Goal: Information Seeking & Learning: Learn about a topic

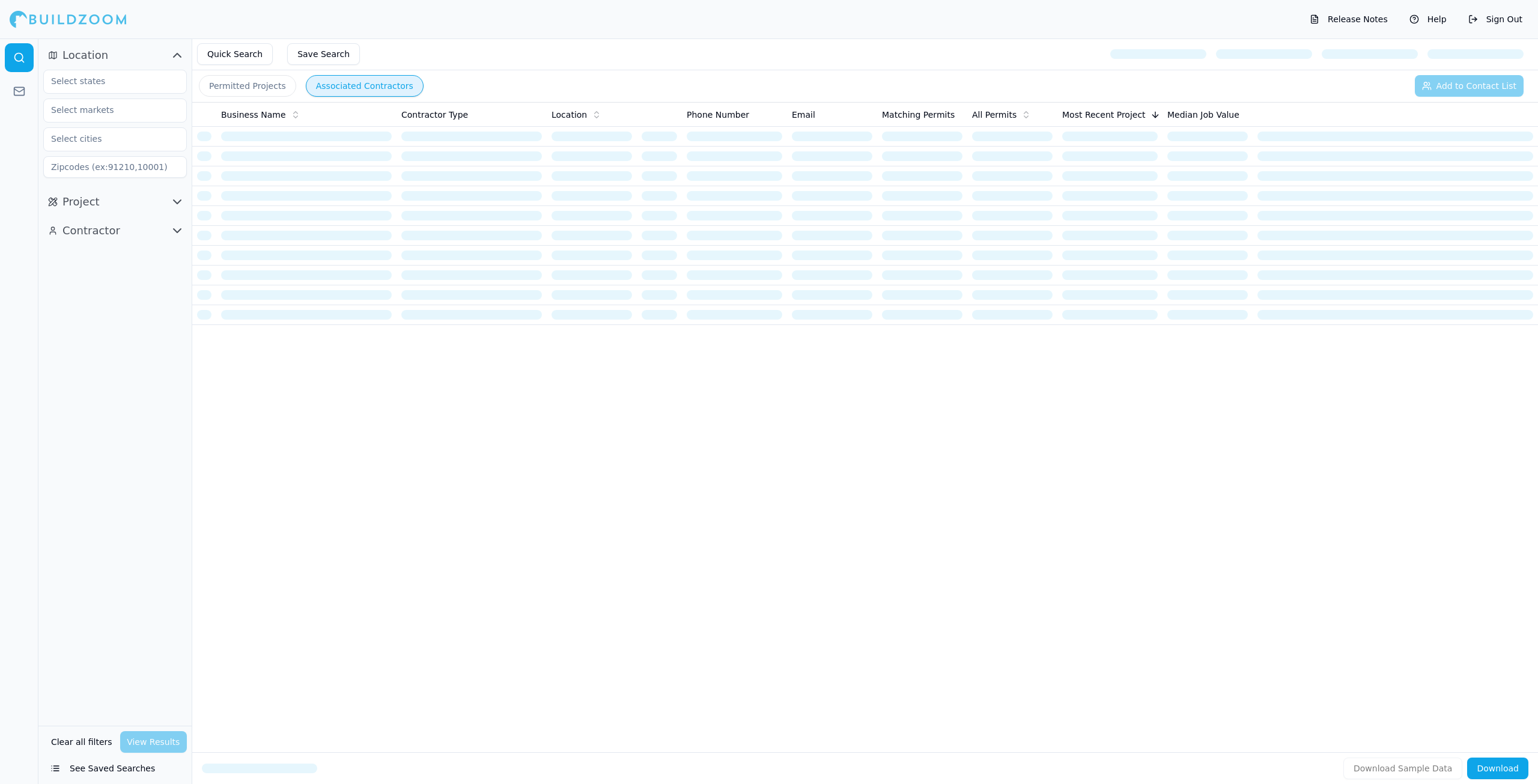
click at [327, 81] on button "Associated Contractors" at bounding box center [365, 85] width 118 height 21
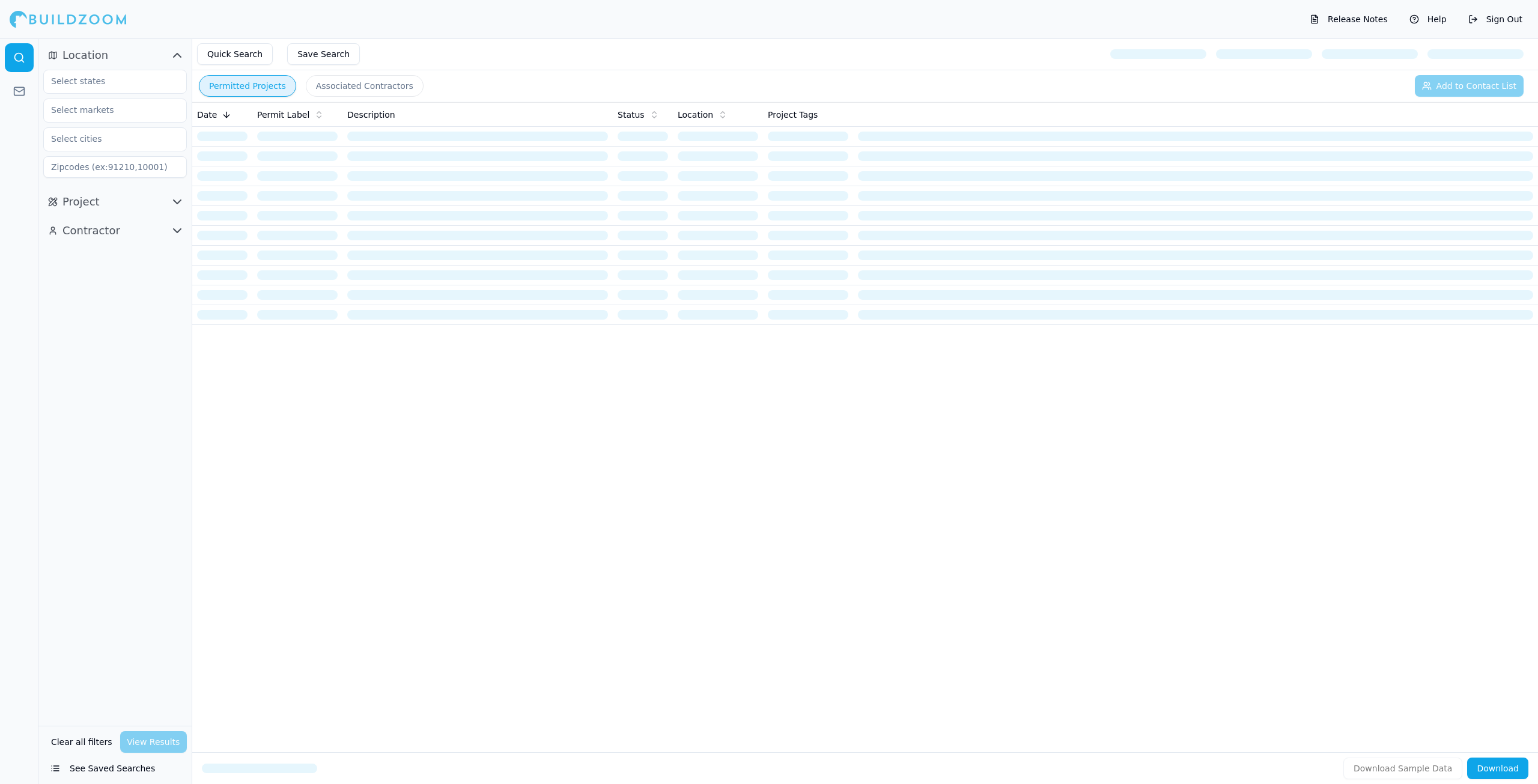
click at [257, 81] on button "Permitted Projects" at bounding box center [247, 85] width 98 height 21
click at [125, 85] on input "text" at bounding box center [108, 81] width 128 height 21
click at [109, 107] on div "[US_STATE]" at bounding box center [115, 109] width 138 height 19
click at [104, 117] on input "text" at bounding box center [108, 109] width 128 height 21
type input "las"
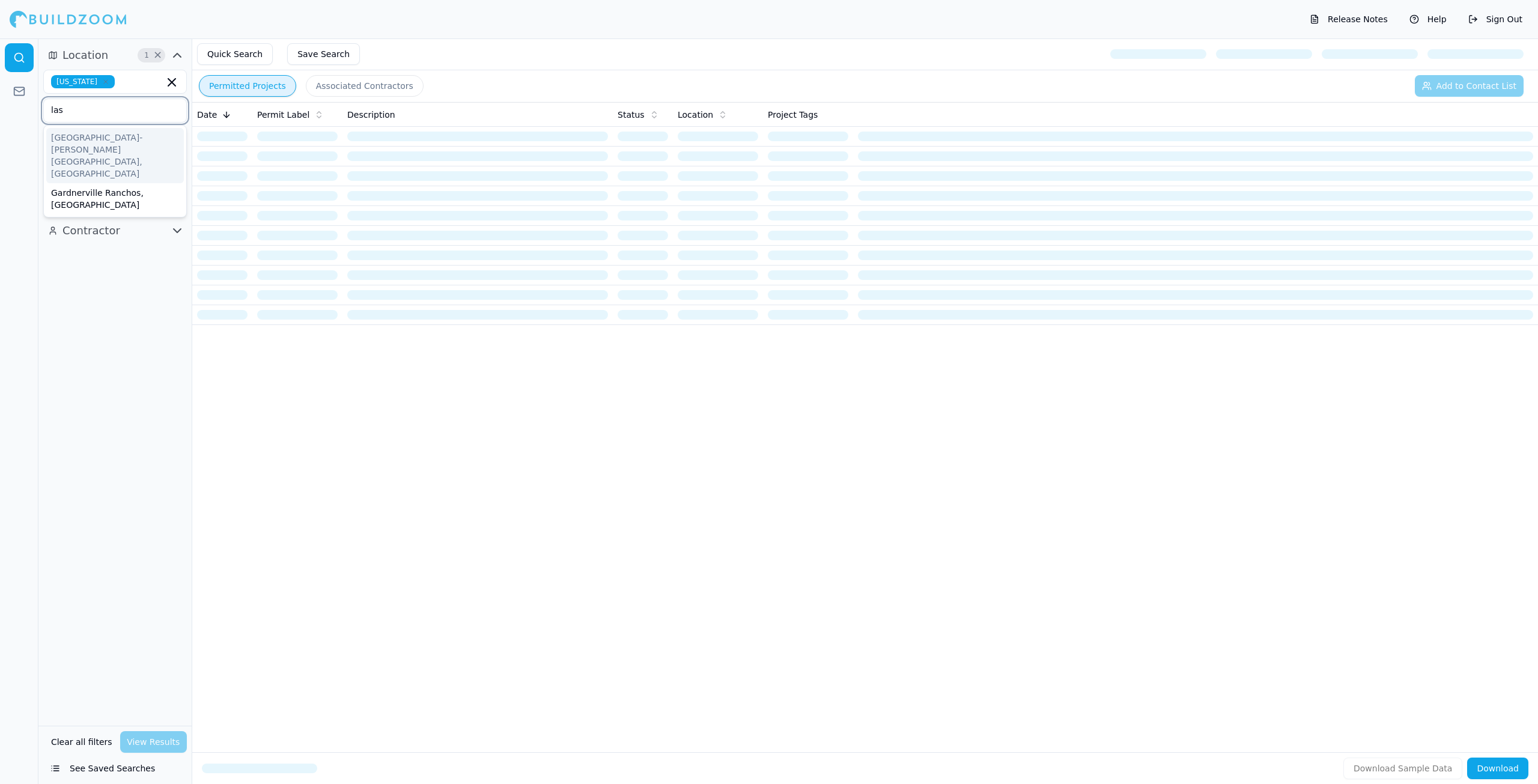
click at [134, 151] on div "[GEOGRAPHIC_DATA]-[PERSON_NAME][GEOGRAPHIC_DATA], [GEOGRAPHIC_DATA]" at bounding box center [115, 155] width 138 height 55
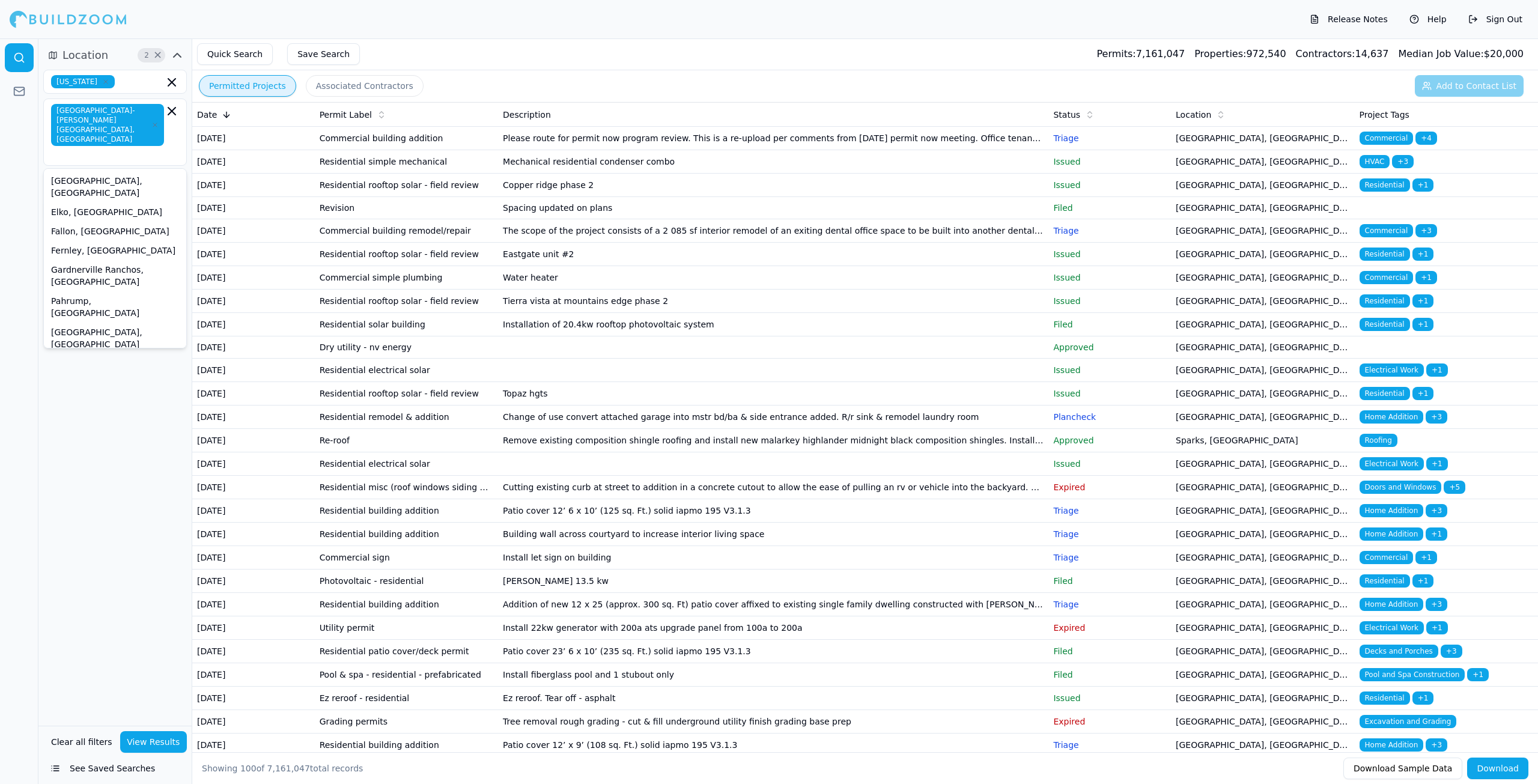
click at [109, 414] on div "Location 2 × Nevada Las Vegas-Henderson-Paradise, NV Carson City, NV Elko, NV F…" at bounding box center [114, 381] width 153 height 687
click at [114, 171] on input "text" at bounding box center [108, 181] width 128 height 21
click at [98, 325] on div "[GEOGRAPHIC_DATA], [GEOGRAPHIC_DATA]" at bounding box center [115, 340] width 138 height 32
type input "las"
click at [116, 200] on div "[GEOGRAPHIC_DATA], [GEOGRAPHIC_DATA]" at bounding box center [115, 216] width 138 height 32
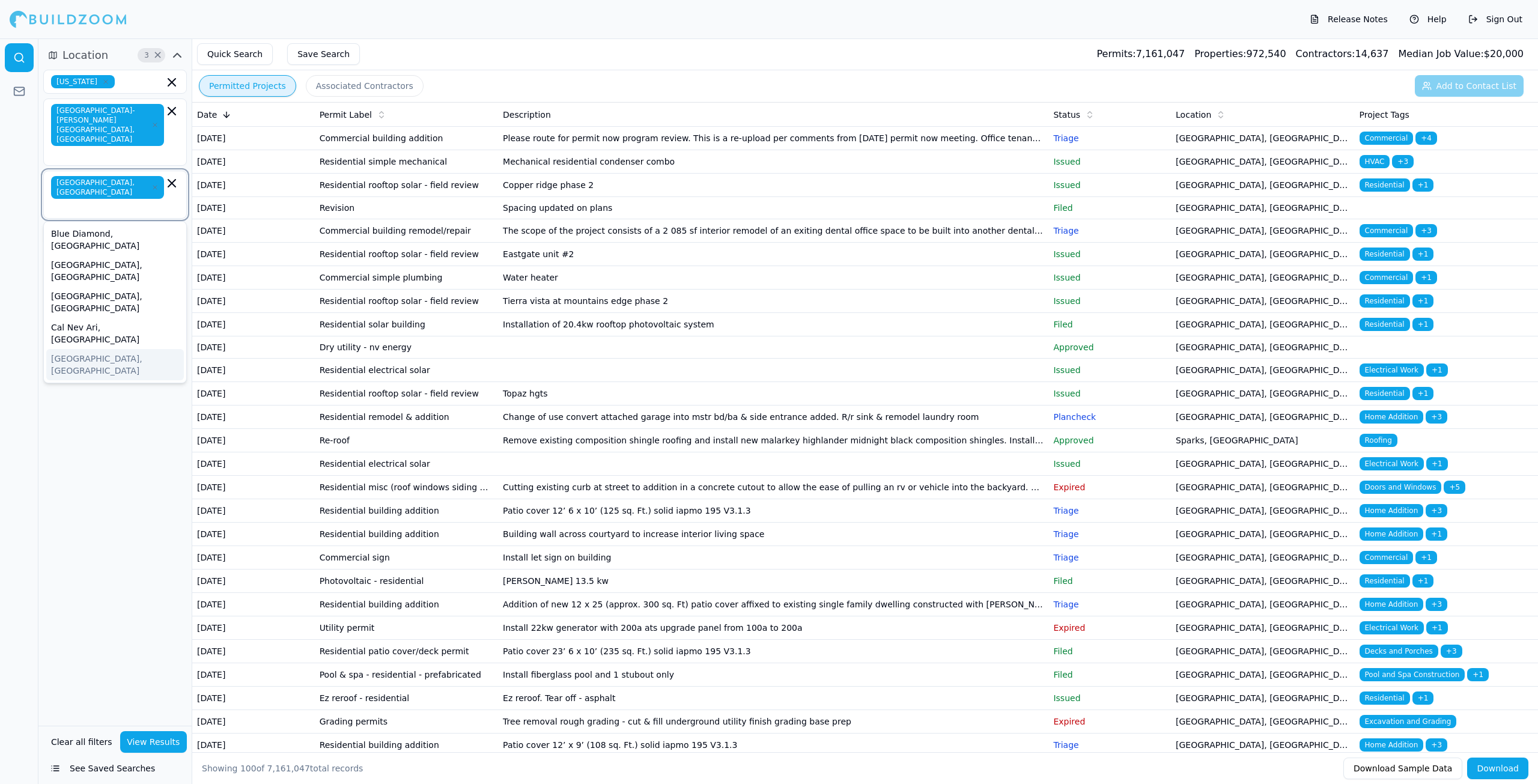
click at [95, 349] on div "[GEOGRAPHIC_DATA], [GEOGRAPHIC_DATA]" at bounding box center [115, 364] width 138 height 32
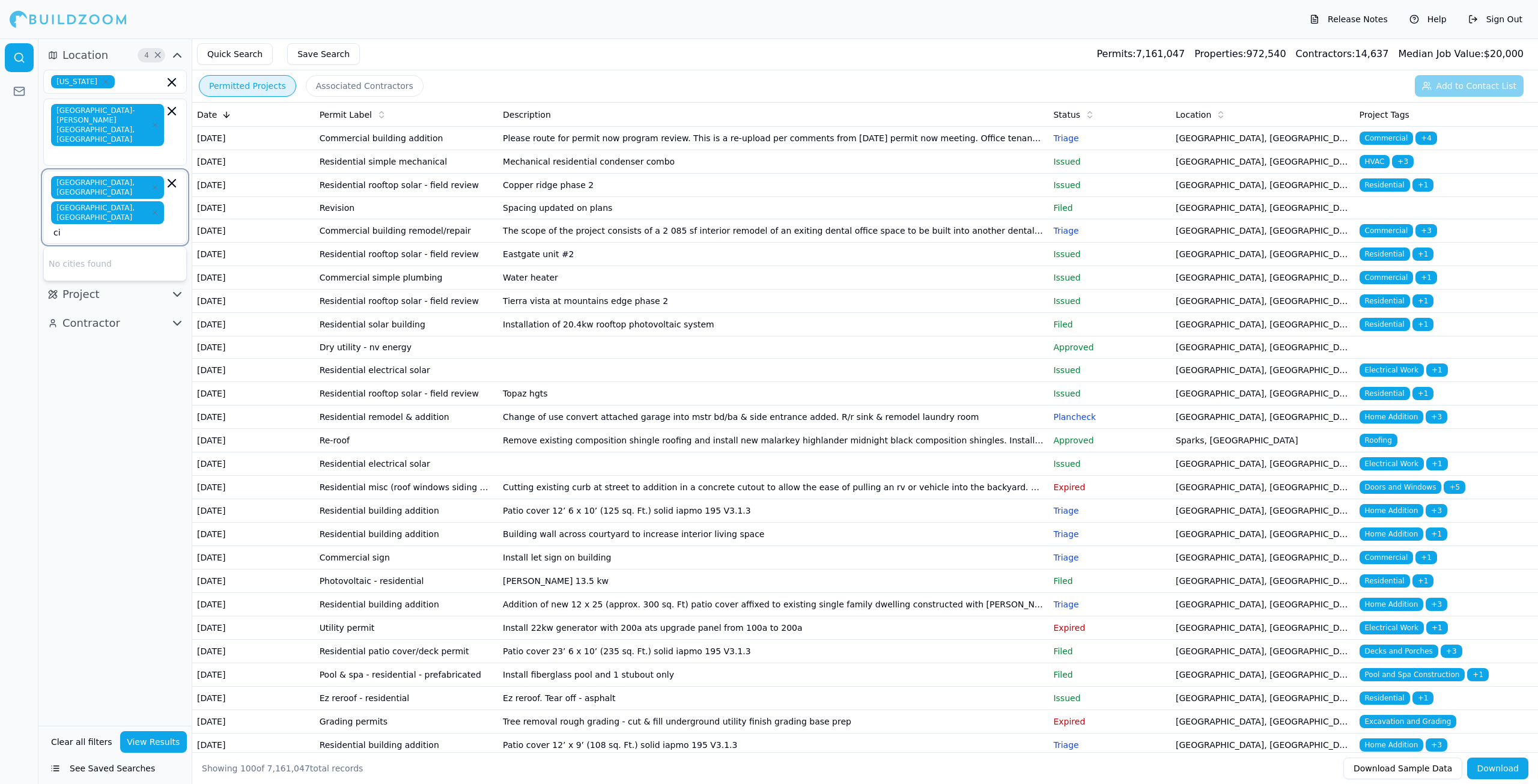
type input "c"
type input "mes"
click at [84, 249] on div "Mesquite, [GEOGRAPHIC_DATA]" at bounding box center [115, 265] width 138 height 32
click at [106, 306] on div "[GEOGRAPHIC_DATA], [GEOGRAPHIC_DATA]" at bounding box center [115, 321] width 138 height 32
click at [105, 351] on div "Location 6 × Nevada Las Vegas-Henderson-Paradise, NV Las Vegas, NV Henderson, N…" at bounding box center [114, 381] width 153 height 687
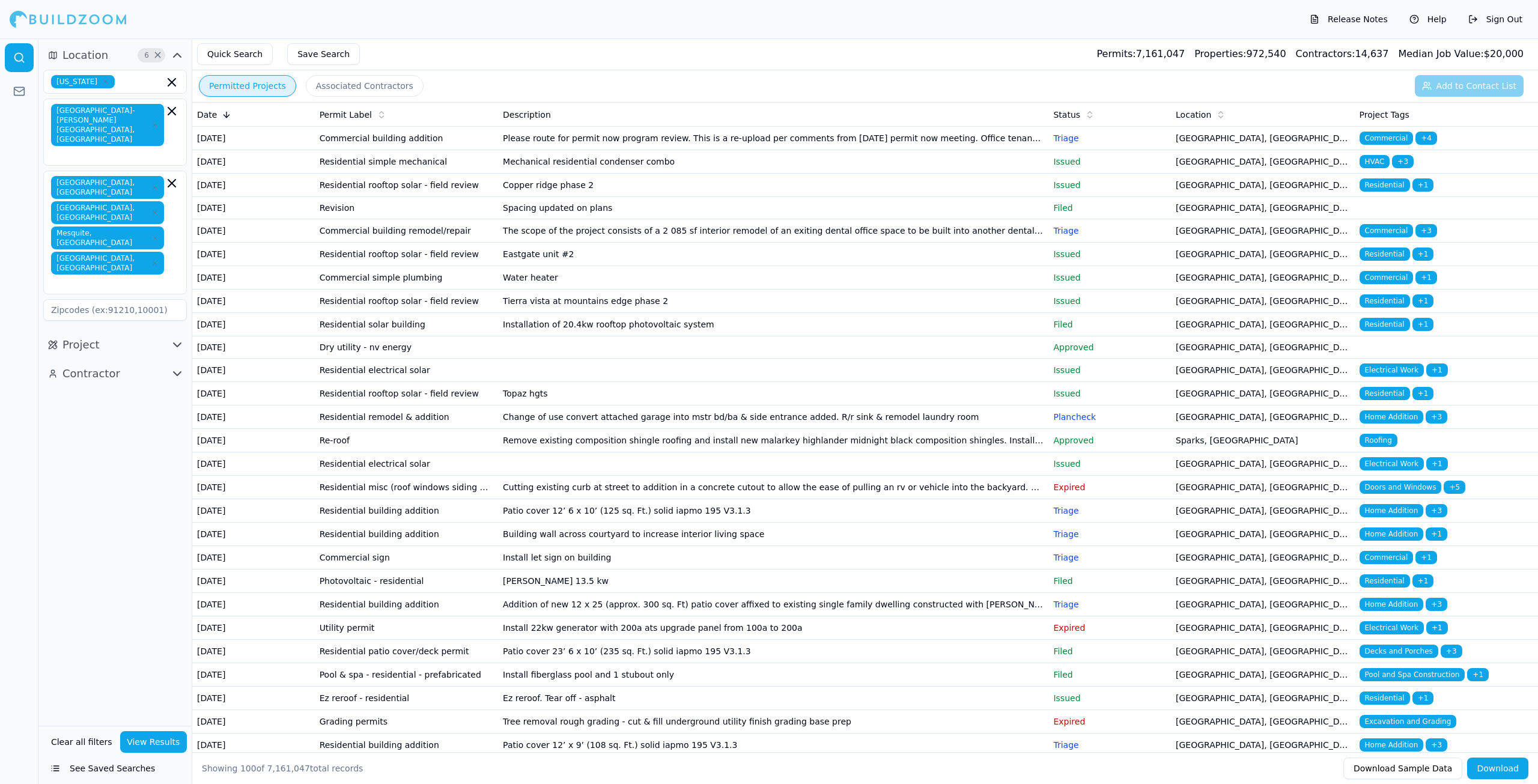
click at [117, 299] on input at bounding box center [115, 309] width 144 height 21
type input "n"
click at [1078, 110] on div "Status" at bounding box center [1110, 114] width 113 height 12
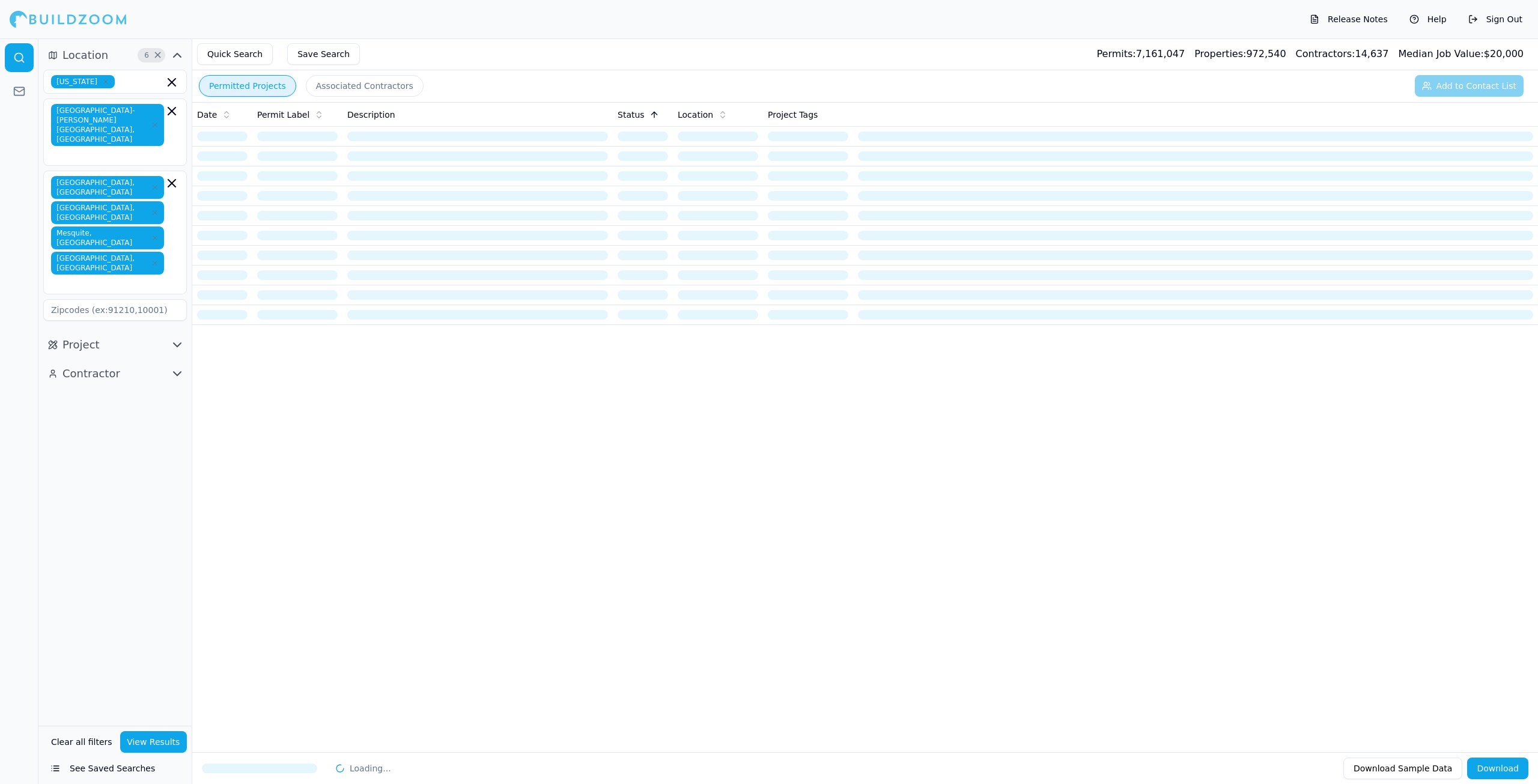
click at [638, 117] on span "Status" at bounding box center [631, 114] width 27 height 12
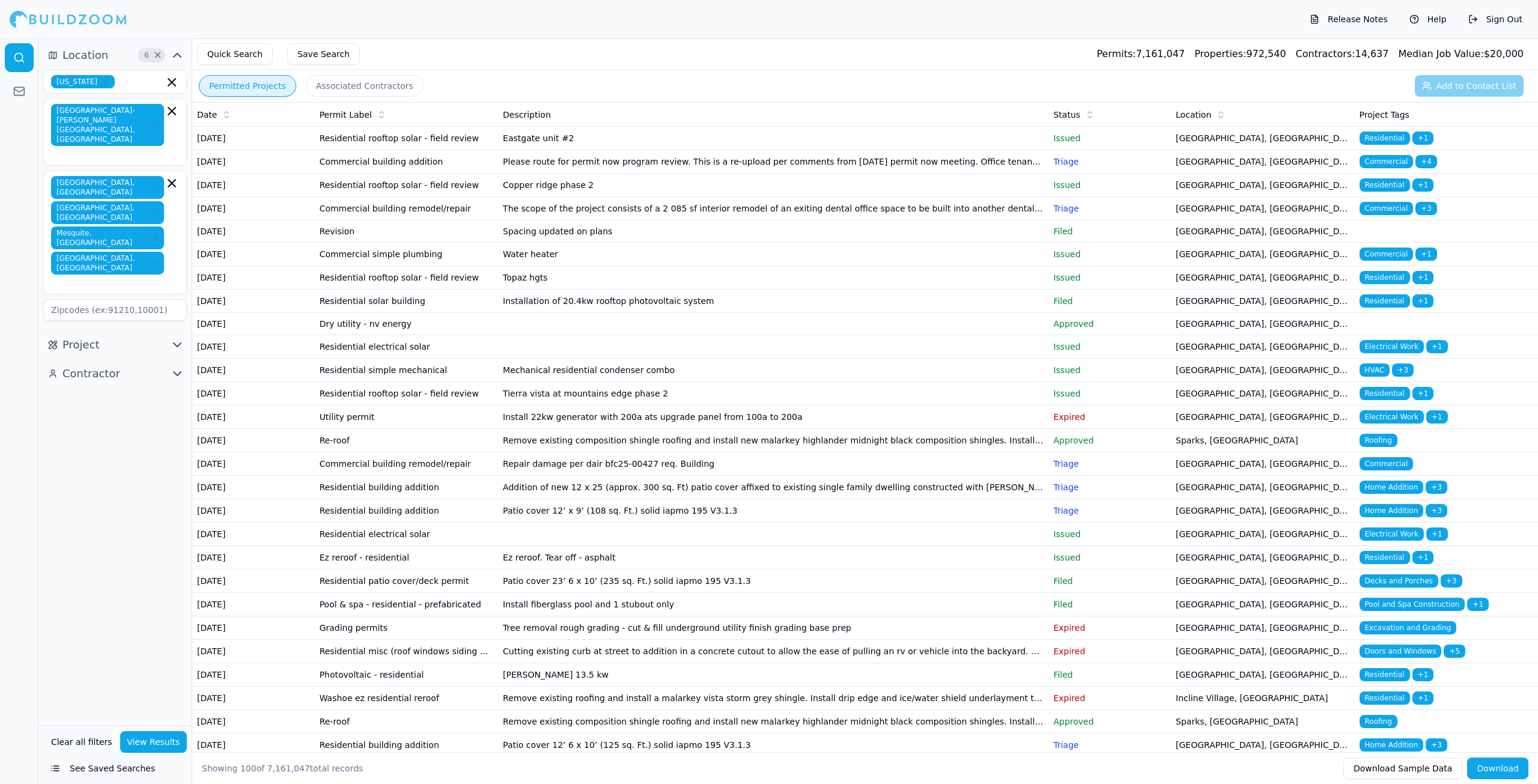
click at [177, 343] on icon "button" at bounding box center [177, 345] width 7 height 4
click at [180, 337] on icon "button" at bounding box center [177, 345] width 15 height 15
click at [169, 367] on span "button" at bounding box center [175, 374] width 15 height 15
click at [60, 603] on button "Has Phone" at bounding box center [53, 608] width 19 height 11
click at [55, 603] on button "Has Phone" at bounding box center [53, 608] width 19 height 11
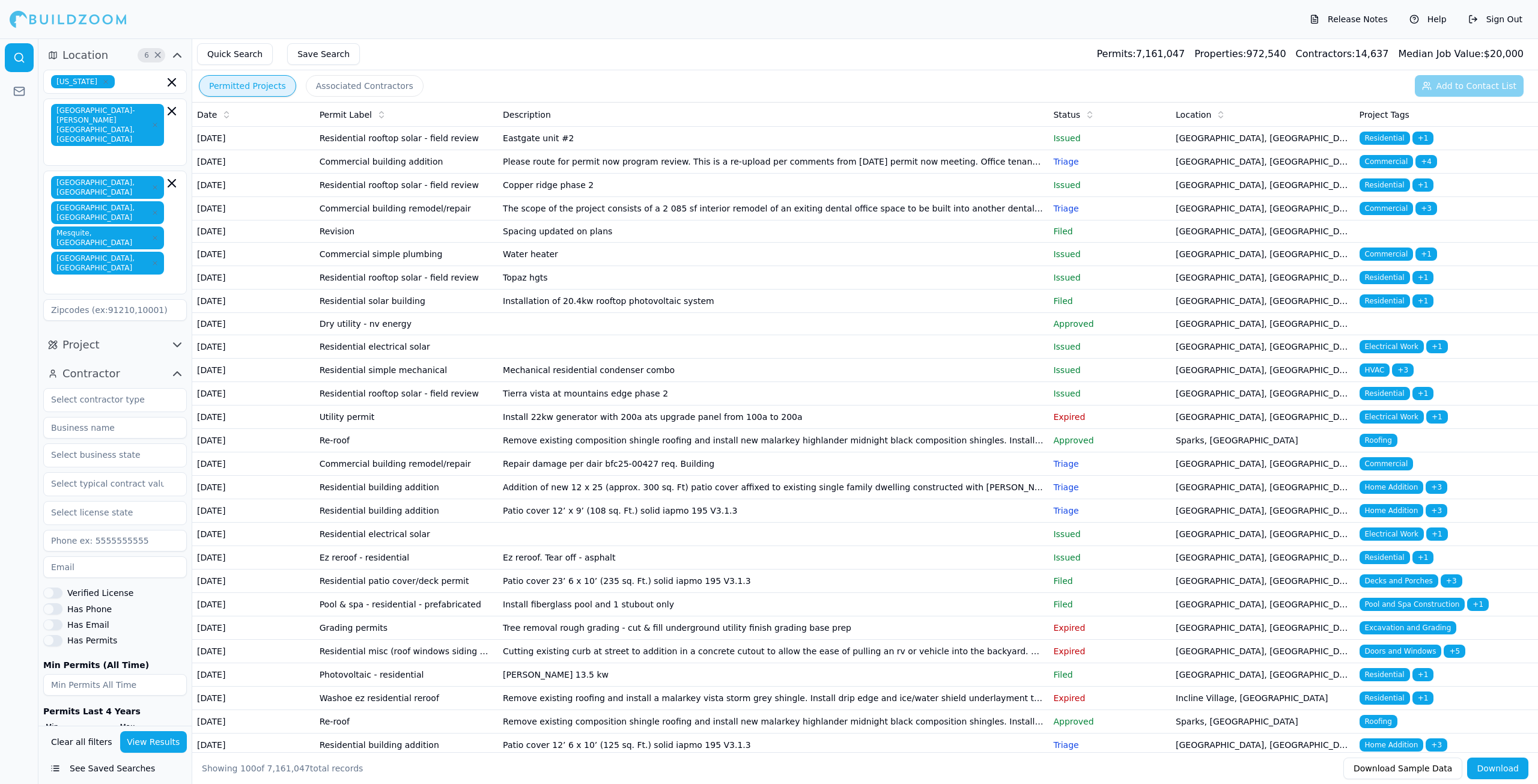
click at [172, 367] on icon "button" at bounding box center [177, 374] width 15 height 15
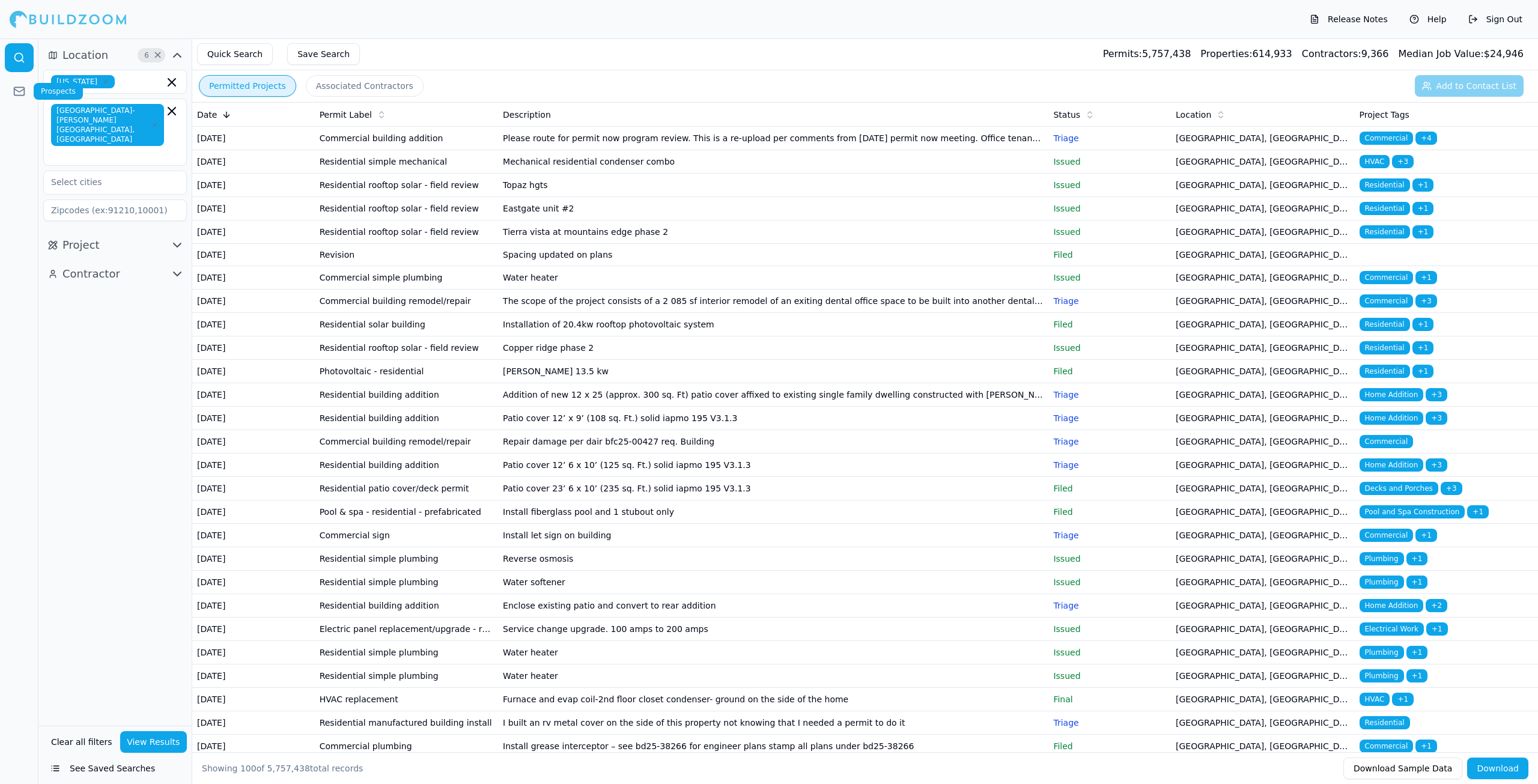
click at [18, 94] on icon at bounding box center [19, 91] width 12 height 12
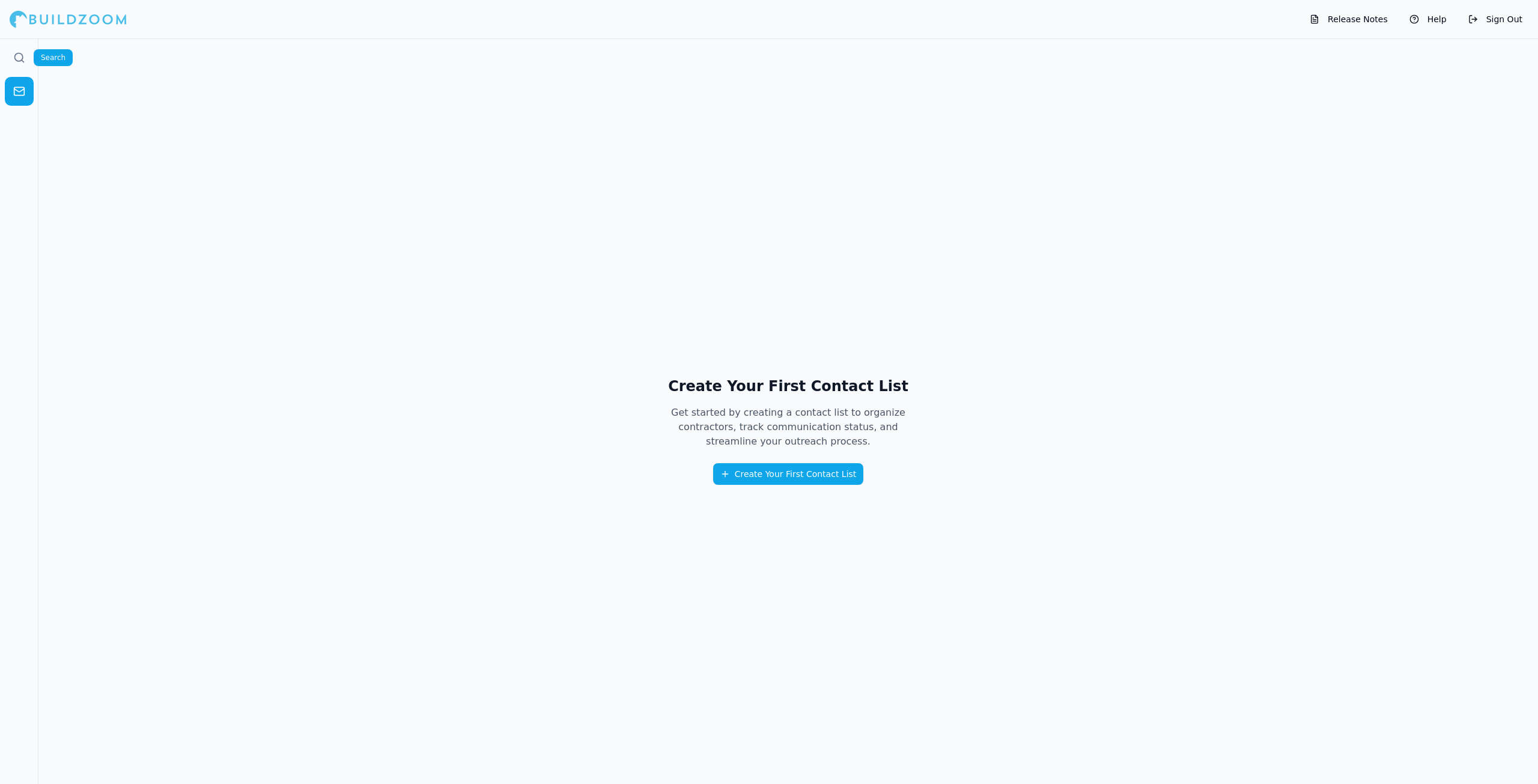
click at [13, 52] on icon at bounding box center [19, 57] width 12 height 12
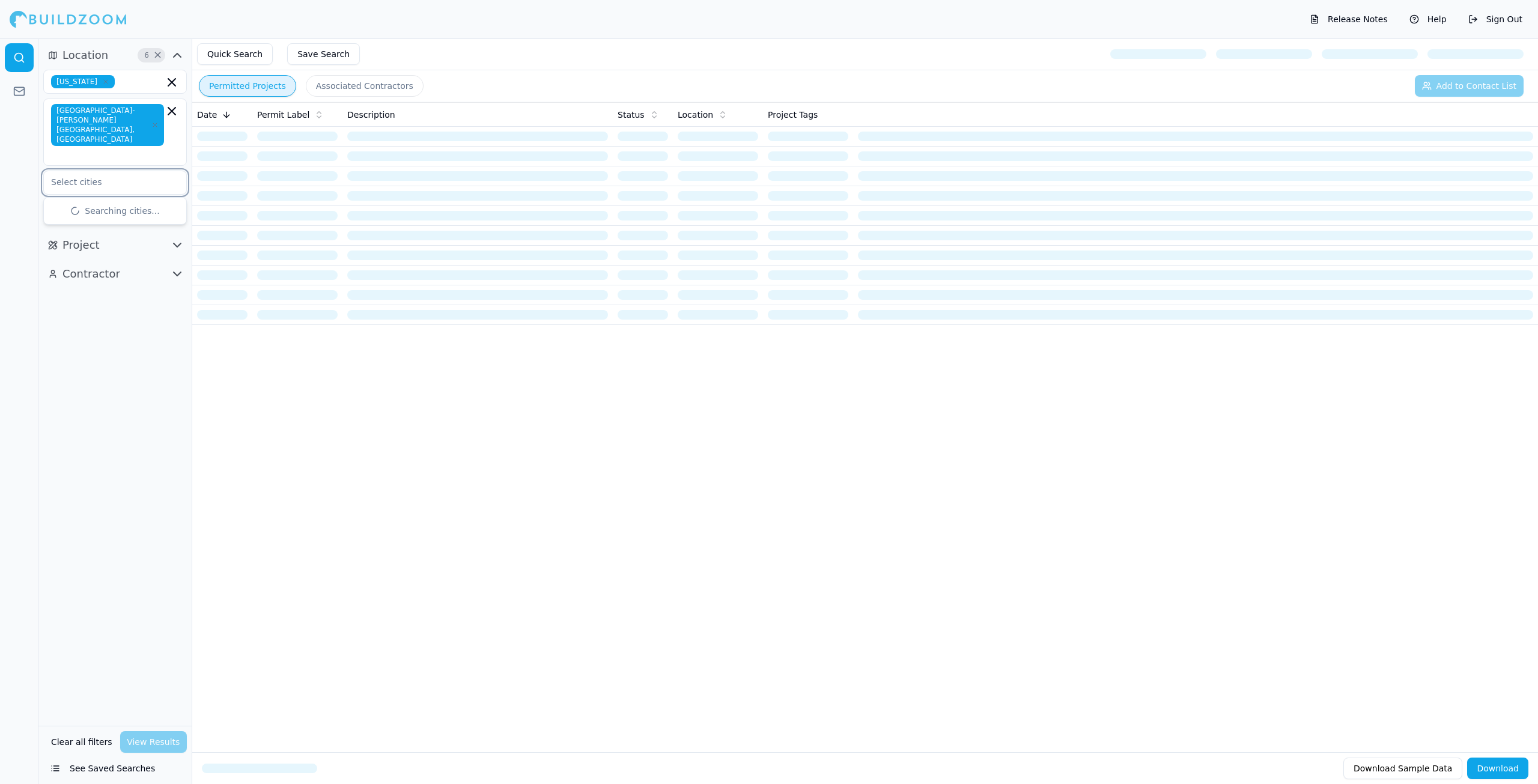
click at [99, 172] on input "text" at bounding box center [108, 181] width 128 height 21
click at [79, 325] on div "[GEOGRAPHIC_DATA], [GEOGRAPHIC_DATA]" at bounding box center [115, 340] width 138 height 32
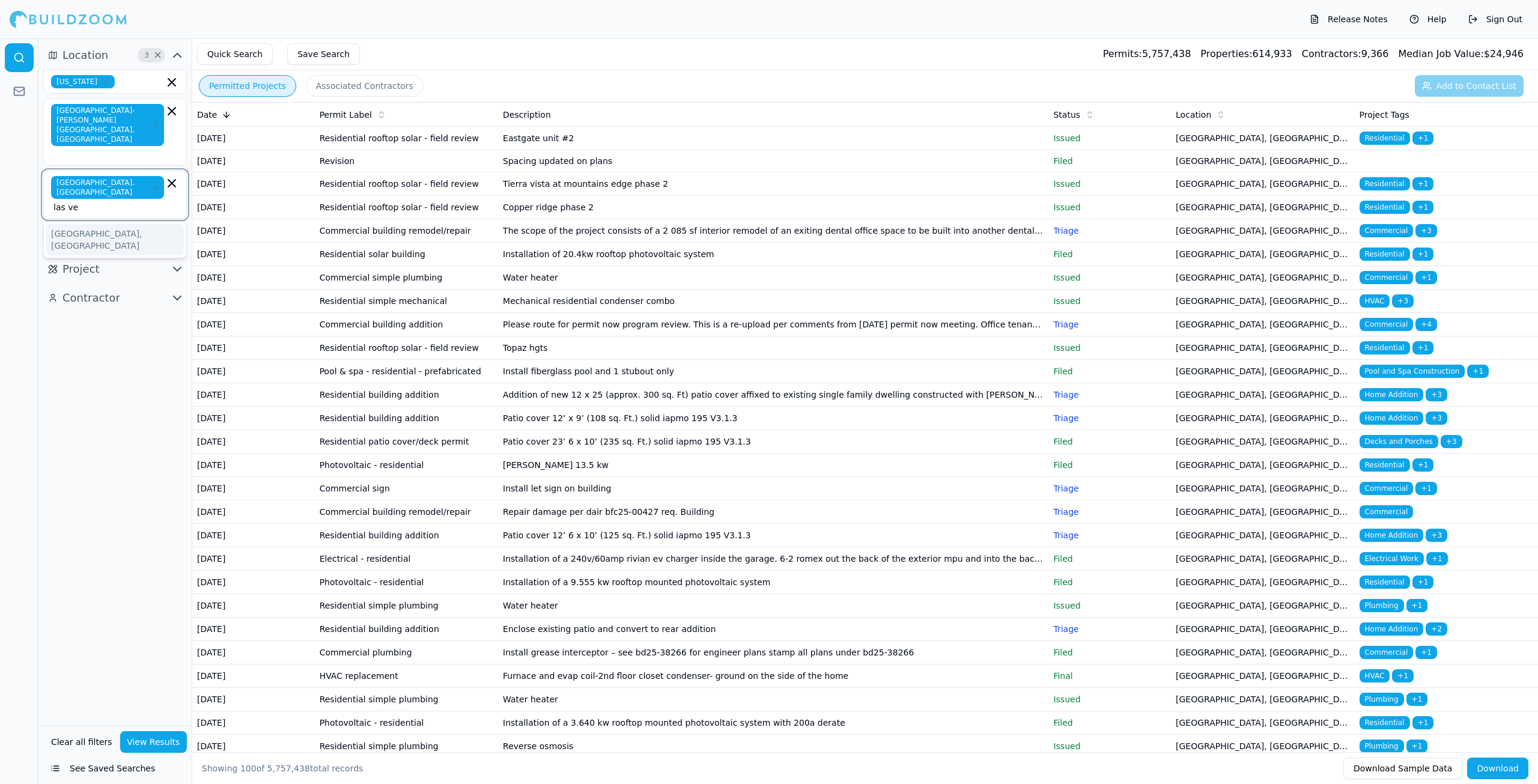
click at [172, 176] on icon "button" at bounding box center [172, 183] width 15 height 15
type input "l"
type input "mesqui"
click at [108, 200] on div "Mesquite, [GEOGRAPHIC_DATA]" at bounding box center [115, 216] width 138 height 32
click at [88, 342] on div "Location 3 × Nevada Las Vegas-Henderson-Paradise, NV Mesquite, NV Project Contr…" at bounding box center [114, 381] width 153 height 687
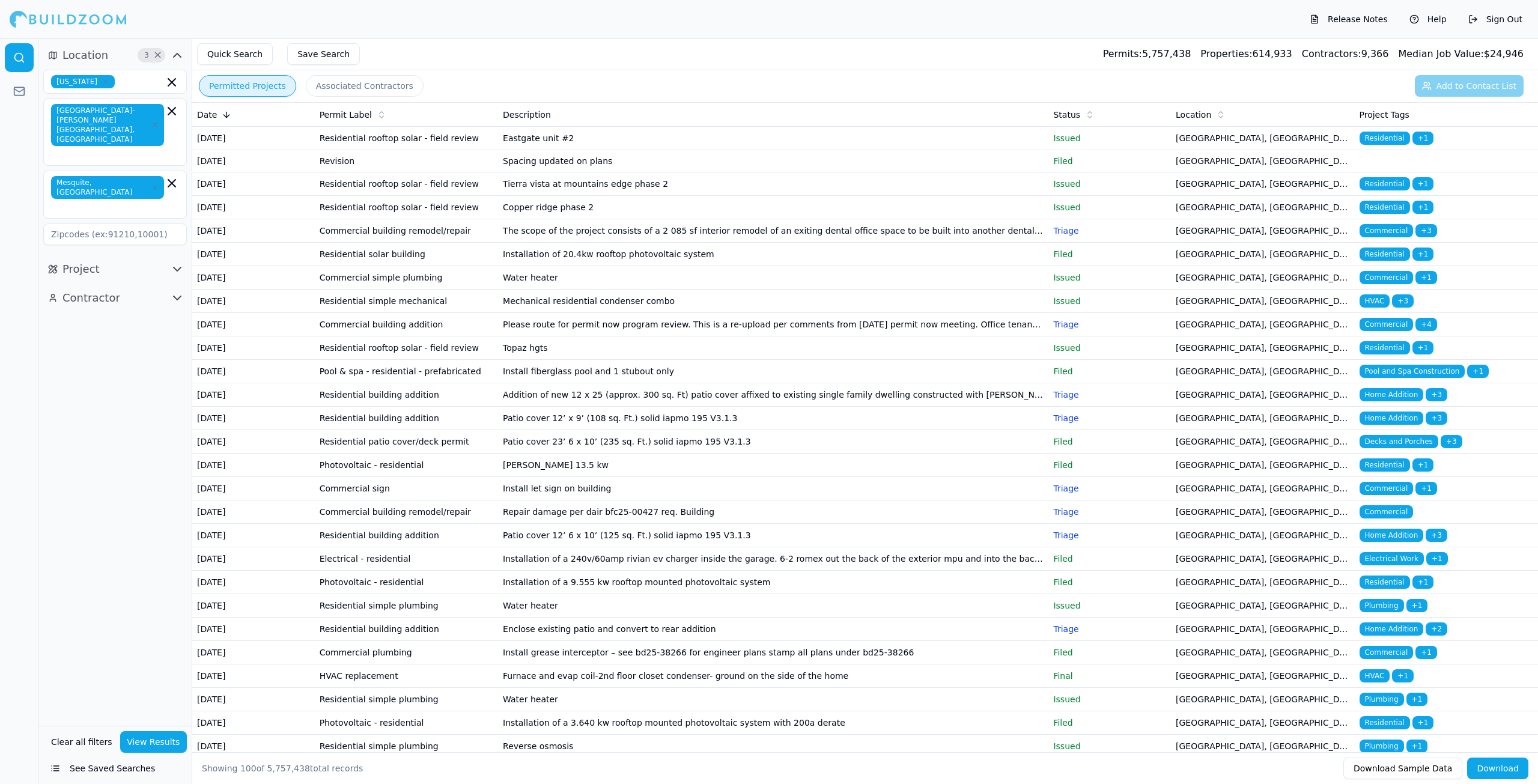
click at [144, 742] on button "View Results" at bounding box center [154, 741] width 67 height 21
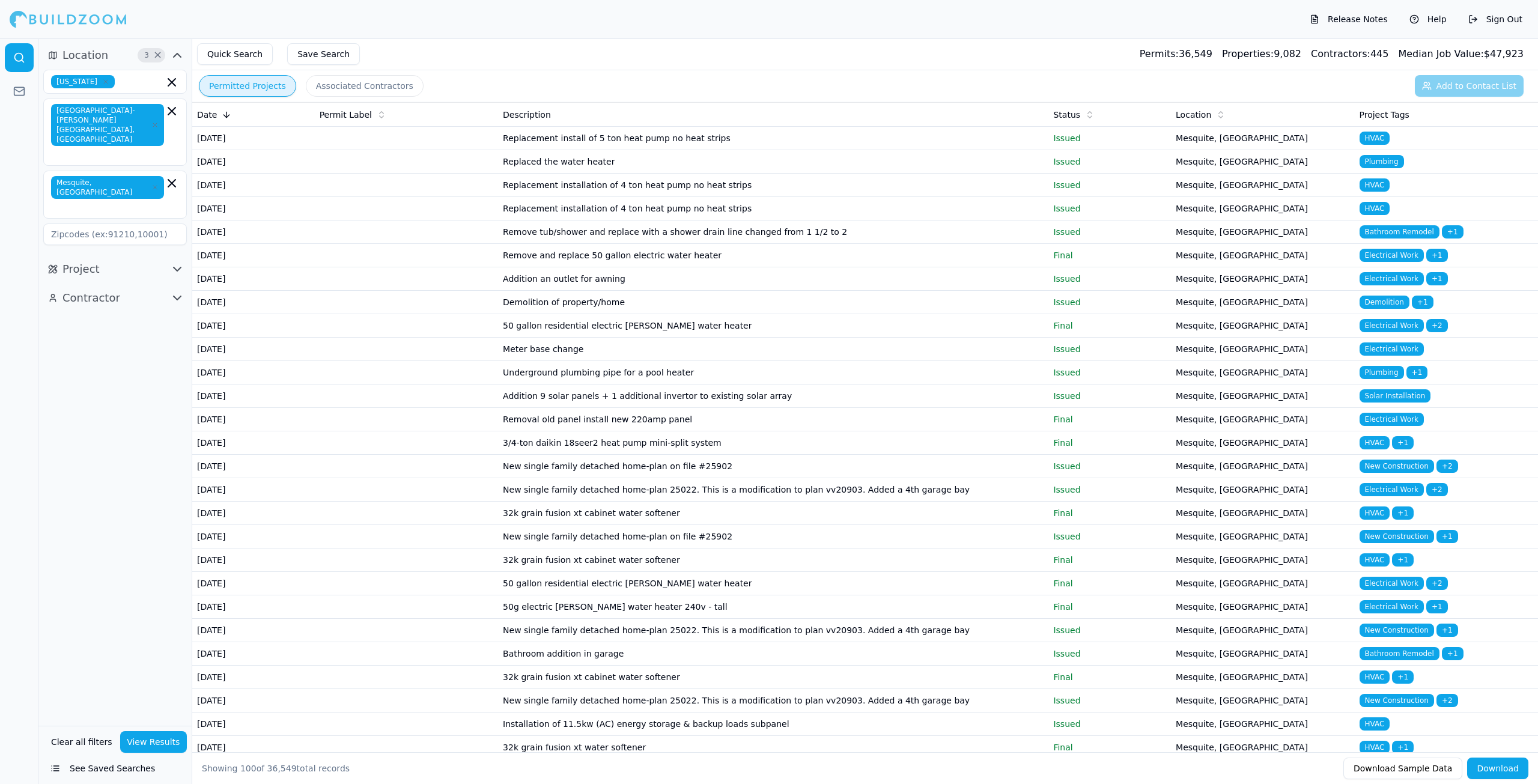
click at [653, 337] on td "50 gallon residential electric bradford white water heater" at bounding box center [773, 326] width 550 height 23
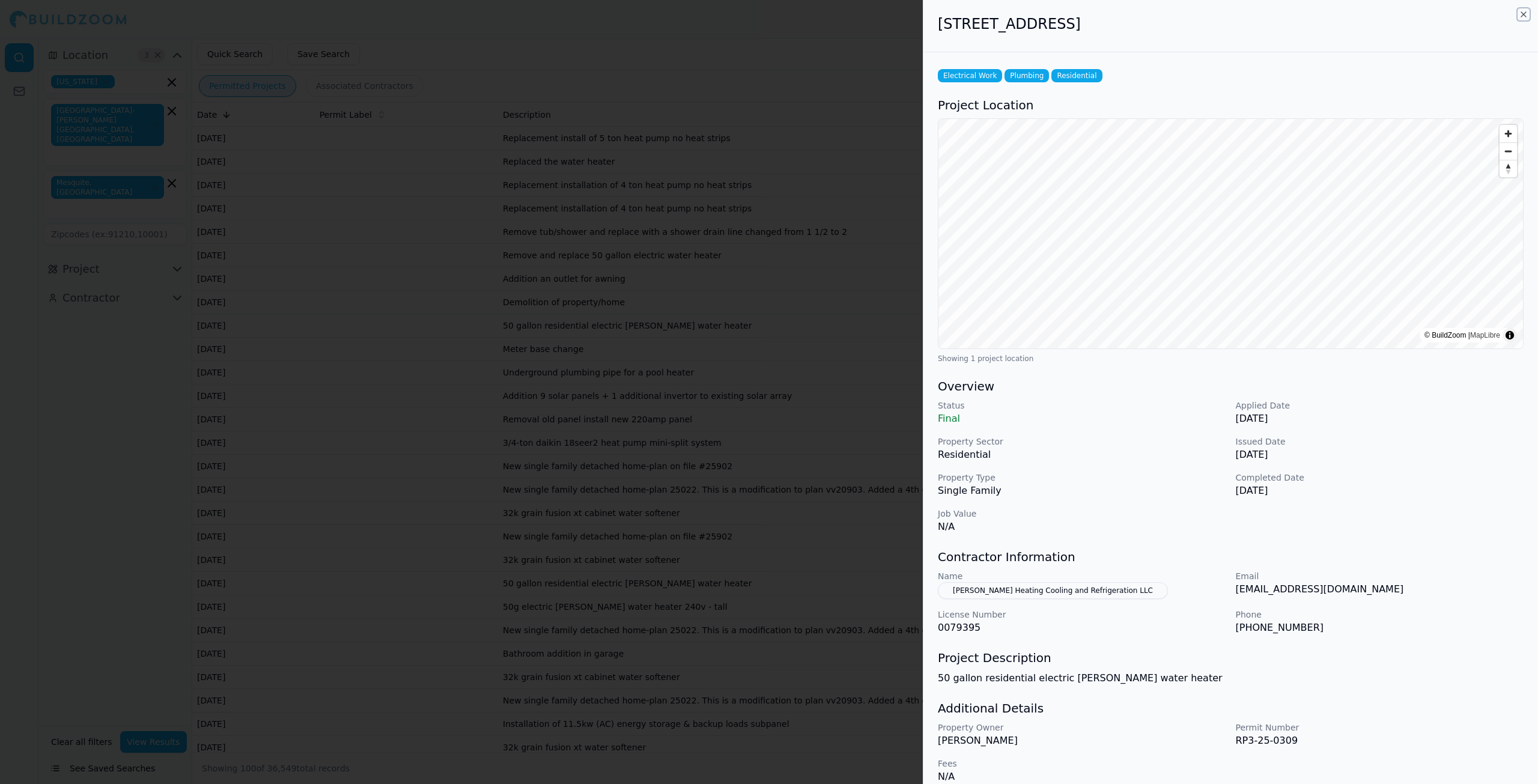
click at [1522, 14] on icon "button" at bounding box center [1523, 14] width 10 height 10
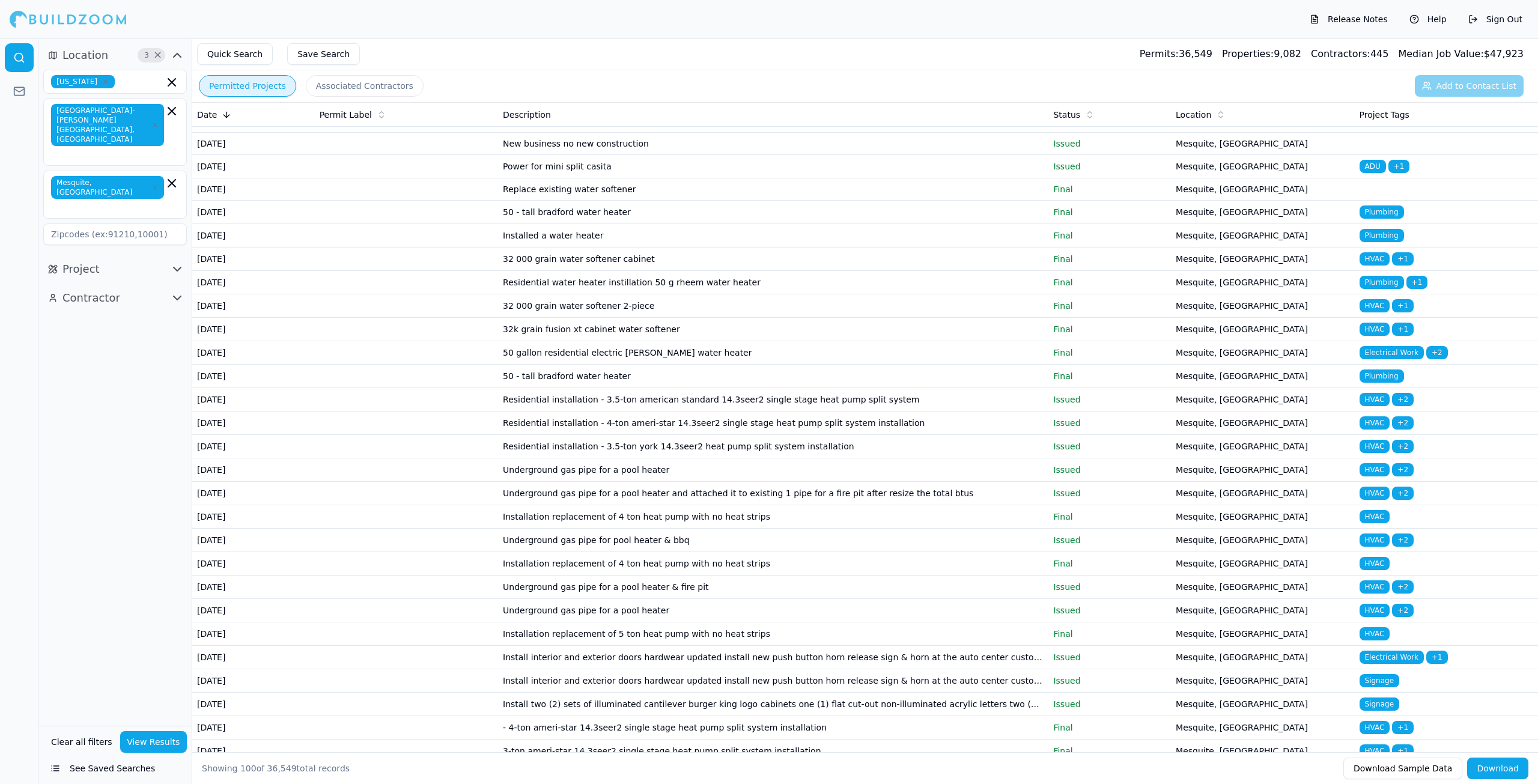
scroll to position [901, 0]
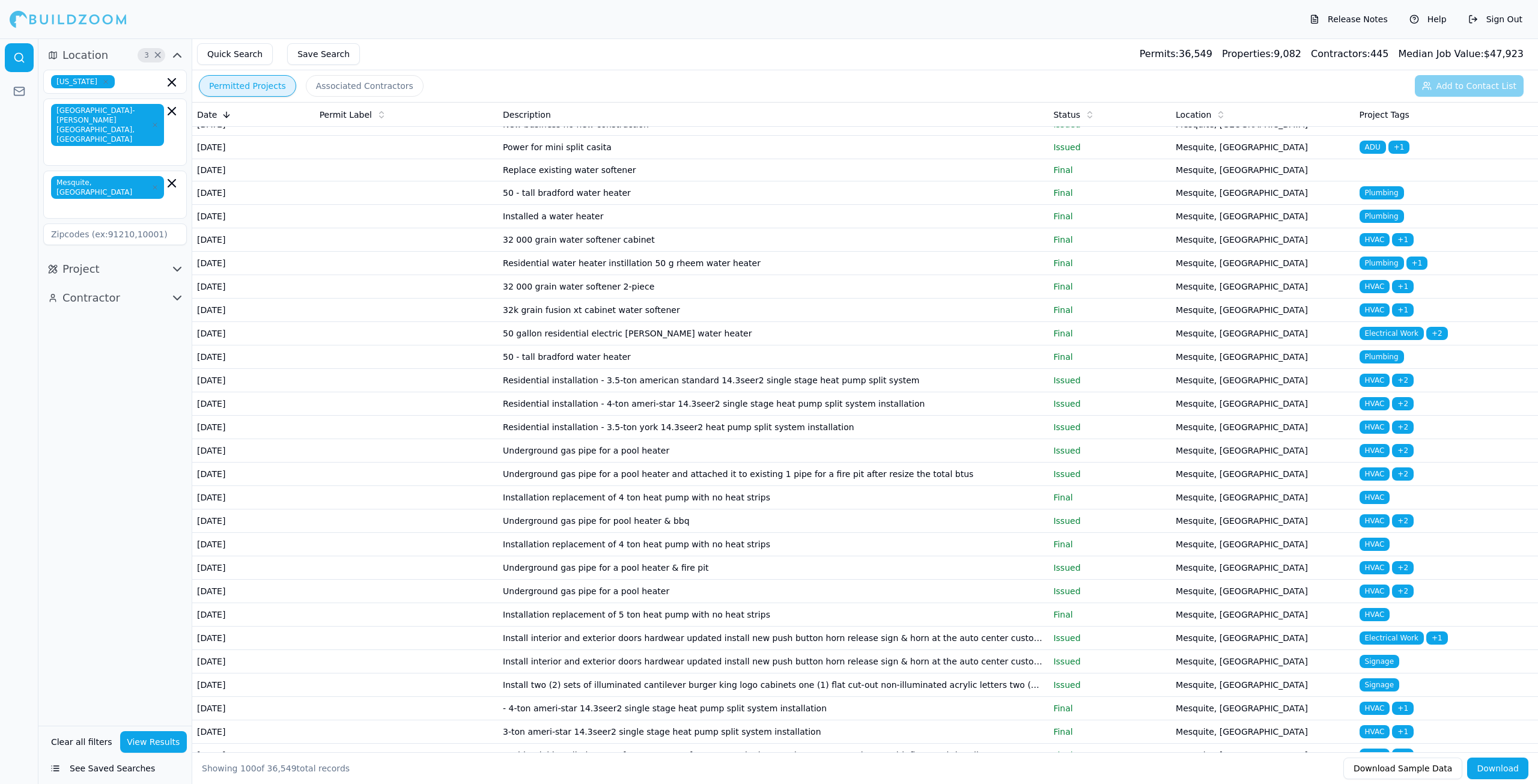
click at [251, 55] on button "Quick Search" at bounding box center [235, 54] width 76 height 21
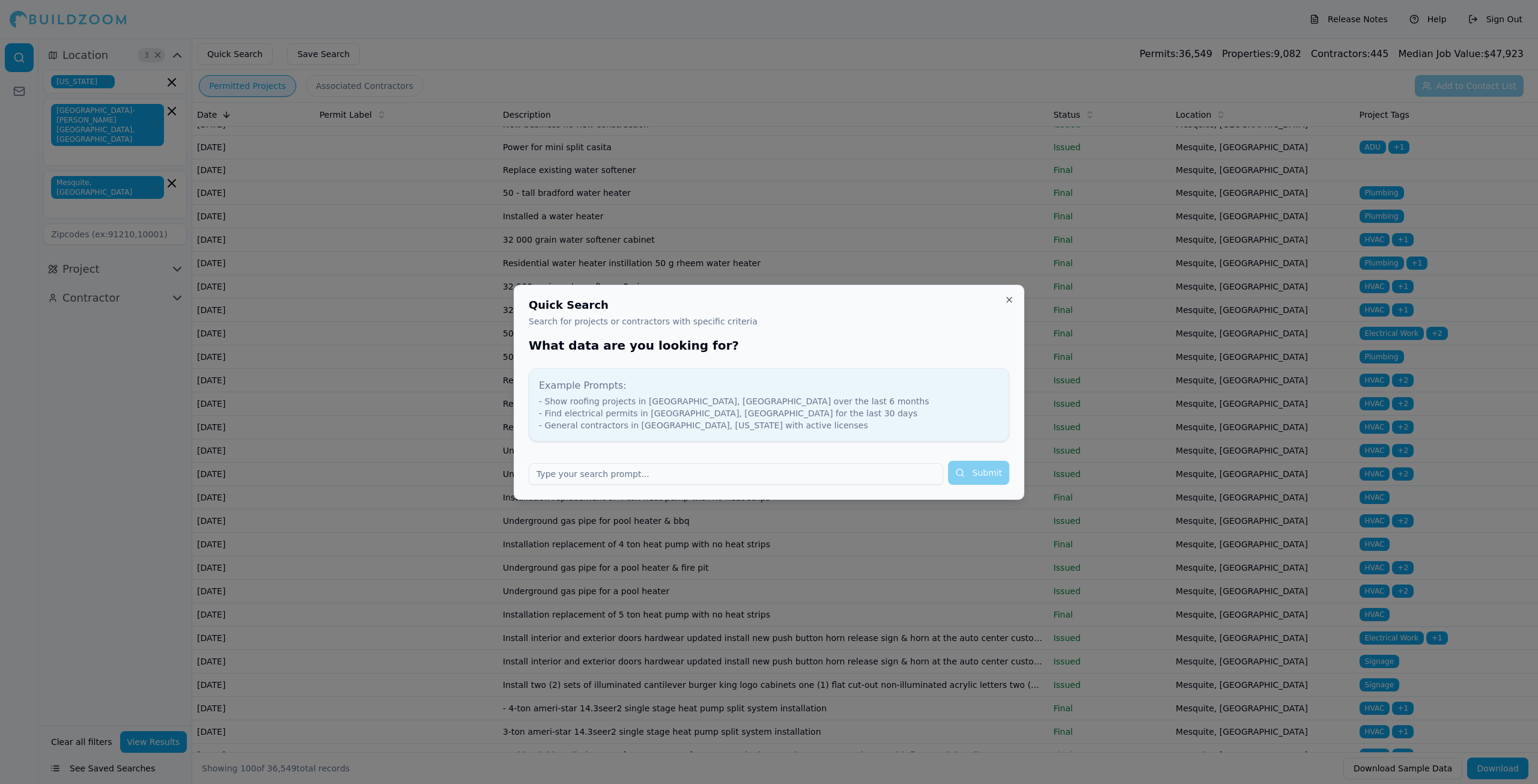
click at [1014, 301] on div "Quick Search Search for projects or contractors with specific criteria What dat…" at bounding box center [769, 392] width 510 height 215
click at [1011, 301] on button "Close" at bounding box center [1008, 299] width 10 height 10
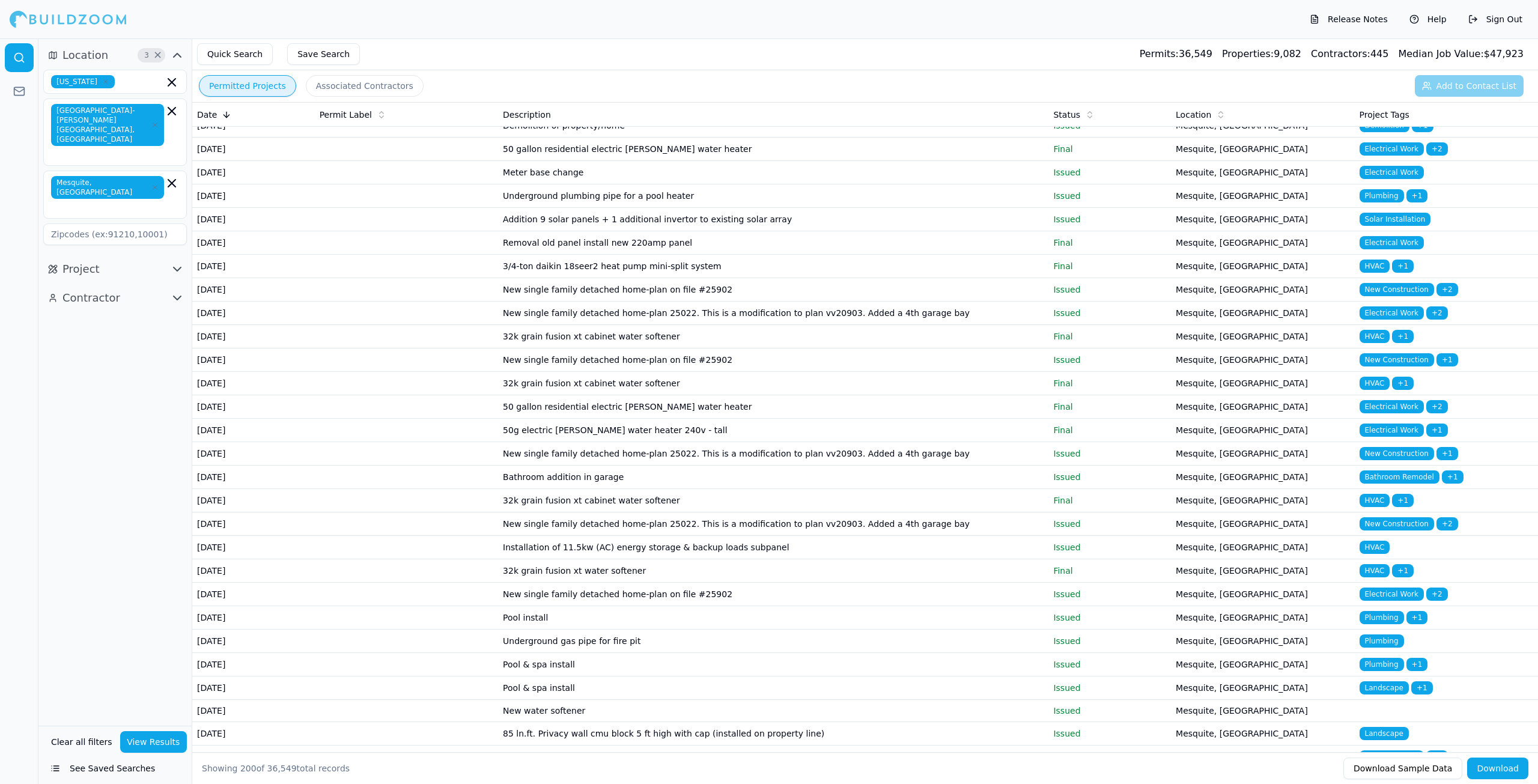
scroll to position [0, 0]
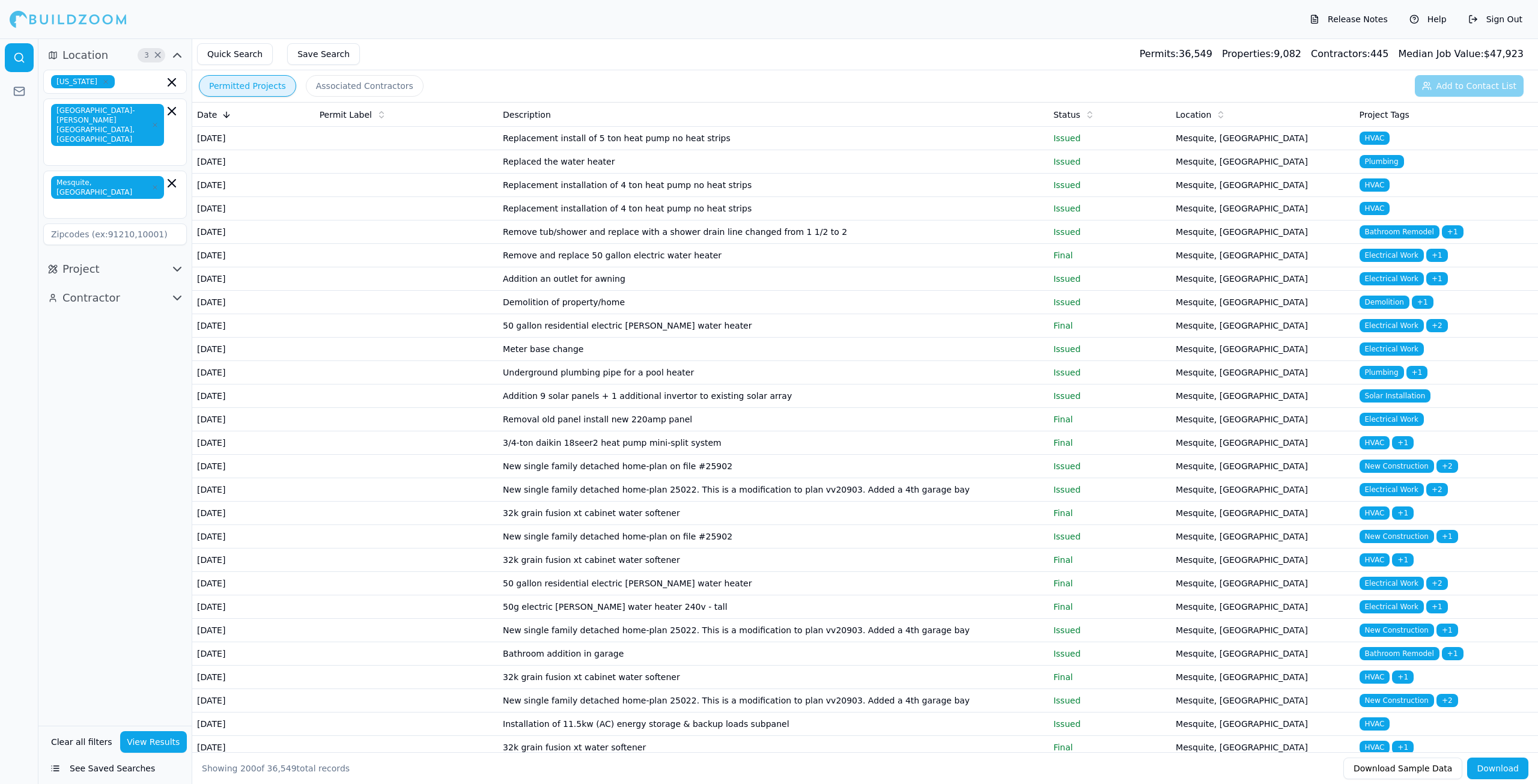
click at [623, 314] on td "Demolition of property/home" at bounding box center [773, 302] width 550 height 23
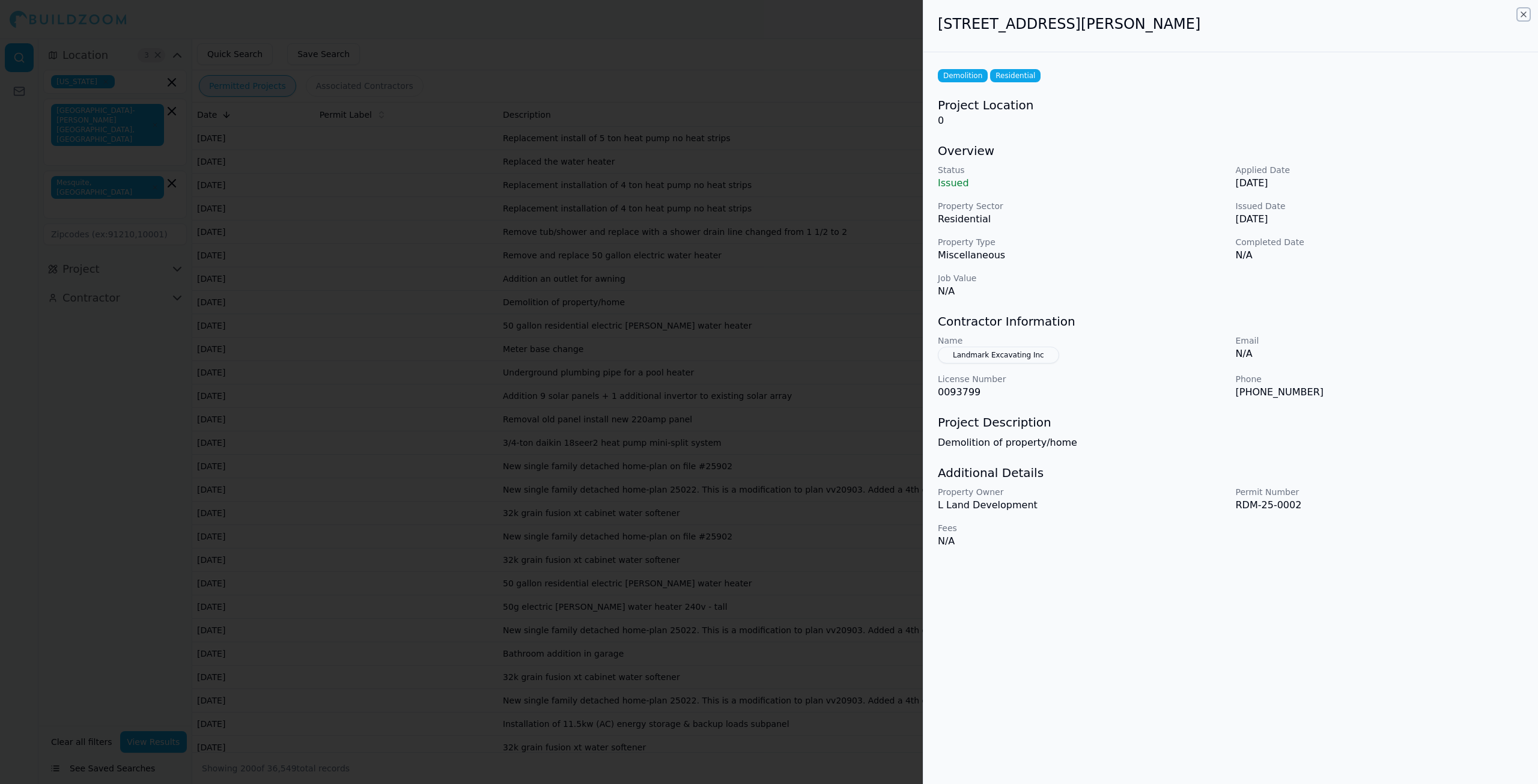
click at [1525, 12] on icon "button" at bounding box center [1523, 14] width 10 height 10
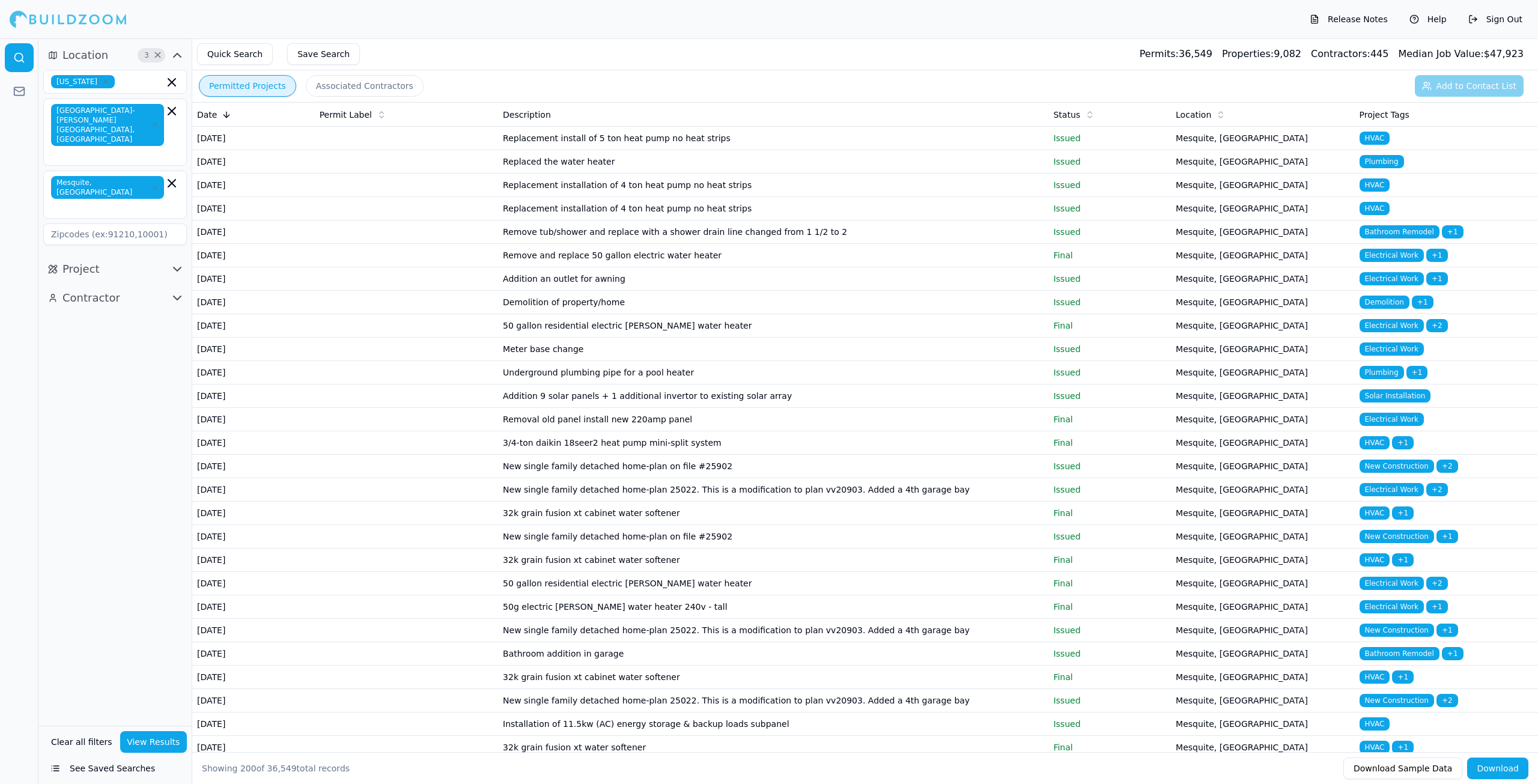
click at [327, 87] on button "Associated Contractors" at bounding box center [365, 85] width 118 height 21
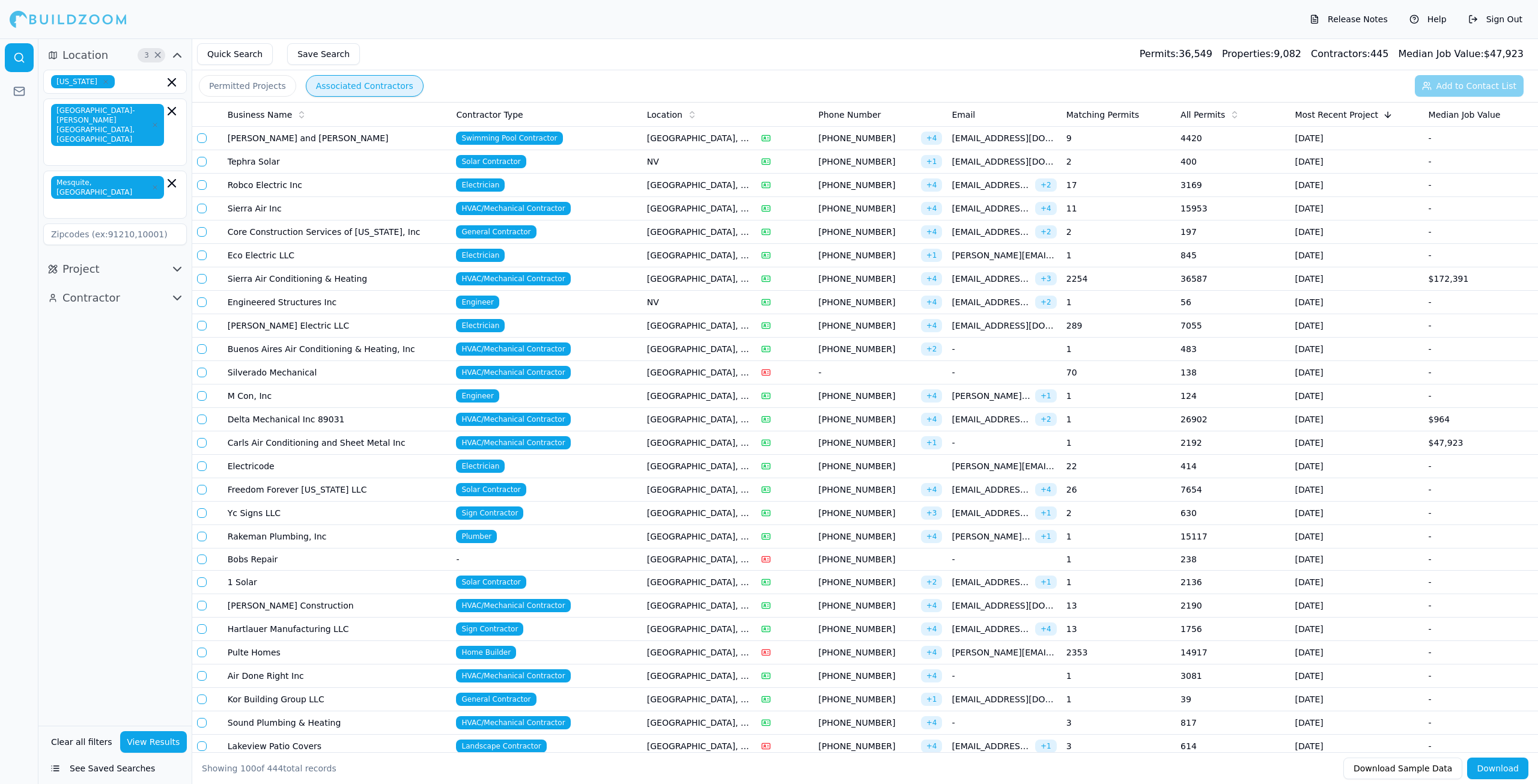
click at [262, 84] on button "Permitted Projects" at bounding box center [247, 85] width 98 height 21
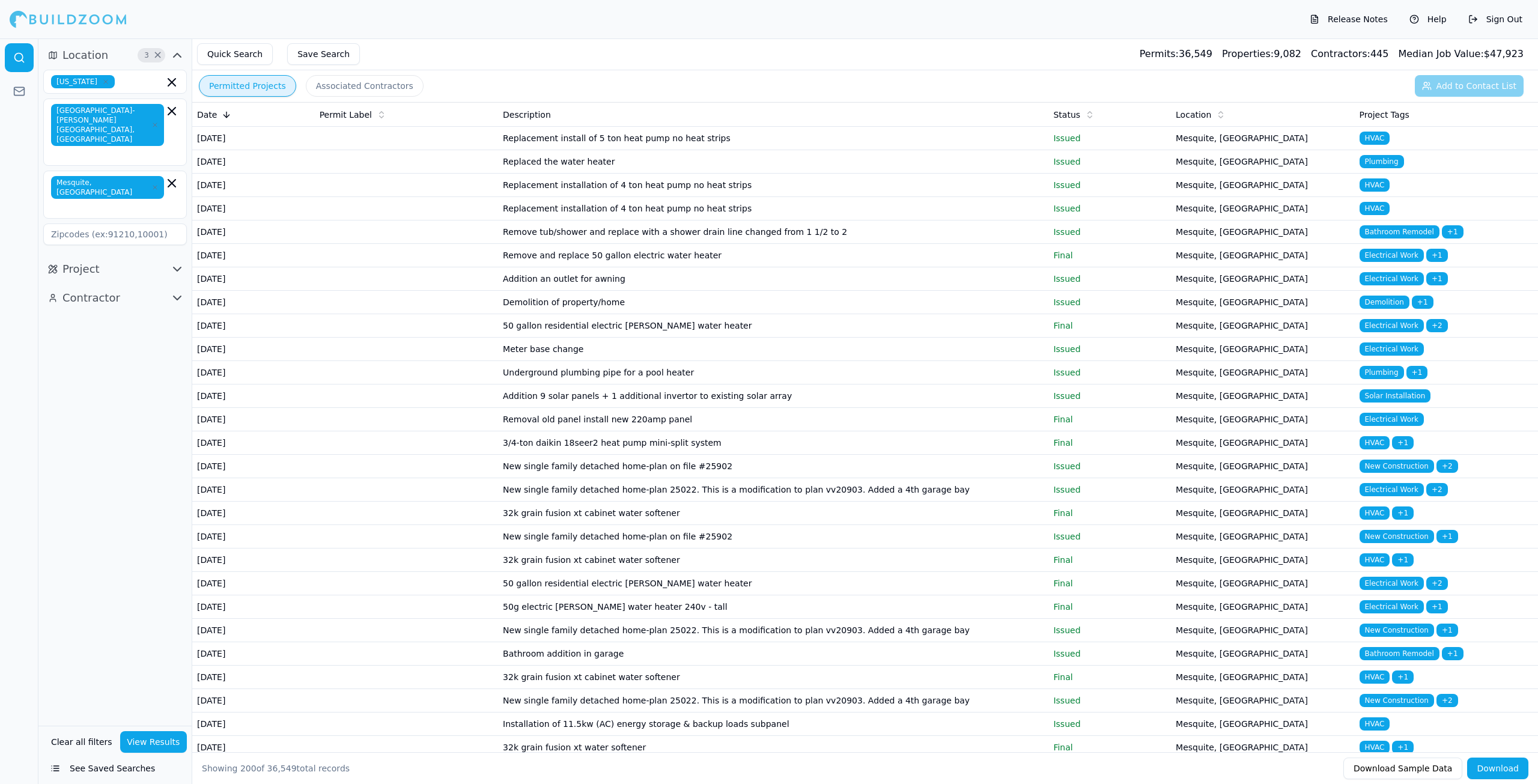
click at [325, 78] on button "Associated Contractors" at bounding box center [365, 85] width 118 height 21
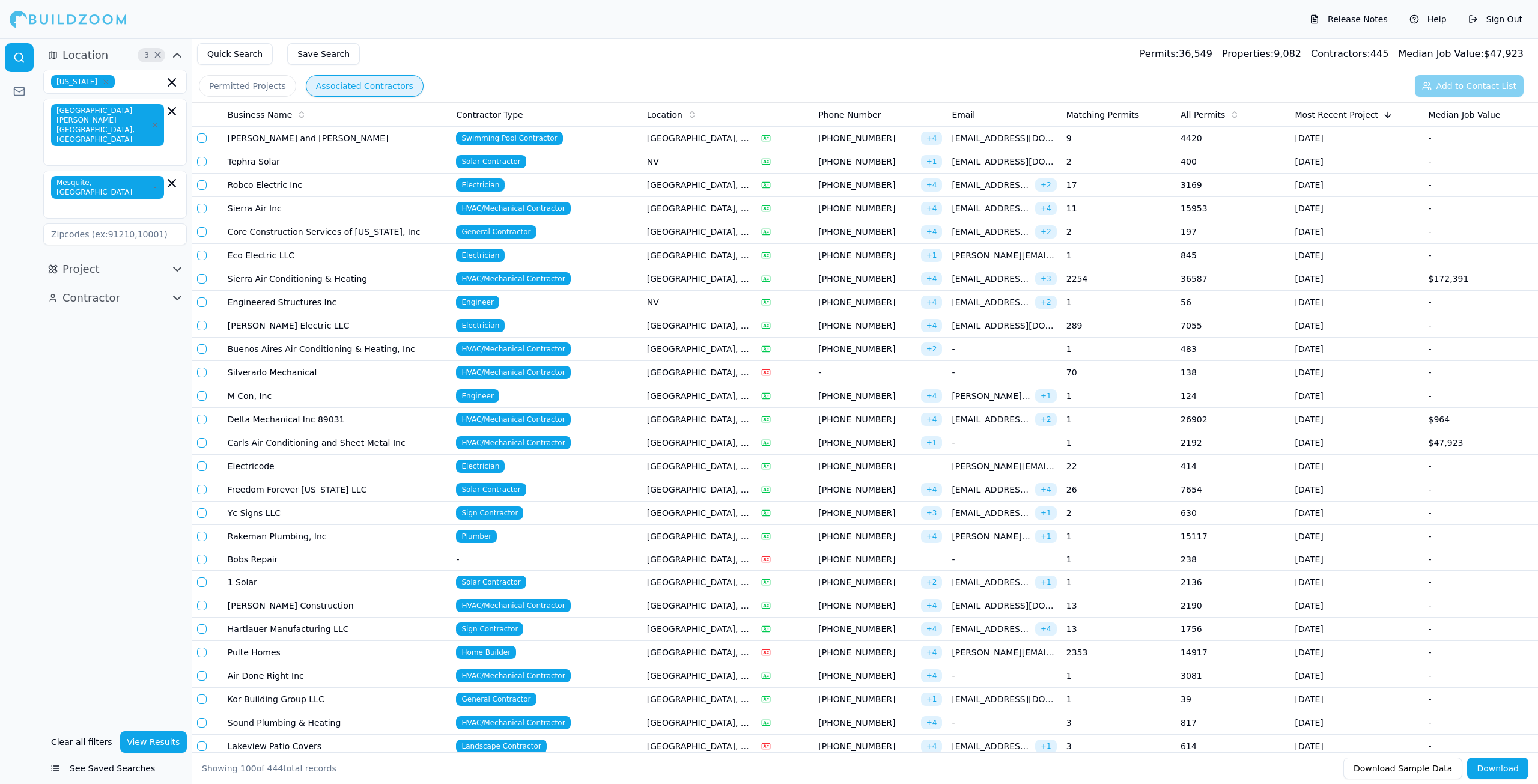
click at [353, 136] on td "Anthony and Sylvan" at bounding box center [337, 139] width 229 height 23
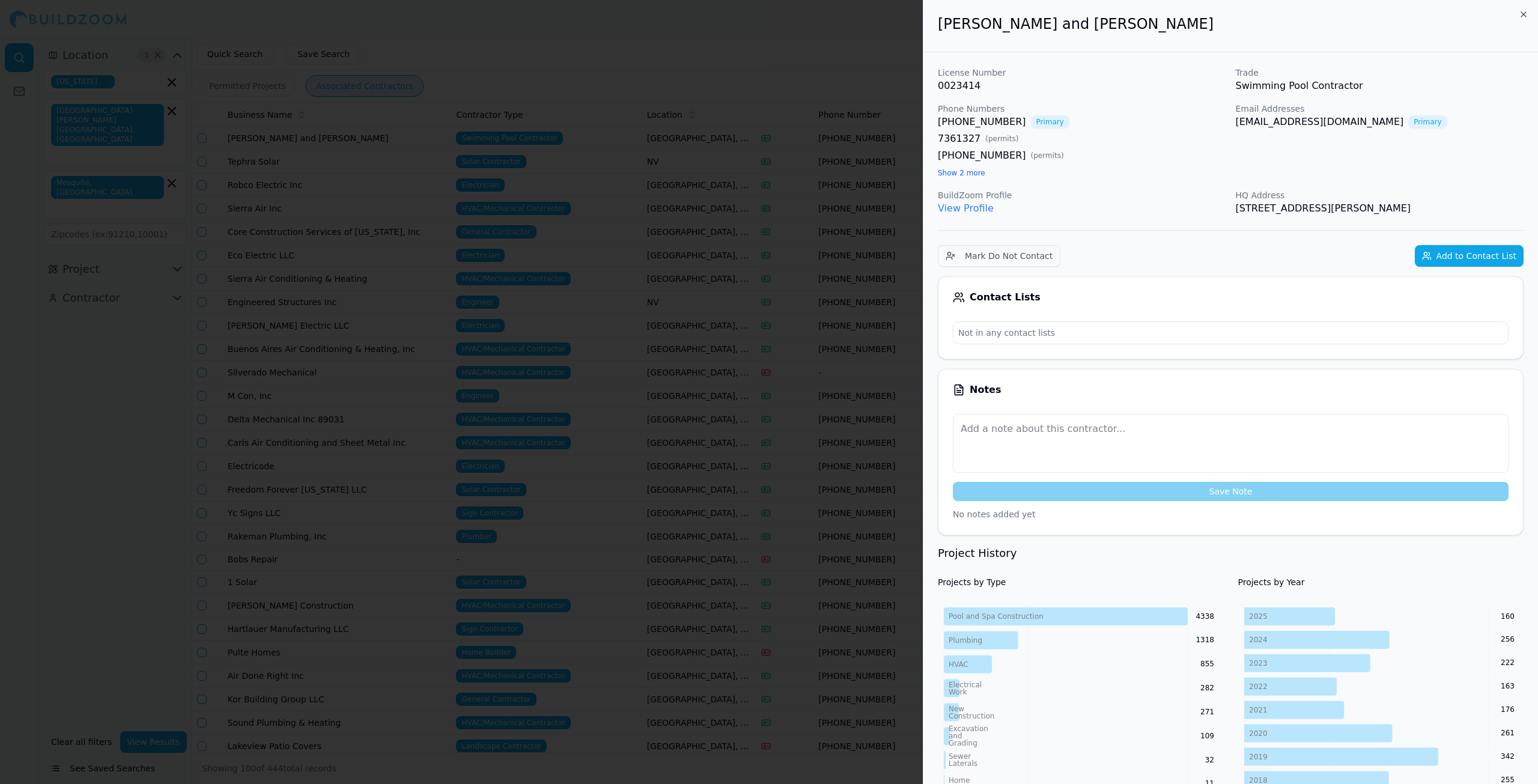
click at [1529, 15] on div "Anthony and Sylvan" at bounding box center [1231, 26] width 615 height 52
click at [1525, 15] on icon "button" at bounding box center [1523, 14] width 10 height 10
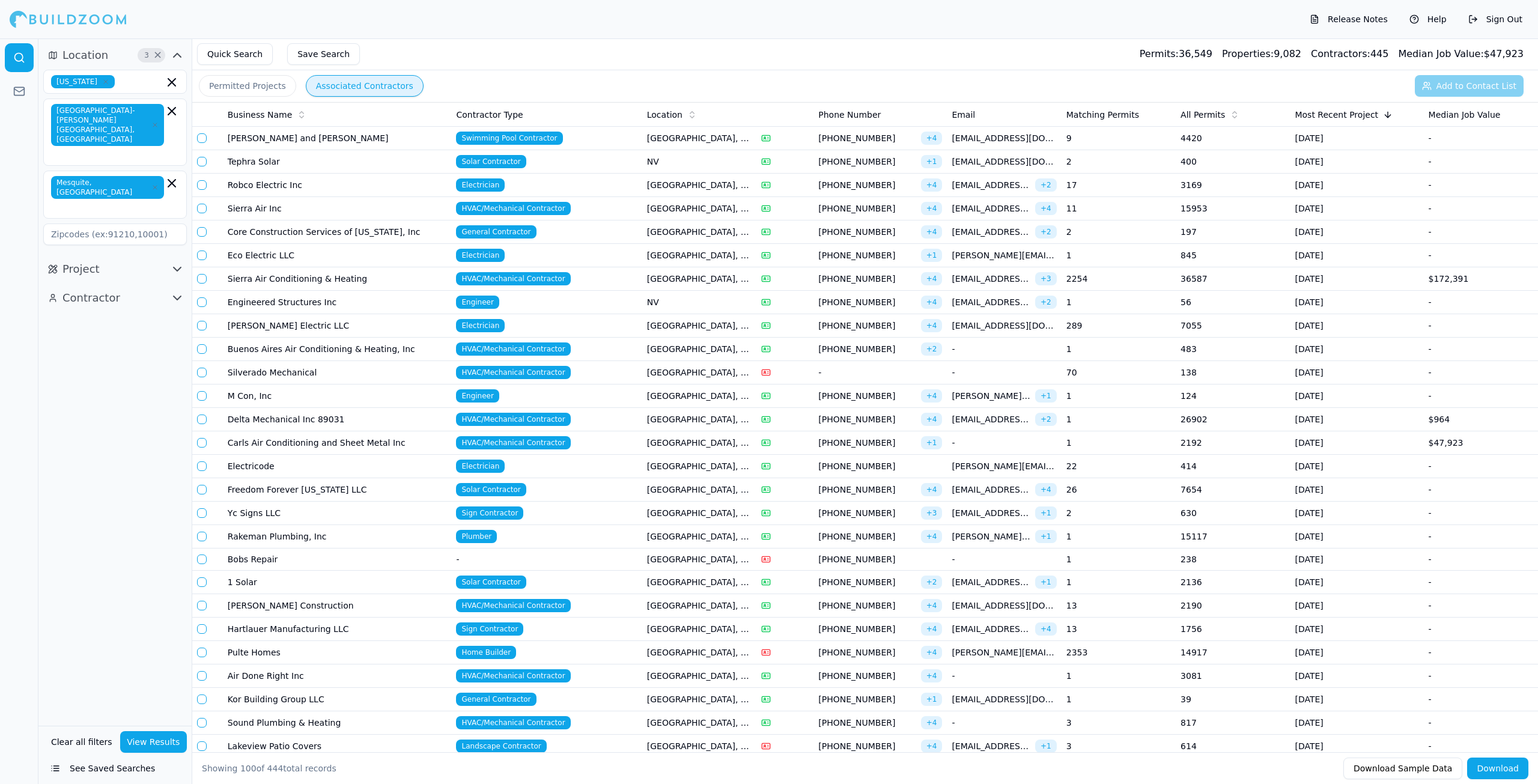
click at [642, 651] on td "[GEOGRAPHIC_DATA], [GEOGRAPHIC_DATA]" at bounding box center [700, 653] width 114 height 23
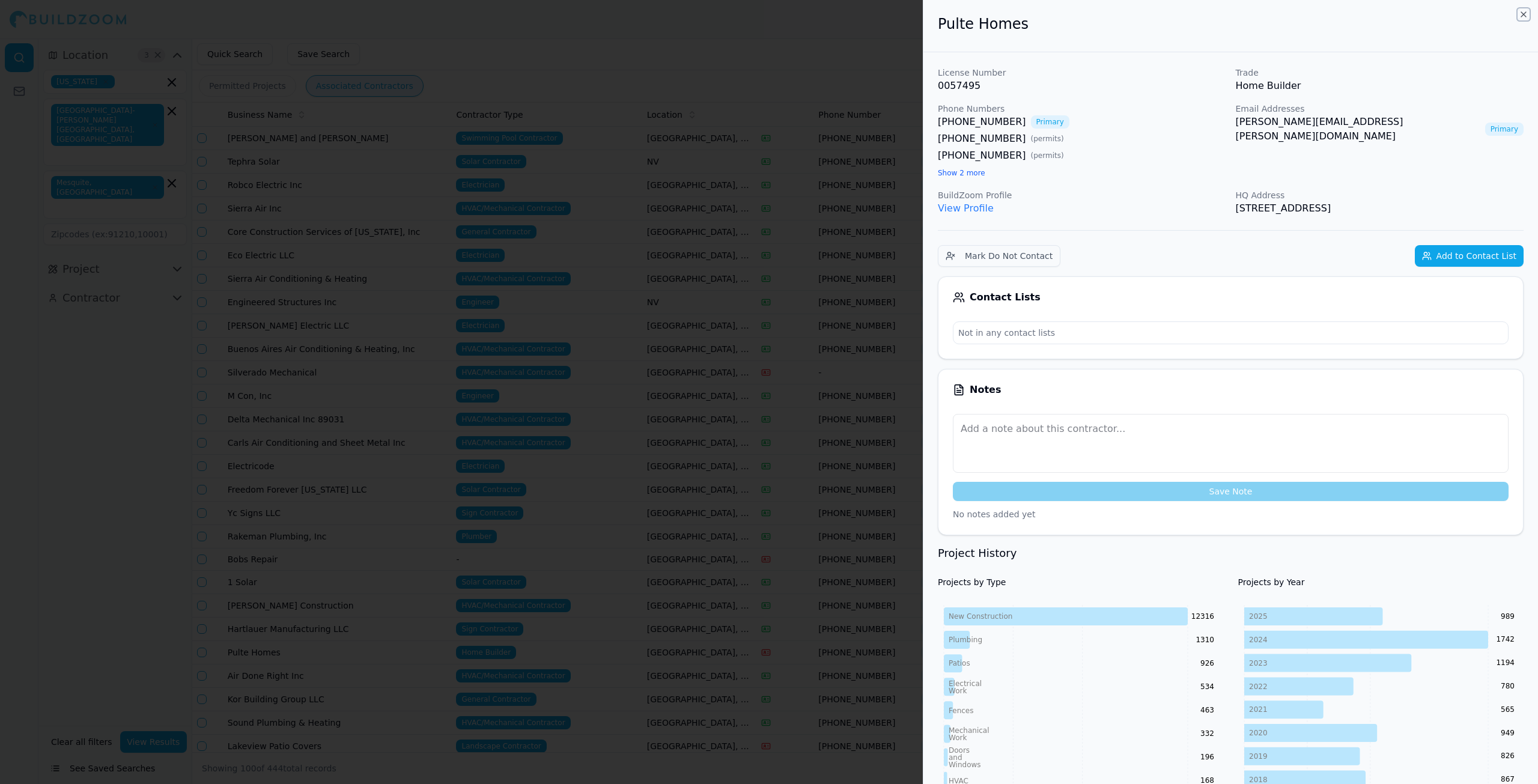
click at [1522, 12] on icon "button" at bounding box center [1523, 14] width 5 height 5
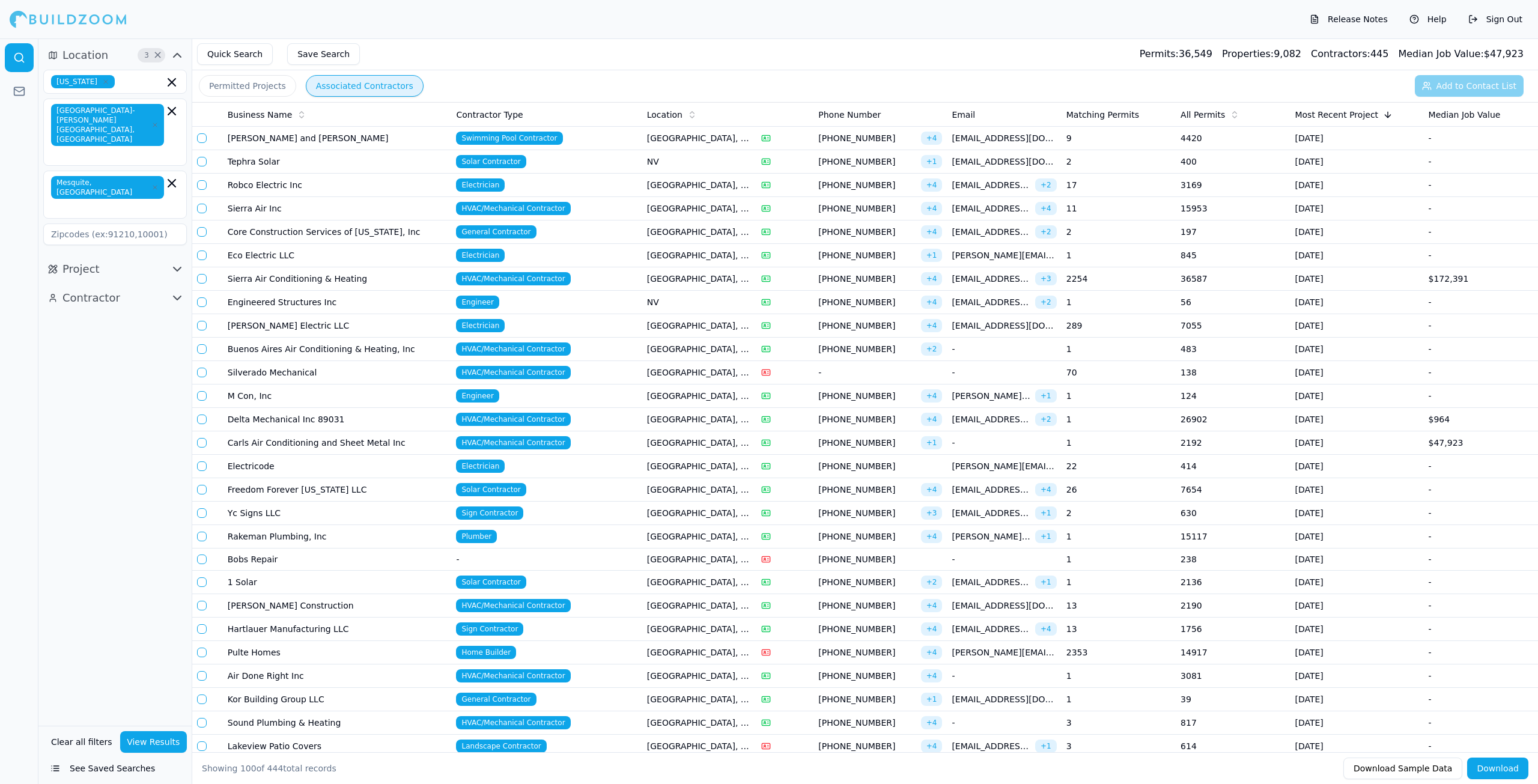
click at [277, 86] on button "Permitted Projects" at bounding box center [247, 85] width 98 height 21
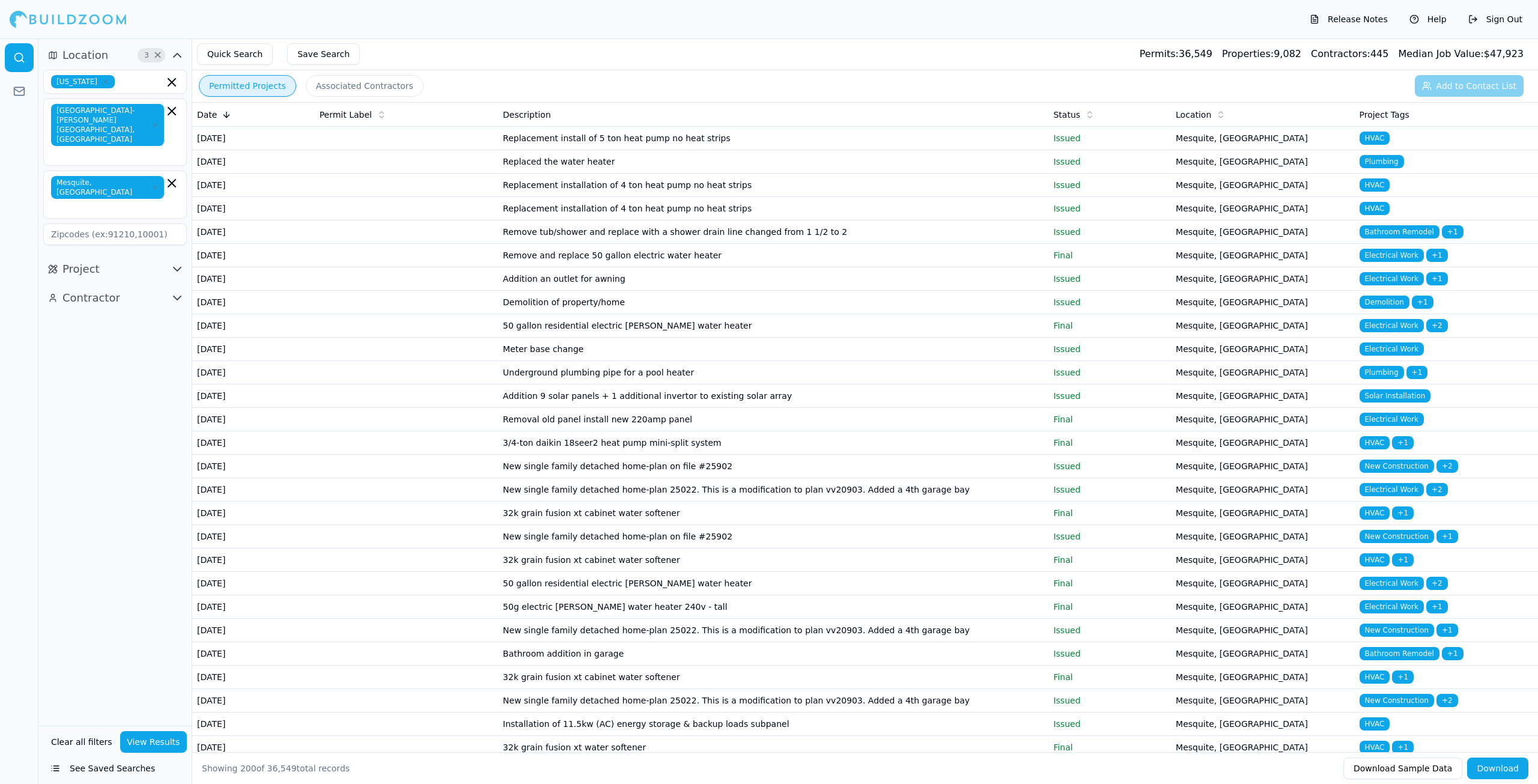
click at [246, 60] on button "Quick Search" at bounding box center [235, 54] width 76 height 21
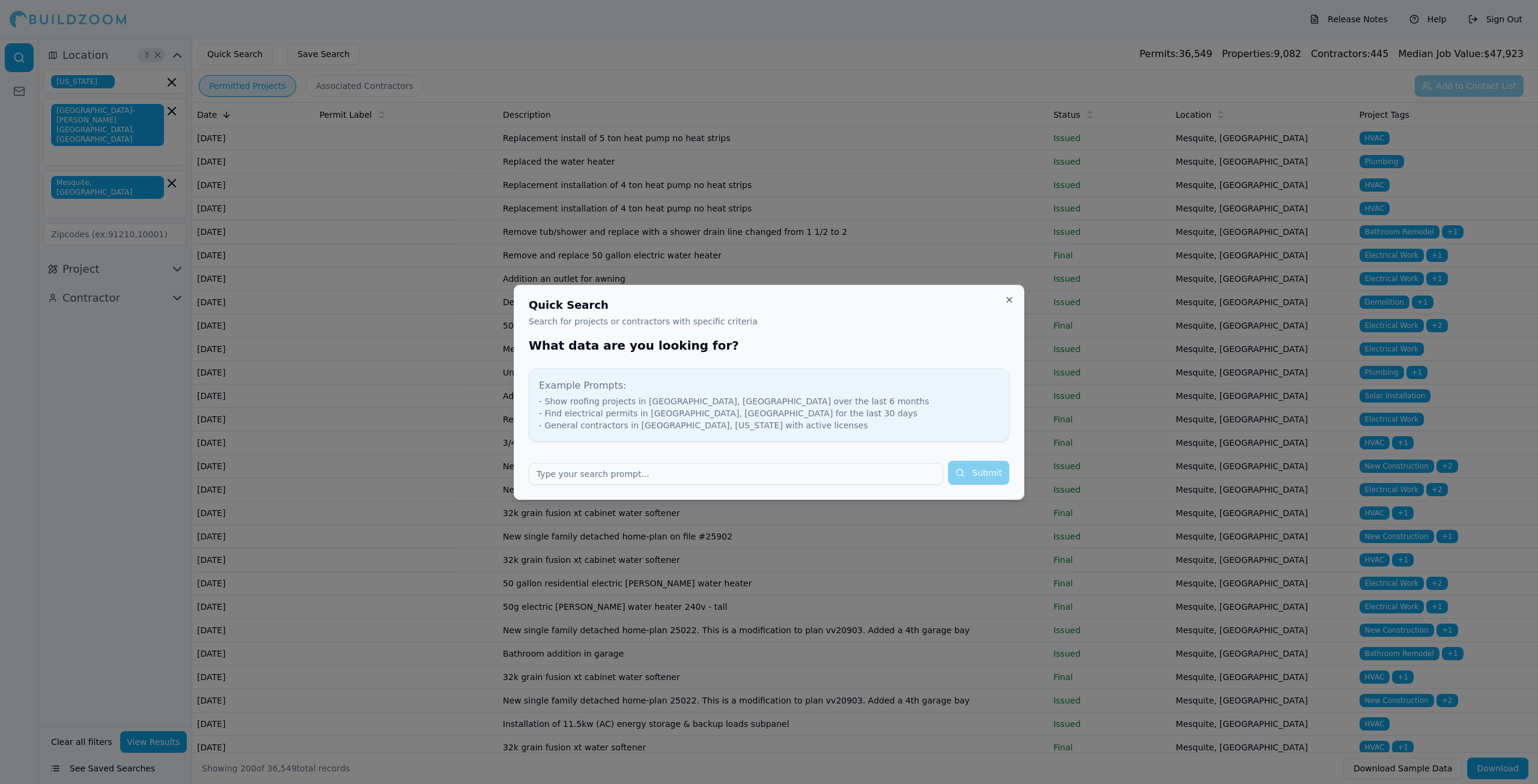
click at [574, 470] on input "text" at bounding box center [736, 473] width 414 height 21
type input "plumbing"
click at [978, 466] on button "Submit" at bounding box center [978, 472] width 62 height 24
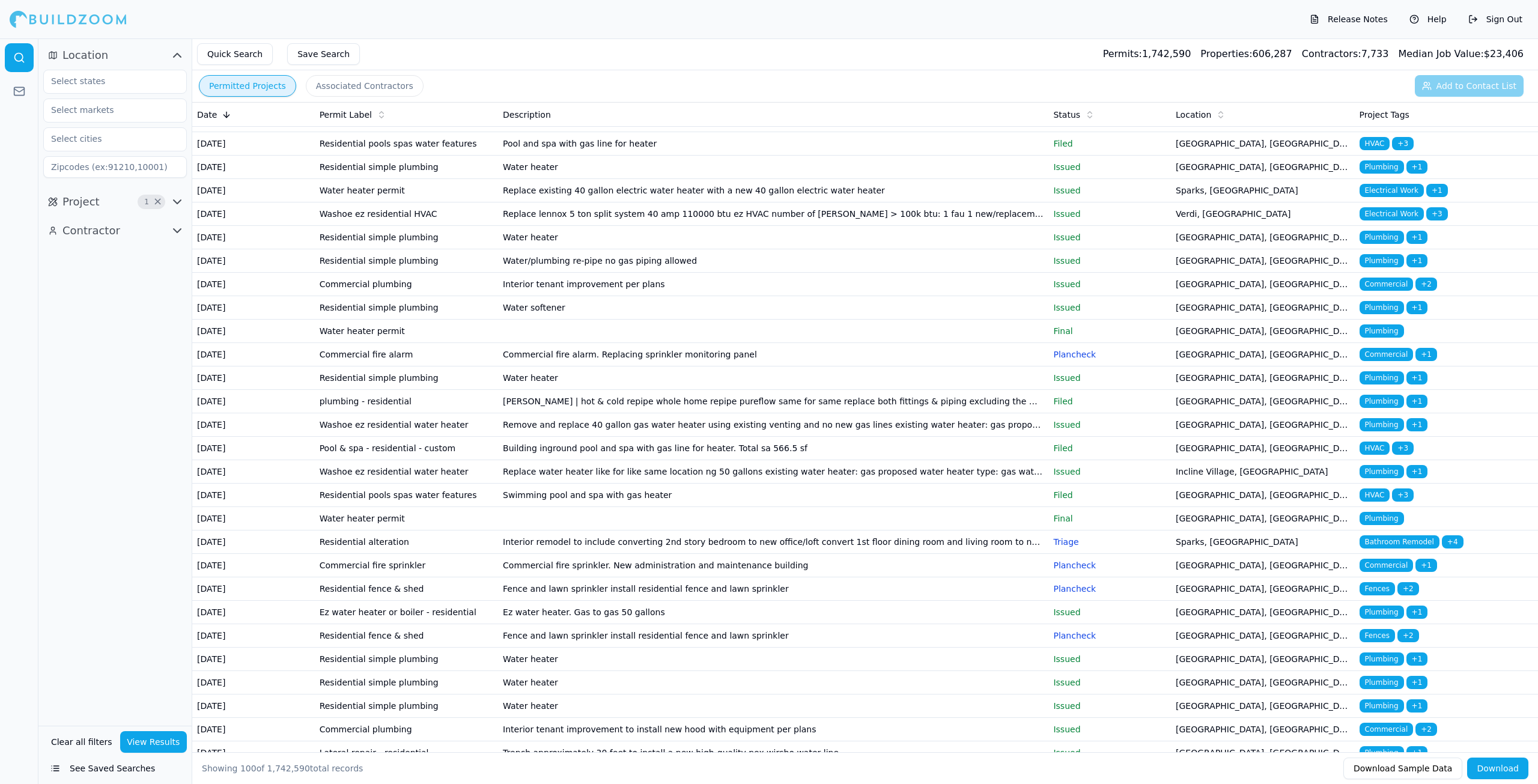
scroll to position [661, 0]
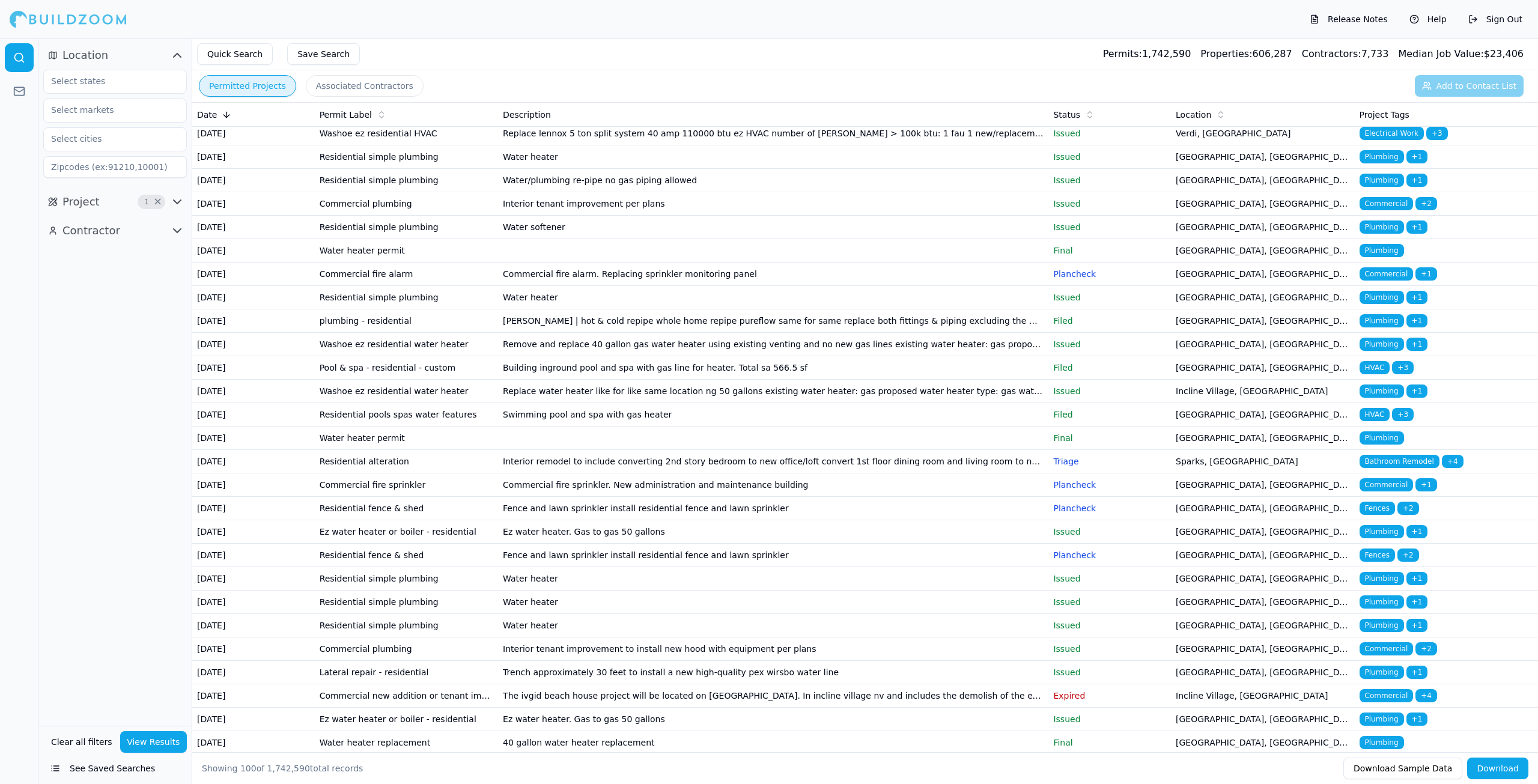
click at [354, 81] on button "Associated Contractors" at bounding box center [365, 85] width 118 height 21
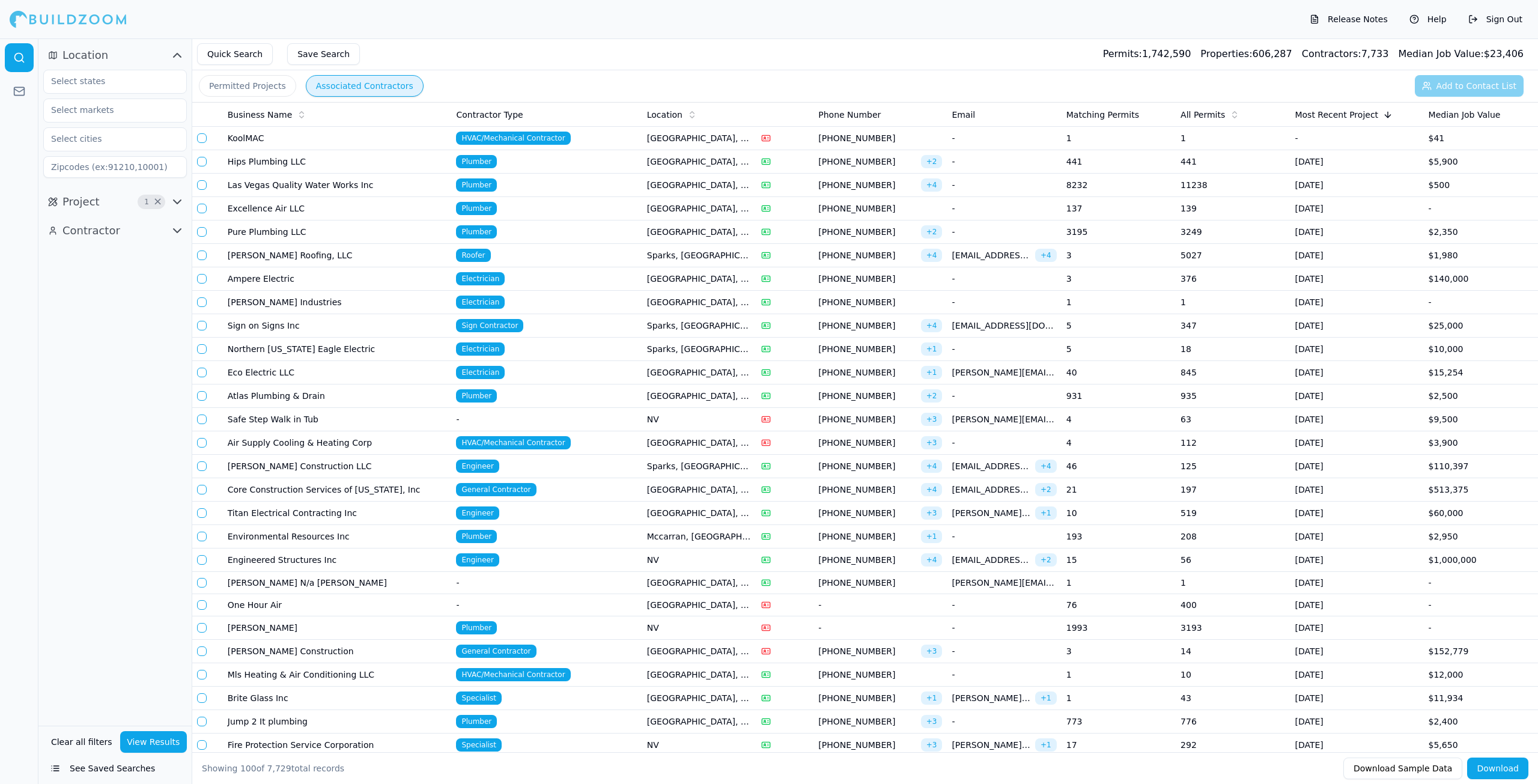
click at [247, 94] on button "Permitted Projects" at bounding box center [247, 85] width 98 height 21
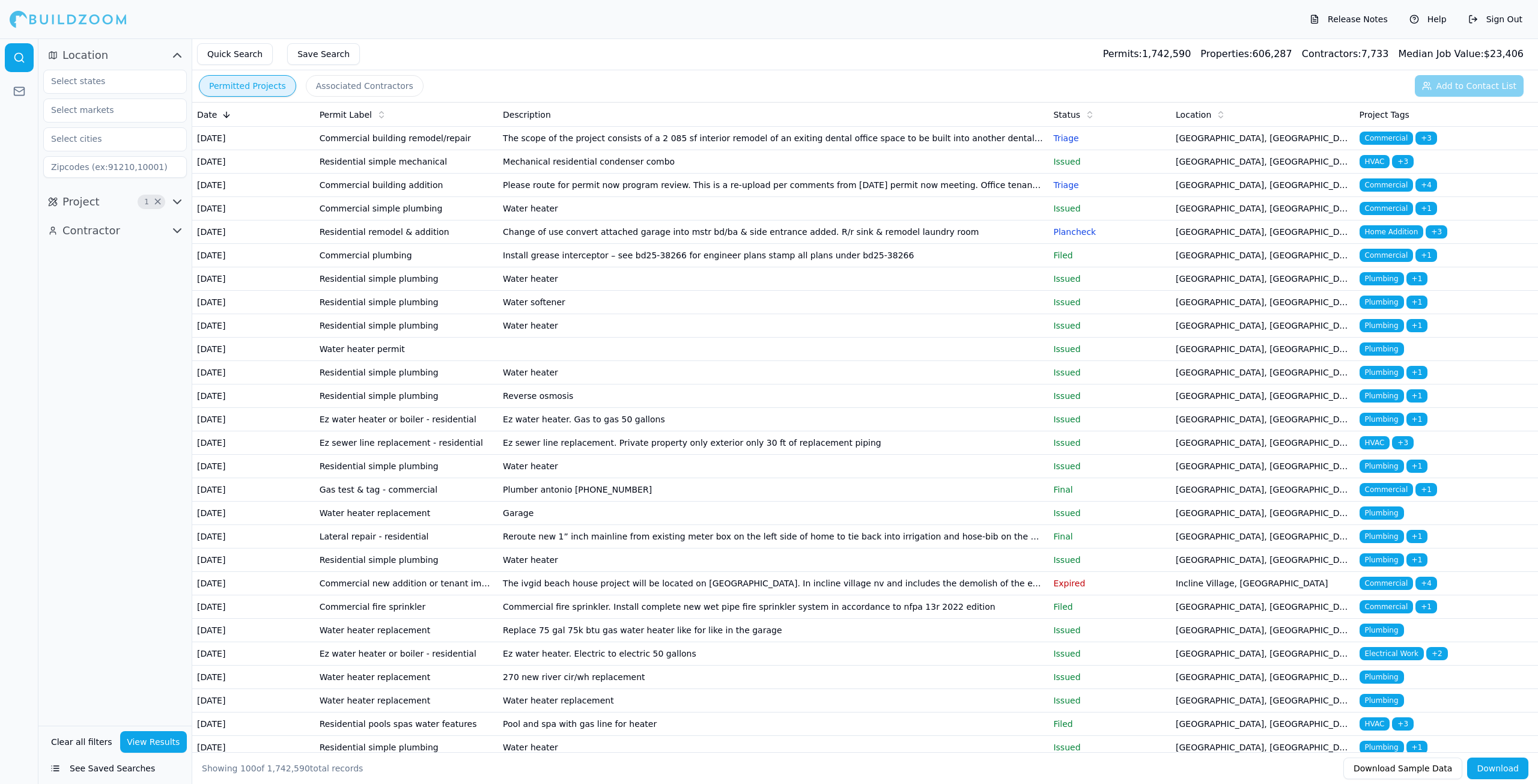
click at [99, 59] on span "Location" at bounding box center [85, 55] width 45 height 17
click at [105, 85] on button "Project 1 ×" at bounding box center [115, 84] width 144 height 19
click at [173, 171] on icon "button" at bounding box center [172, 169] width 15 height 15
click at [107, 226] on div "New Construction" at bounding box center [115, 219] width 138 height 19
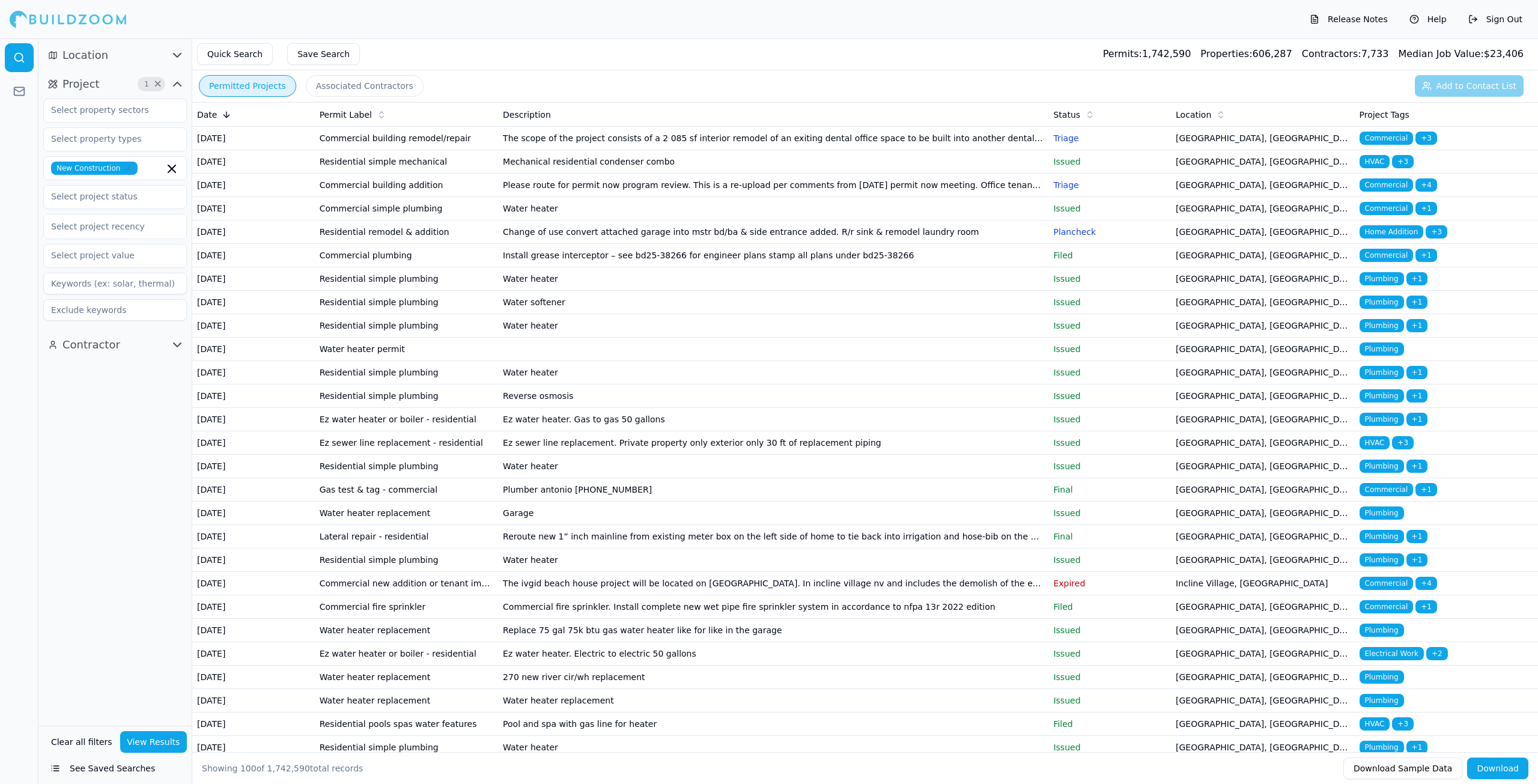
click at [115, 455] on div "Location Project 1 × New Construction Select project recency Contractor" at bounding box center [114, 381] width 153 height 687
drag, startPoint x: 128, startPoint y: 178, endPoint x: 121, endPoint y: 191, distance: 14.8
click at [124, 186] on div "New Construction Select project recency" at bounding box center [115, 209] width 144 height 222
click at [117, 200] on input "text" at bounding box center [108, 196] width 128 height 21
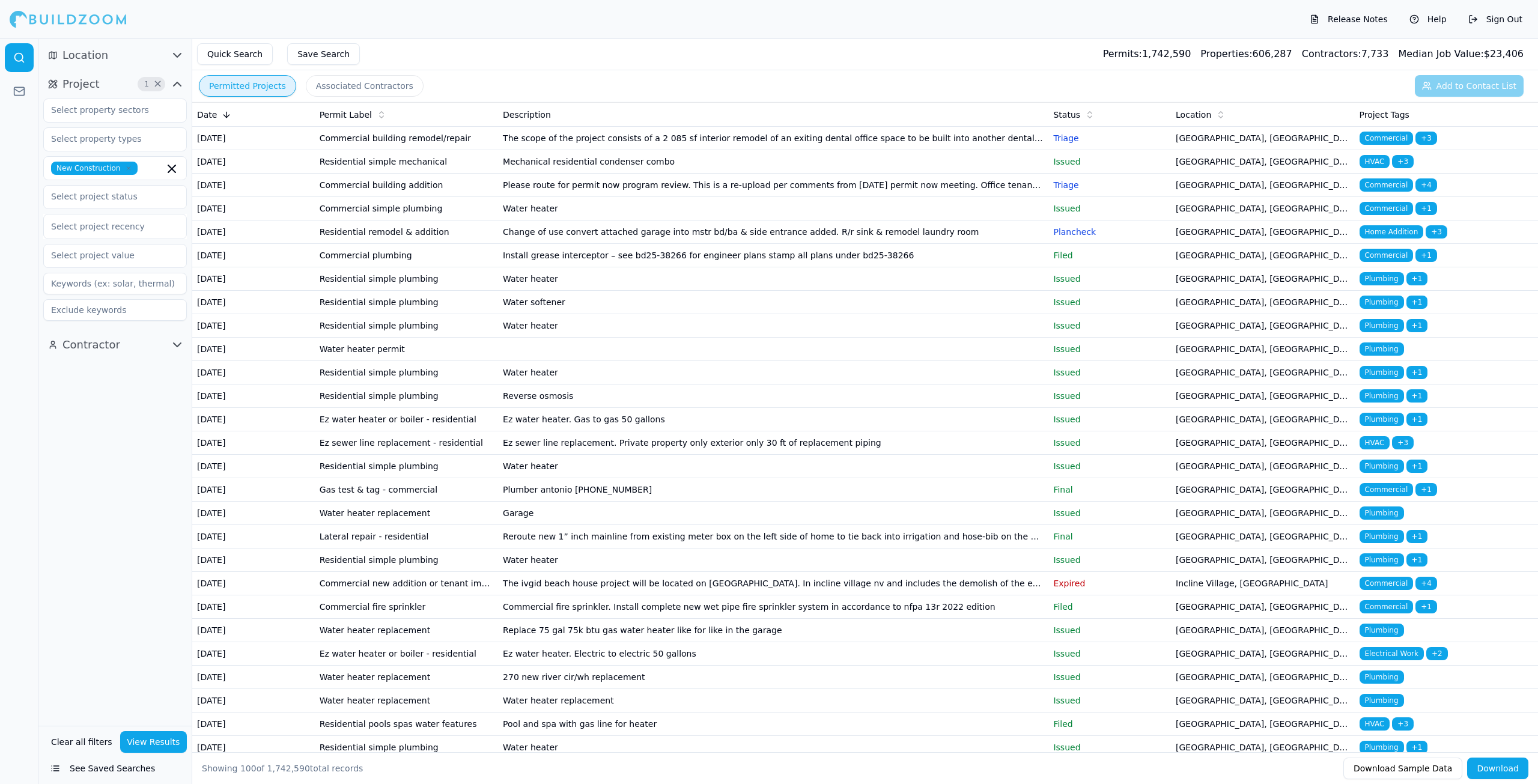
click at [125, 427] on div "Location Project 1 × New Construction Select project recency Contractor" at bounding box center [114, 381] width 153 height 687
drag, startPoint x: 138, startPoint y: 744, endPoint x: 144, endPoint y: 739, distance: 7.8
click at [139, 744] on button "View Results" at bounding box center [154, 741] width 67 height 21
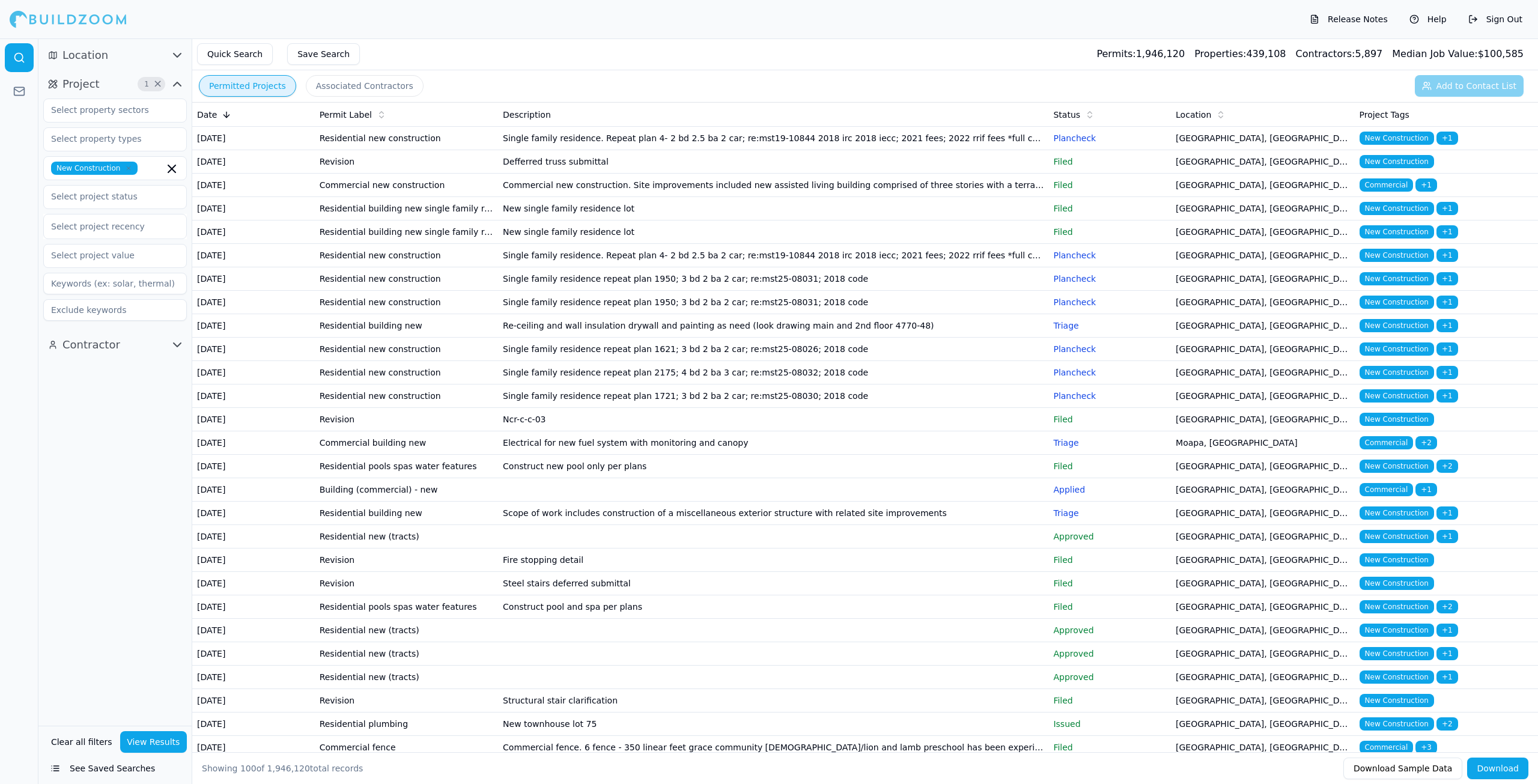
click at [620, 221] on td "New single family residence lot" at bounding box center [773, 209] width 550 height 23
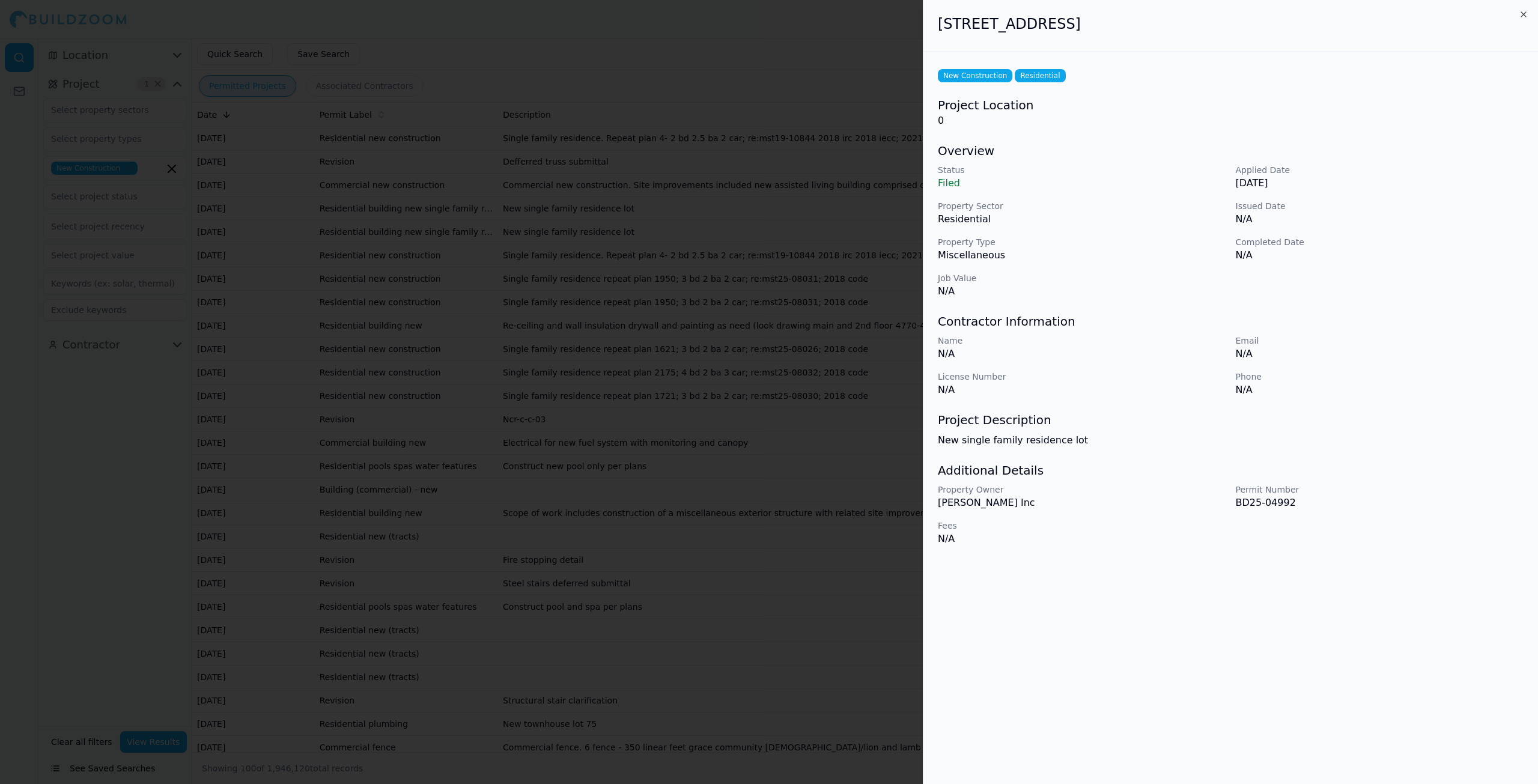
click at [1526, 15] on icon "button" at bounding box center [1523, 14] width 10 height 10
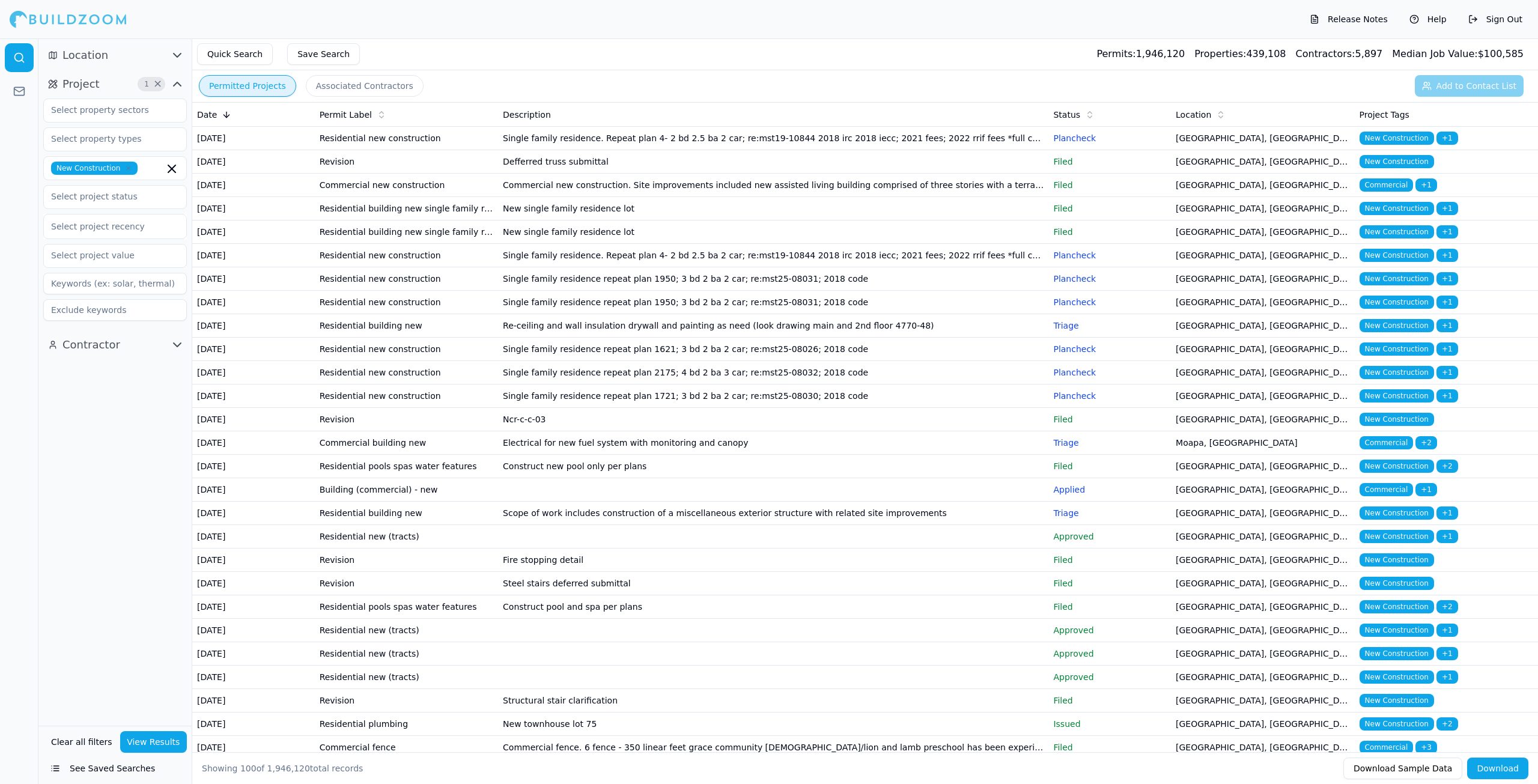
click at [553, 244] on td "New single family residence lot" at bounding box center [773, 232] width 550 height 23
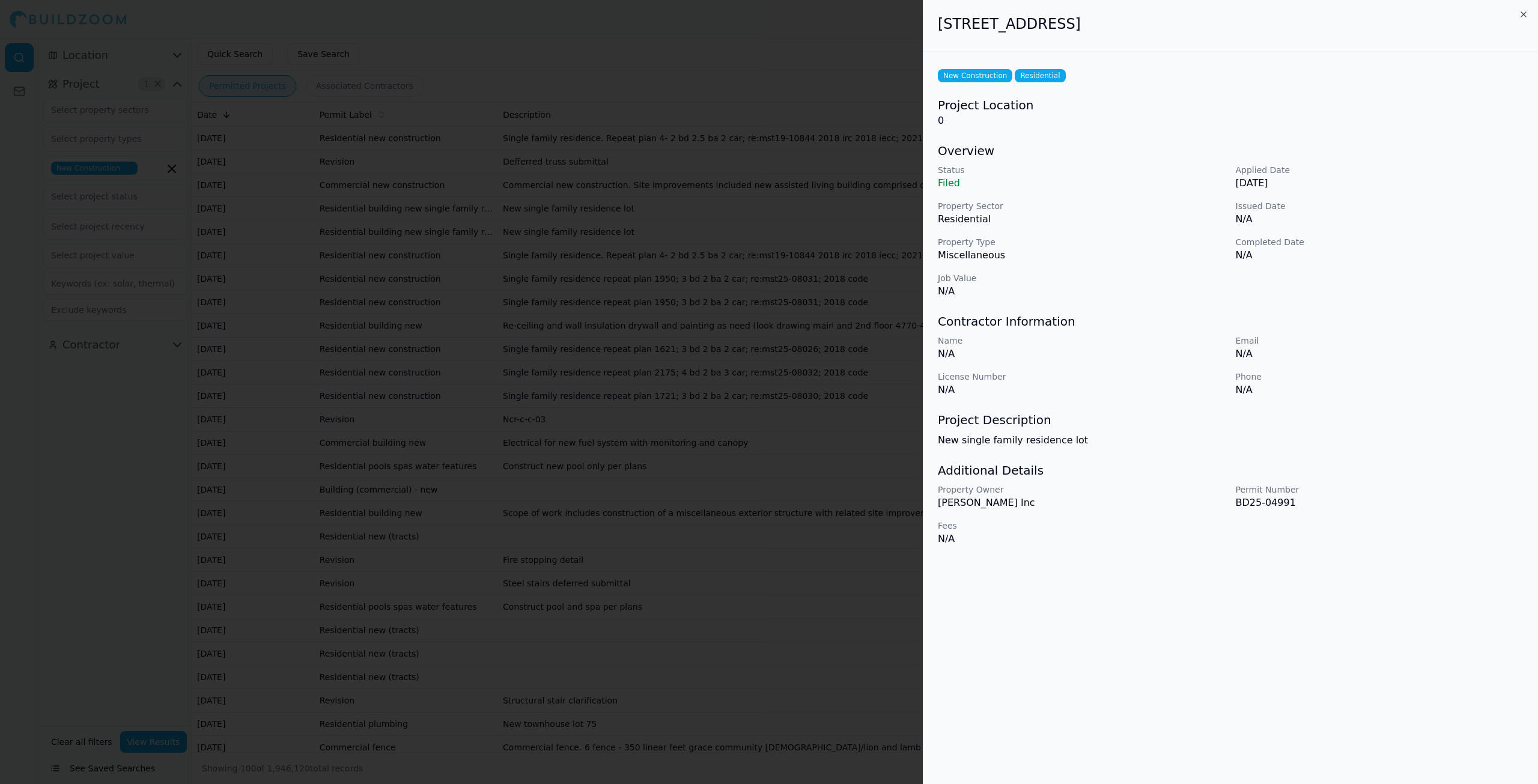
click at [1525, 15] on icon "button" at bounding box center [1523, 14] width 5 height 5
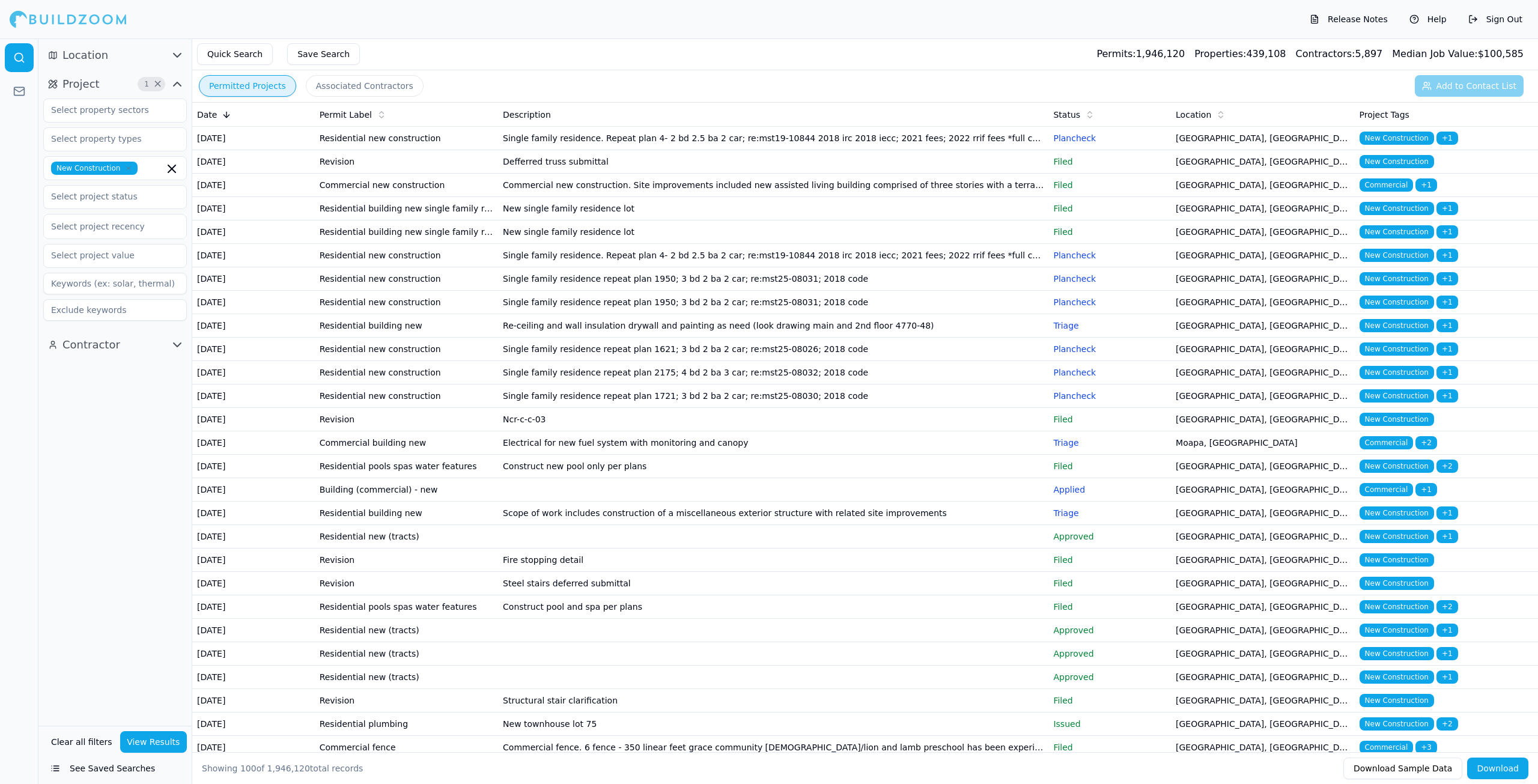
click at [675, 267] on td "Single family residence. Repeat plan 4- 2 bd 2.5 ba 2 car; re:mst19-10844 2018 …" at bounding box center [773, 256] width 550 height 23
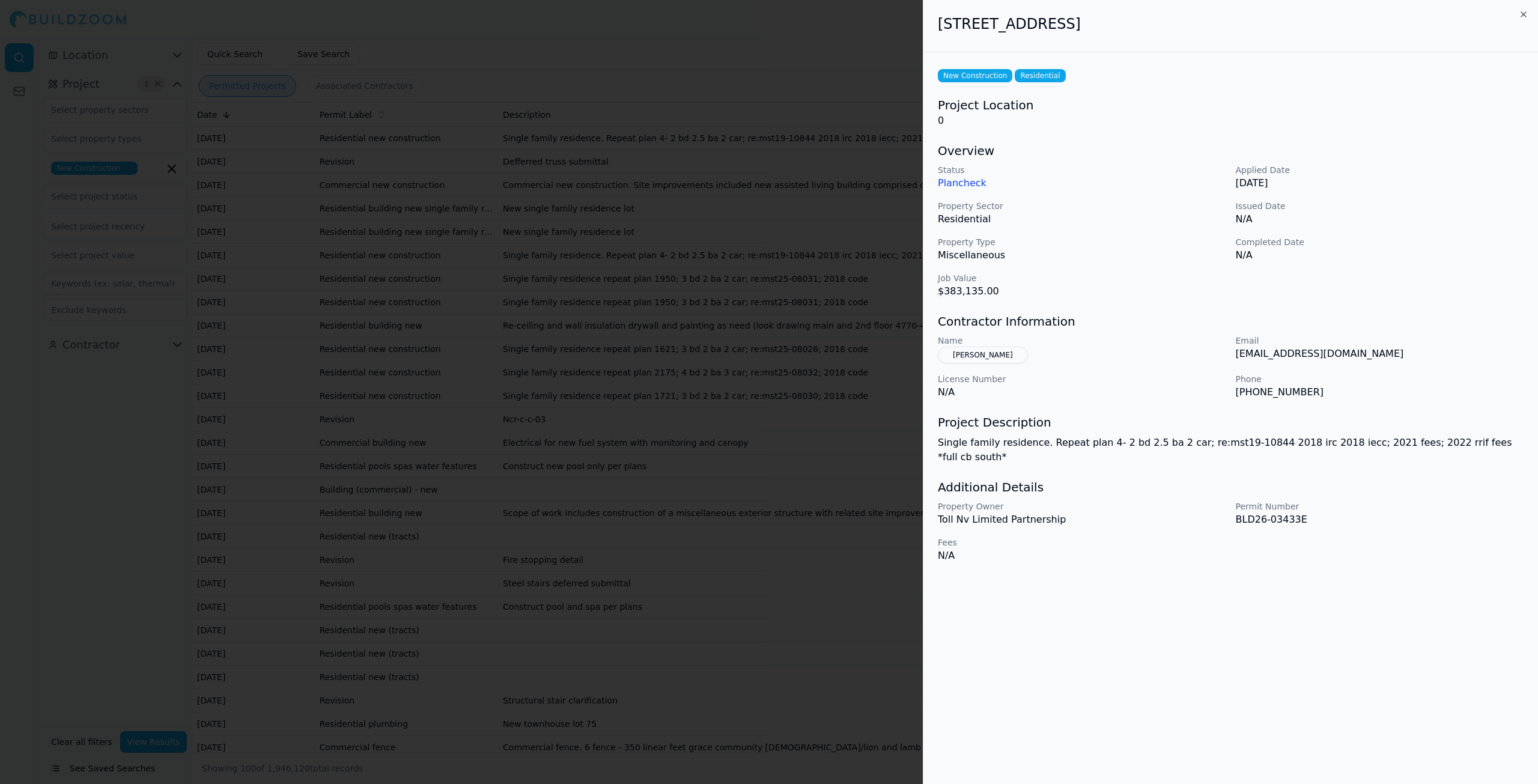
click at [1528, 11] on div "2577 Steel Hammer Ct, #596, Reno, NV, 89521" at bounding box center [1231, 26] width 615 height 52
click at [1526, 14] on icon "button" at bounding box center [1523, 14] width 10 height 10
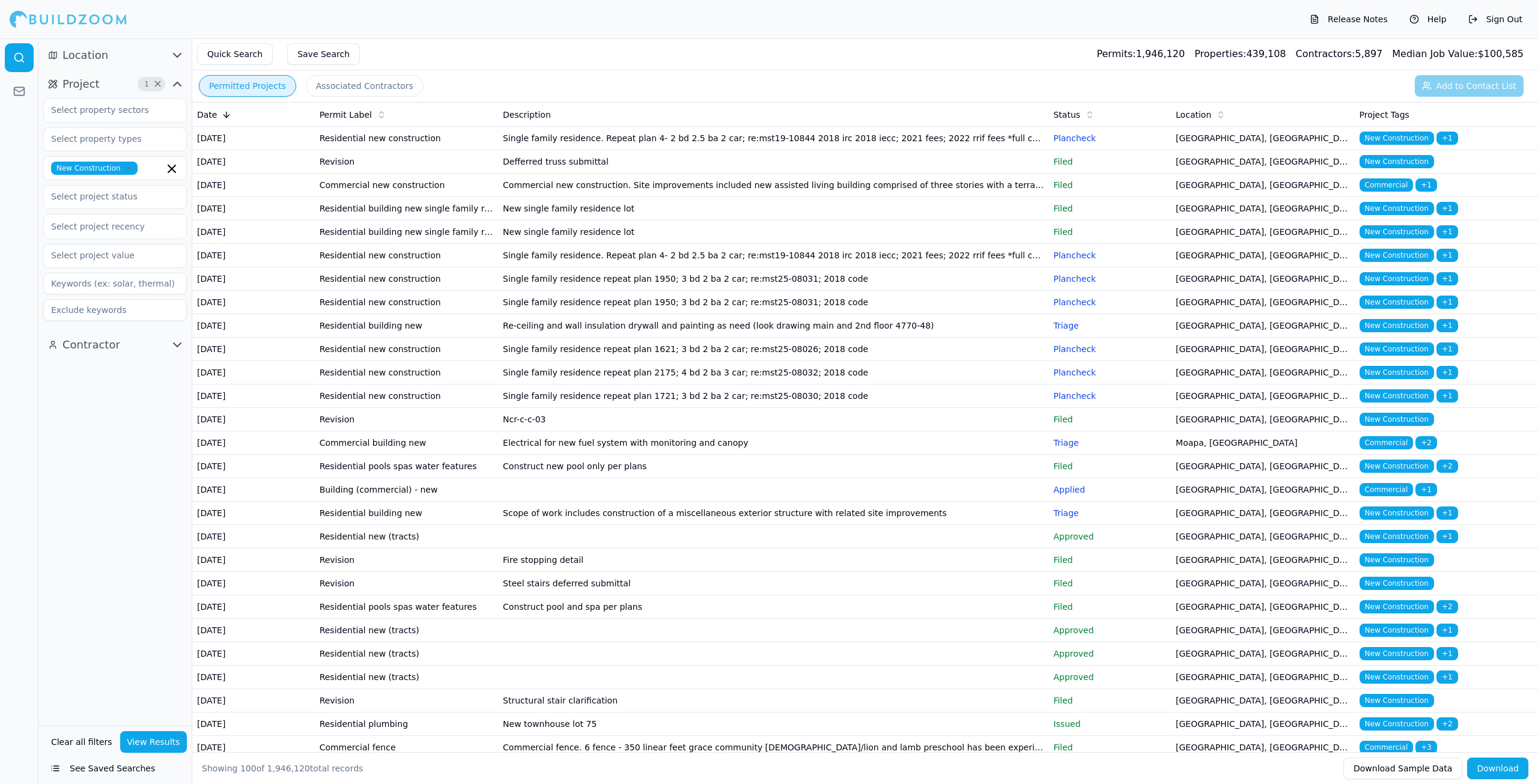
scroll to position [241, 0]
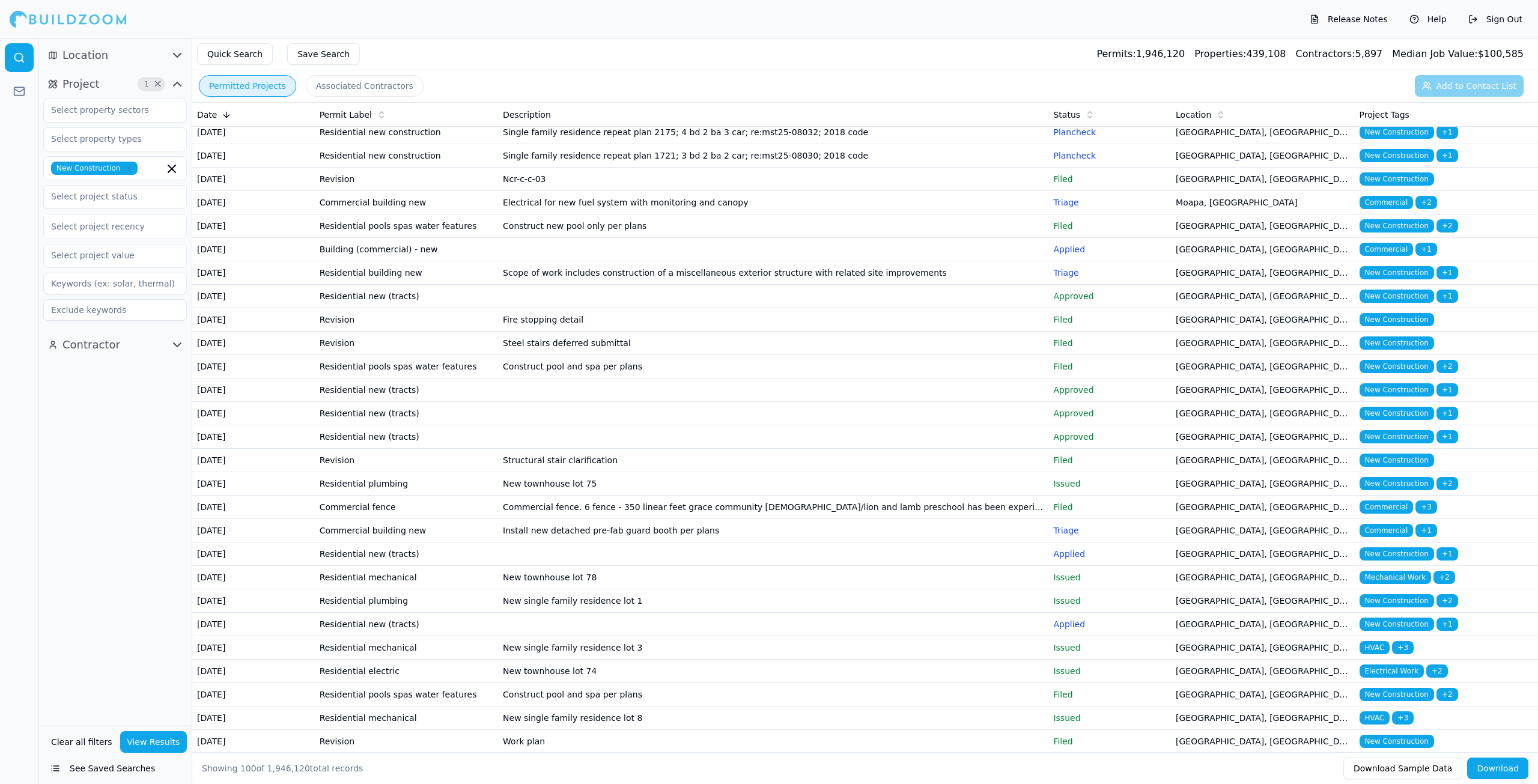
click at [506, 402] on td at bounding box center [773, 390] width 550 height 23
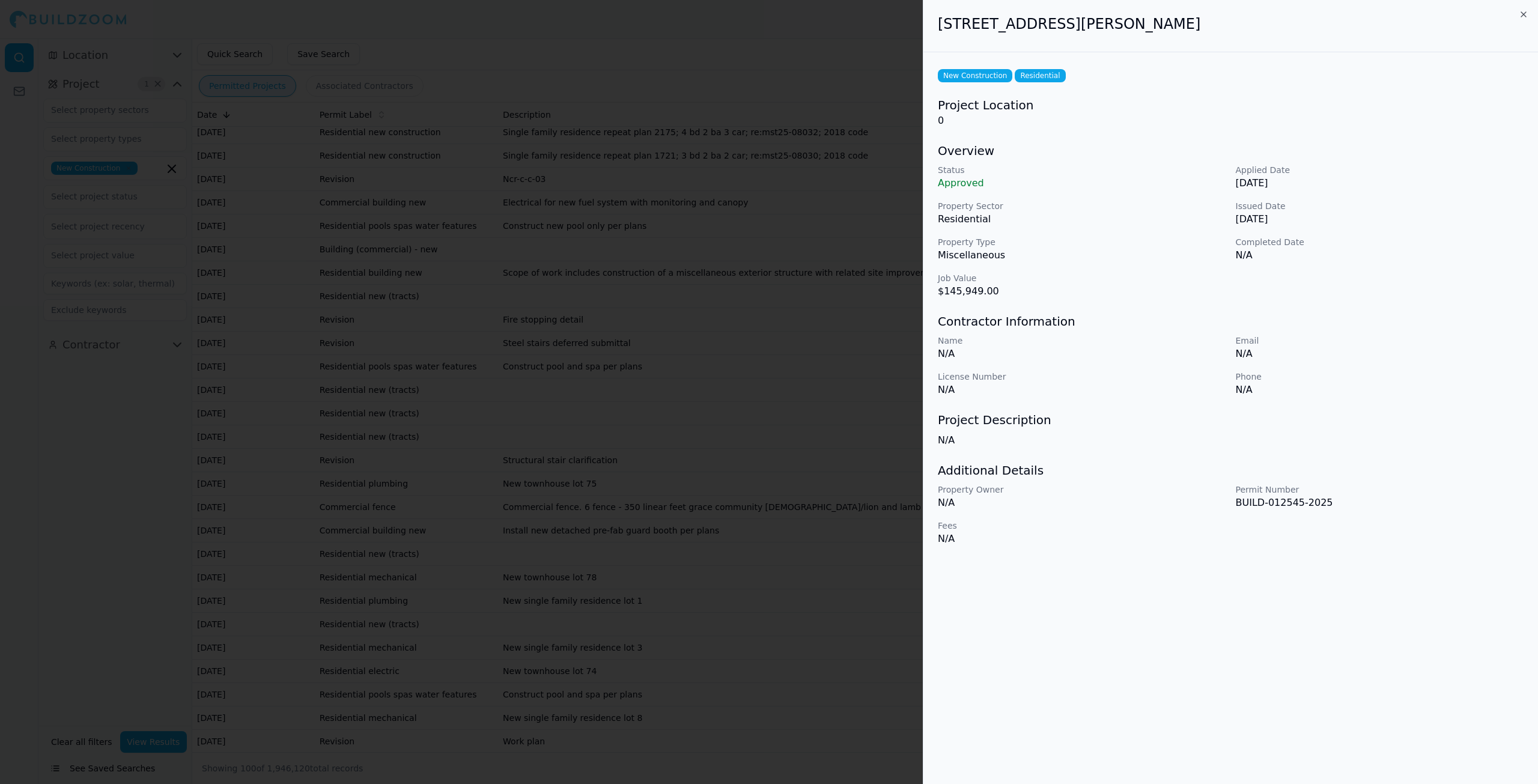
click at [1519, 12] on icon "button" at bounding box center [1523, 14] width 10 height 10
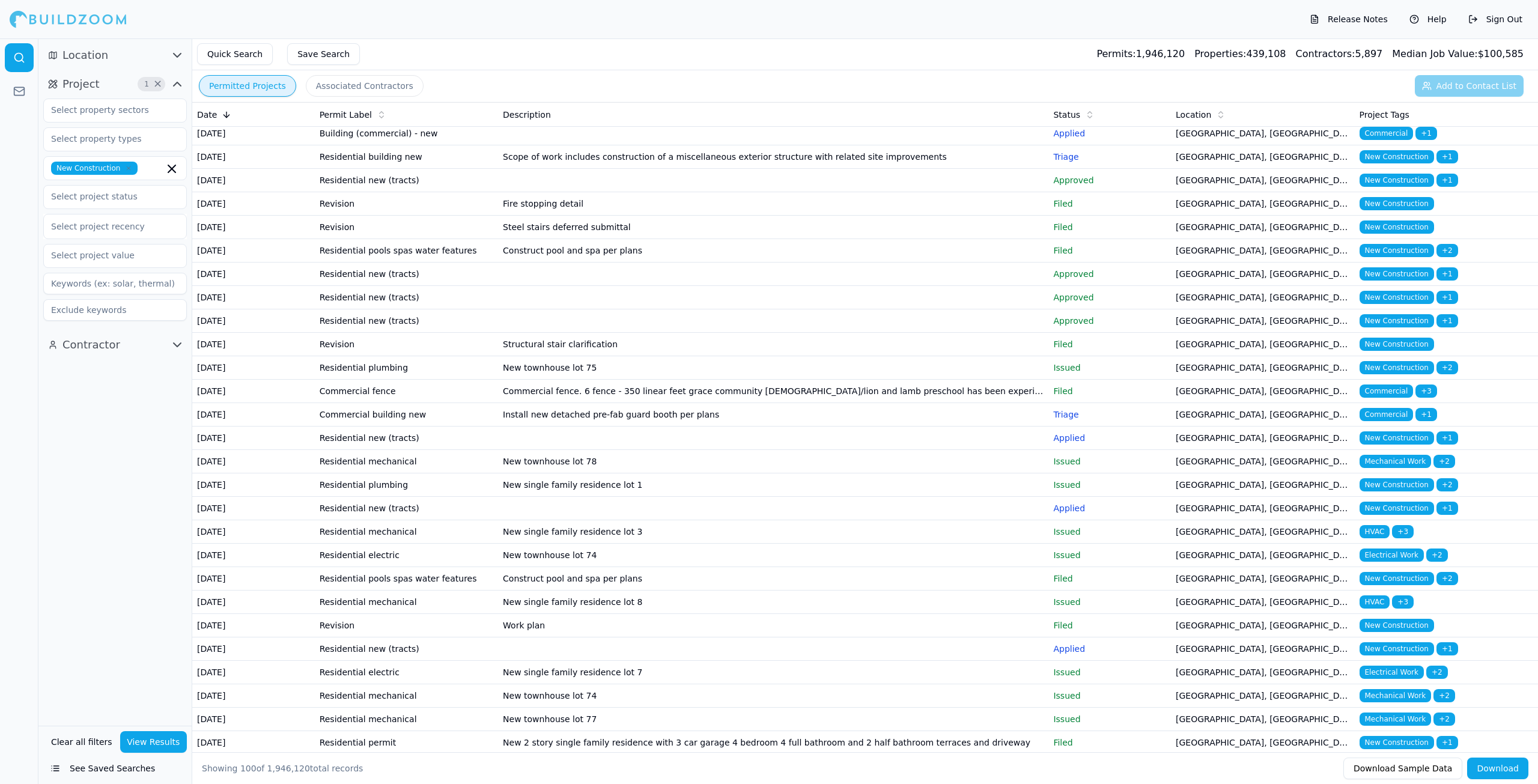
scroll to position [360, 0]
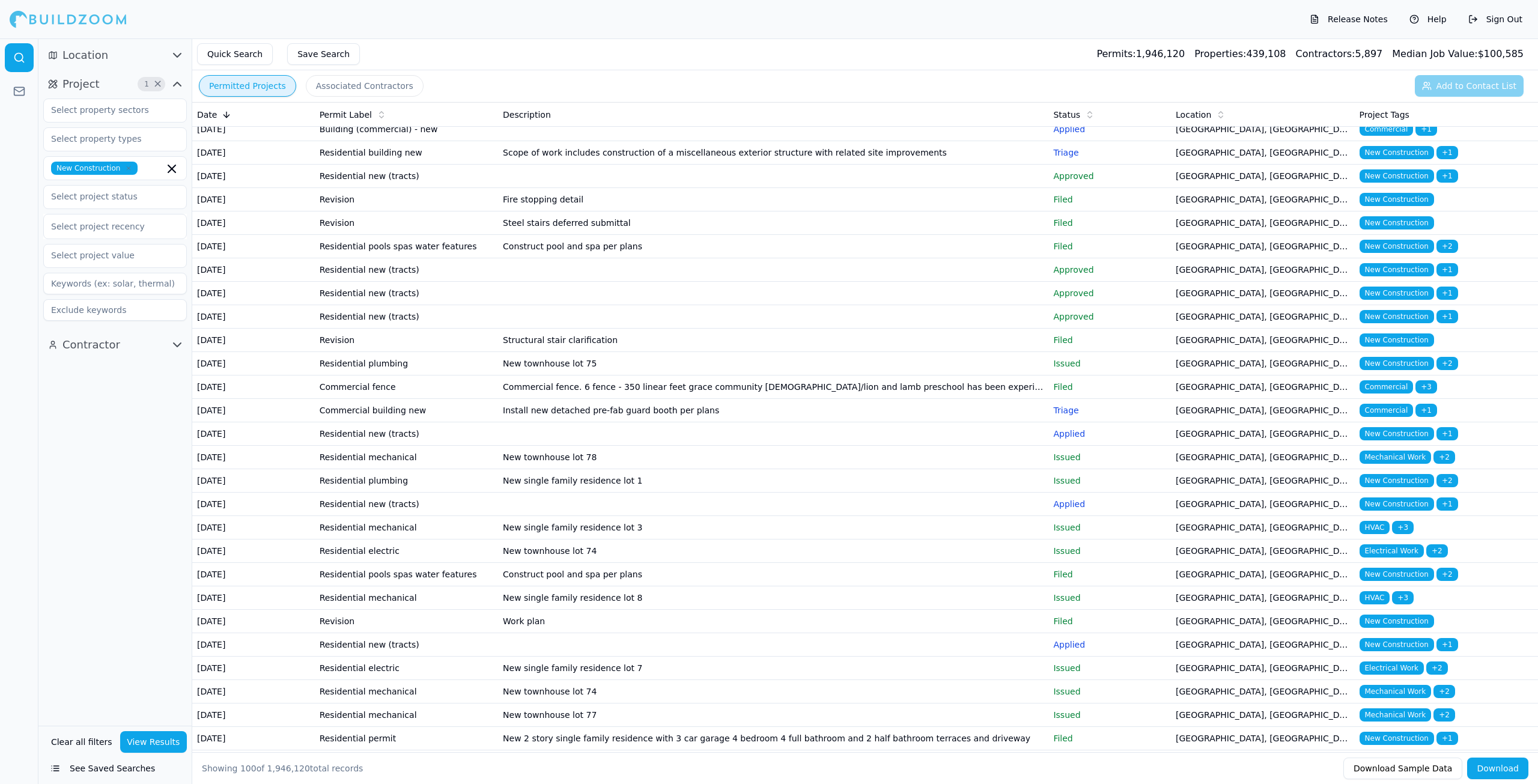
click at [633, 375] on td "New townhouse lot 75" at bounding box center [773, 364] width 550 height 23
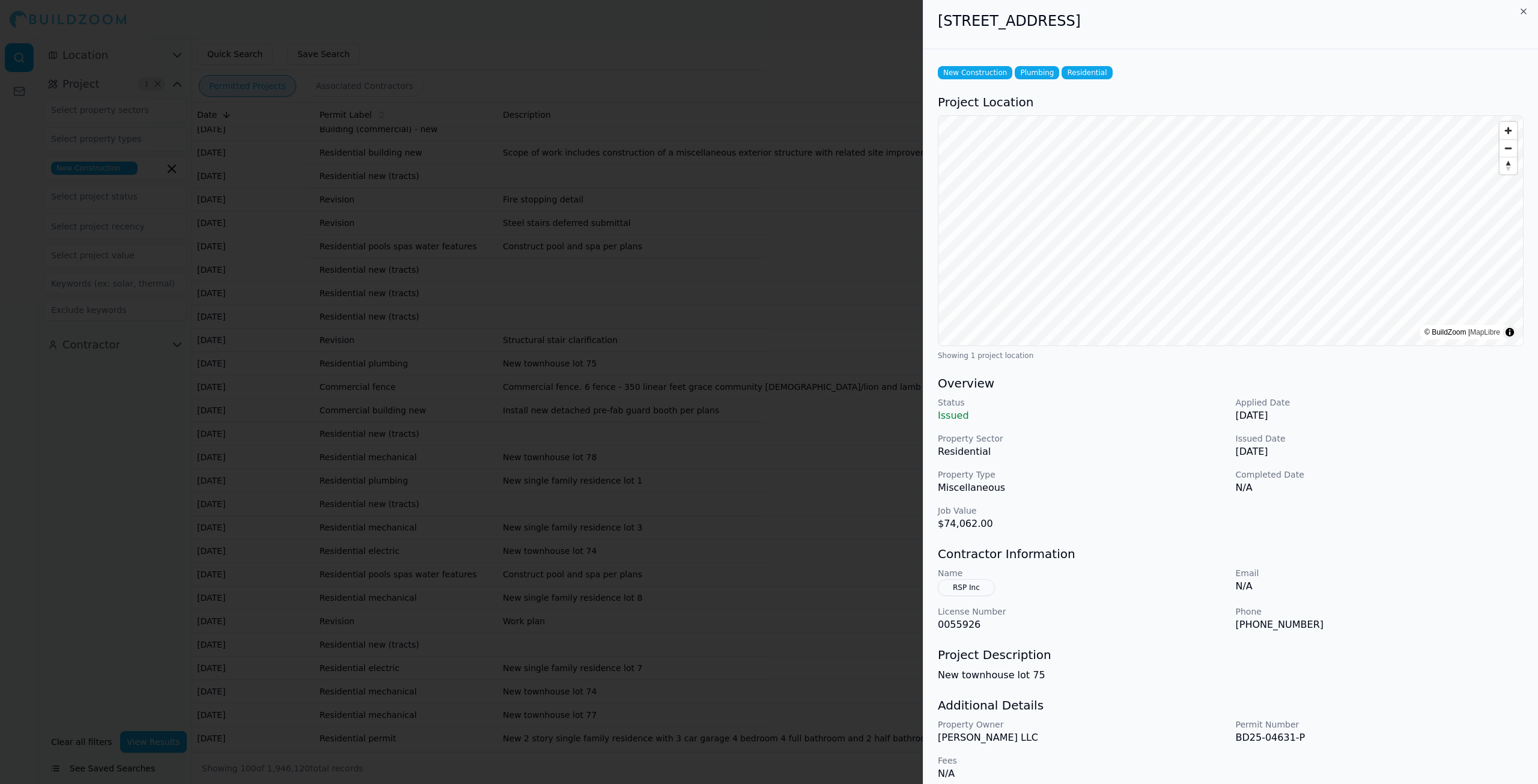
scroll to position [0, 0]
click at [1522, 12] on icon "button" at bounding box center [1523, 14] width 10 height 10
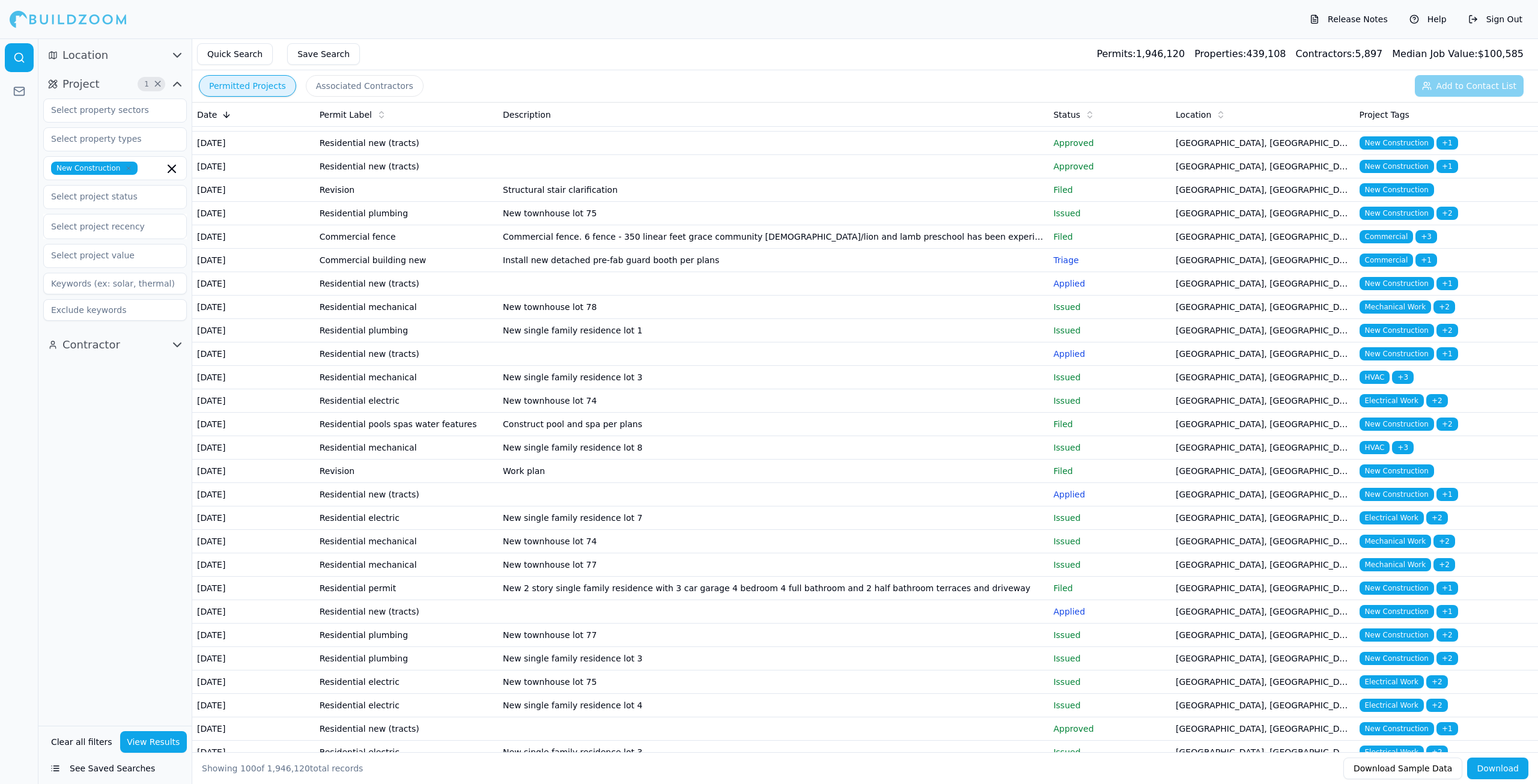
scroll to position [541, 0]
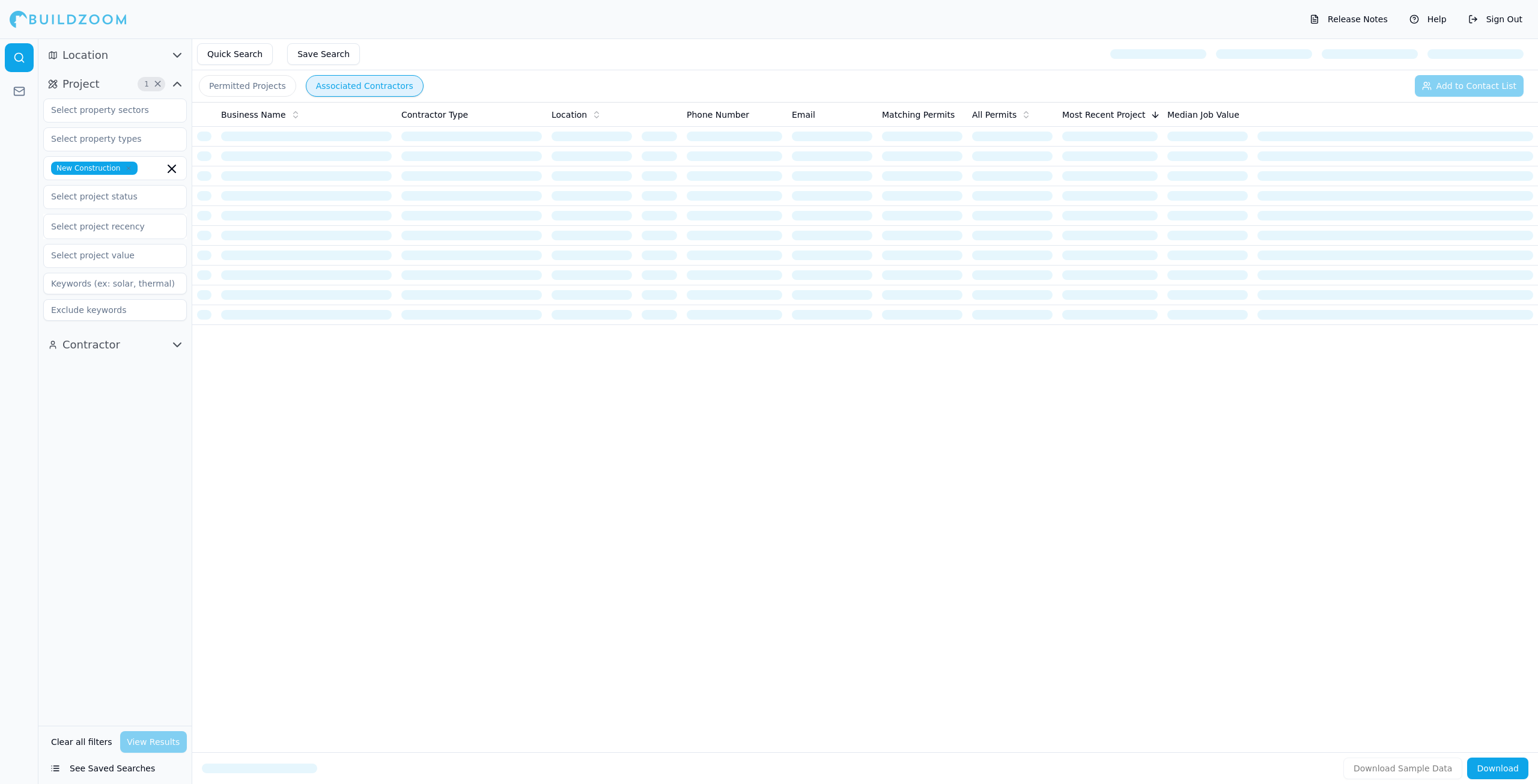
click at [319, 87] on button "Associated Contractors" at bounding box center [365, 85] width 118 height 21
click at [172, 172] on icon "button" at bounding box center [172, 169] width 15 height 15
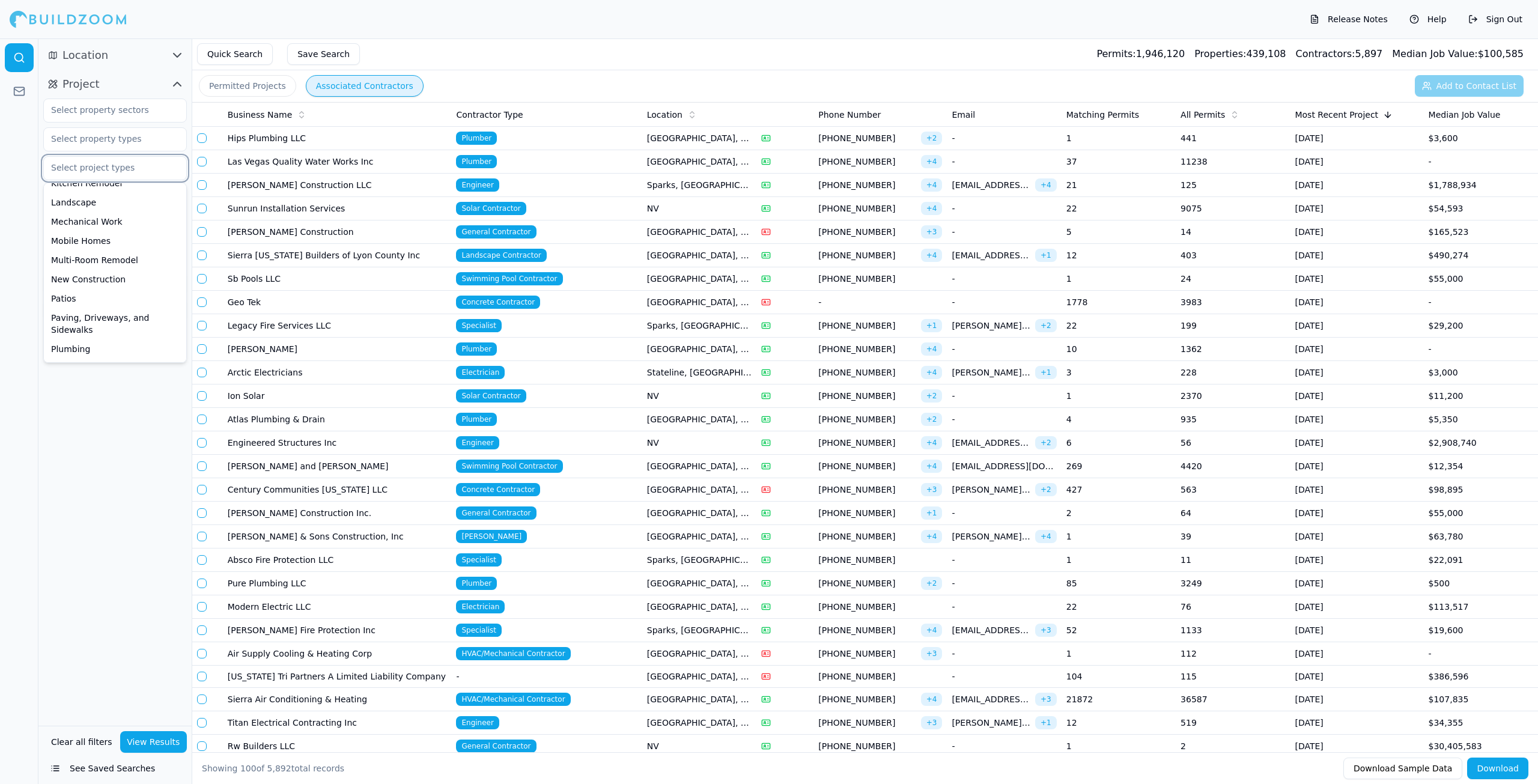
scroll to position [360, 0]
click at [84, 279] on div "Plumbing" at bounding box center [115, 289] width 138 height 19
click at [111, 364] on div "Location Project 1 × Plumbing ADU Bathroom Remodel Commercial Renovation Decks …" at bounding box center [114, 381] width 153 height 687
click at [167, 747] on button "View Results" at bounding box center [154, 741] width 67 height 21
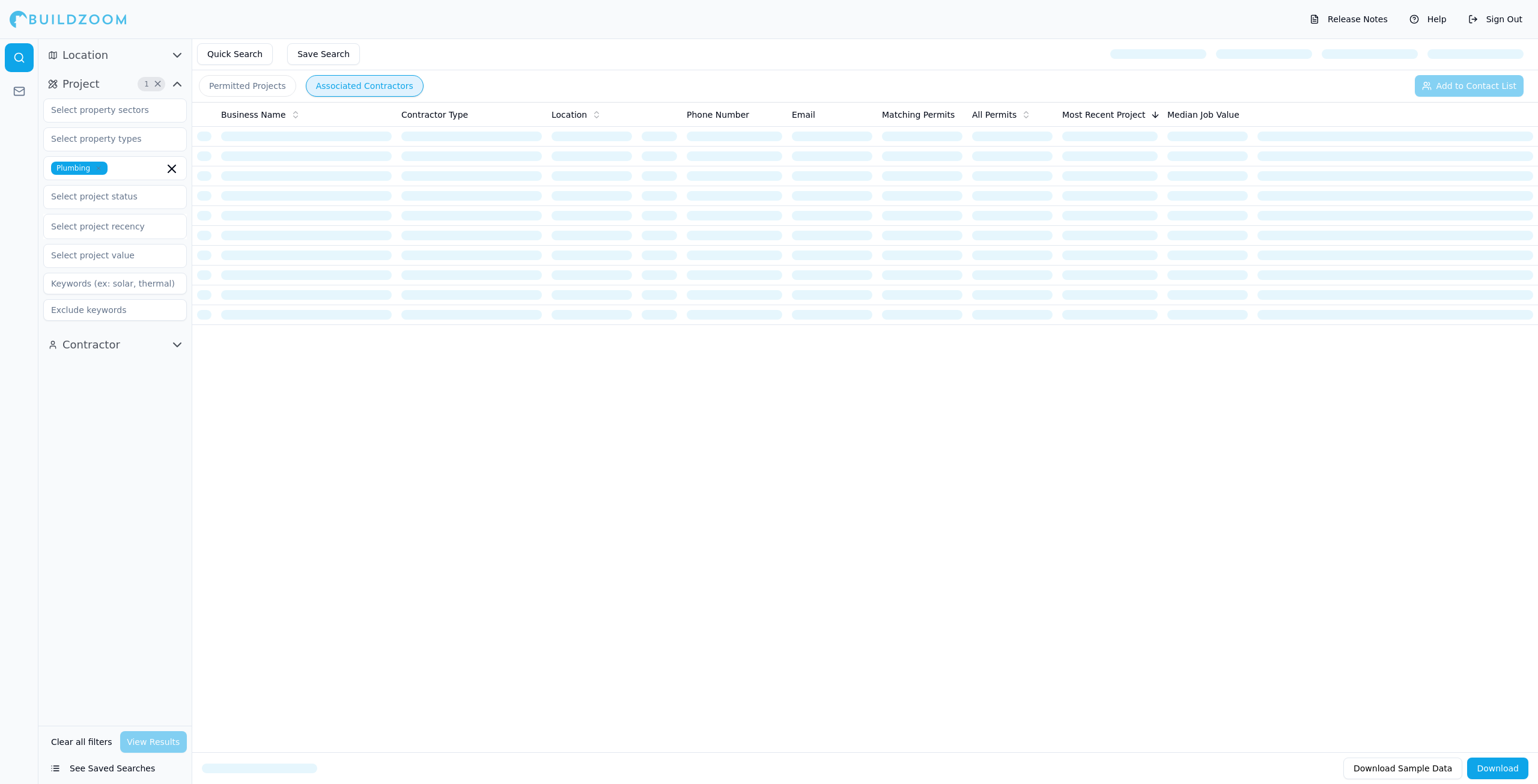
click at [174, 50] on icon "button" at bounding box center [177, 56] width 15 height 15
click at [175, 51] on icon "button" at bounding box center [177, 56] width 15 height 15
click at [180, 345] on icon "button" at bounding box center [177, 345] width 15 height 15
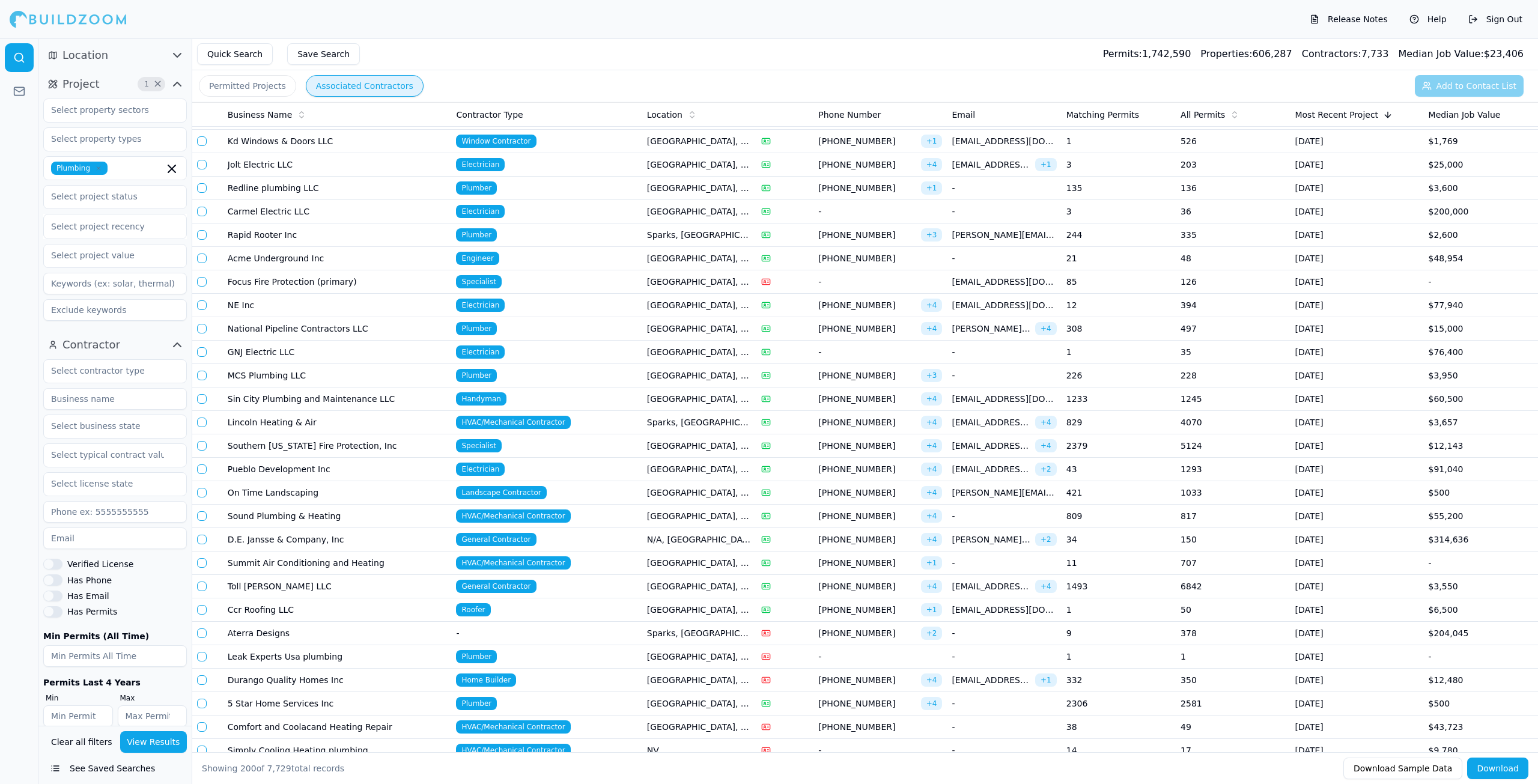
scroll to position [1802, 0]
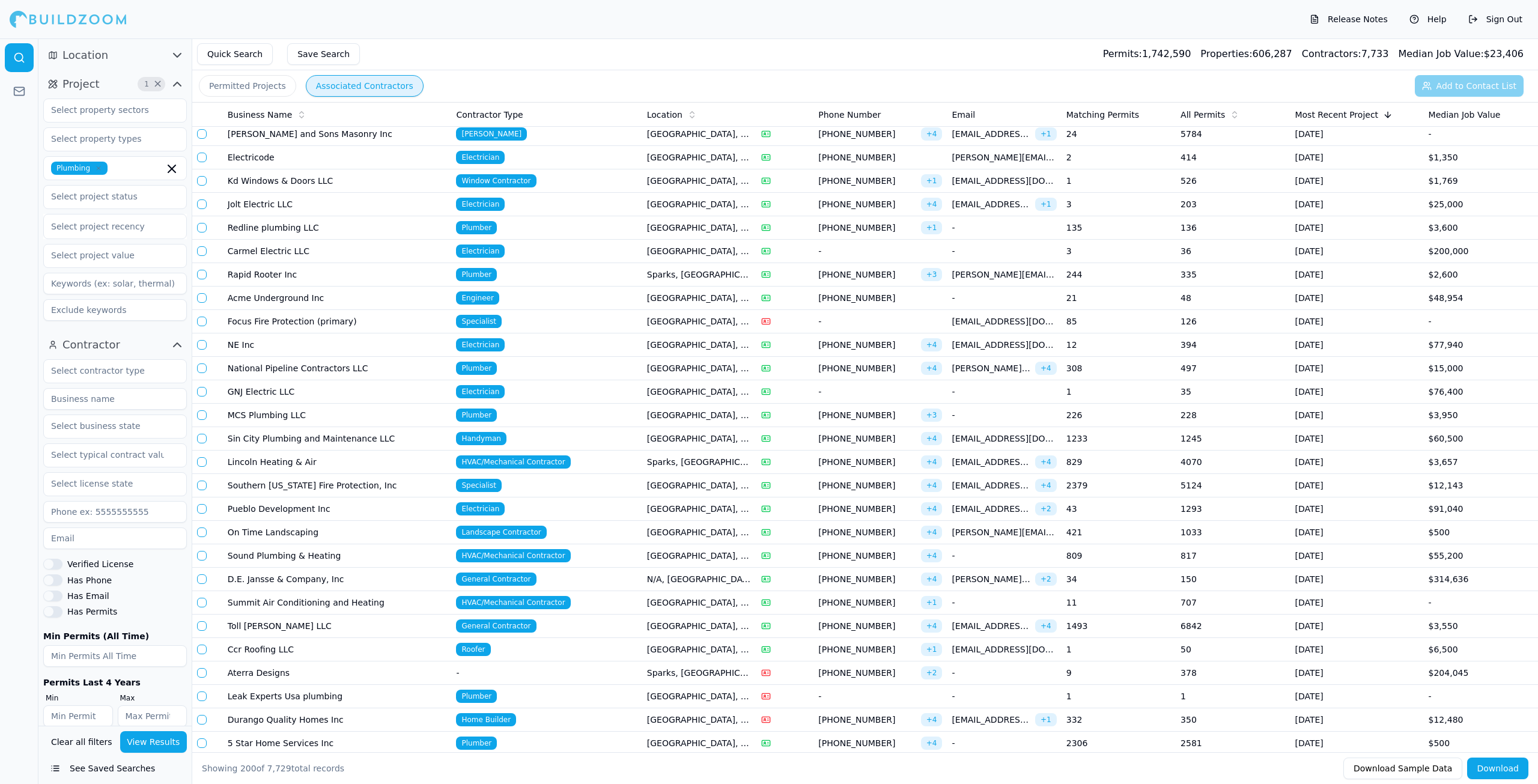
click at [257, 84] on button "Permitted Projects" at bounding box center [247, 85] width 98 height 21
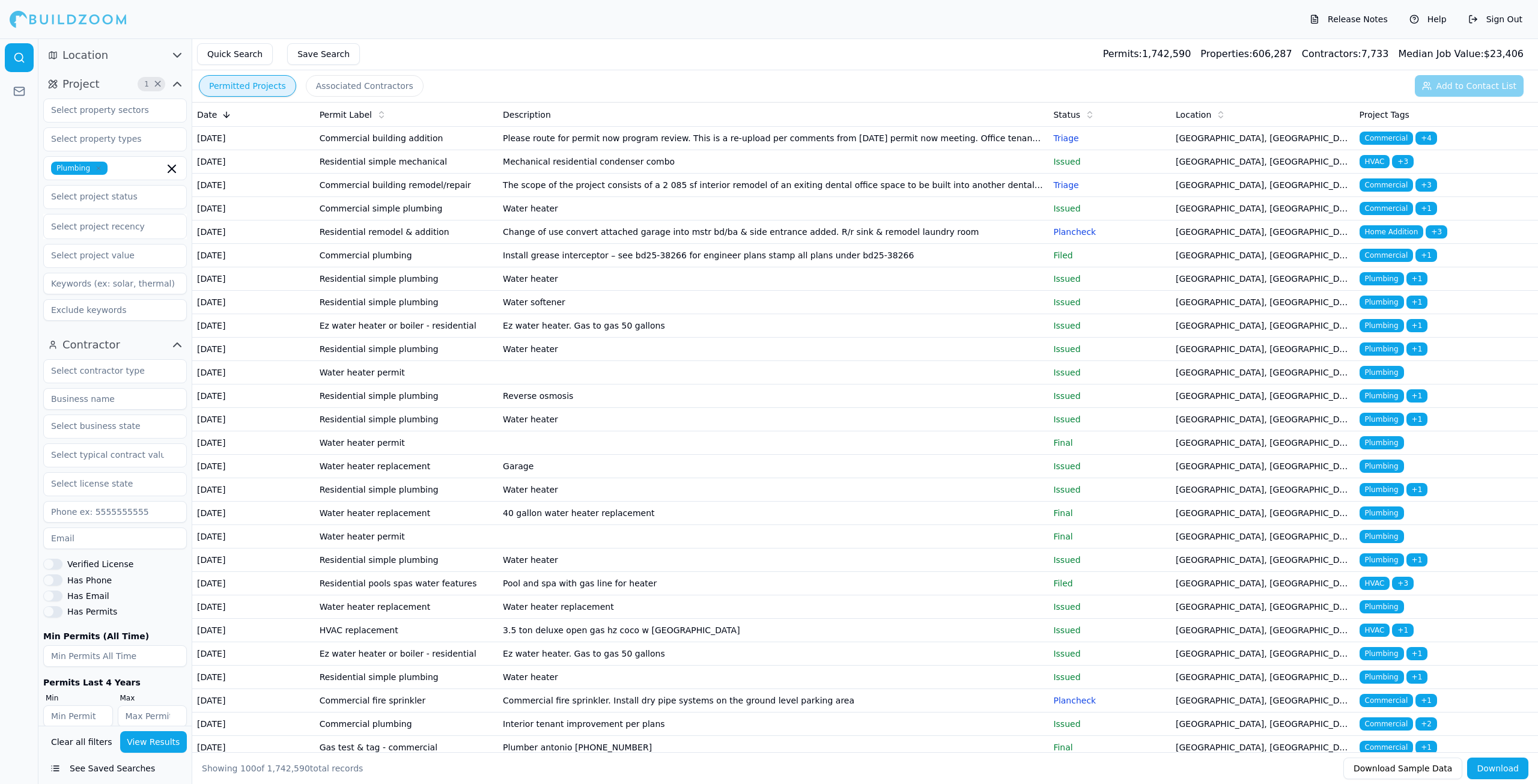
click at [359, 145] on td "Commercial building addition" at bounding box center [406, 139] width 183 height 23
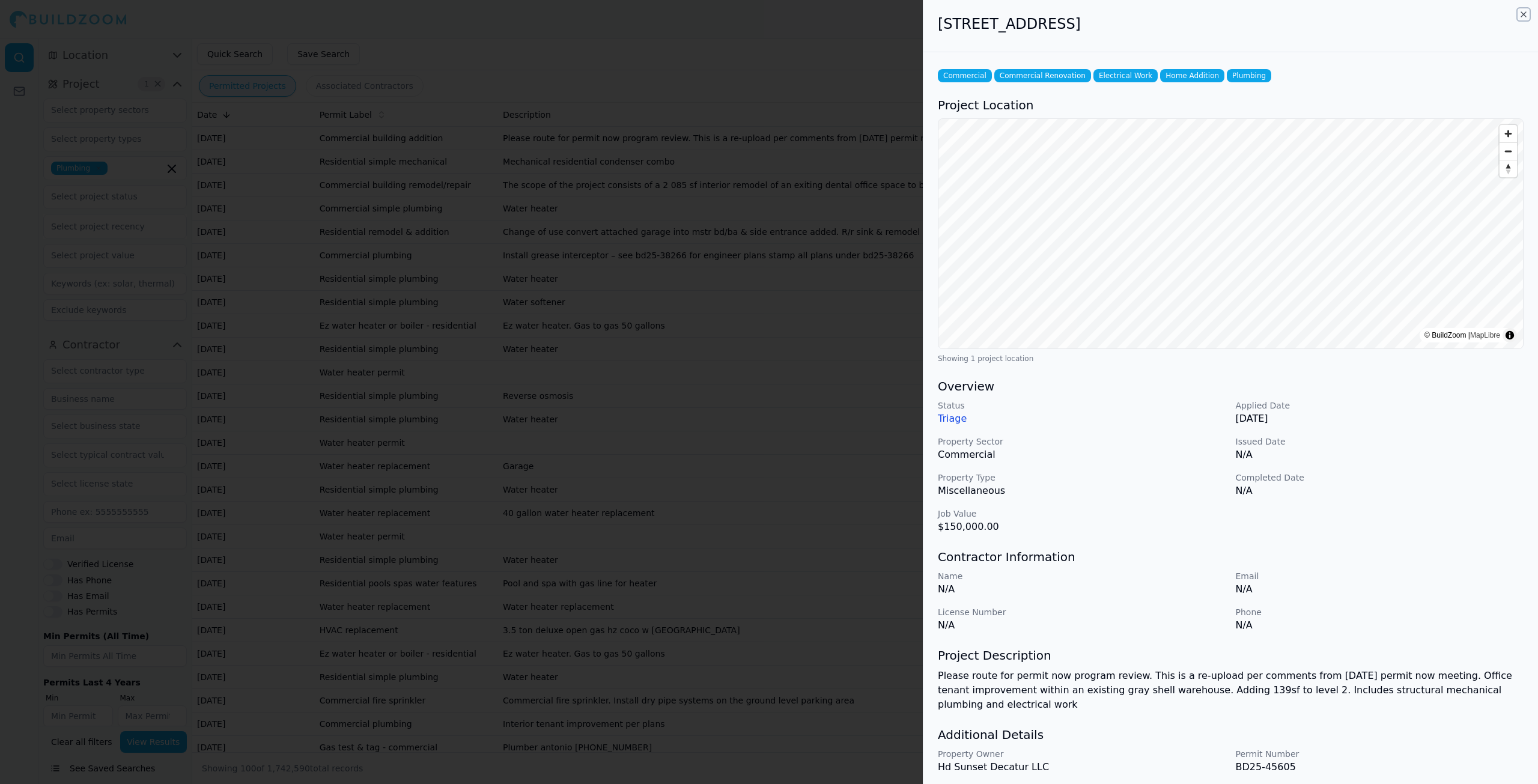
click at [1523, 15] on icon "button" at bounding box center [1523, 14] width 5 height 5
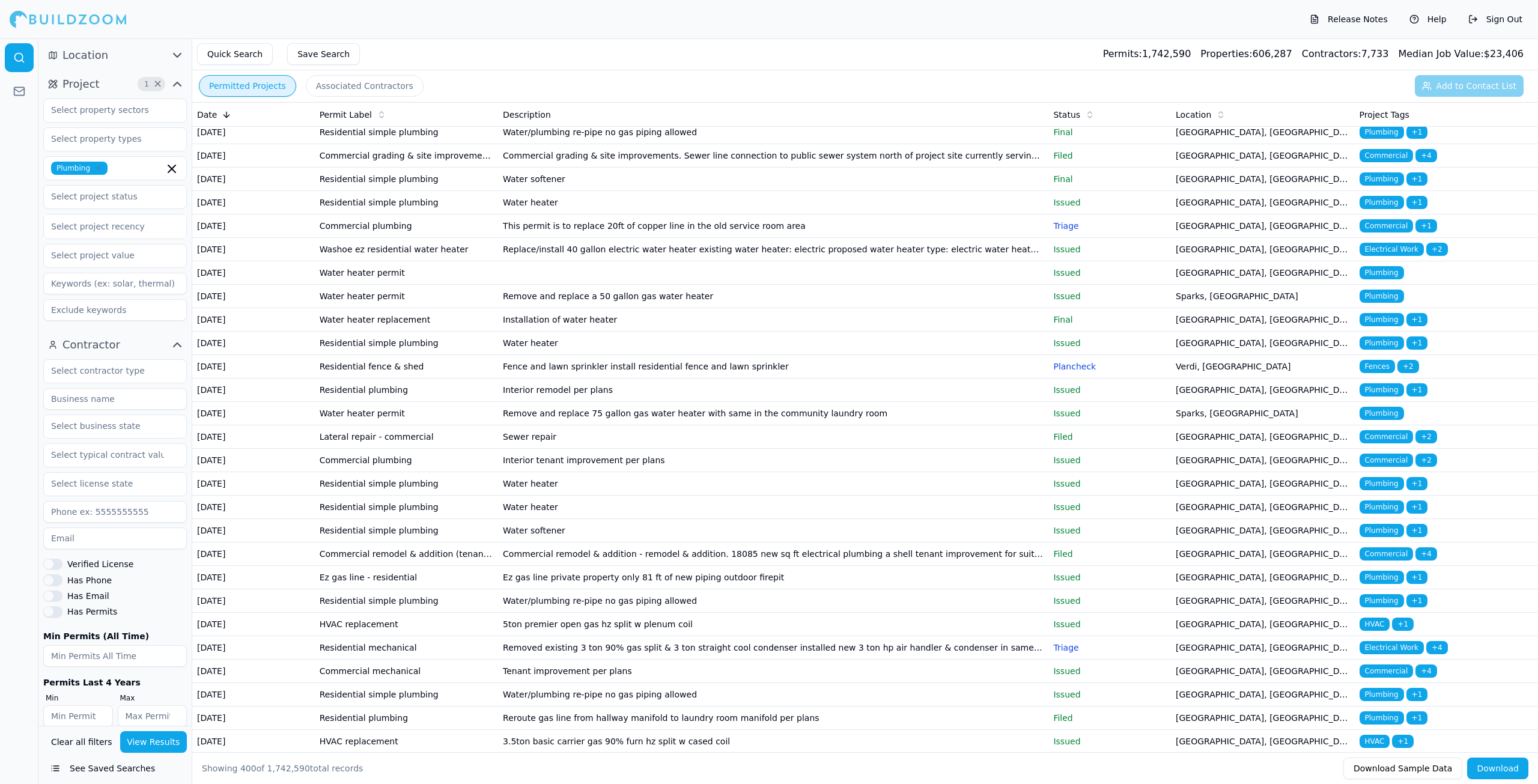
scroll to position [4686, 0]
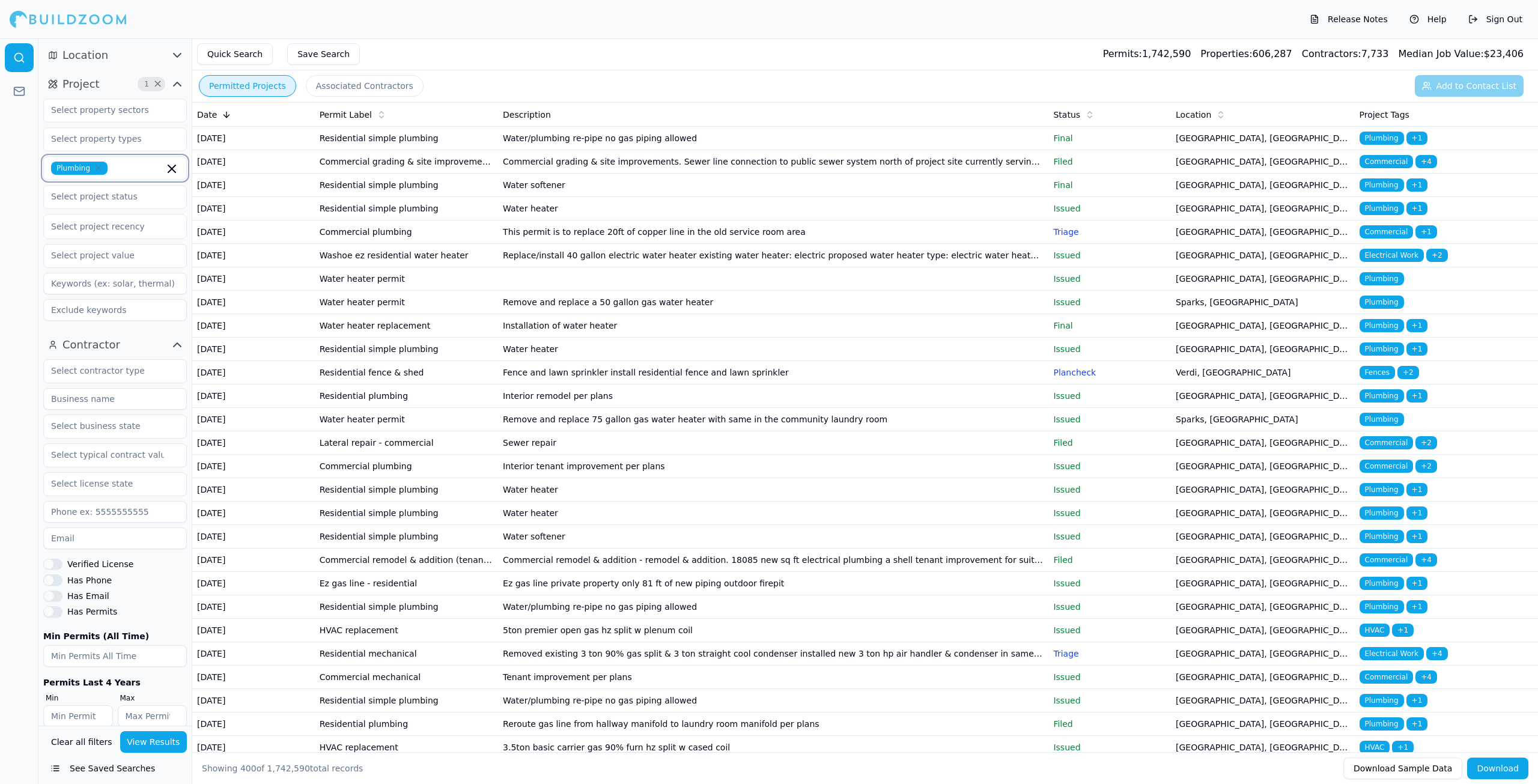
click at [170, 173] on icon "button" at bounding box center [172, 169] width 15 height 15
click at [21, 89] on icon at bounding box center [19, 91] width 12 height 12
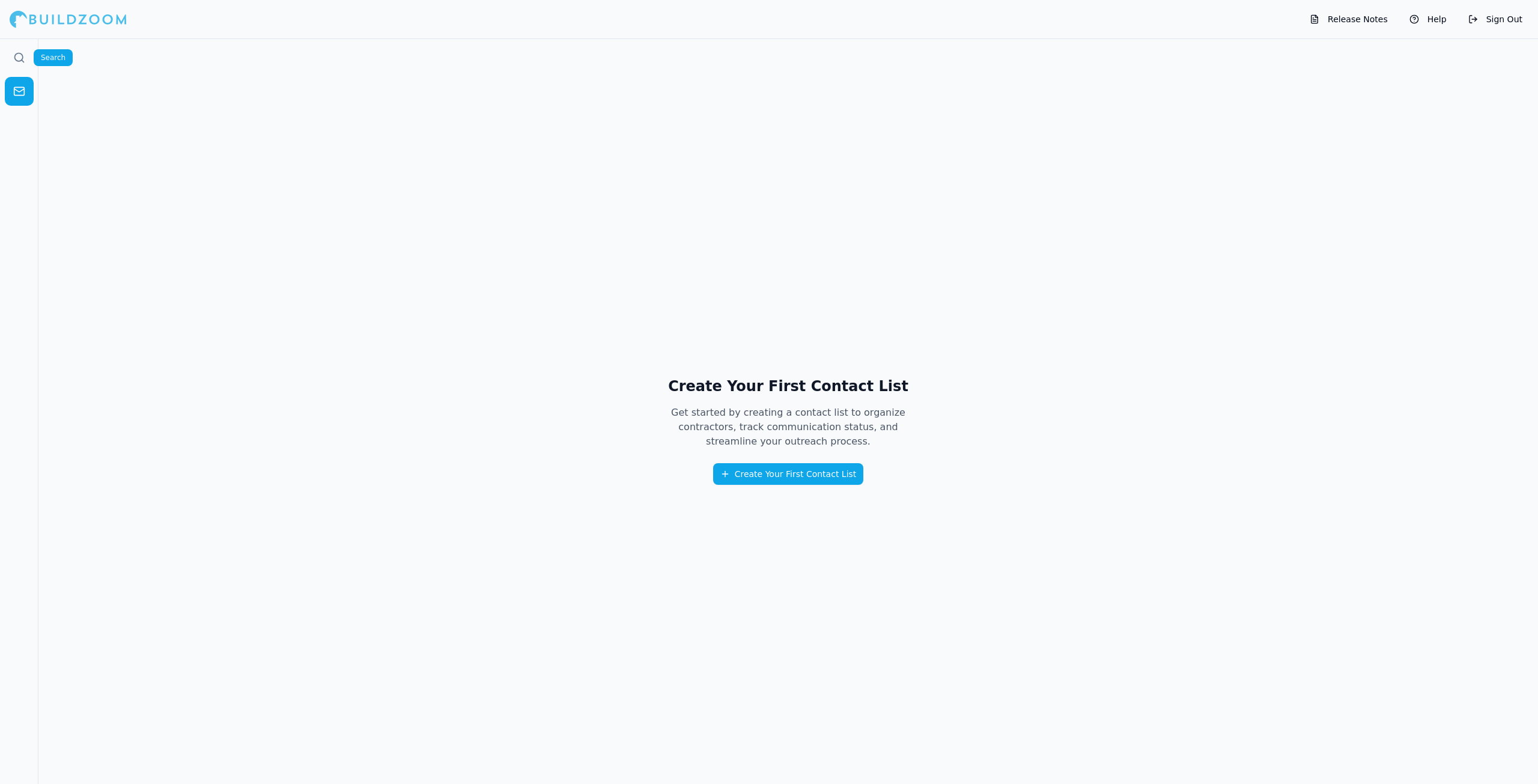
click at [15, 54] on icon at bounding box center [19, 57] width 12 height 12
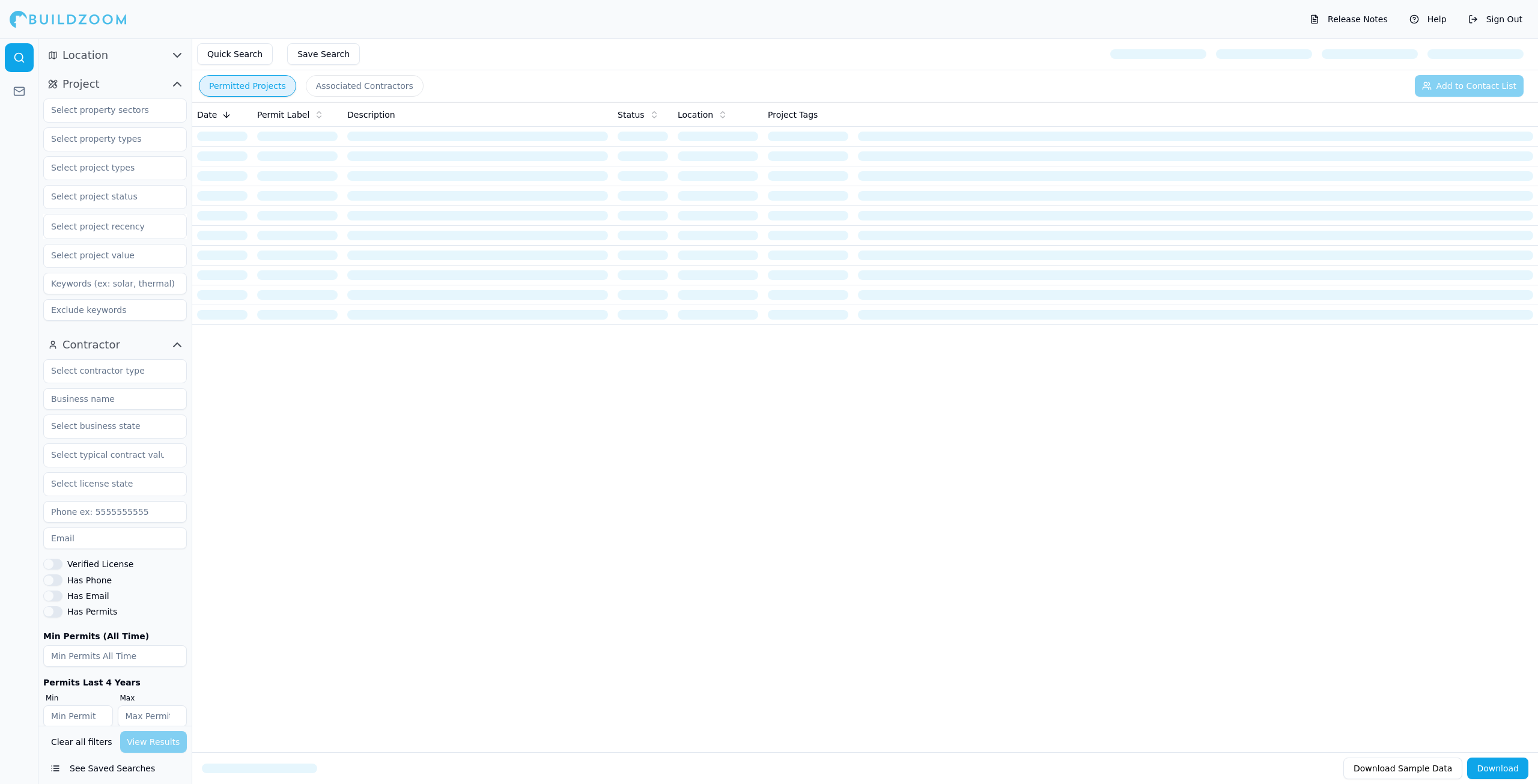
click at [175, 51] on icon "button" at bounding box center [177, 56] width 15 height 15
click at [108, 91] on input "text" at bounding box center [108, 81] width 128 height 21
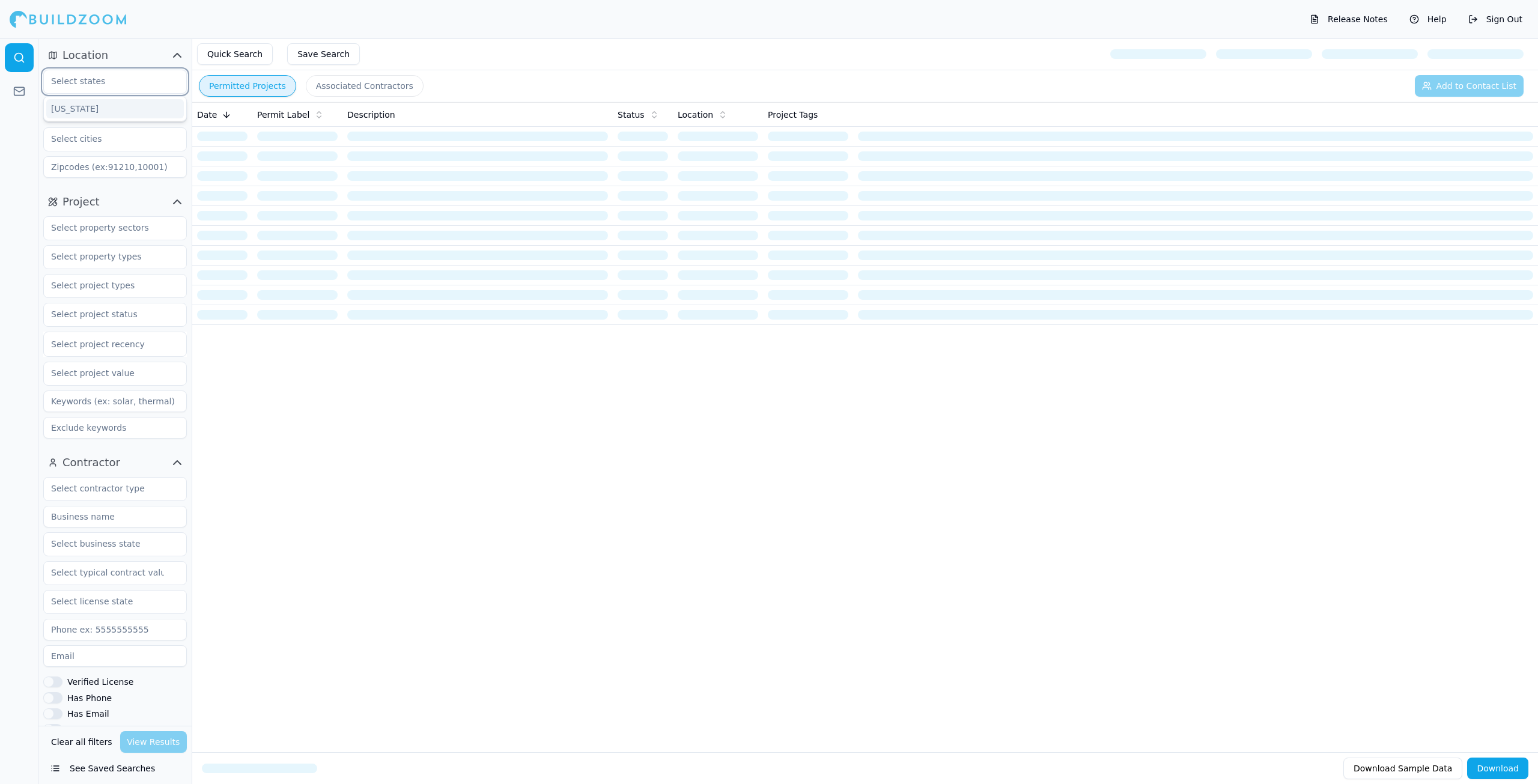
type input "NV"
type input "89121"
click at [114, 110] on div "[US_STATE]" at bounding box center [115, 109] width 138 height 19
click at [125, 103] on input "text" at bounding box center [108, 109] width 128 height 21
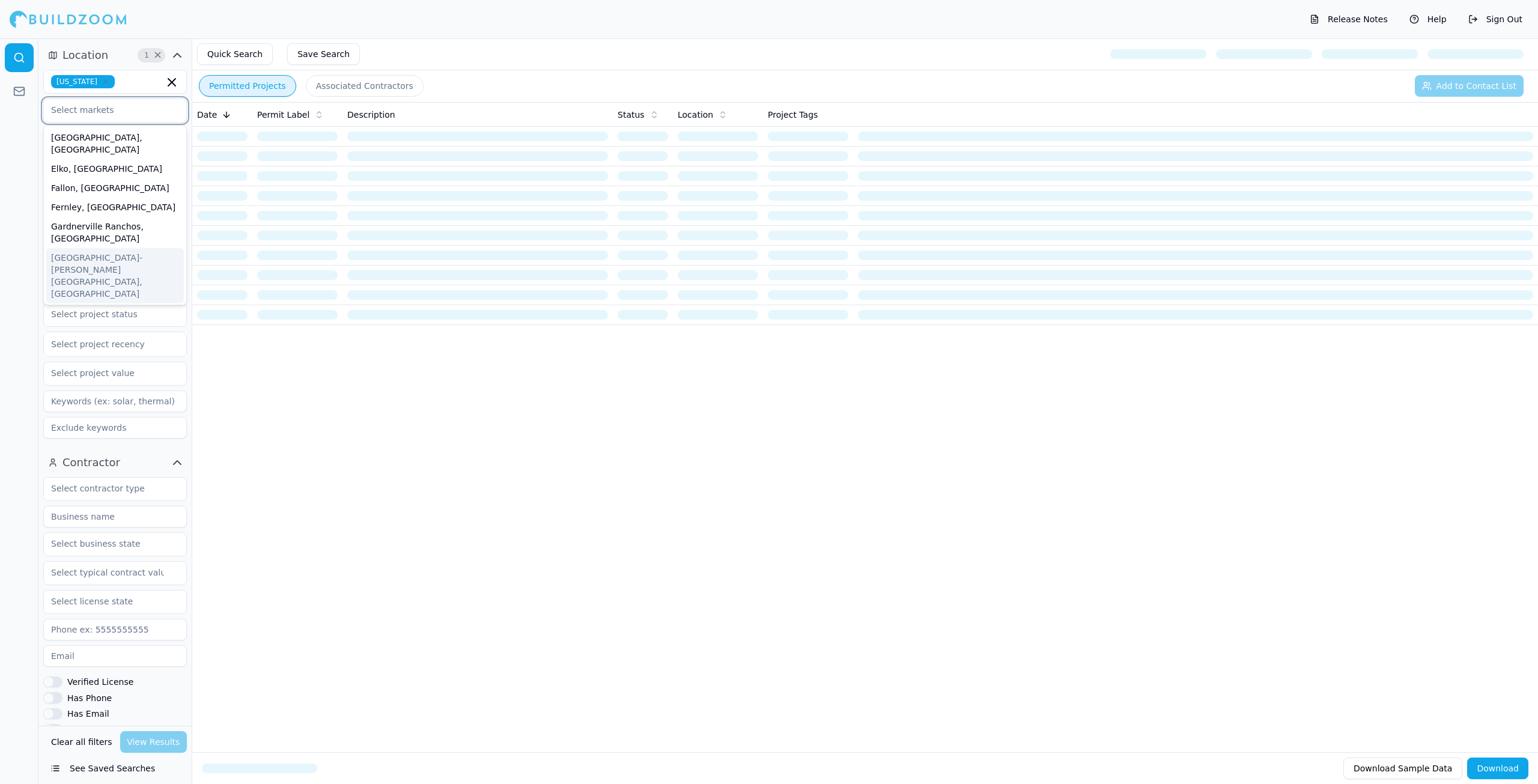
click at [109, 248] on div "[GEOGRAPHIC_DATA]-[PERSON_NAME][GEOGRAPHIC_DATA], [GEOGRAPHIC_DATA]" at bounding box center [115, 275] width 138 height 55
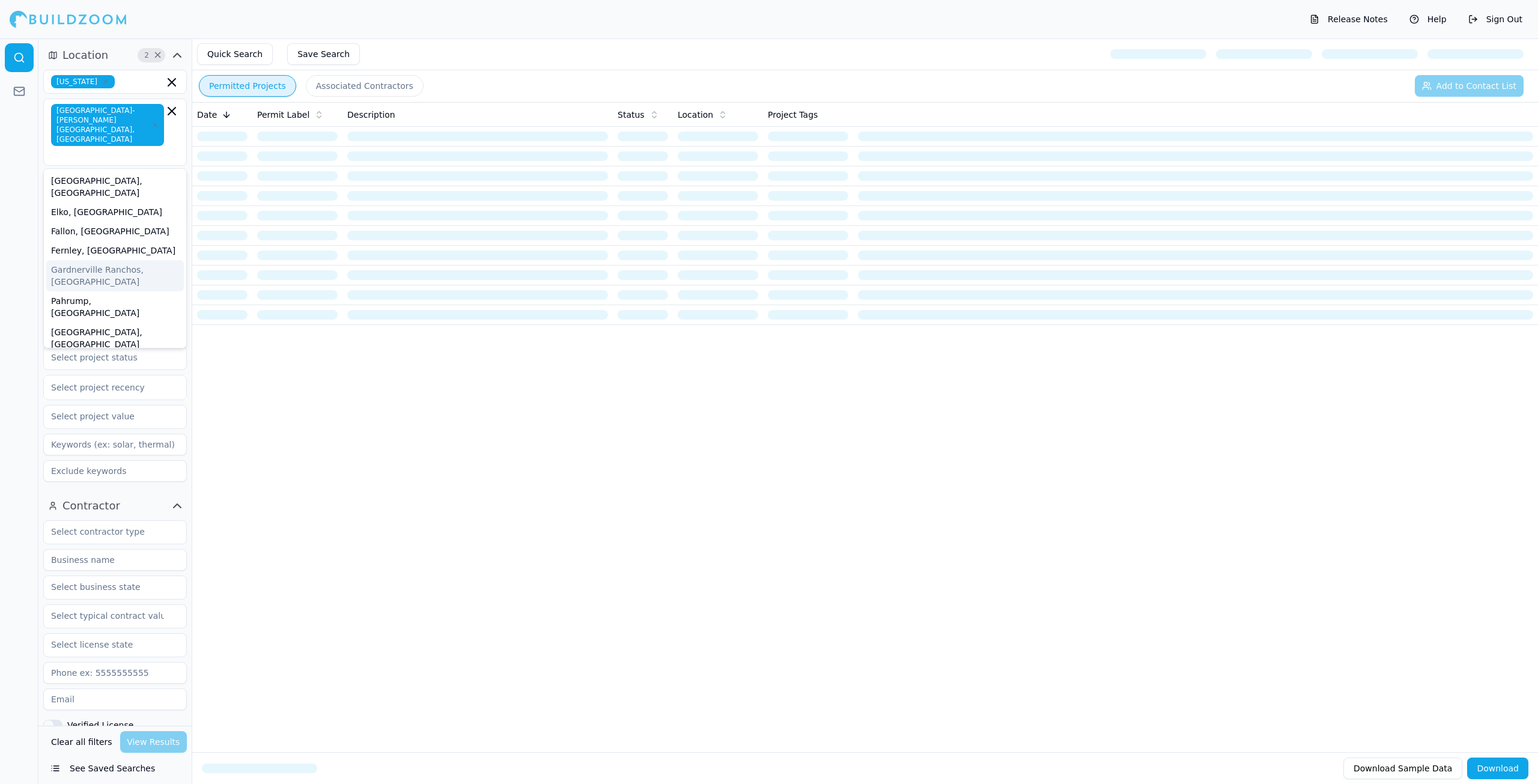
click at [4, 230] on div at bounding box center [19, 411] width 38 height 745
click at [131, 171] on input "text" at bounding box center [108, 181] width 128 height 21
click at [0, 214] on div at bounding box center [19, 411] width 38 height 745
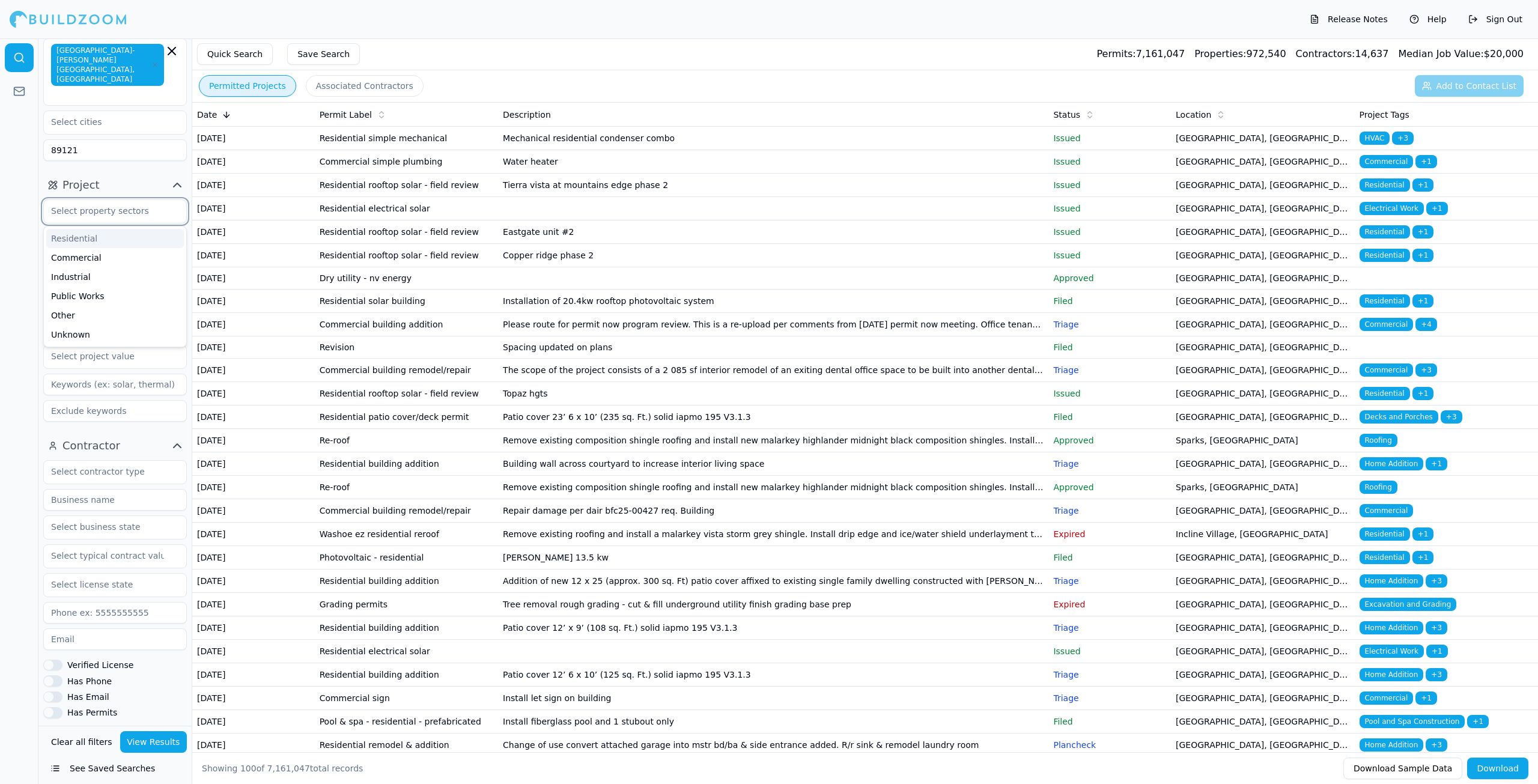
click at [125, 200] on input "text" at bounding box center [108, 210] width 128 height 21
click at [0, 226] on div at bounding box center [19, 411] width 38 height 745
click at [79, 229] on input "text" at bounding box center [108, 239] width 128 height 21
click at [4, 246] on div at bounding box center [19, 411] width 38 height 745
click at [169, 177] on span "button" at bounding box center [175, 185] width 15 height 15
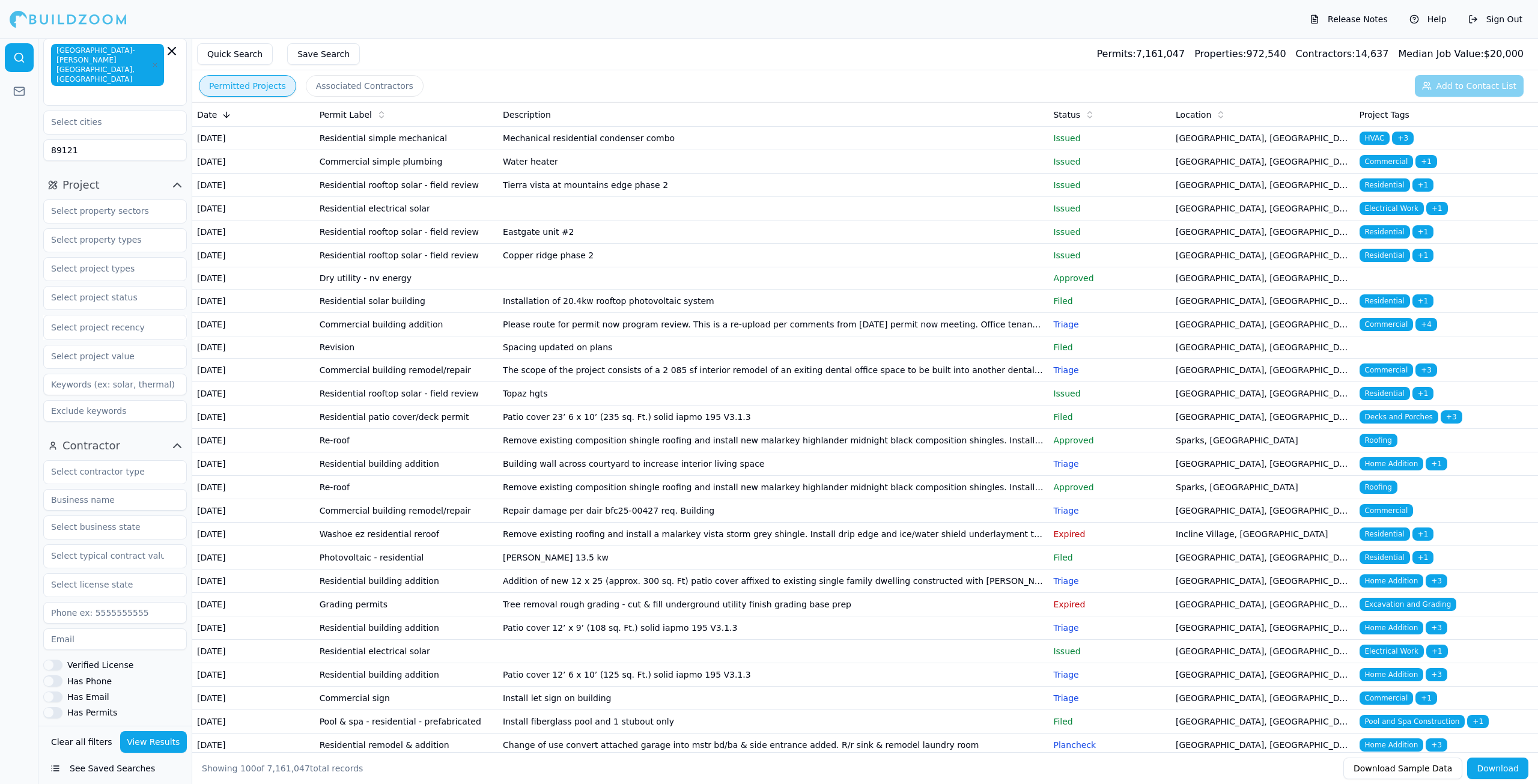
scroll to position [0, 0]
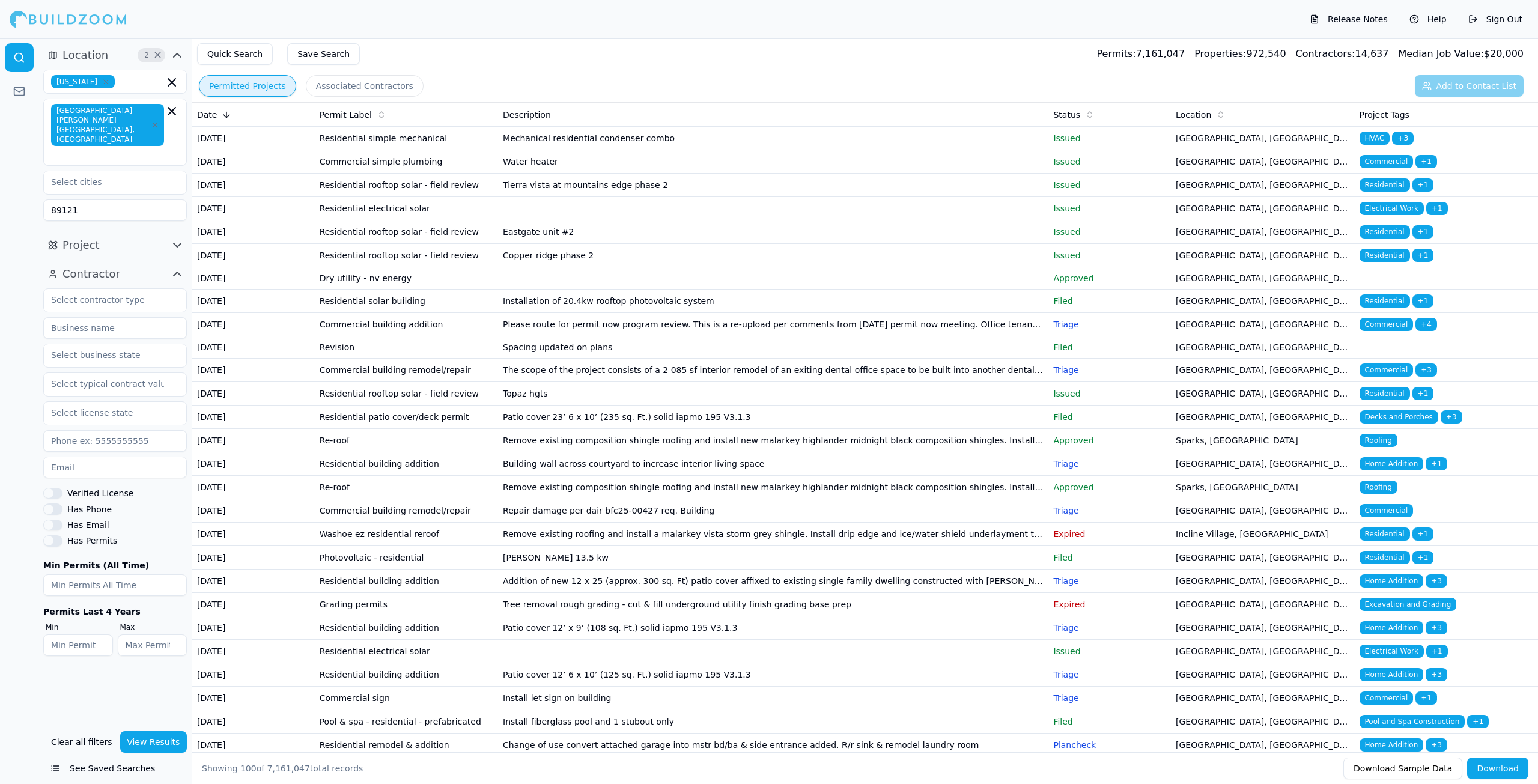
click at [172, 238] on icon "button" at bounding box center [177, 245] width 15 height 15
click at [101, 347] on input "text" at bounding box center [108, 357] width 128 height 21
click at [89, 510] on div "Issued" at bounding box center [115, 519] width 138 height 19
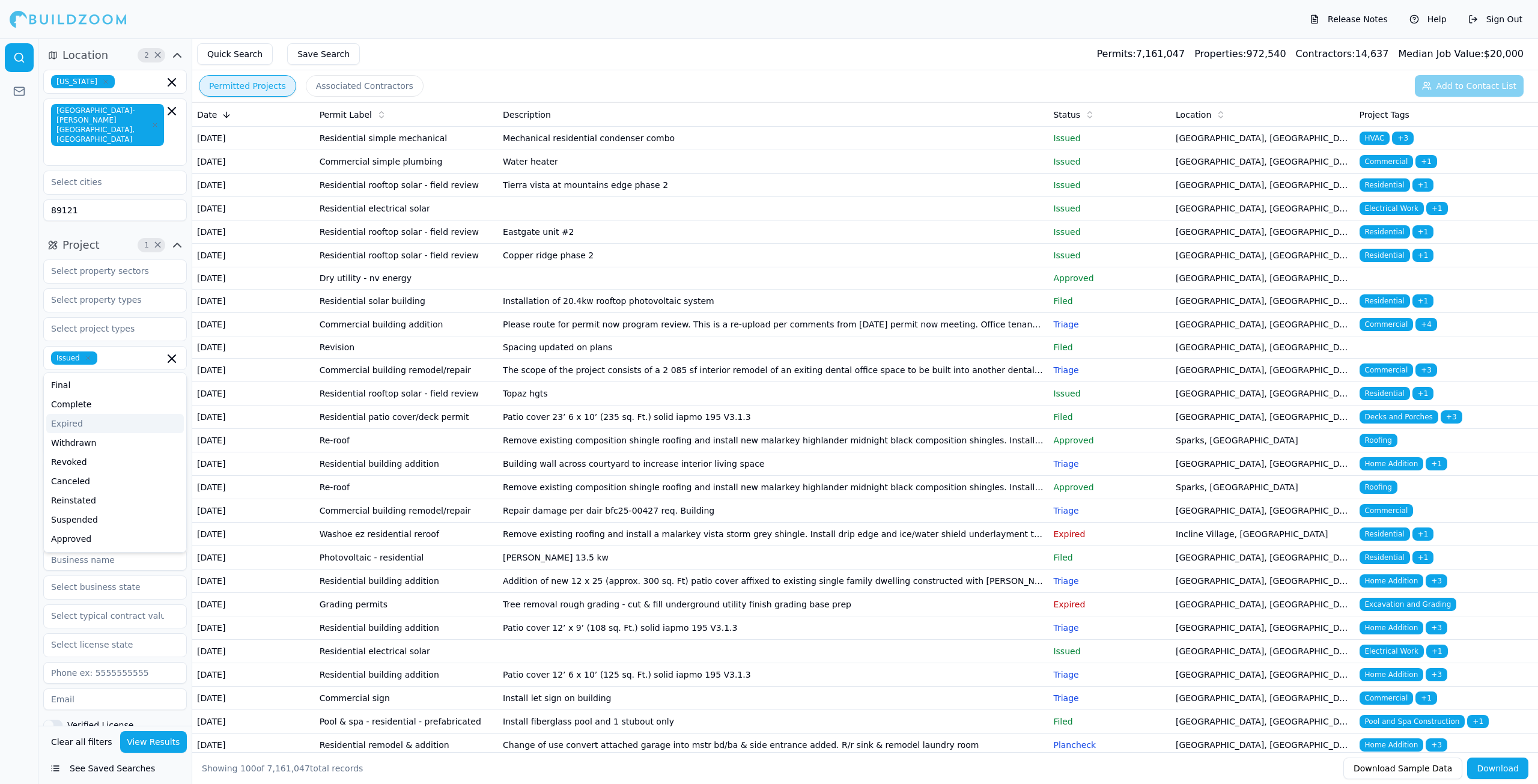
click at [15, 397] on div at bounding box center [19, 411] width 38 height 745
click at [78, 380] on div "Select project recency" at bounding box center [115, 387] width 128 height 15
click at [0, 370] on div at bounding box center [19, 411] width 38 height 745
click at [53, 406] on input "text" at bounding box center [108, 416] width 128 height 21
click at [0, 403] on div at bounding box center [19, 411] width 38 height 745
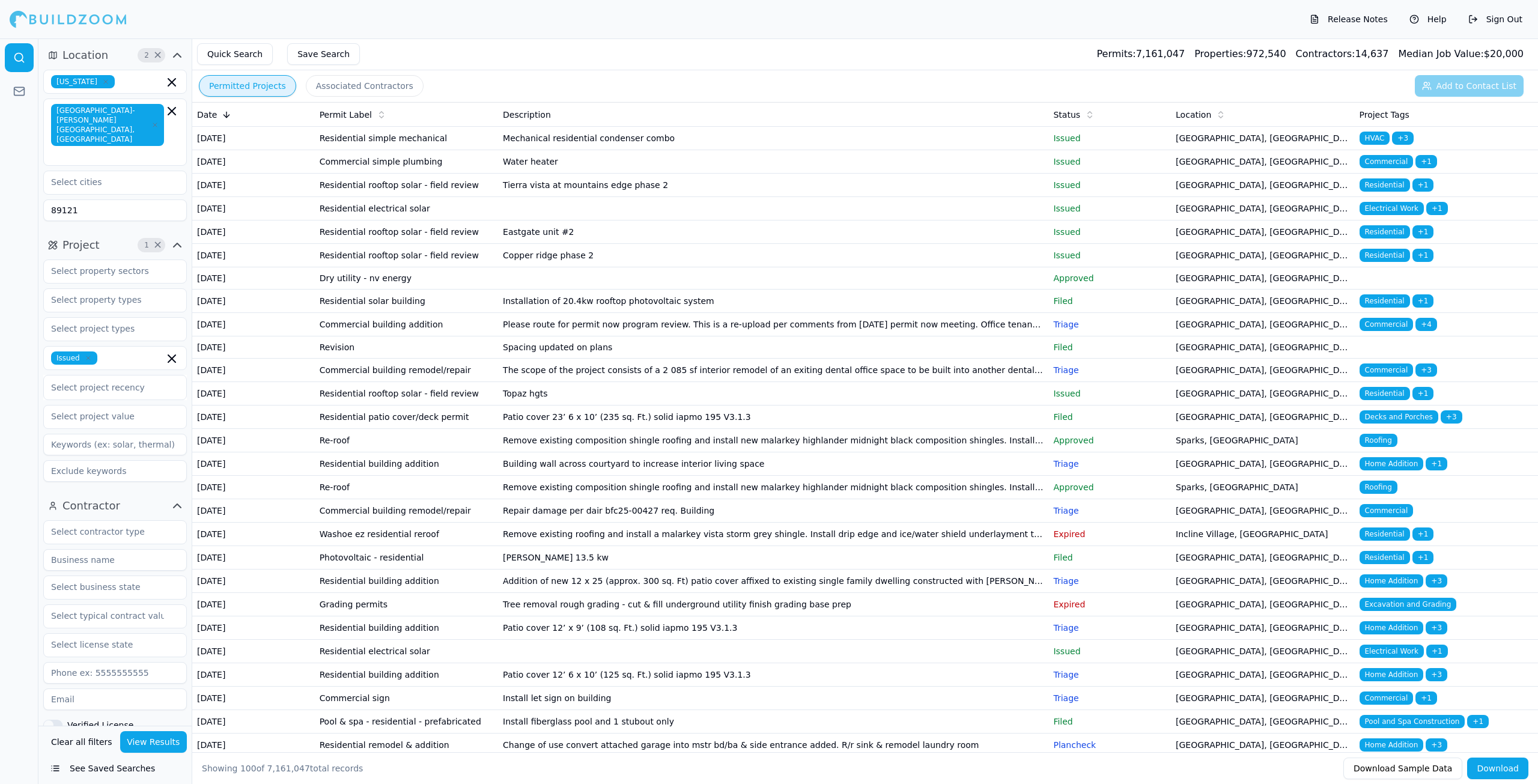
click at [97, 433] on input at bounding box center [115, 444] width 144 height 21
click at [122, 318] on input "text" at bounding box center [108, 328] width 128 height 21
click at [123, 385] on div "Commercial Renovation" at bounding box center [115, 395] width 138 height 19
click at [157, 338] on input "text" at bounding box center [109, 344] width 111 height 12
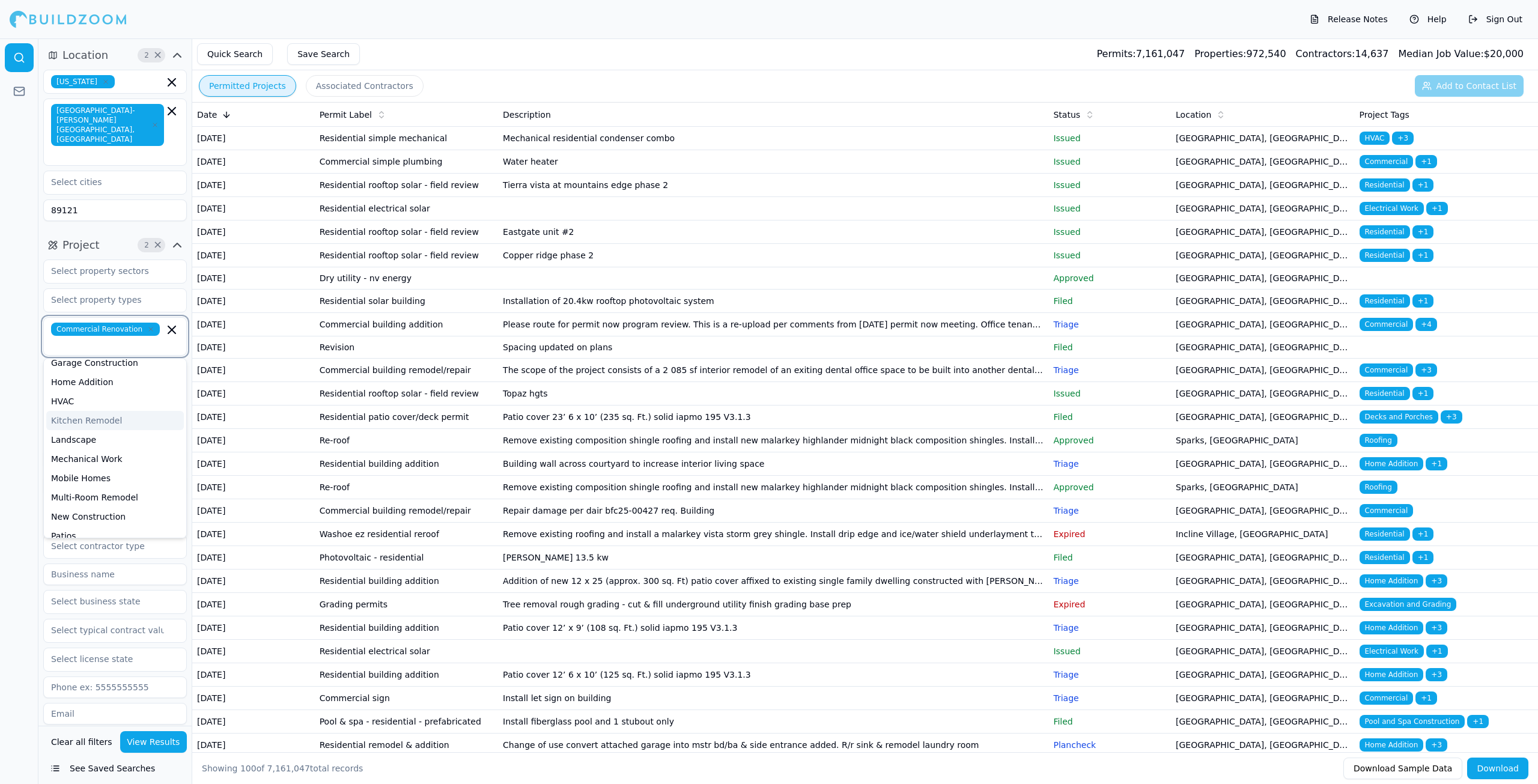
scroll to position [241, 0]
click at [98, 486] on div "New Construction" at bounding box center [115, 496] width 138 height 19
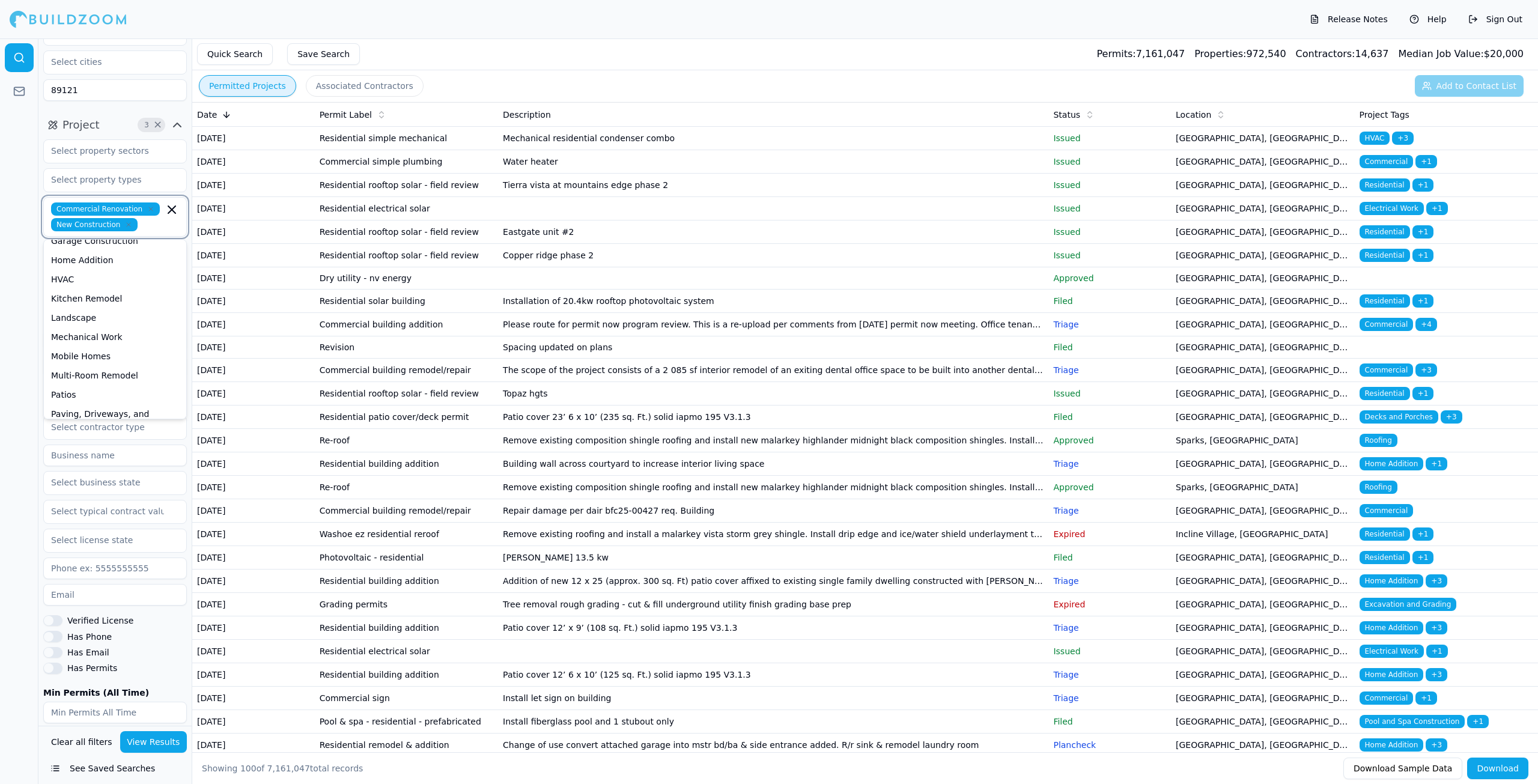
scroll to position [162, 0]
click at [0, 381] on div at bounding box center [19, 411] width 38 height 745
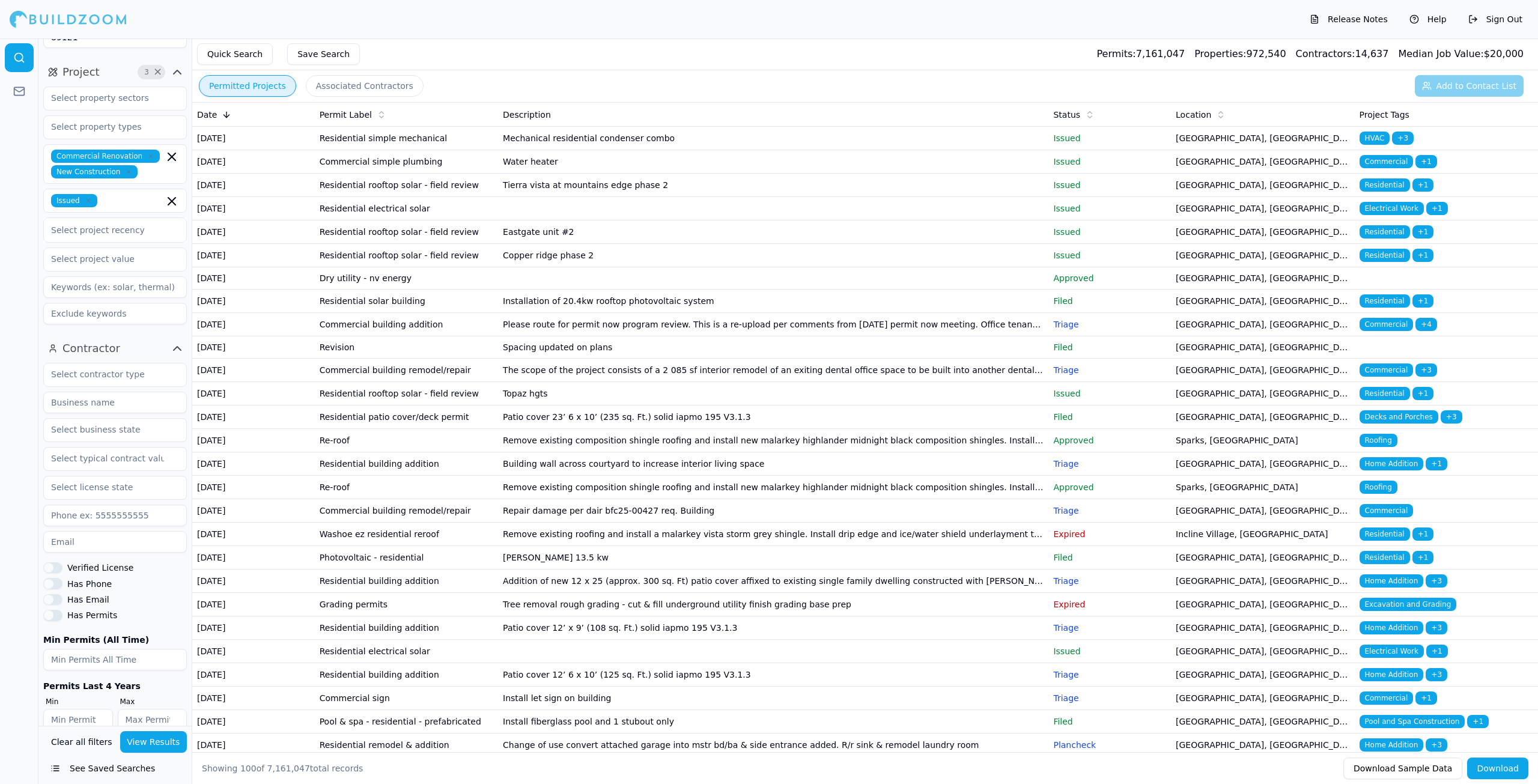
click at [53, 563] on button "Verified License" at bounding box center [53, 568] width 19 height 11
click at [158, 736] on button "View Results" at bounding box center [154, 741] width 67 height 21
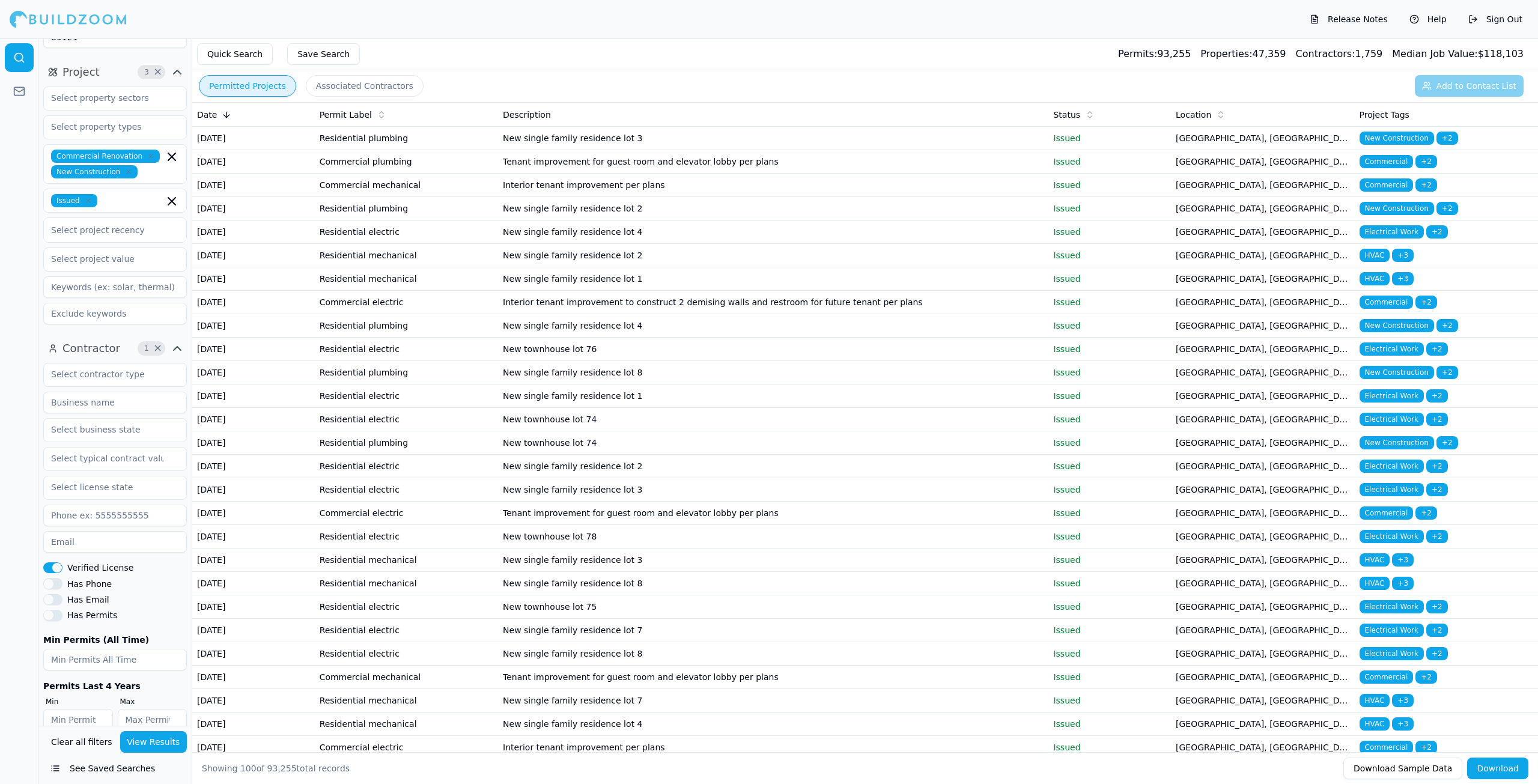
click at [563, 144] on td "New single family residence lot 3" at bounding box center [773, 139] width 550 height 23
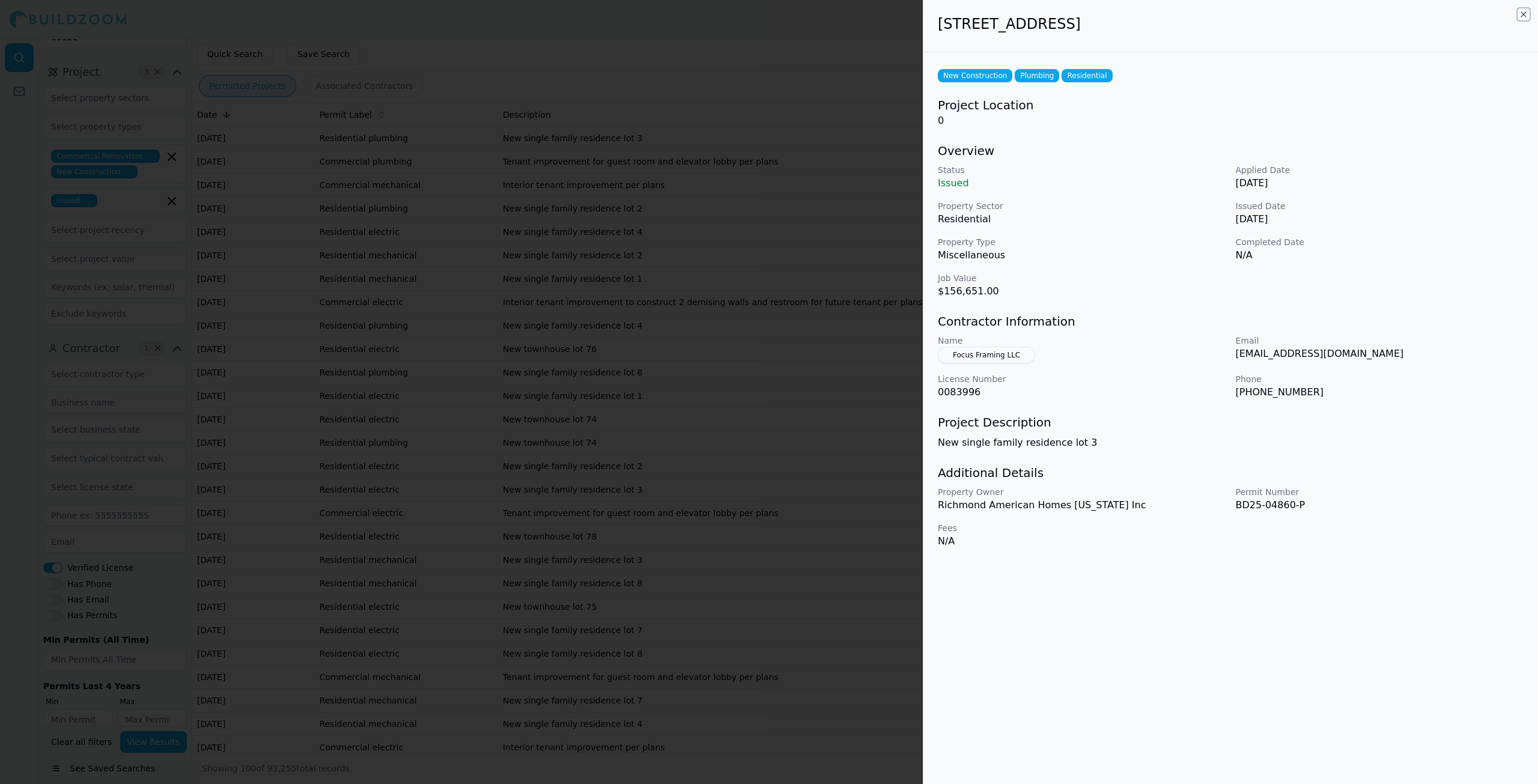
click at [1523, 12] on icon "button" at bounding box center [1523, 14] width 10 height 10
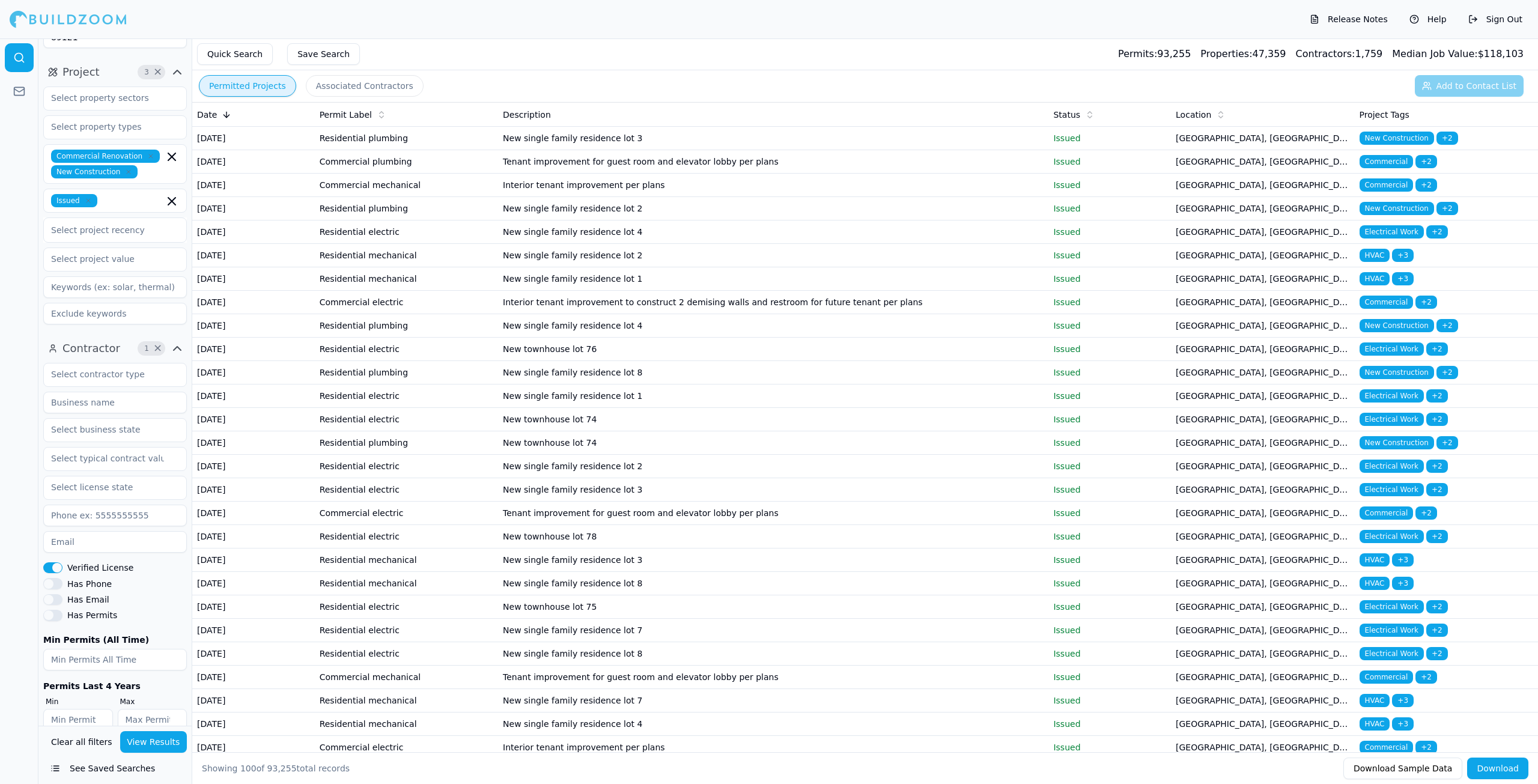
click at [717, 174] on td "Tenant improvement for guest room and elevator lobby per plans" at bounding box center [773, 162] width 550 height 23
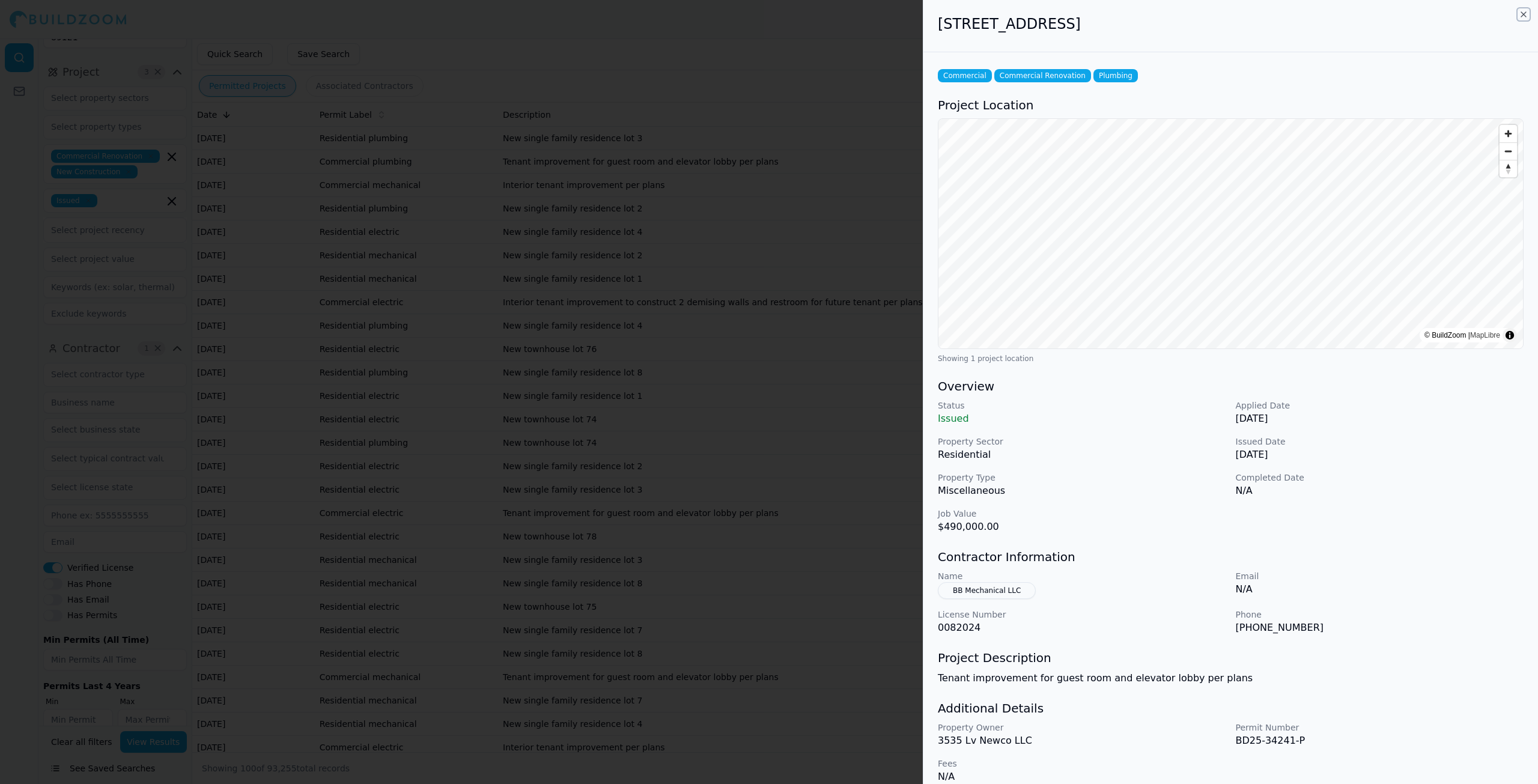
click at [1520, 12] on icon "button" at bounding box center [1523, 14] width 10 height 10
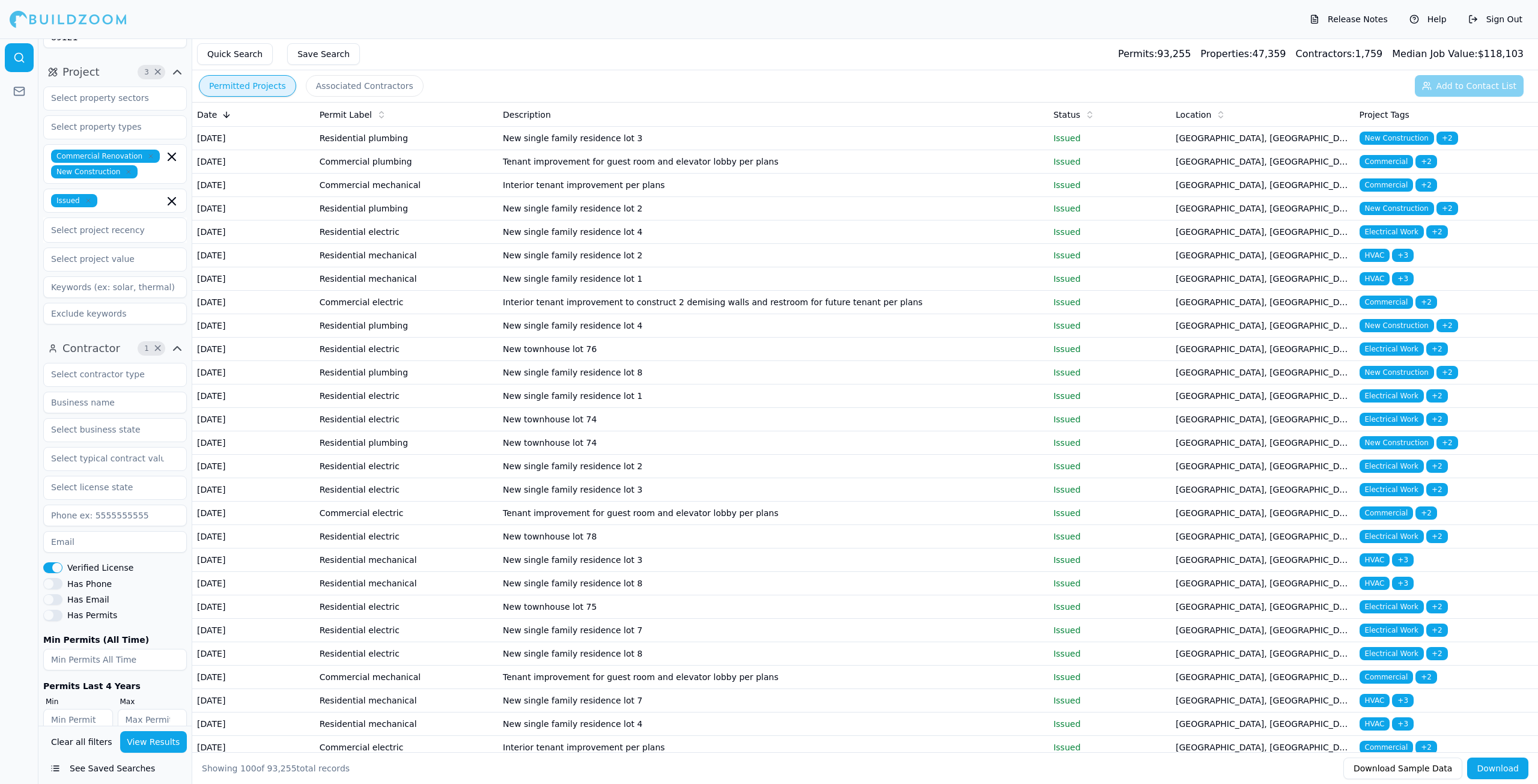
click at [582, 221] on td "New single family residence lot 2" at bounding box center [773, 209] width 550 height 23
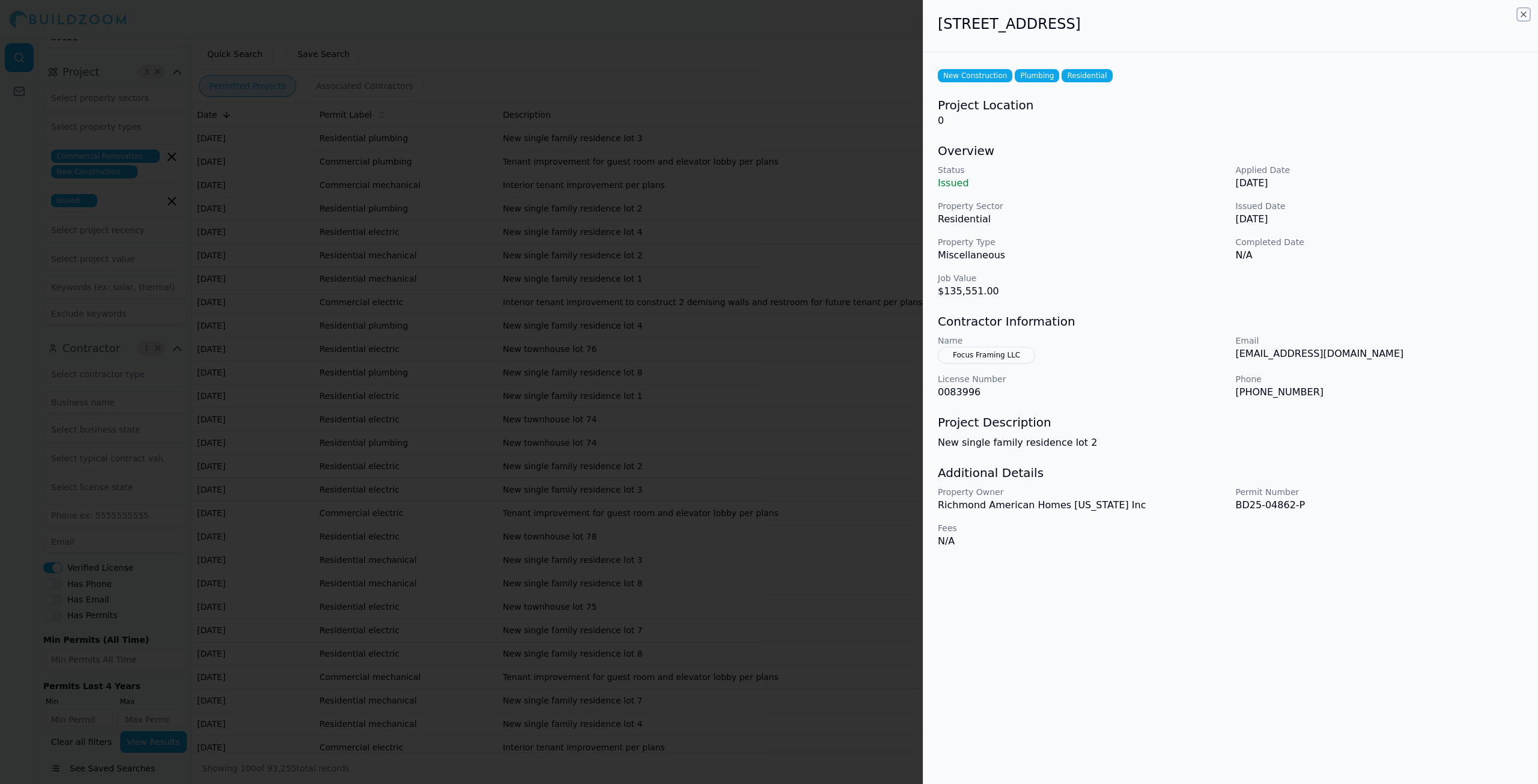
click at [1520, 15] on icon "button" at bounding box center [1523, 14] width 10 height 10
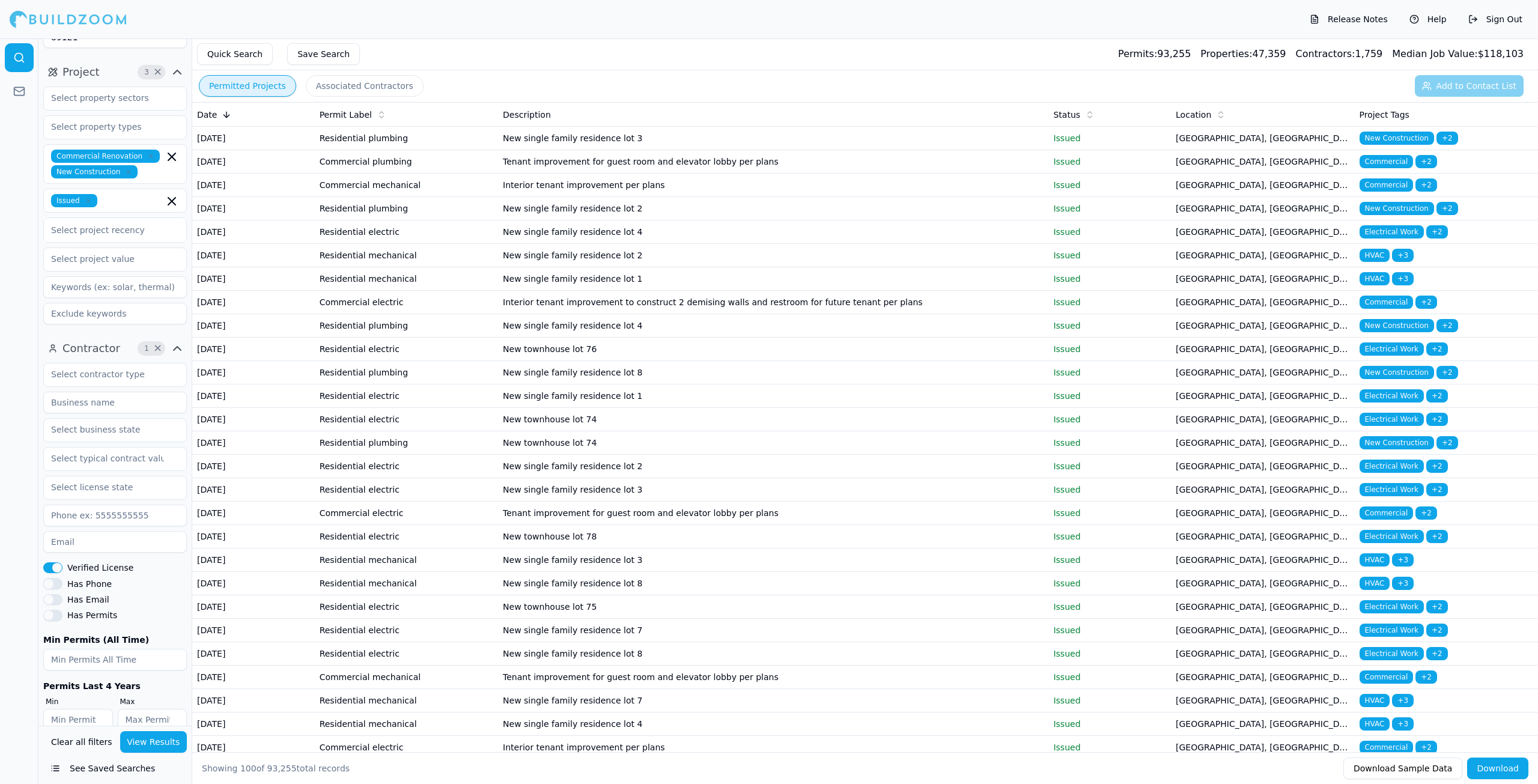
click at [706, 361] on td "New townhouse lot 76" at bounding box center [773, 349] width 550 height 23
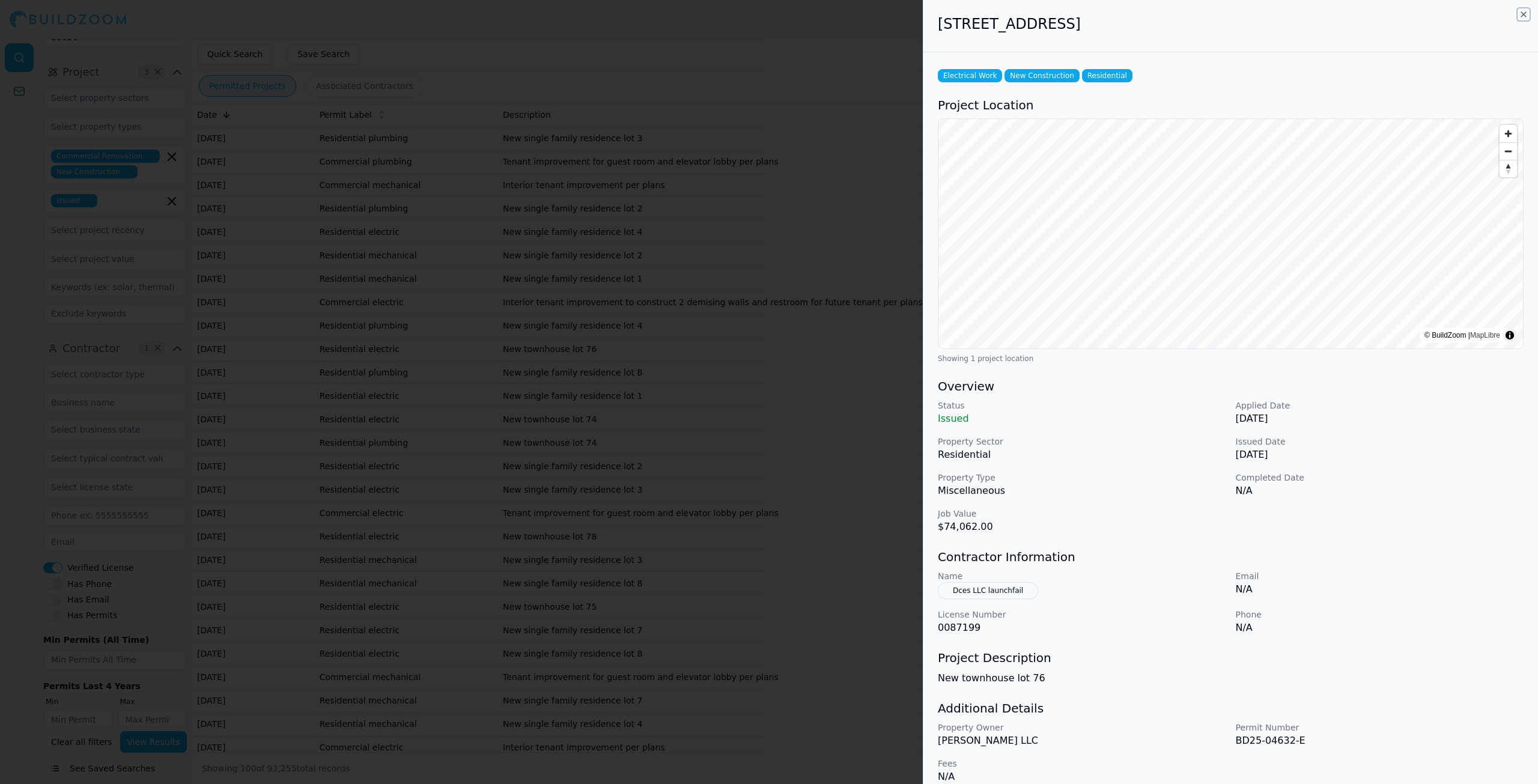
click at [1526, 18] on icon "button" at bounding box center [1523, 14] width 10 height 10
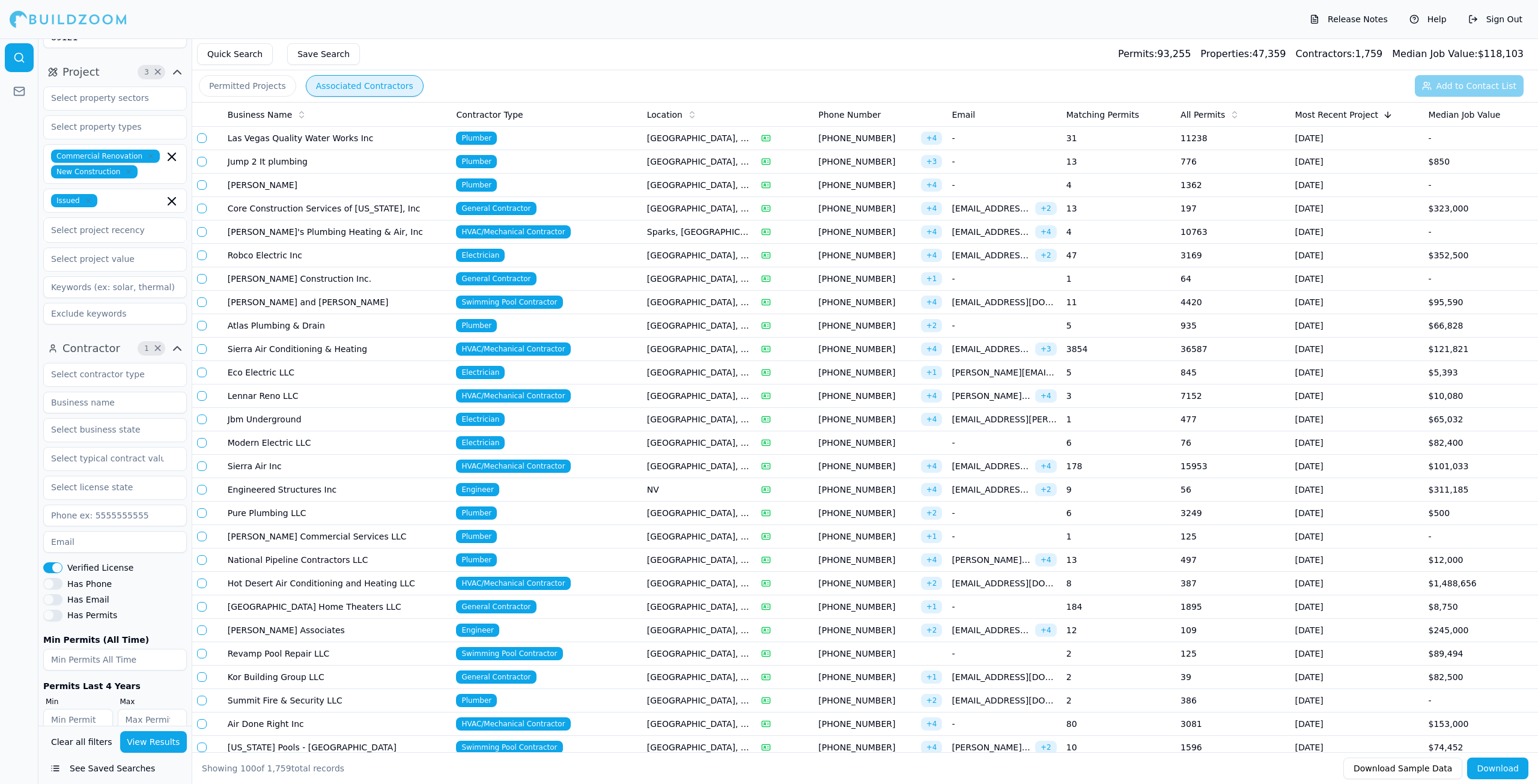
click at [348, 89] on button "Associated Contractors" at bounding box center [365, 85] width 118 height 21
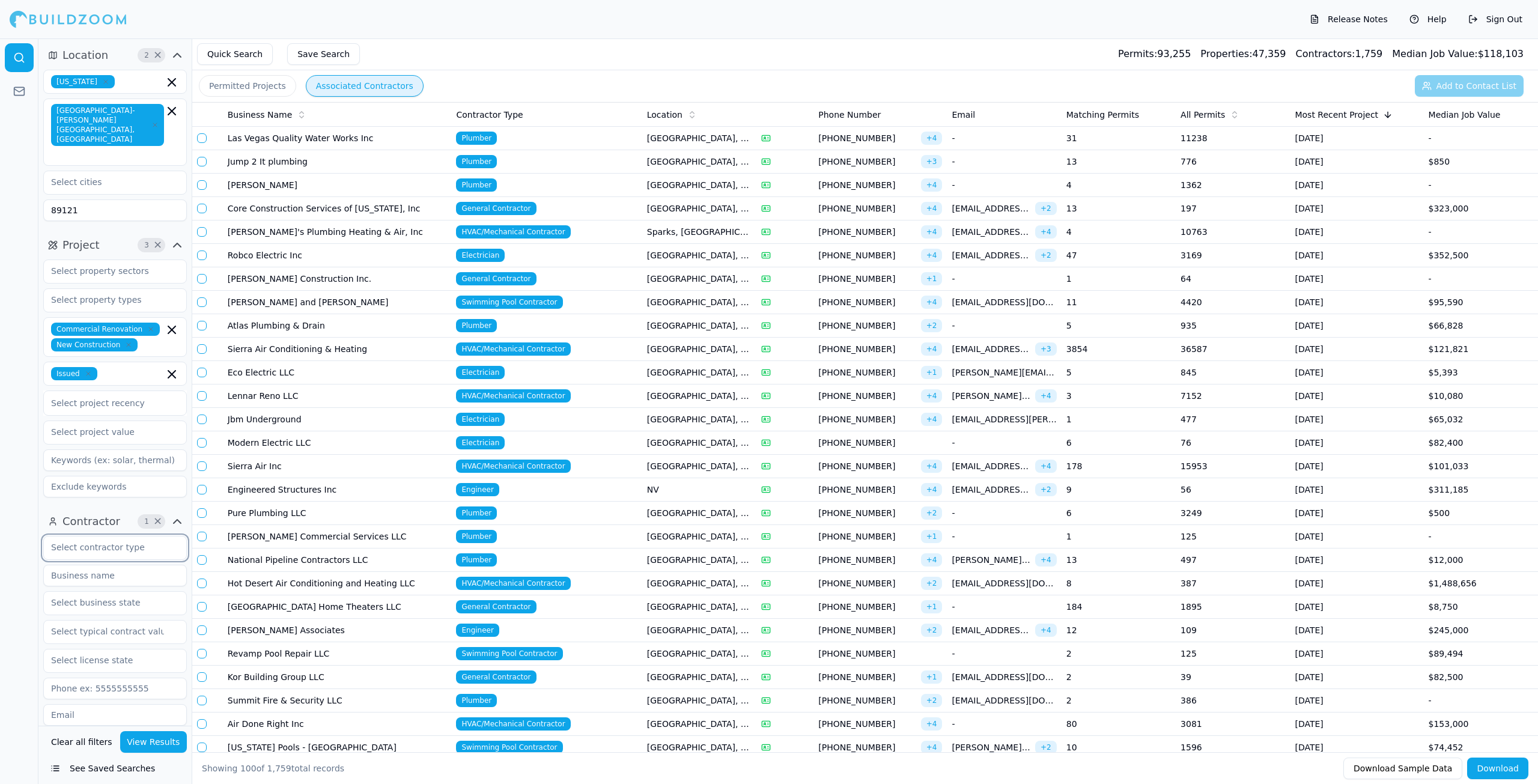
click at [126, 536] on input "text" at bounding box center [108, 546] width 128 height 21
click at [153, 565] on div "General Contractor" at bounding box center [115, 575] width 138 height 19
click at [145, 744] on button "View Results" at bounding box center [154, 741] width 67 height 21
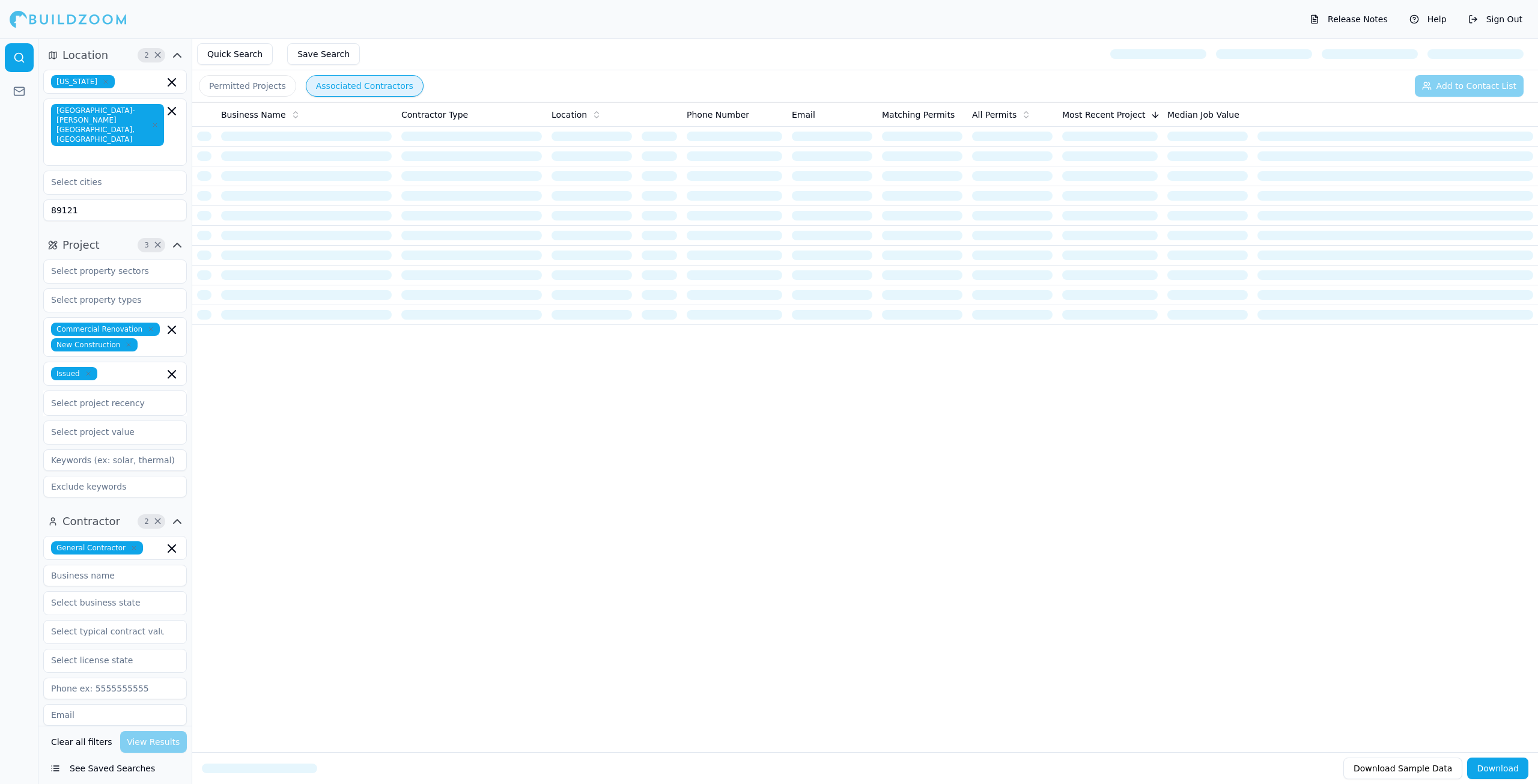
click at [257, 89] on button "Permitted Projects" at bounding box center [247, 85] width 98 height 21
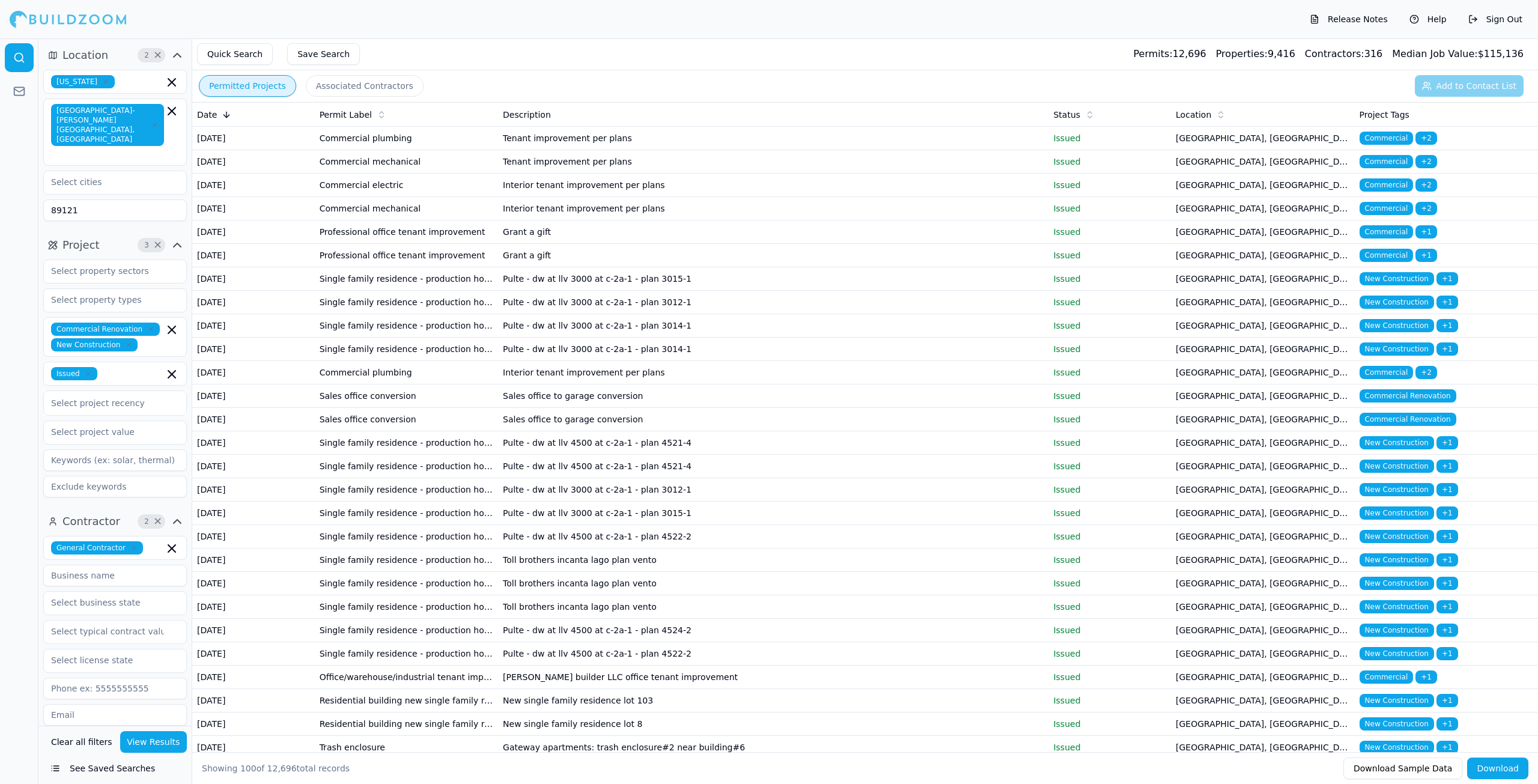
click at [508, 384] on td "Interior tenant improvement per plans" at bounding box center [773, 373] width 550 height 23
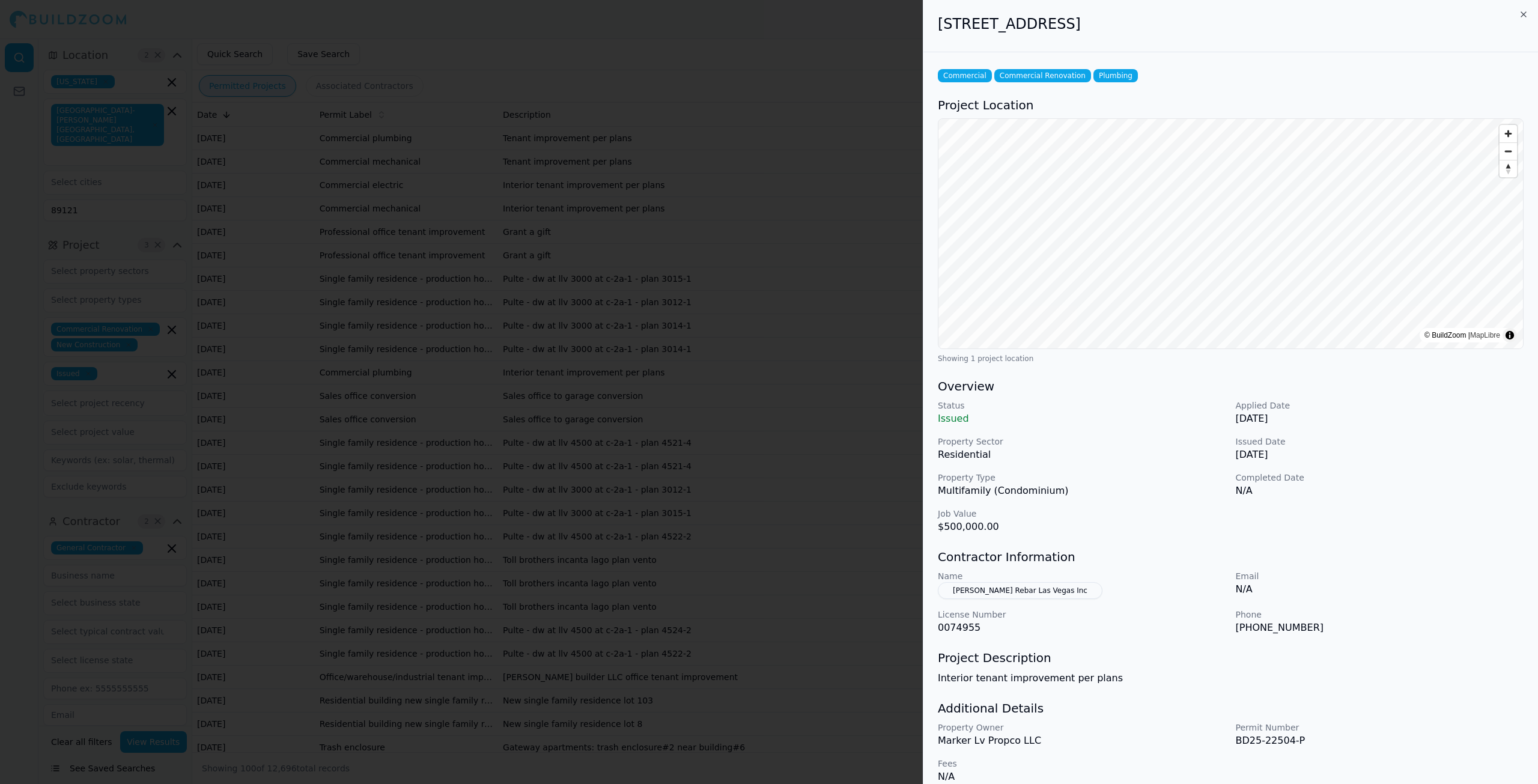
click at [1516, 12] on div "3708 S Las Vegas Blvd, Las Vegas, NV, 89109" at bounding box center [1231, 26] width 615 height 52
click at [1522, 14] on icon "button" at bounding box center [1523, 14] width 10 height 10
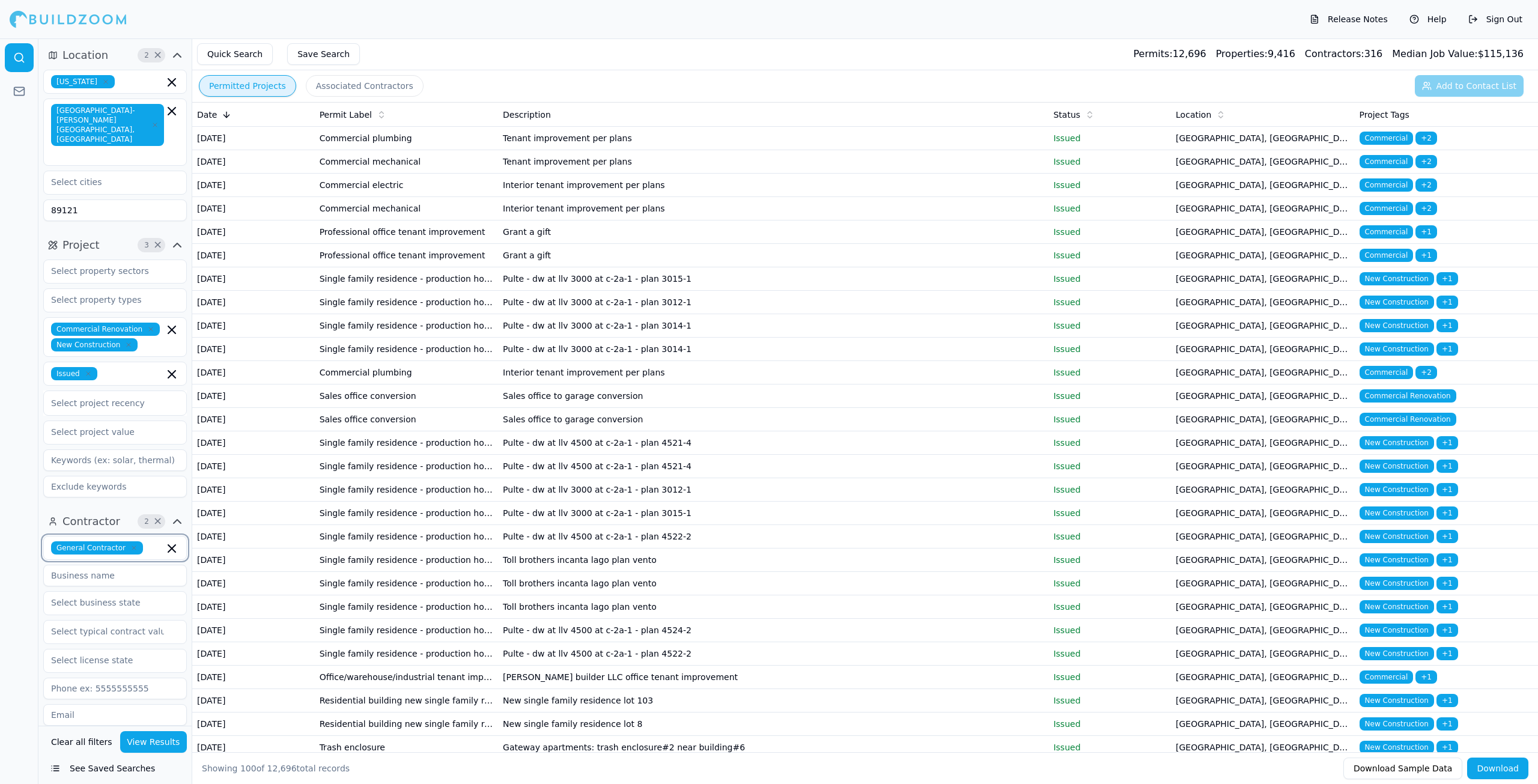
click at [149, 541] on input "text" at bounding box center [155, 548] width 16 height 13
click at [0, 406] on div at bounding box center [19, 411] width 38 height 745
click at [87, 372] on icon "button" at bounding box center [88, 373] width 4 height 4
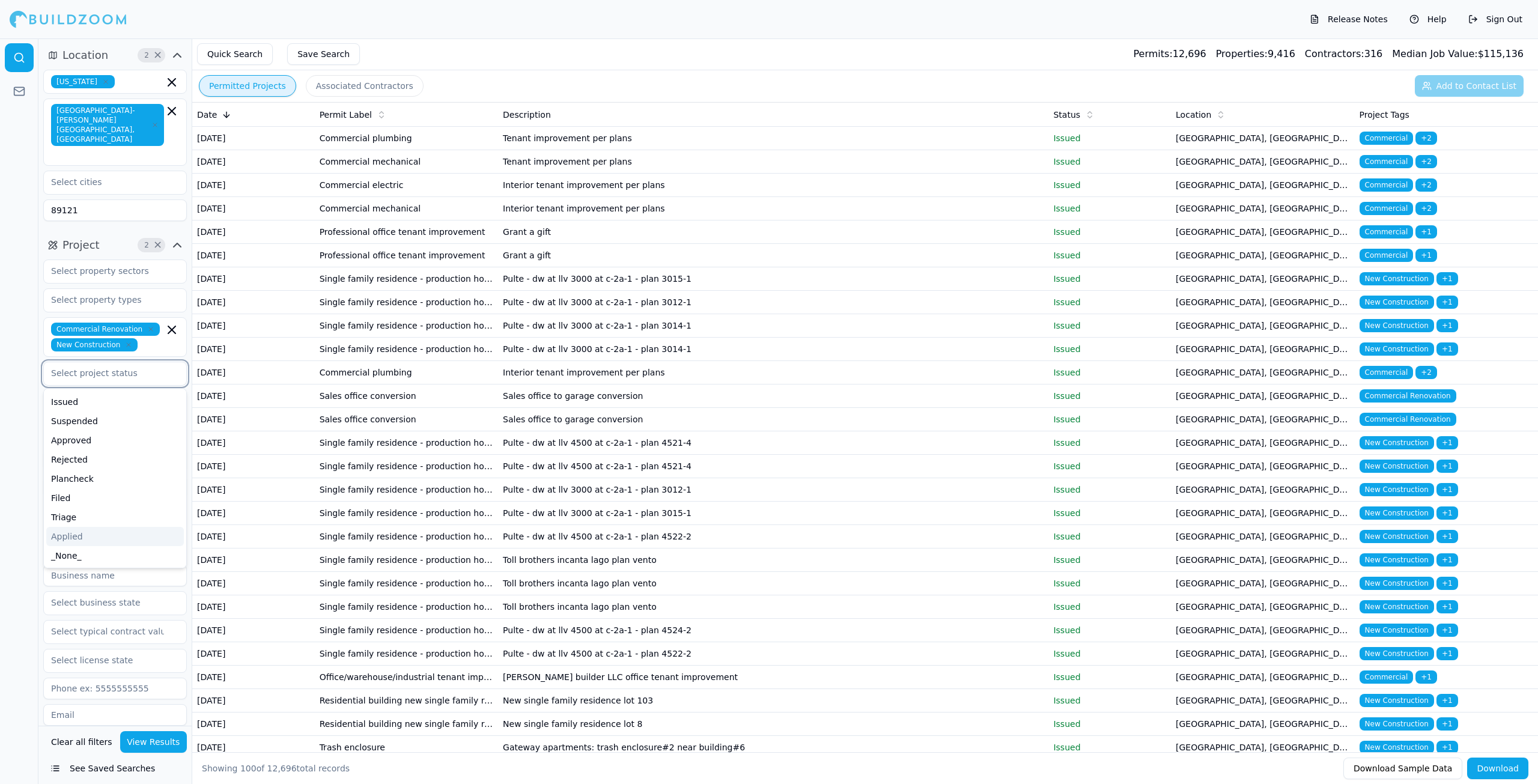
click at [100, 527] on div "Applied" at bounding box center [115, 536] width 138 height 19
click at [158, 738] on button "View Results" at bounding box center [154, 741] width 67 height 21
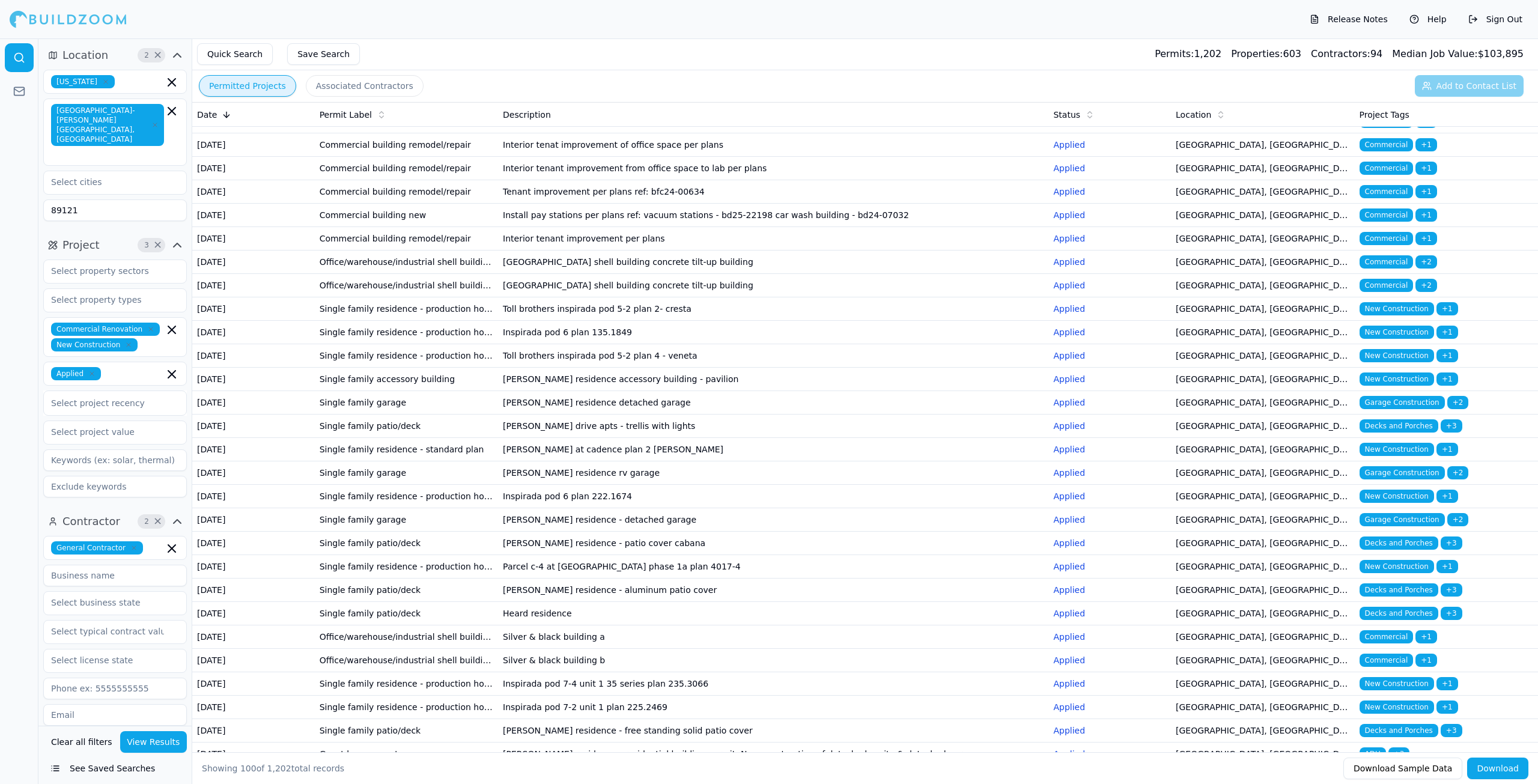
scroll to position [0, 0]
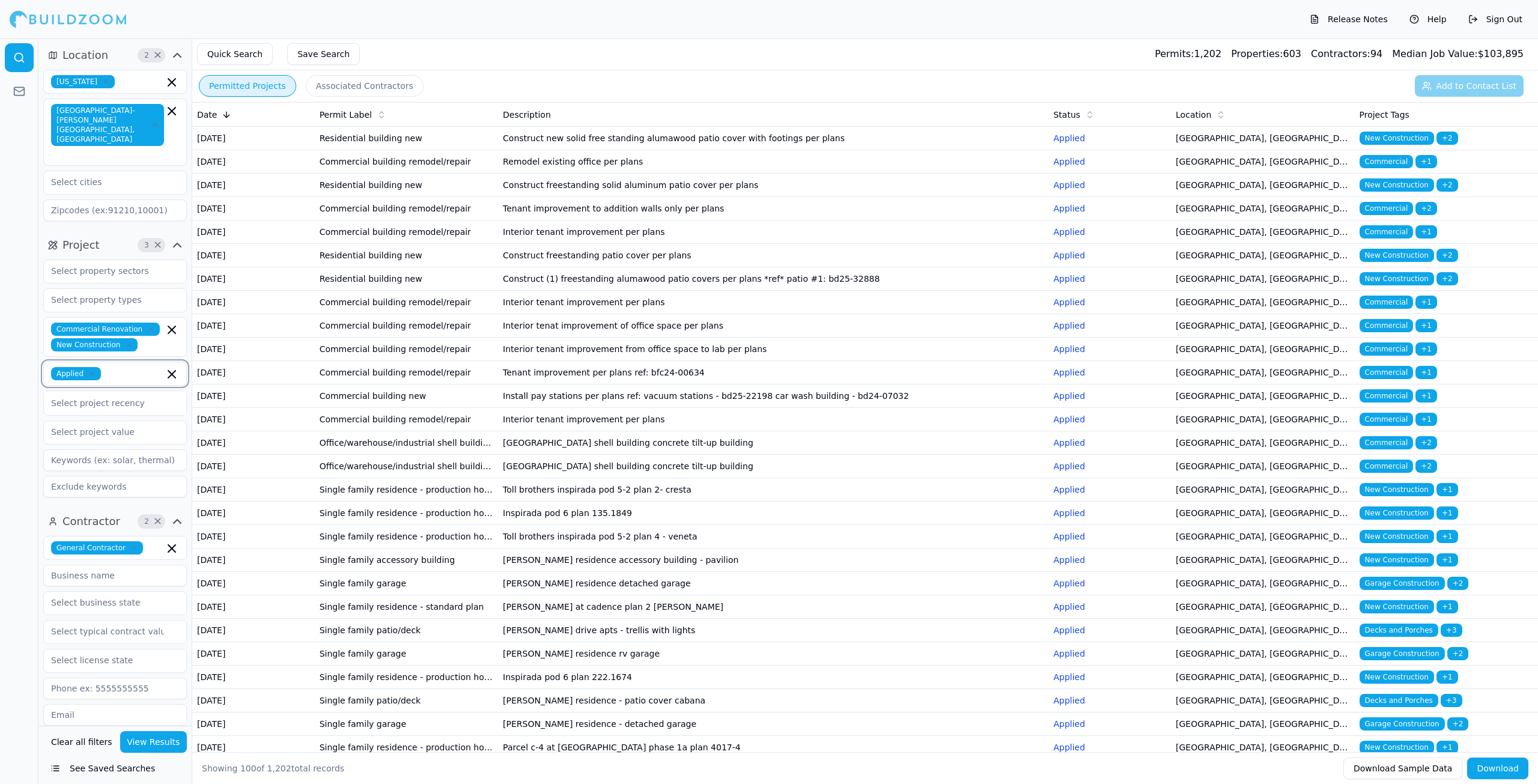
click at [172, 370] on icon "button" at bounding box center [172, 374] width 7 height 7
click at [0, 320] on div at bounding box center [19, 411] width 38 height 745
click at [104, 290] on input "text" at bounding box center [108, 299] width 128 height 21
click at [105, 289] on input "text" at bounding box center [108, 299] width 128 height 21
click at [26, 266] on div at bounding box center [19, 411] width 38 height 745
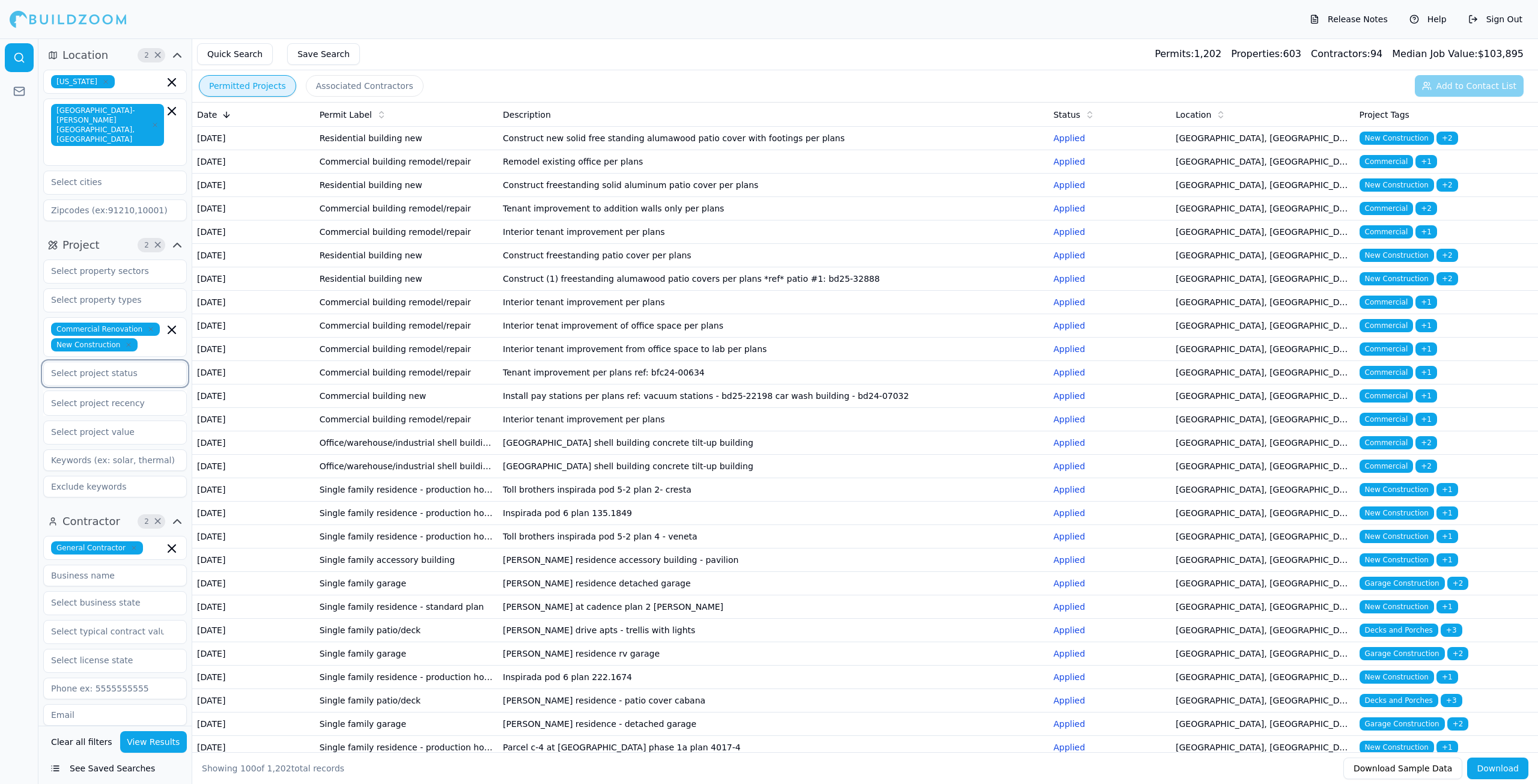
click at [89, 362] on input "text" at bounding box center [108, 373] width 128 height 21
click at [10, 355] on div at bounding box center [19, 411] width 38 height 745
click at [71, 397] on div at bounding box center [115, 403] width 128 height 12
click at [28, 385] on div at bounding box center [19, 411] width 38 height 745
click at [67, 421] on input "text" at bounding box center [108, 431] width 128 height 21
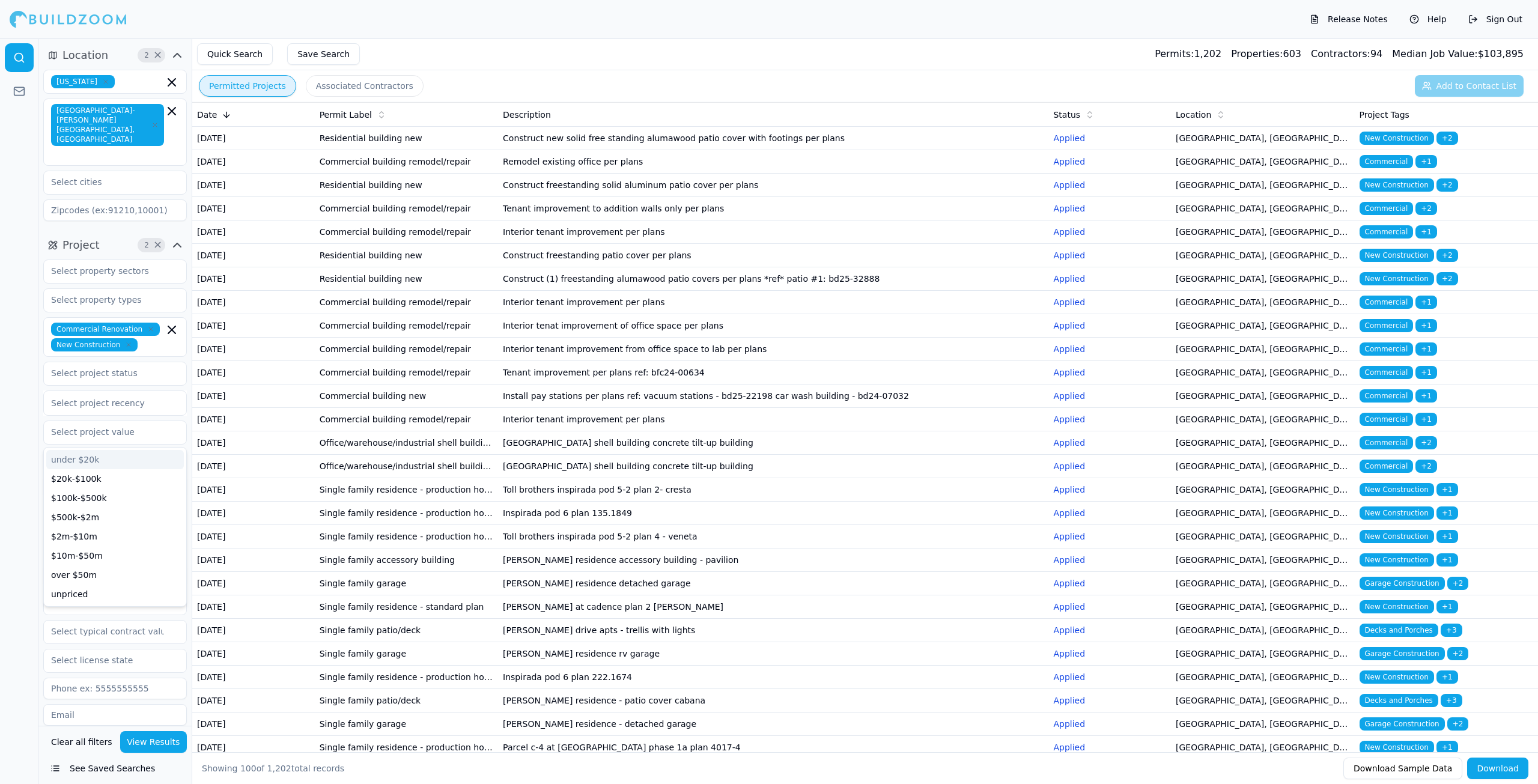
click at [0, 403] on div at bounding box center [19, 411] width 38 height 745
drag, startPoint x: 98, startPoint y: 442, endPoint x: 82, endPoint y: 439, distance: 16.3
click at [96, 450] on input at bounding box center [115, 460] width 144 height 21
click at [12, 427] on div at bounding box center [19, 411] width 38 height 745
click at [102, 476] on input at bounding box center [115, 486] width 144 height 21
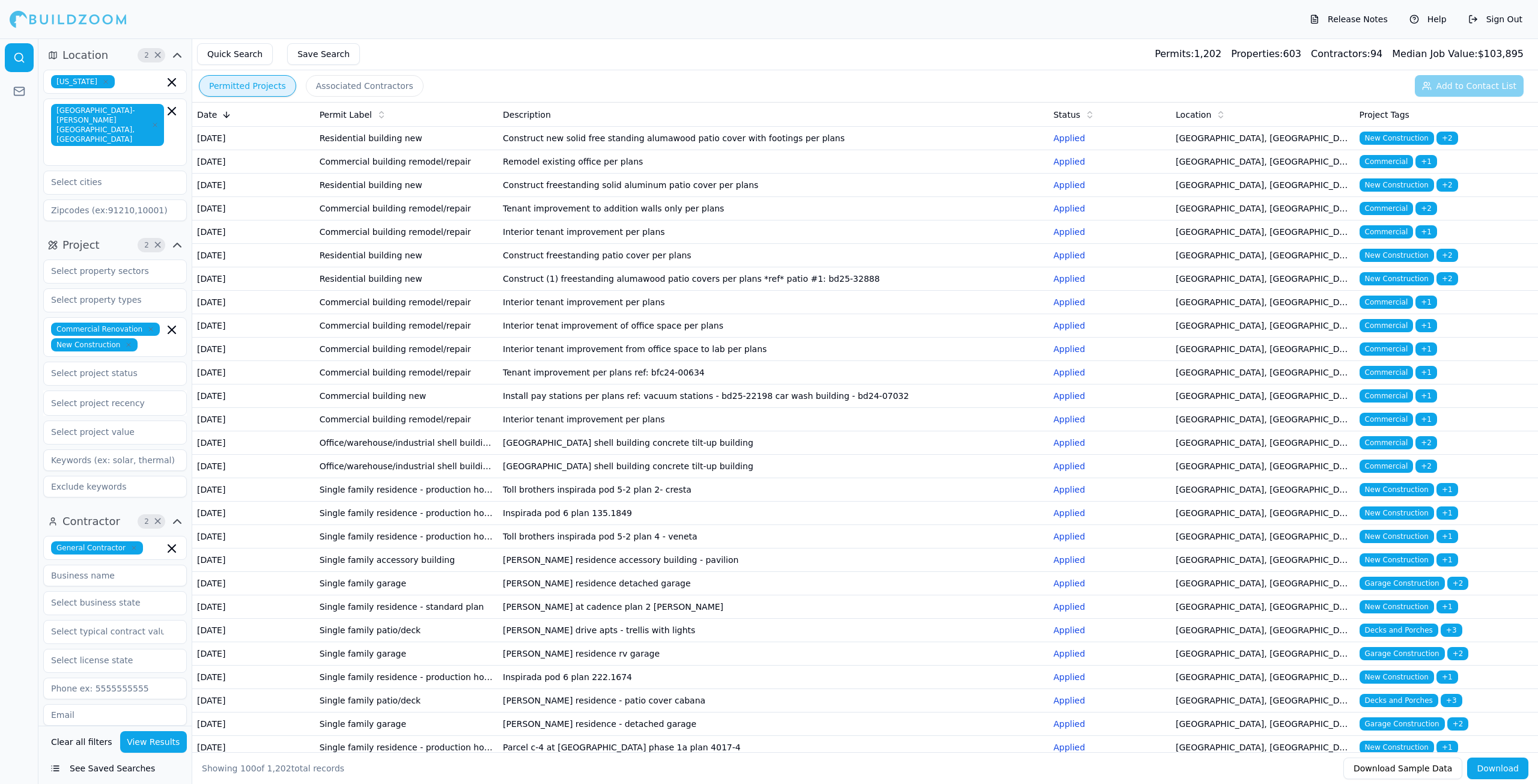
click at [17, 458] on div at bounding box center [19, 411] width 38 height 745
click at [114, 171] on input "text" at bounding box center [108, 181] width 128 height 21
click at [6, 162] on div at bounding box center [19, 411] width 38 height 745
click at [115, 362] on input "text" at bounding box center [108, 373] width 128 height 21
click at [0, 378] on div at bounding box center [19, 411] width 38 height 745
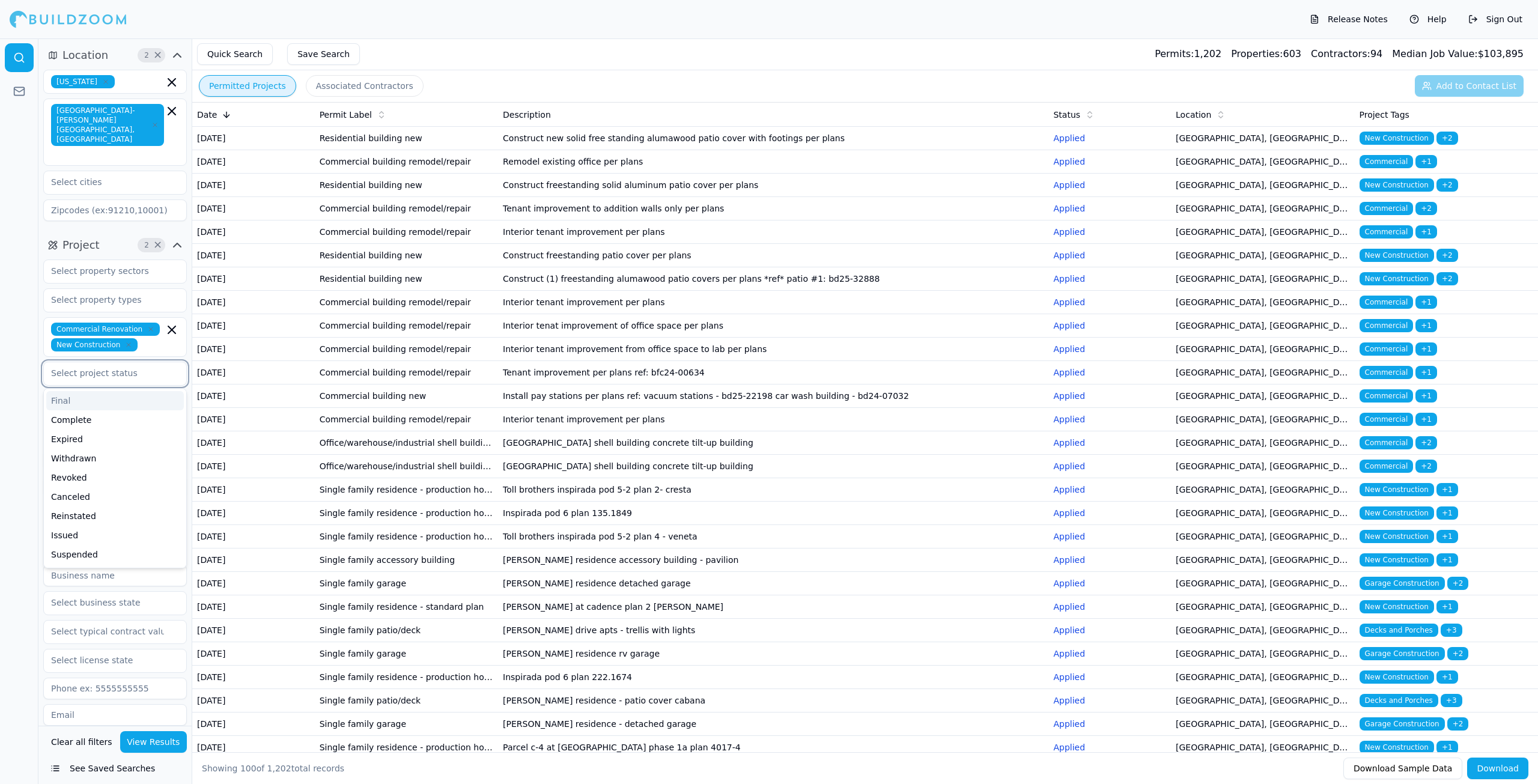
click at [88, 362] on input "text" at bounding box center [108, 373] width 128 height 21
click at [91, 466] on div "Issued" at bounding box center [115, 475] width 138 height 19
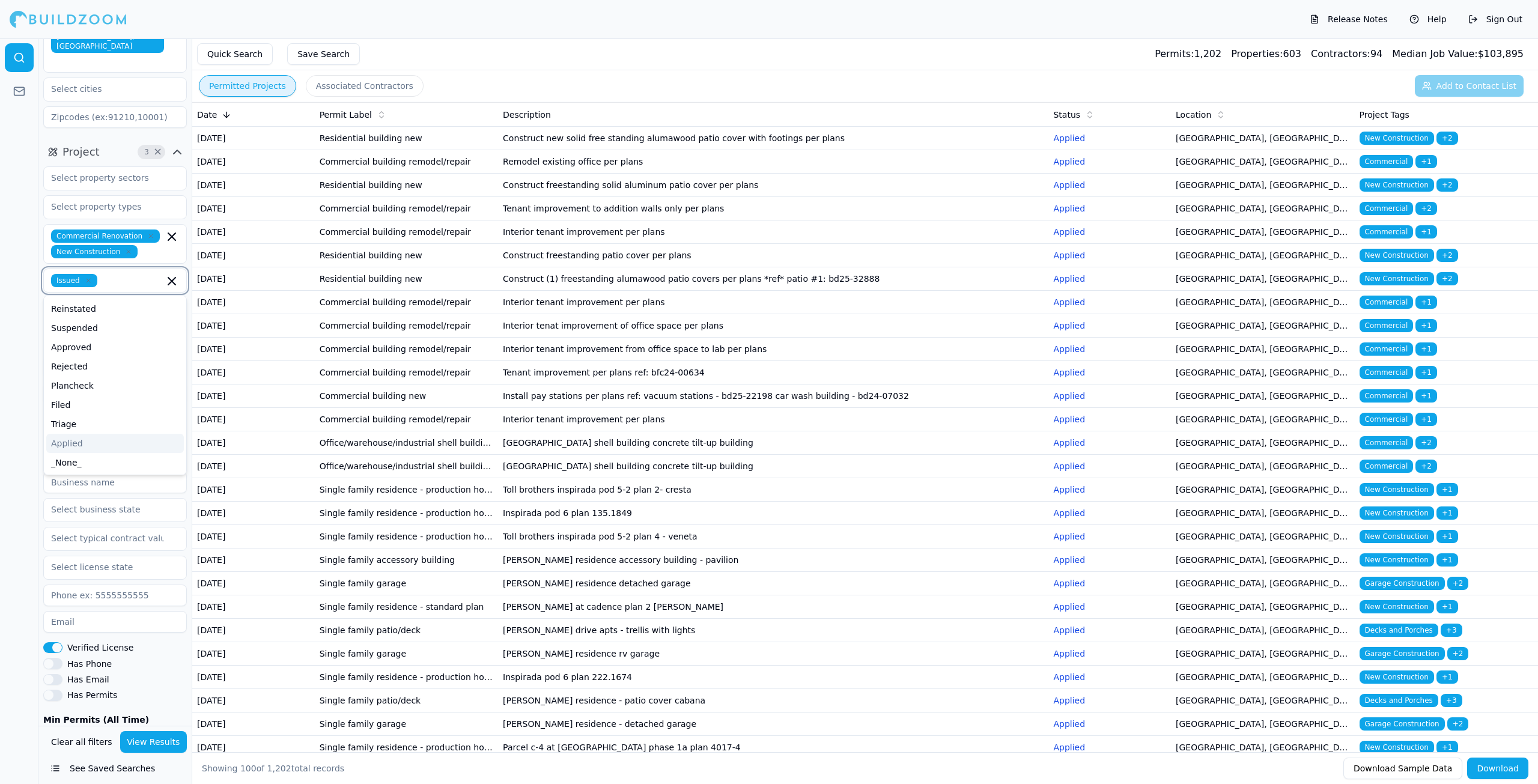
scroll to position [120, 0]
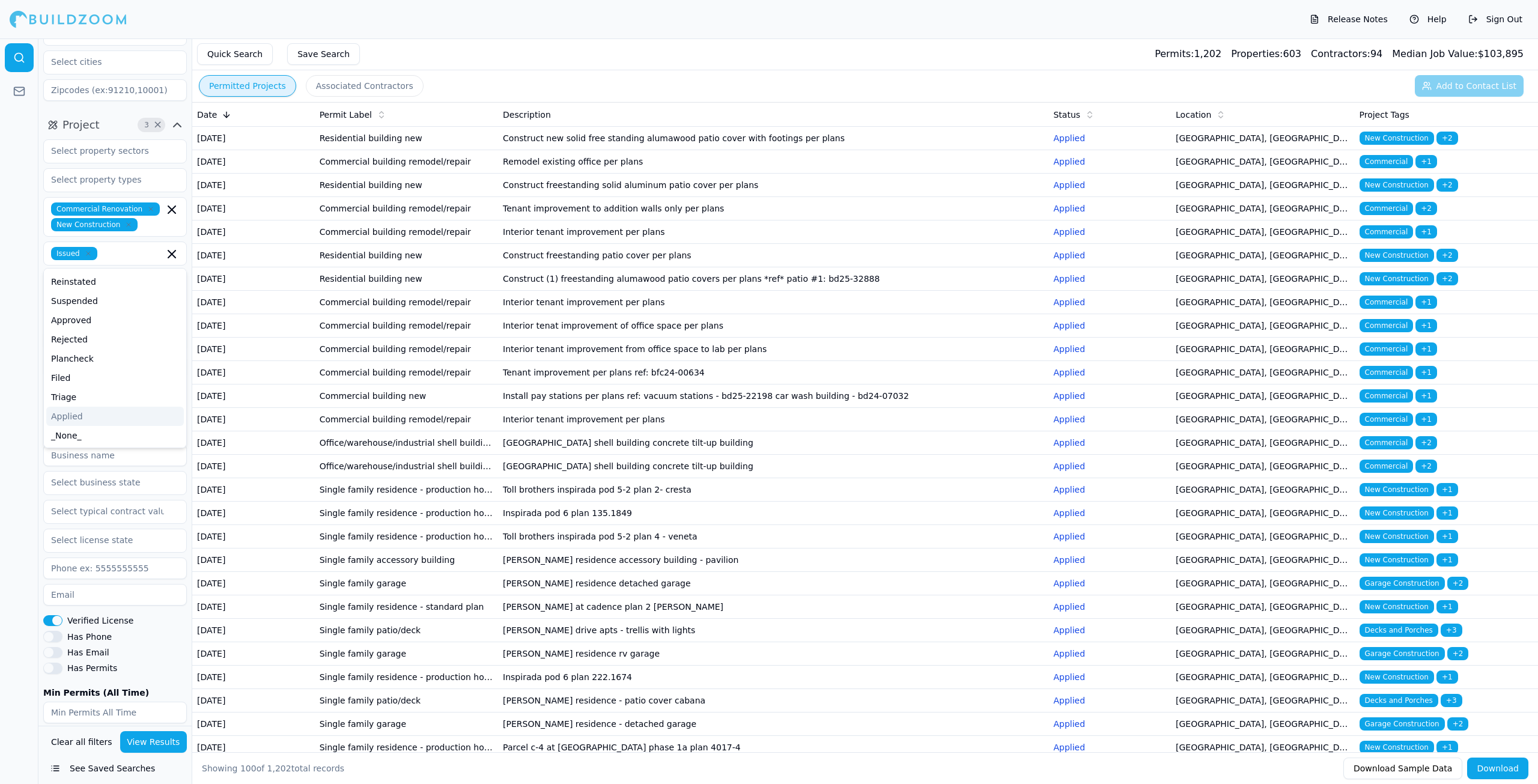
click at [23, 446] on div at bounding box center [19, 411] width 38 height 745
click at [161, 744] on button "View Results" at bounding box center [154, 741] width 67 height 21
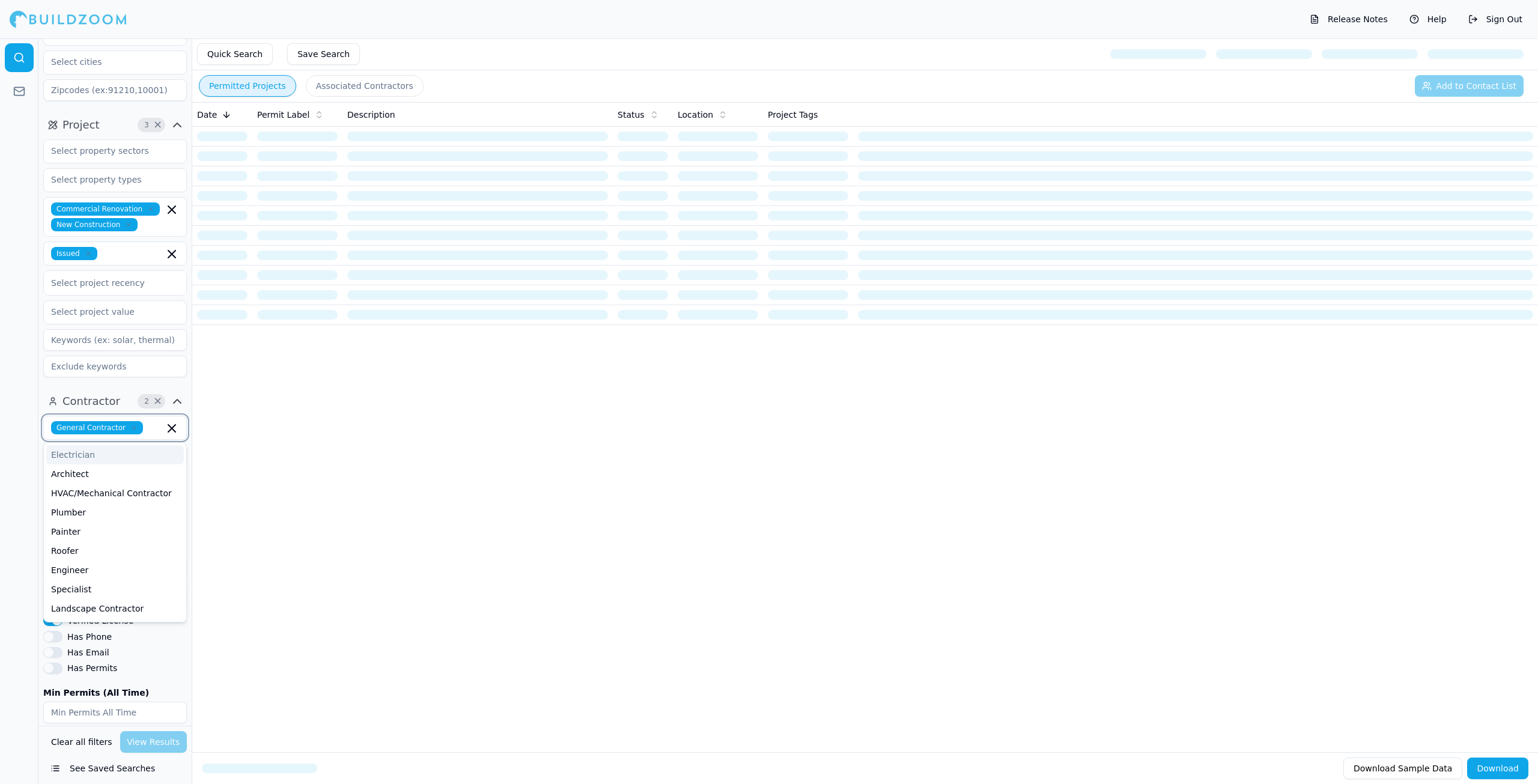
click at [147, 421] on input "text" at bounding box center [155, 428] width 16 height 13
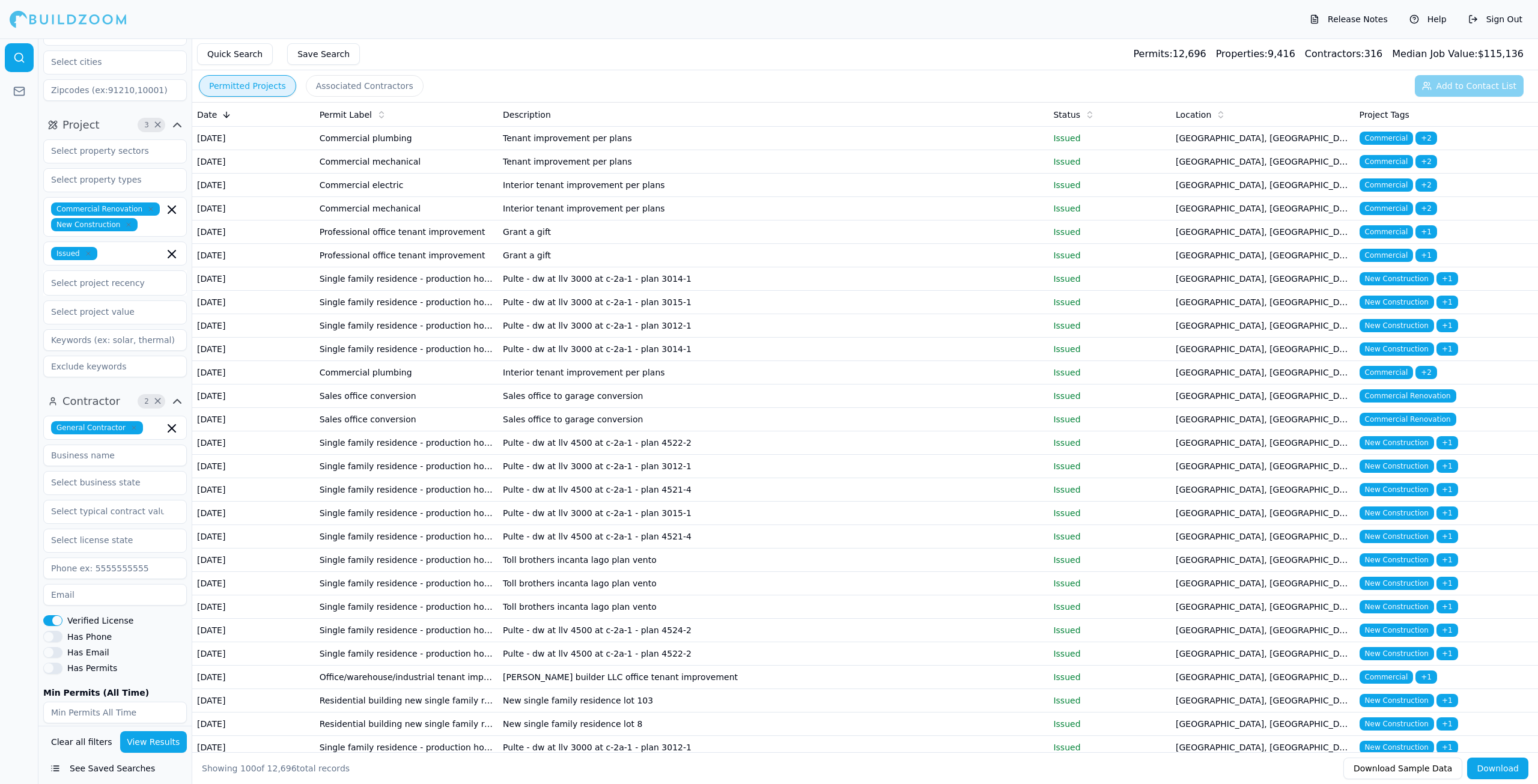
click at [0, 446] on div at bounding box center [19, 411] width 38 height 745
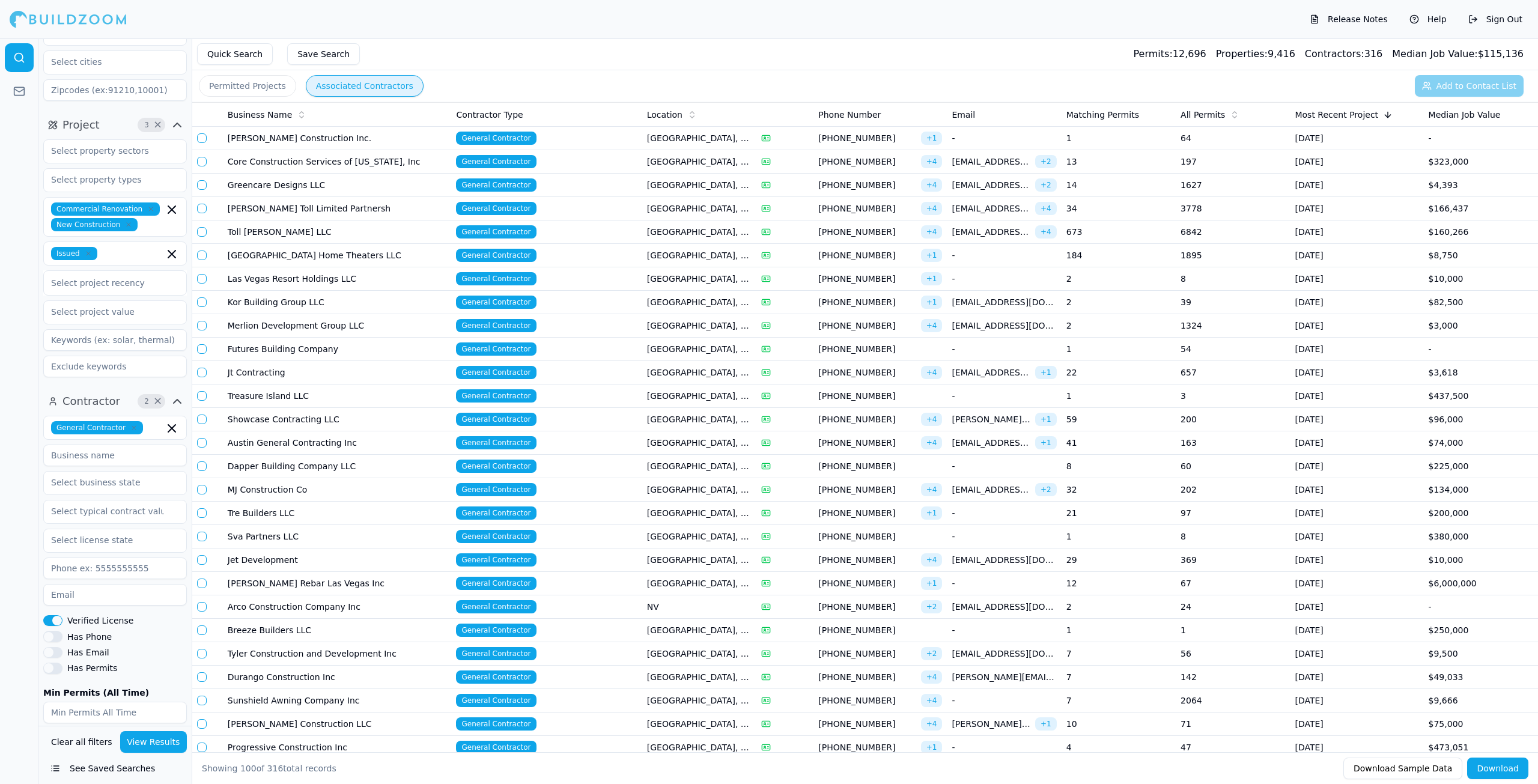
click at [349, 81] on button "Associated Contractors" at bounding box center [365, 85] width 118 height 21
click at [243, 55] on button "Quick Search" at bounding box center [235, 54] width 76 height 21
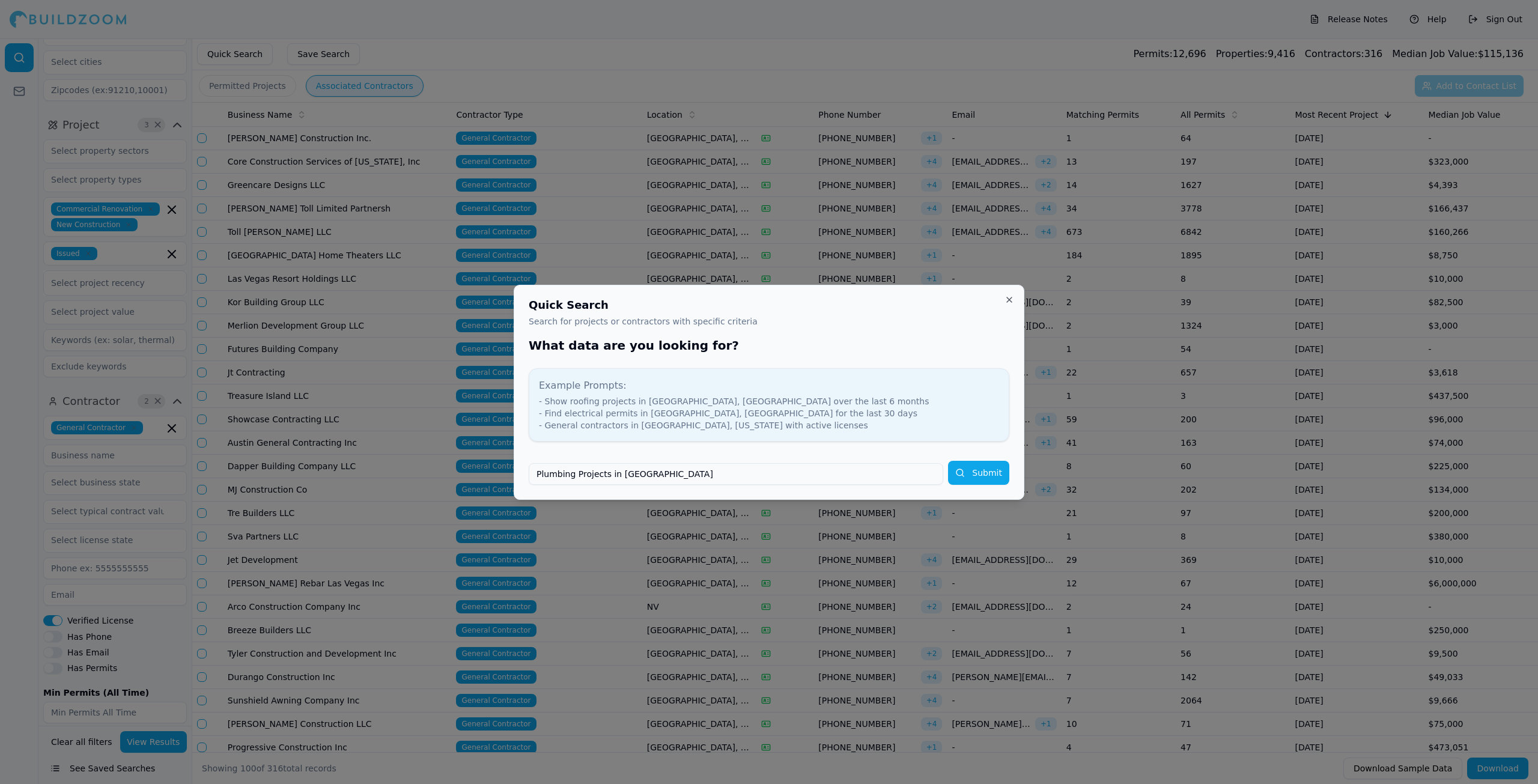
type input "Plumbing Projects in [GEOGRAPHIC_DATA]"
click at [948, 461] on button "Submit" at bounding box center [978, 472] width 62 height 24
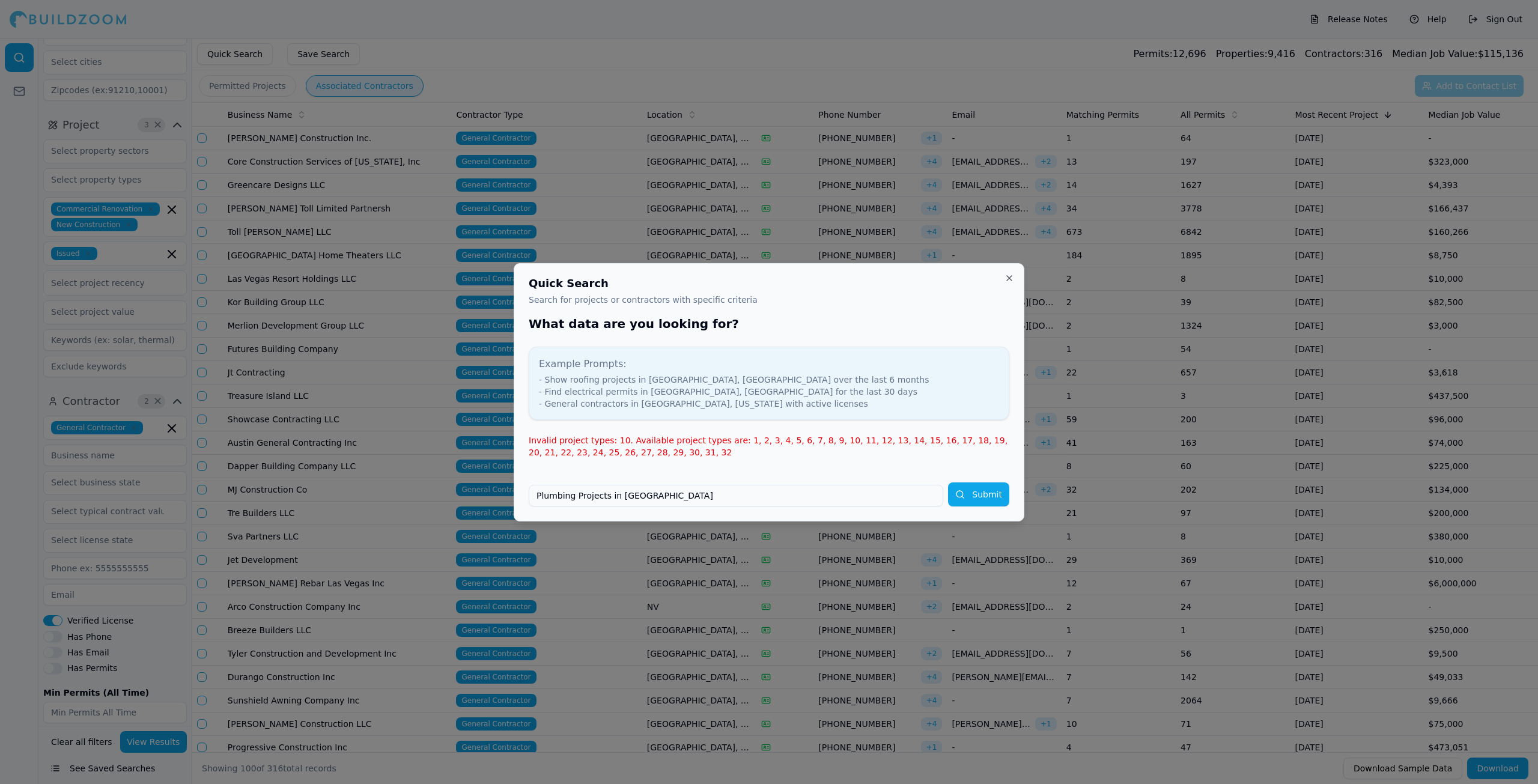
click at [659, 501] on input "Plumbing Projects in [GEOGRAPHIC_DATA]" at bounding box center [736, 495] width 414 height 21
click at [983, 493] on button "Submit" at bounding box center [978, 494] width 62 height 24
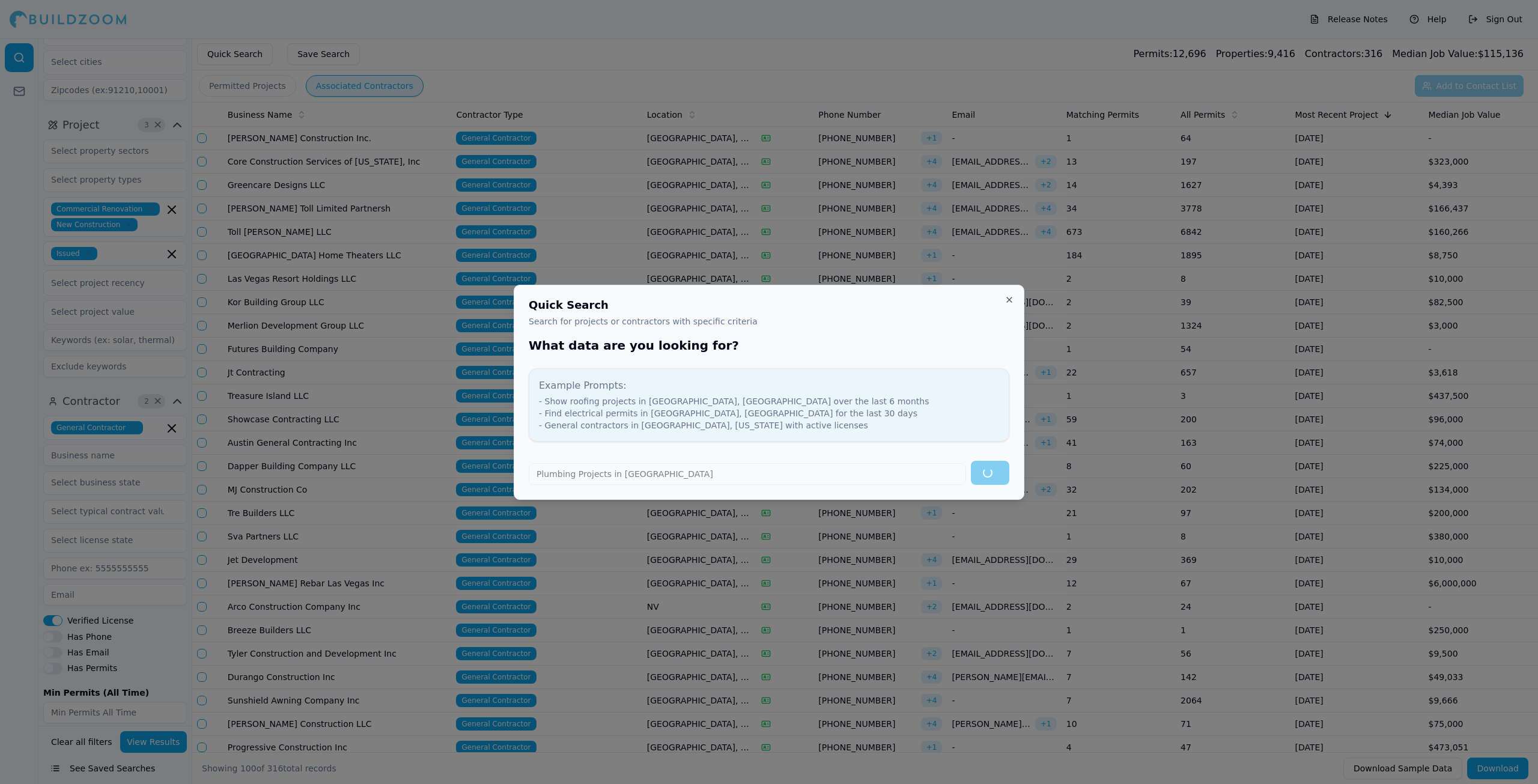
drag, startPoint x: 728, startPoint y: 473, endPoint x: 594, endPoint y: 493, distance: 135.5
click at [596, 493] on div "Quick Search Search for projects or contractors with specific criteria What dat…" at bounding box center [769, 392] width 510 height 215
click at [1008, 301] on button "Close" at bounding box center [1008, 299] width 10 height 10
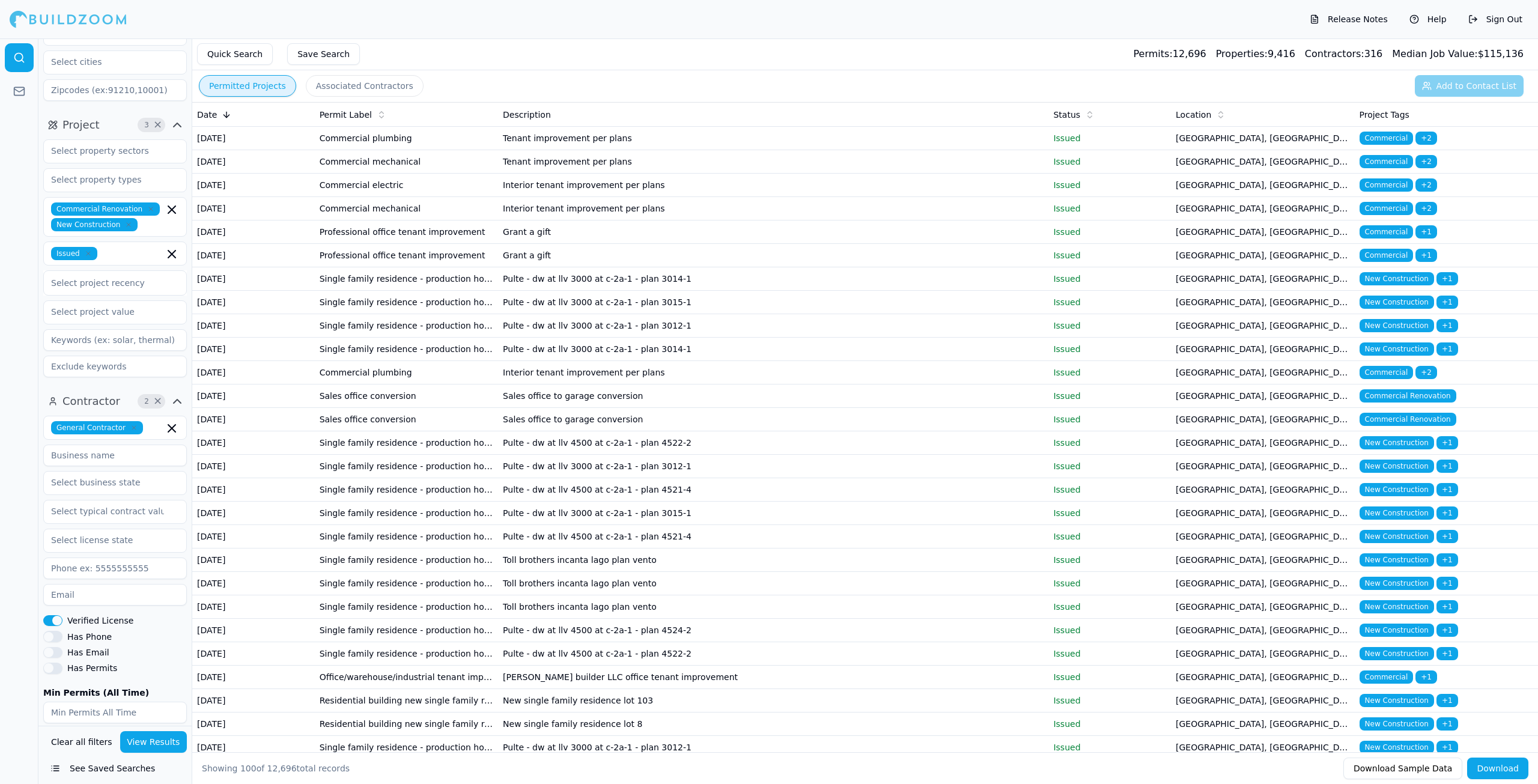
click at [261, 94] on button "Permitted Projects" at bounding box center [247, 85] width 98 height 21
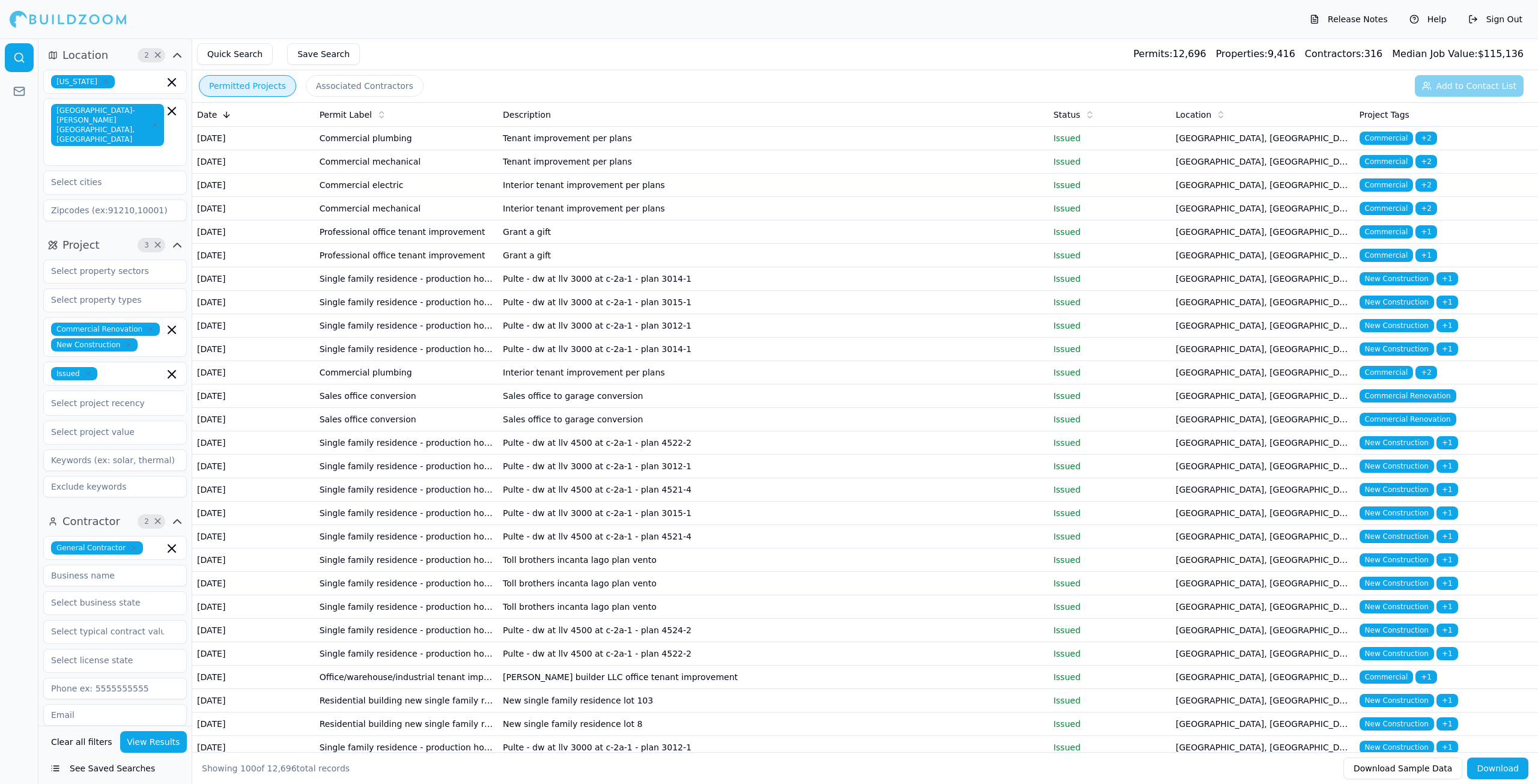
click at [222, 49] on button "Quick Search" at bounding box center [235, 54] width 76 height 21
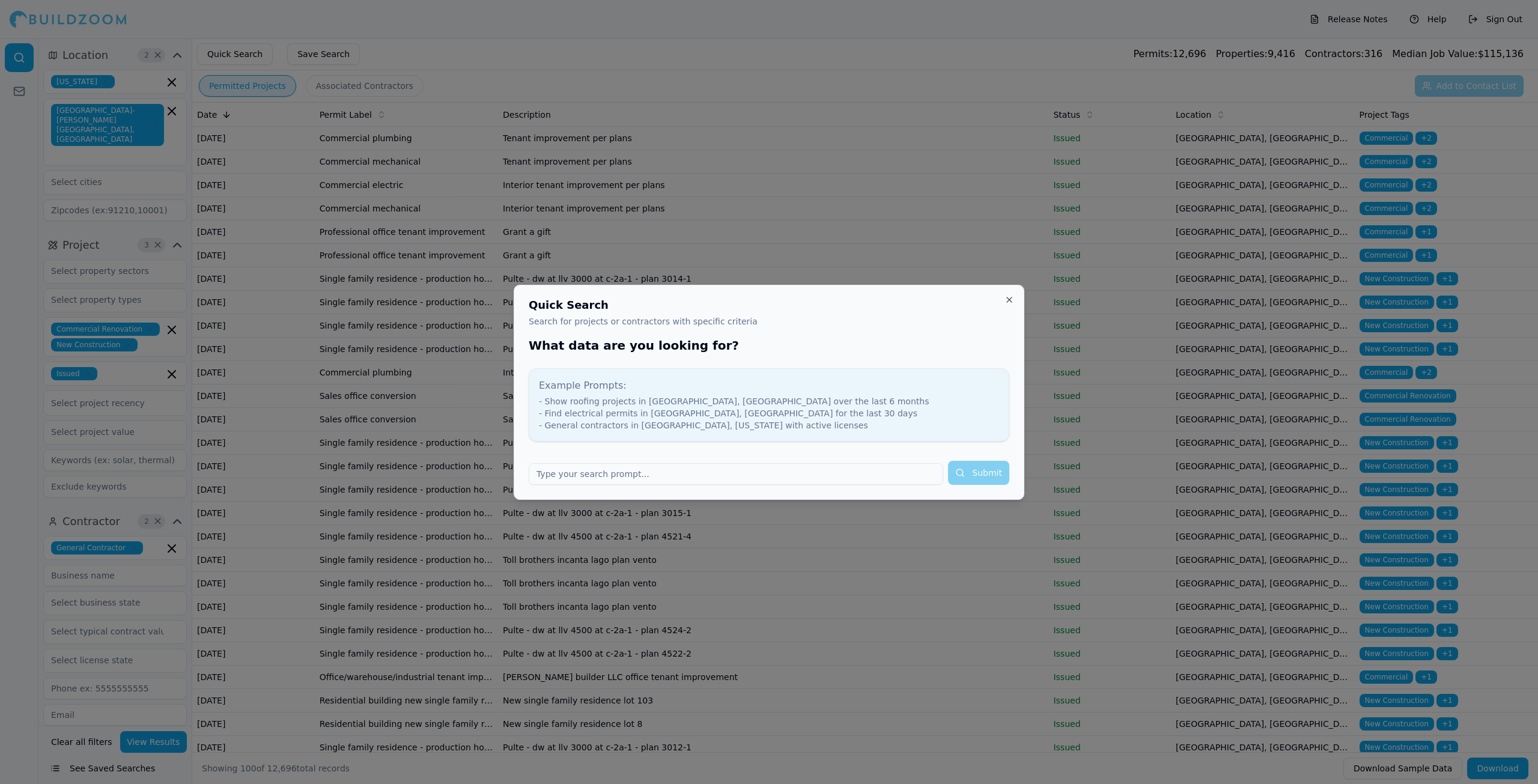
click at [582, 479] on input "text" at bounding box center [736, 473] width 414 height 21
type input "general contractor in [GEOGRAPHIC_DATA]"
click at [948, 461] on button "Submit" at bounding box center [978, 472] width 62 height 24
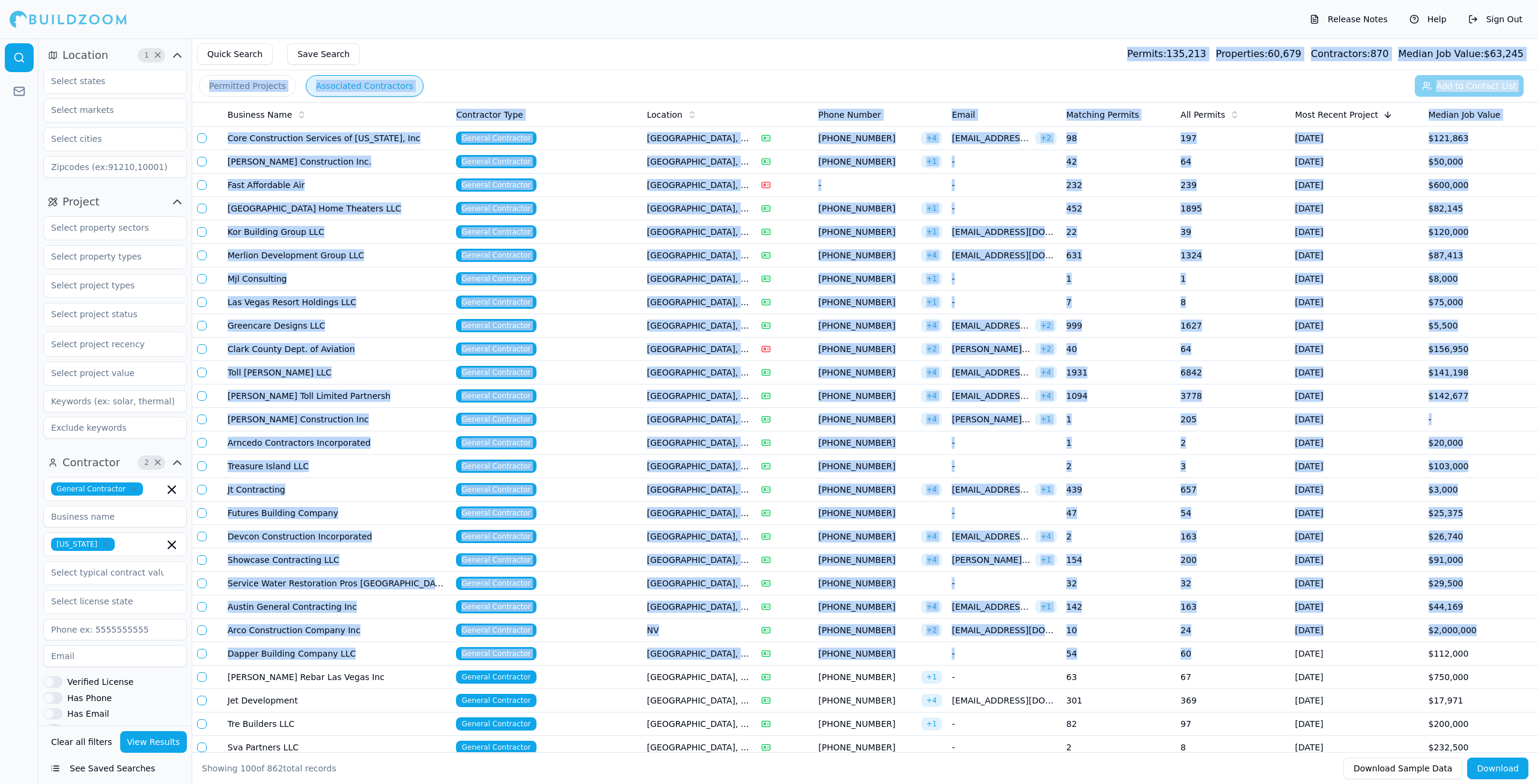
drag, startPoint x: 458, startPoint y: 70, endPoint x: 1215, endPoint y: 655, distance: 956.7
click at [1215, 38] on main "Quick Search Save Search Permits: 135,213 Properties: 60,679 Contractors: 870 M…" at bounding box center [884, 38] width 1308 height 0
click at [612, 50] on div "Quick Search Save Search Permits: 135,213 Properties: 60,679 Contractors: 870 M…" at bounding box center [865, 54] width 1346 height 32
drag, startPoint x: 612, startPoint y: 50, endPoint x: 1537, endPoint y: 663, distance: 1109.7
click at [1537, 38] on main "Quick Search Save Search Permits: 135,213 Properties: 60,679 Contractors: 870 M…" at bounding box center [884, 38] width 1308 height 0
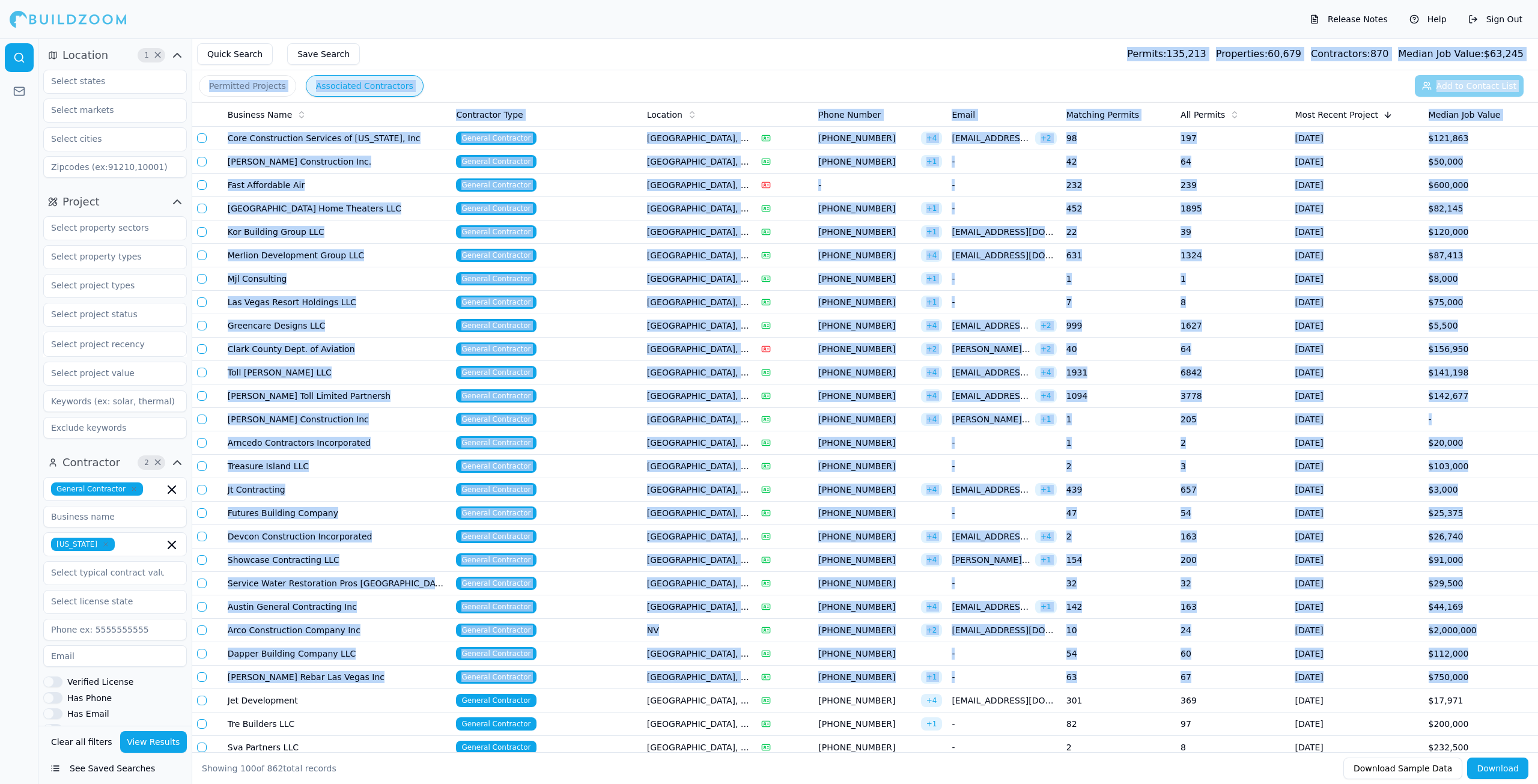
click at [566, 40] on div "Quick Search Save Search Permits: 135,213 Properties: 60,679 Contractors: 870 M…" at bounding box center [865, 54] width 1346 height 32
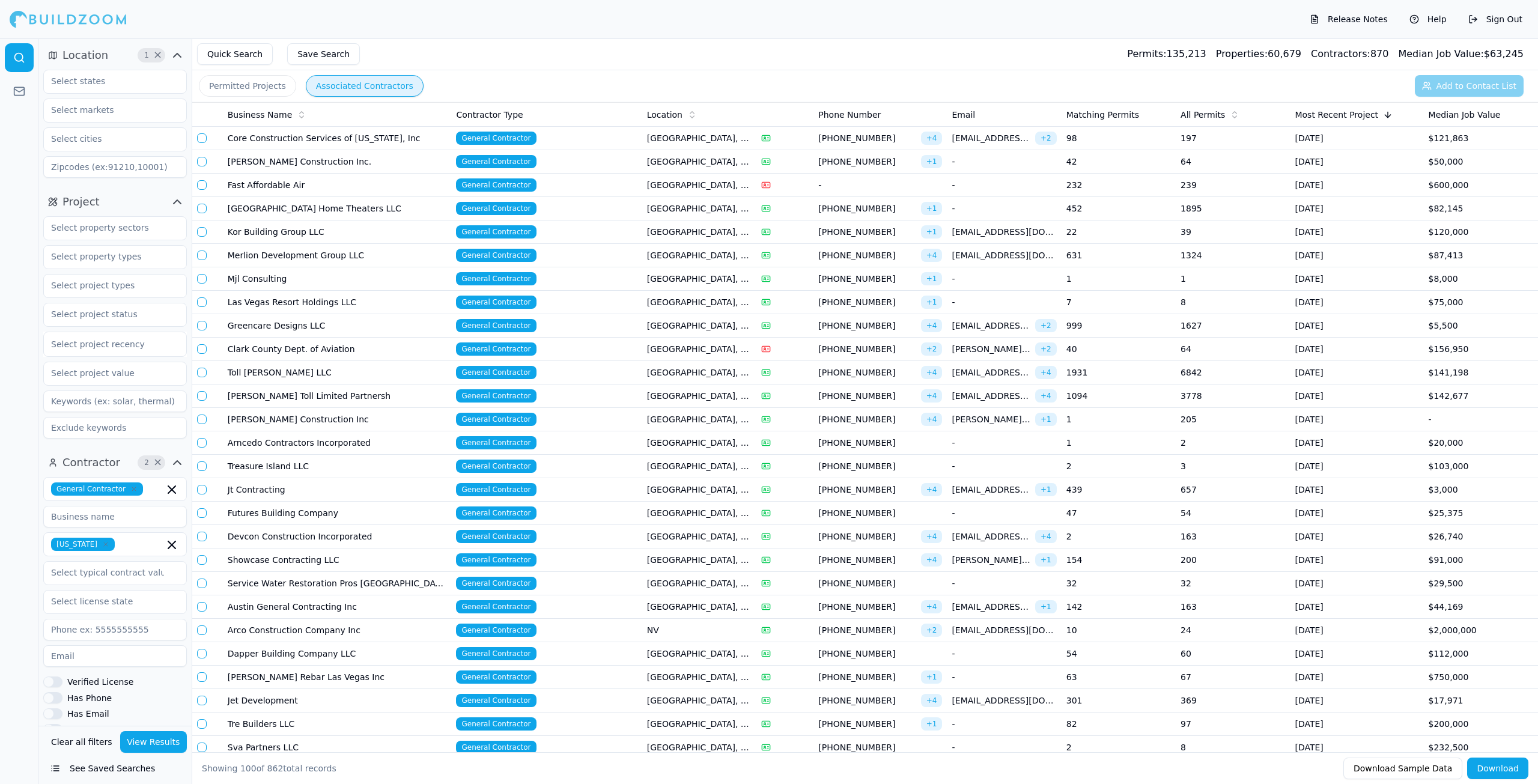
click at [409, 25] on div "Release Notes Help Sign Out" at bounding box center [769, 19] width 1538 height 38
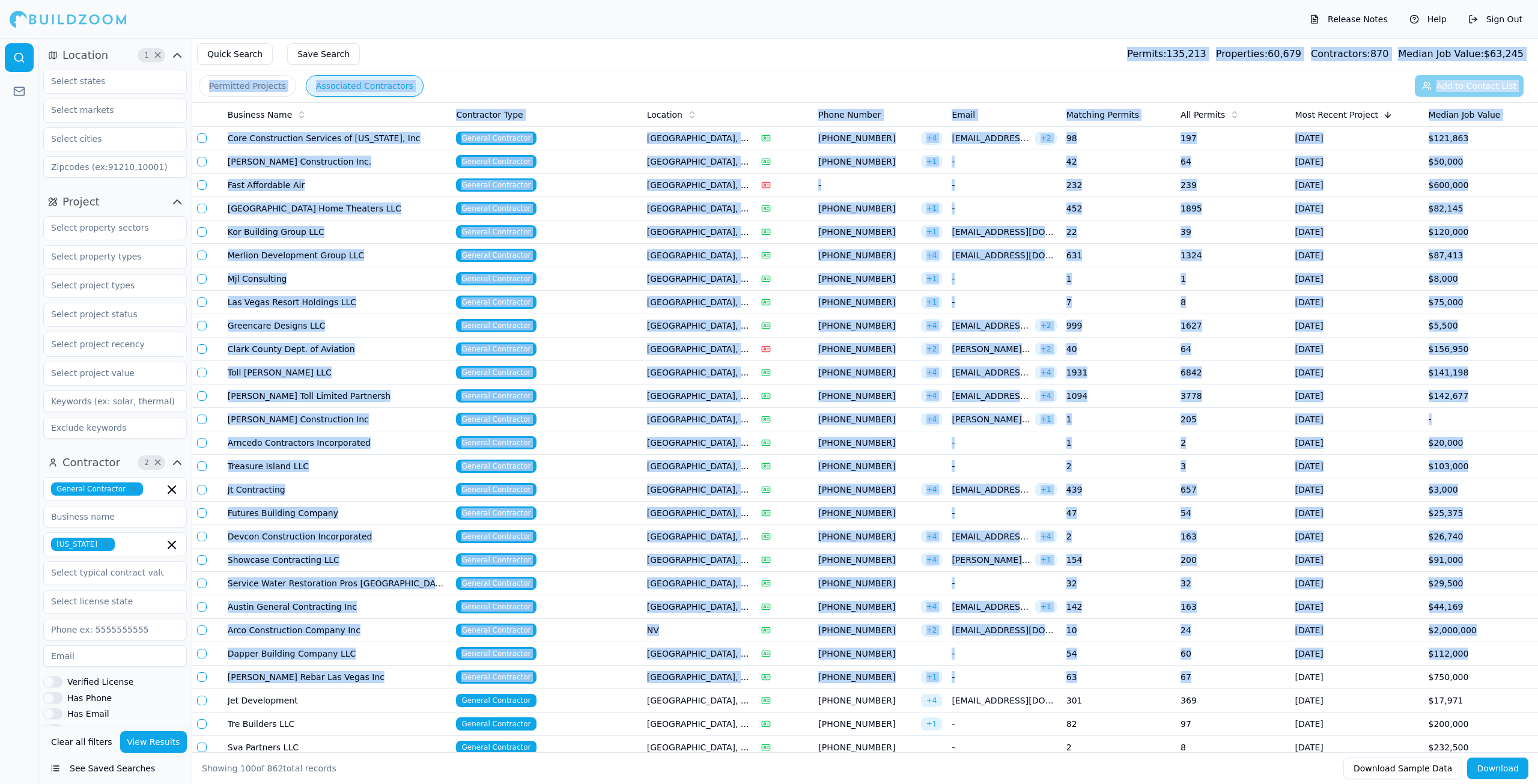
drag, startPoint x: 466, startPoint y: 51, endPoint x: 1198, endPoint y: 675, distance: 961.9
click at [1198, 38] on main "Quick Search Save Search Permits: 135,213 Properties: 60,679 Contractors: 870 M…" at bounding box center [884, 38] width 1308 height 0
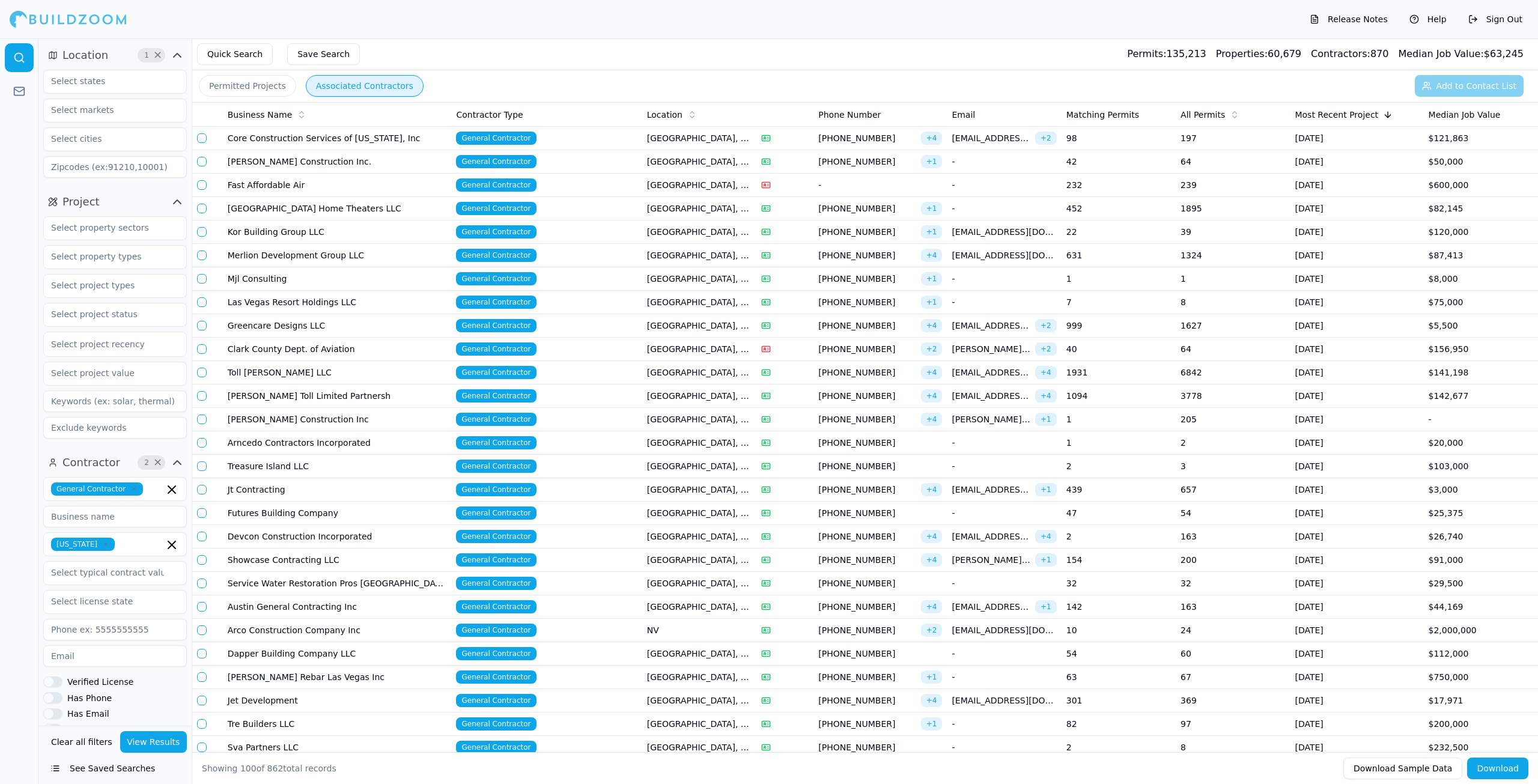
drag, startPoint x: 595, startPoint y: 18, endPoint x: 583, endPoint y: 18, distance: 12.0
click at [588, 18] on div "Release Notes Help Sign Out" at bounding box center [769, 19] width 1538 height 38
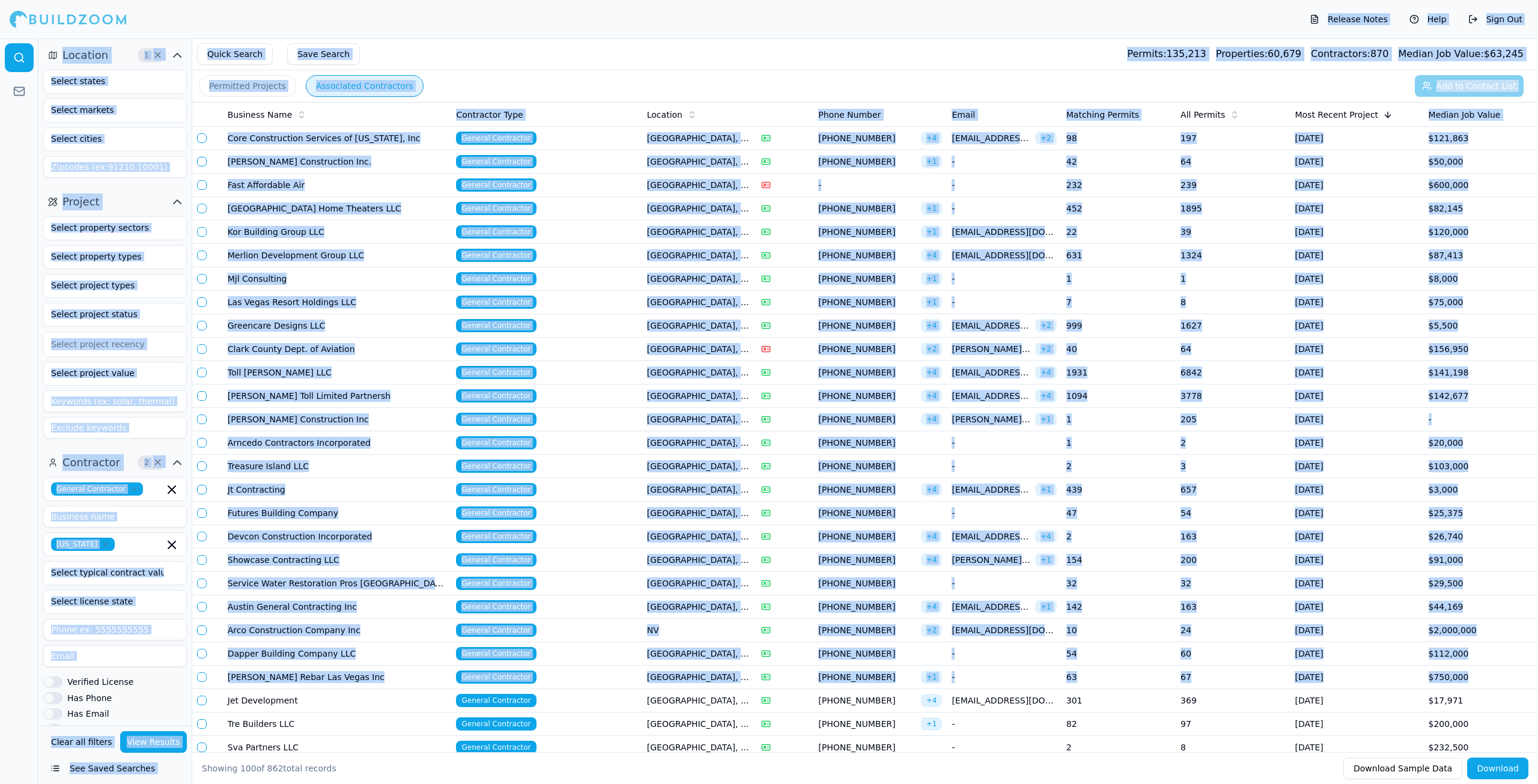
drag, startPoint x: 348, startPoint y: 7, endPoint x: 1537, endPoint y: 669, distance: 1360.9
click at [1537, 669] on div "Release Notes Help Sign Out Location 1 × Project Select project recency Contrac…" at bounding box center [769, 411] width 1538 height 745
click at [495, 18] on div "Release Notes Help Sign Out" at bounding box center [769, 19] width 1538 height 38
drag, startPoint x: 140, startPoint y: 12, endPoint x: 1323, endPoint y: 540, distance: 1295.5
click at [1457, 700] on div "Release Notes Help Sign Out Location 1 × Project Select project recency Contrac…" at bounding box center [769, 411] width 1538 height 745
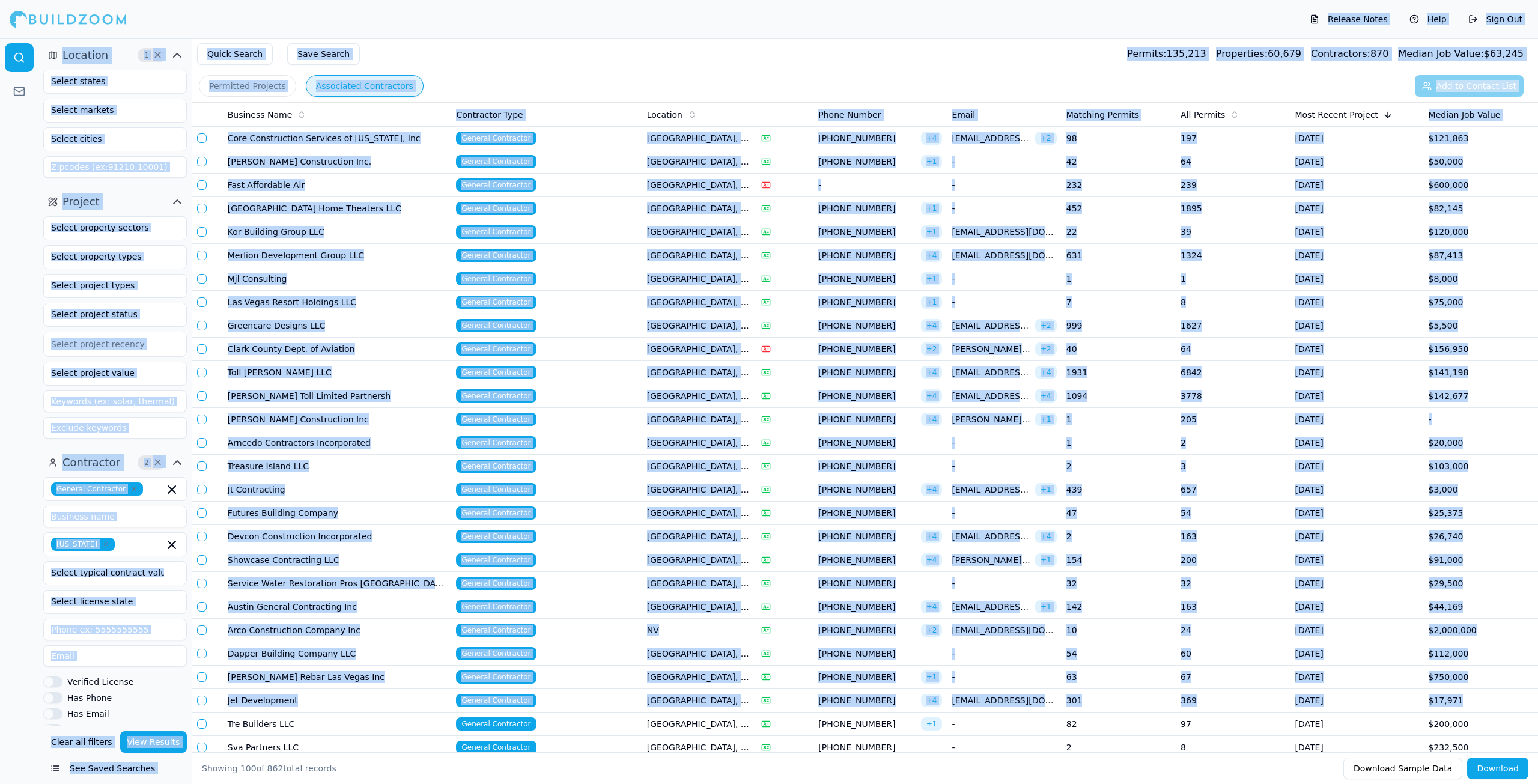
click at [149, 21] on div "Release Notes Help Sign Out" at bounding box center [769, 19] width 1538 height 38
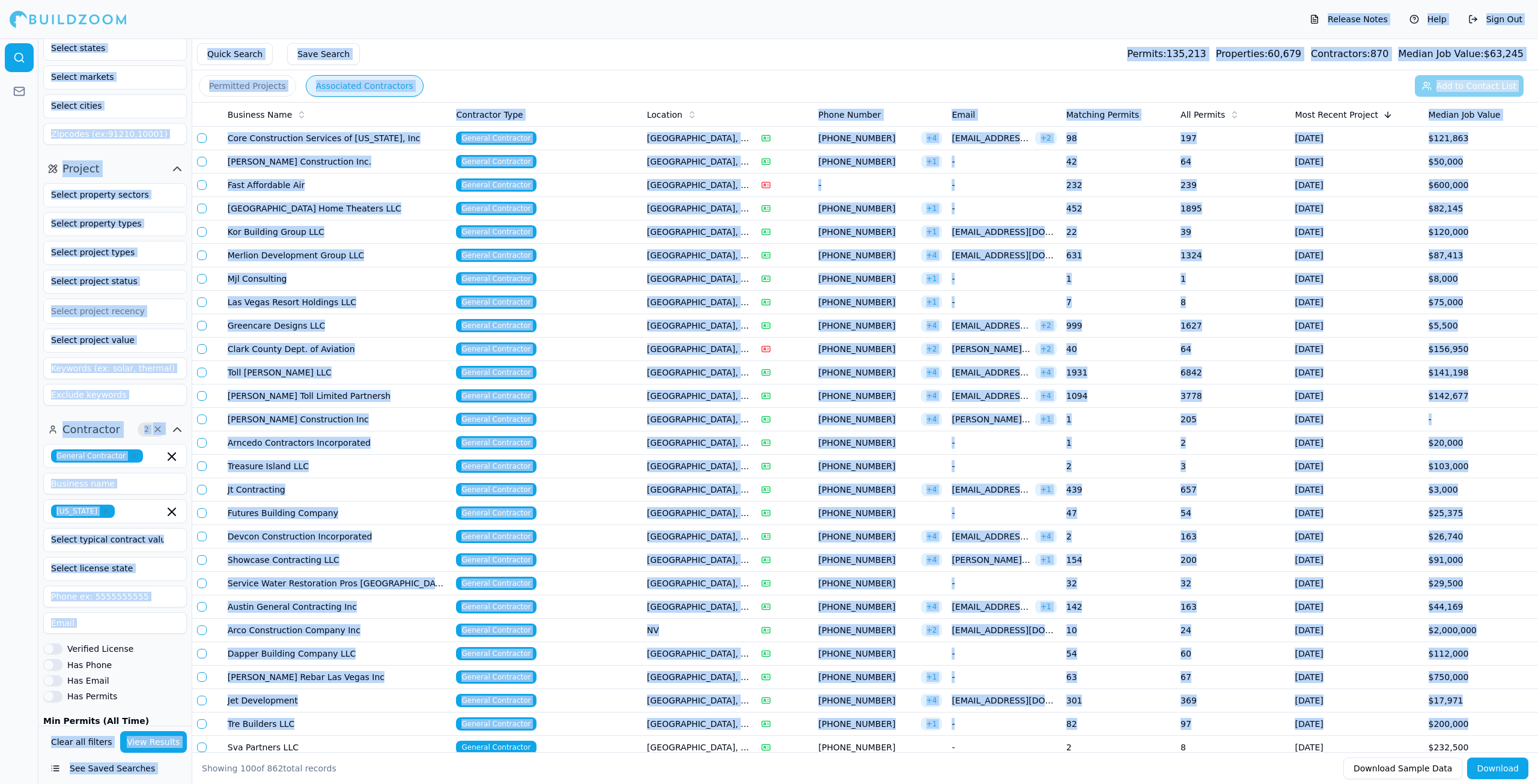
drag, startPoint x: 10, startPoint y: 1, endPoint x: 1537, endPoint y: 718, distance: 1687.0
click at [1537, 718] on div "Release Notes Help Sign Out Location 1 × Project Select project recency Contrac…" at bounding box center [769, 411] width 1538 height 745
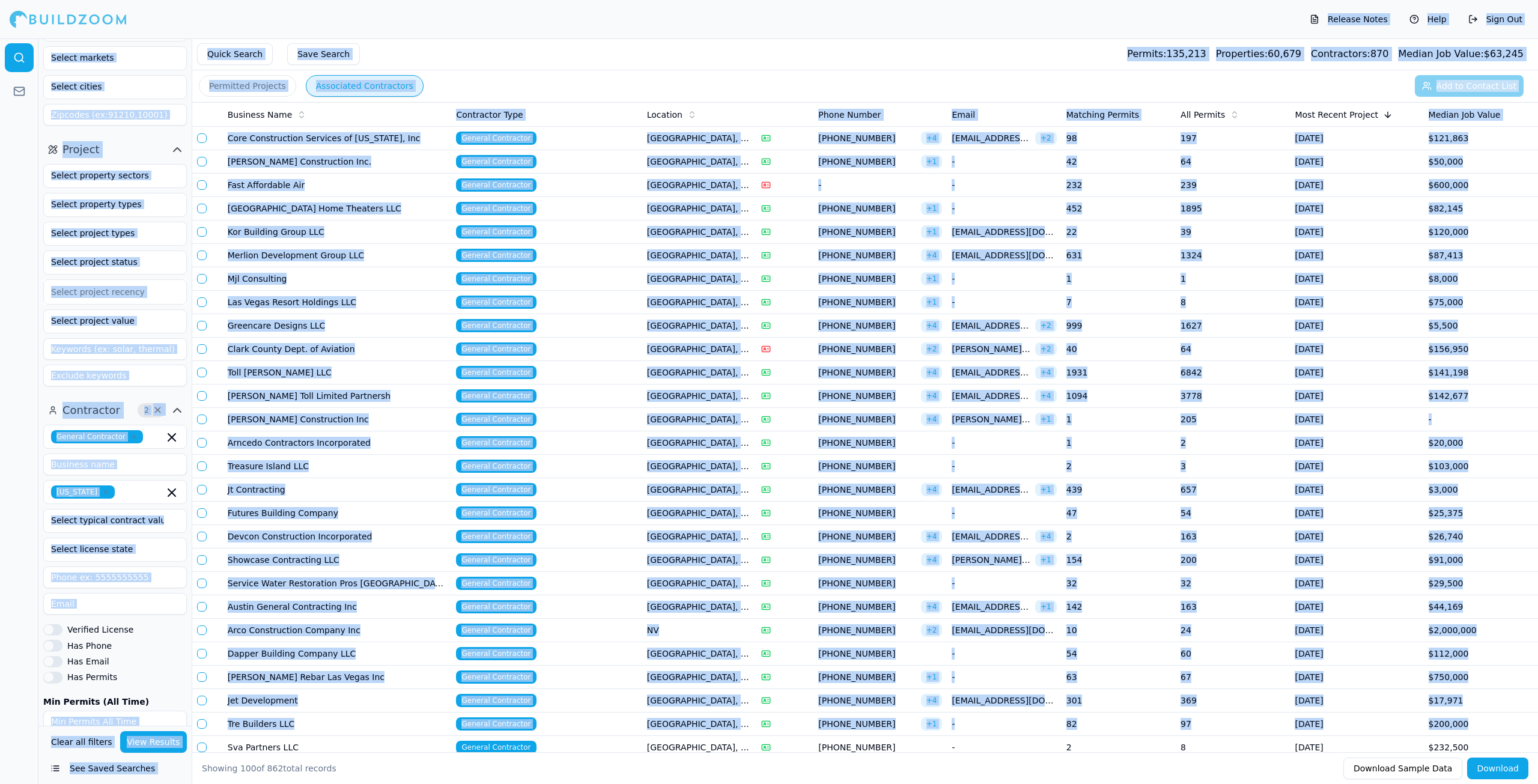
click at [354, 23] on div "Release Notes Help Sign Out" at bounding box center [769, 19] width 1538 height 38
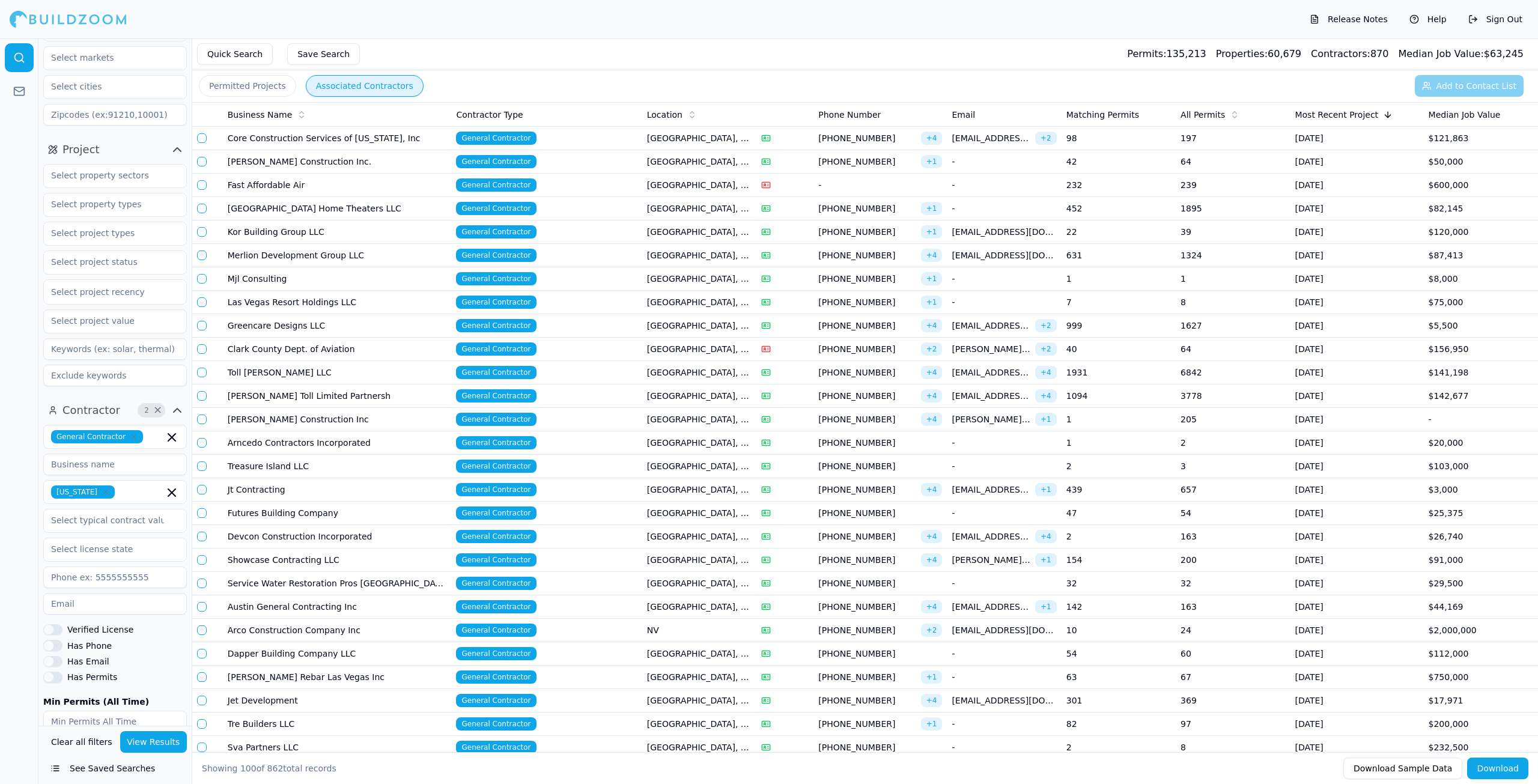
click at [609, 144] on td "General Contractor" at bounding box center [546, 139] width 191 height 23
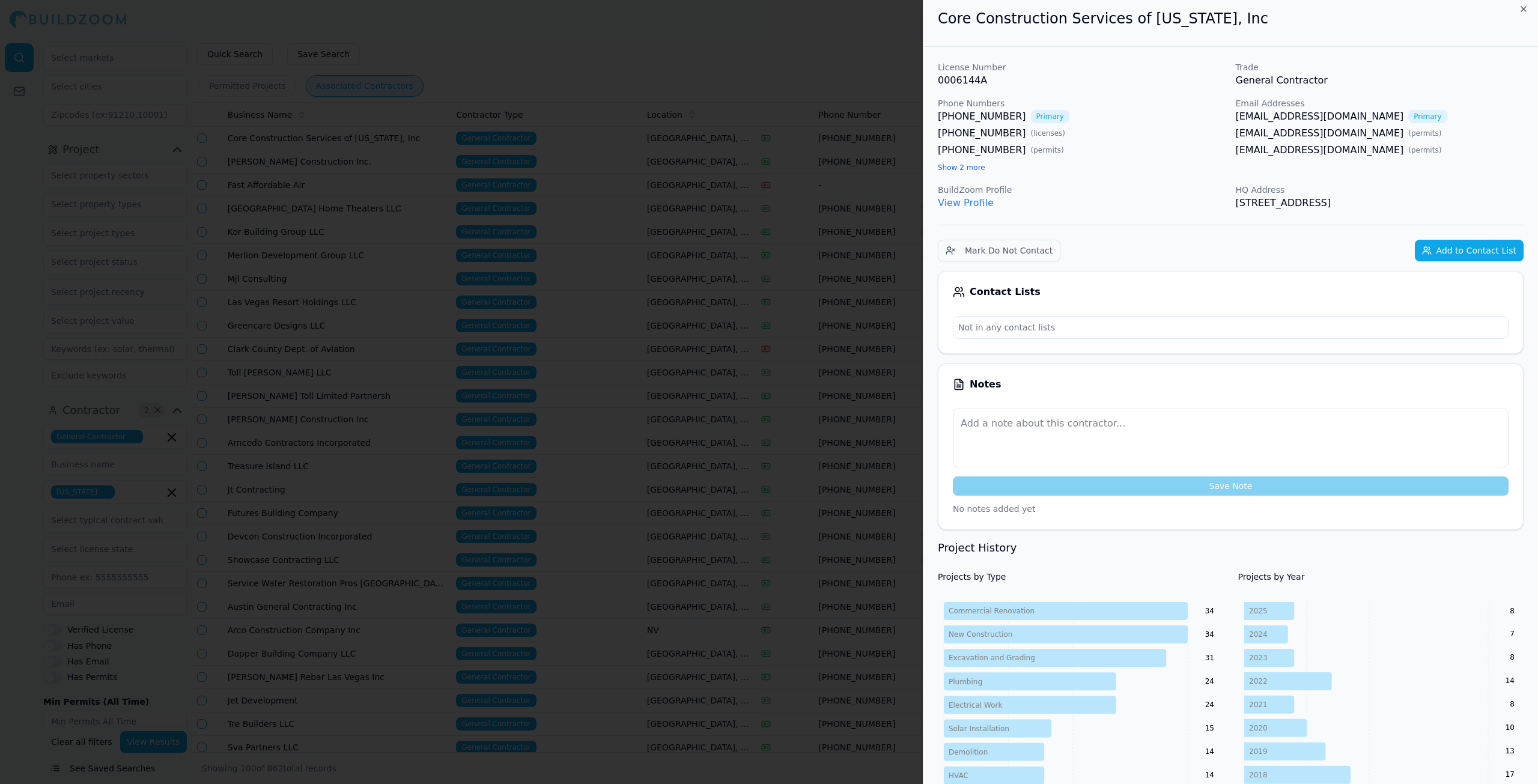
scroll to position [0, 0]
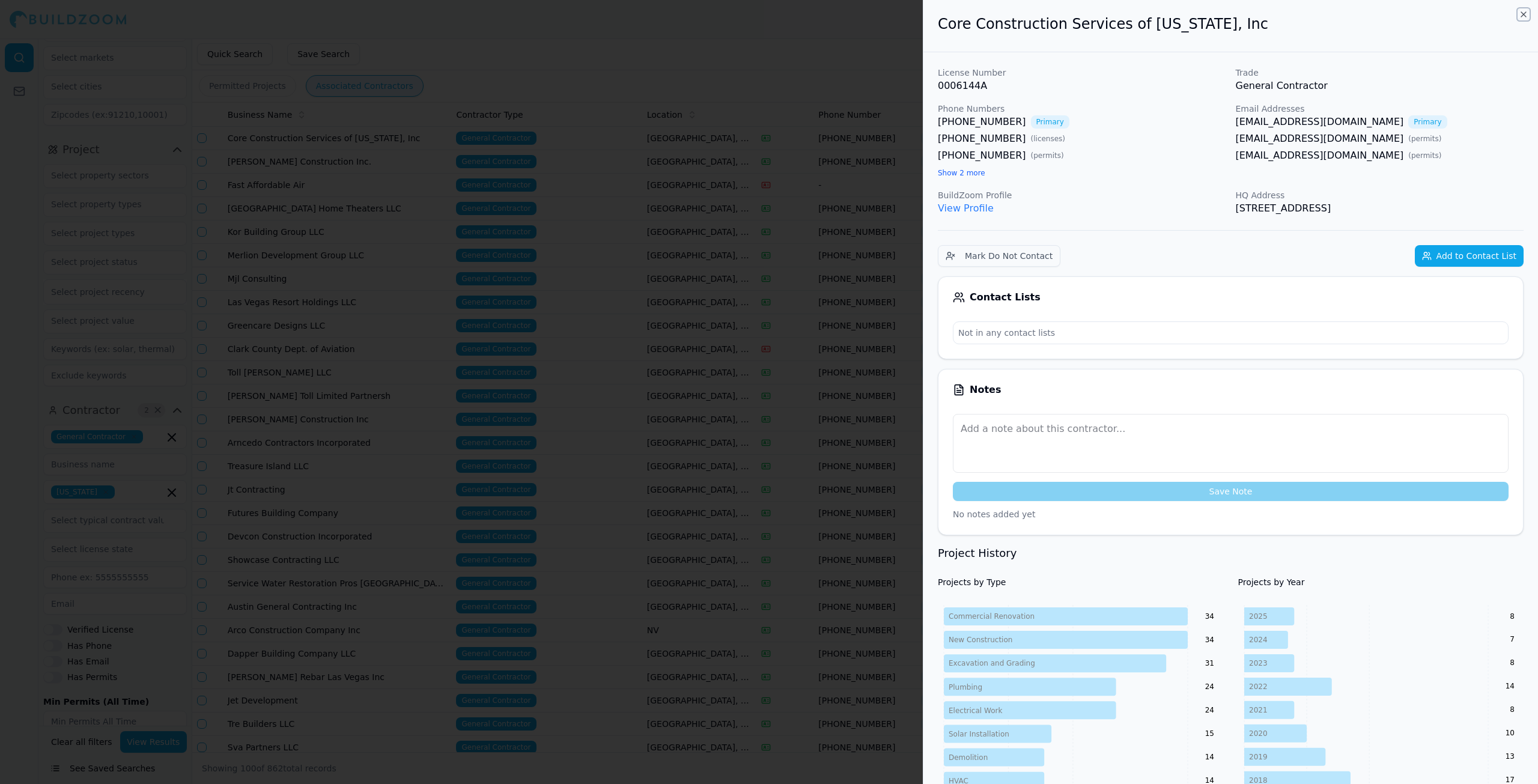
click at [1528, 12] on icon "button" at bounding box center [1523, 14] width 10 height 10
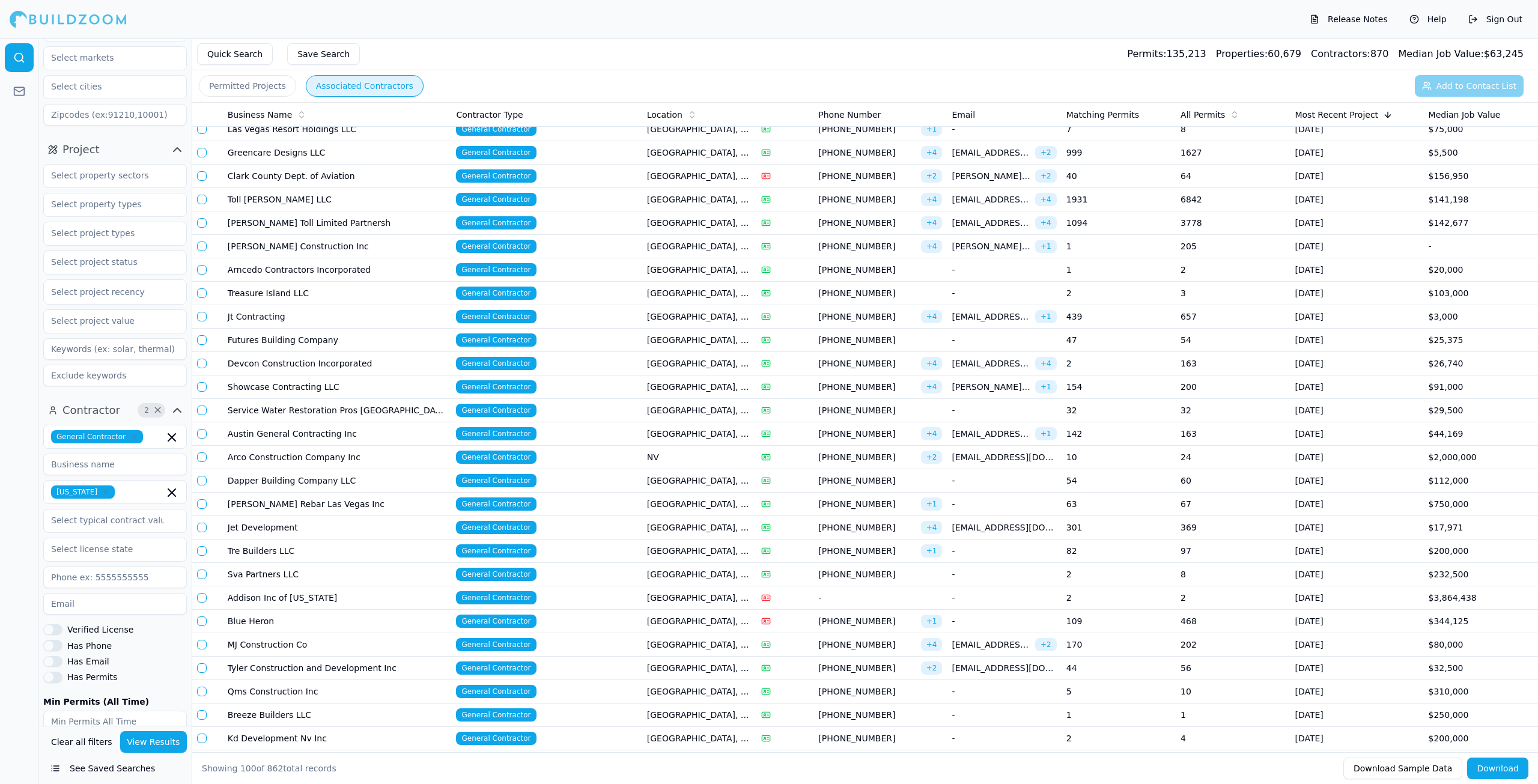
scroll to position [180, 0]
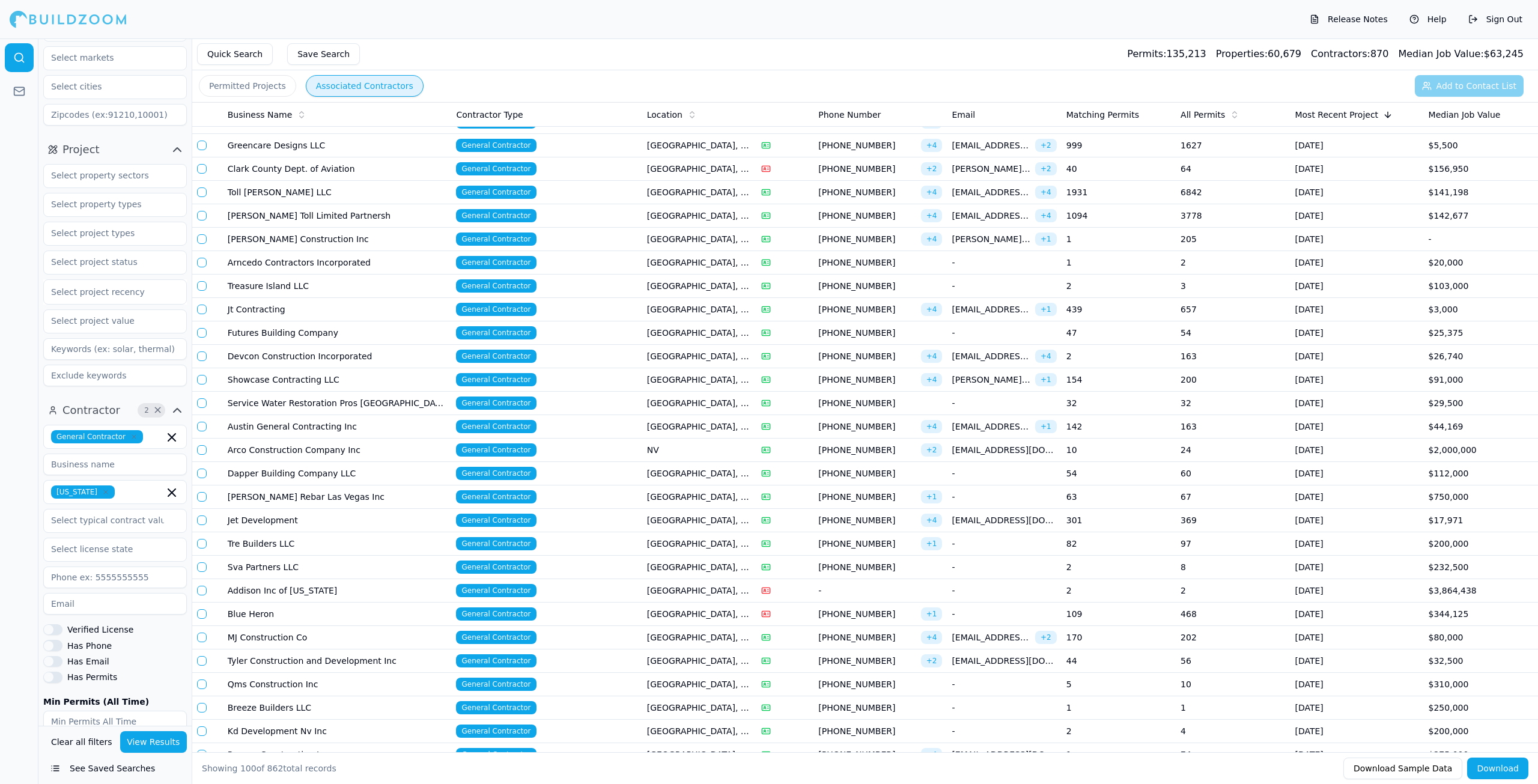
click at [812, 703] on td at bounding box center [785, 708] width 57 height 23
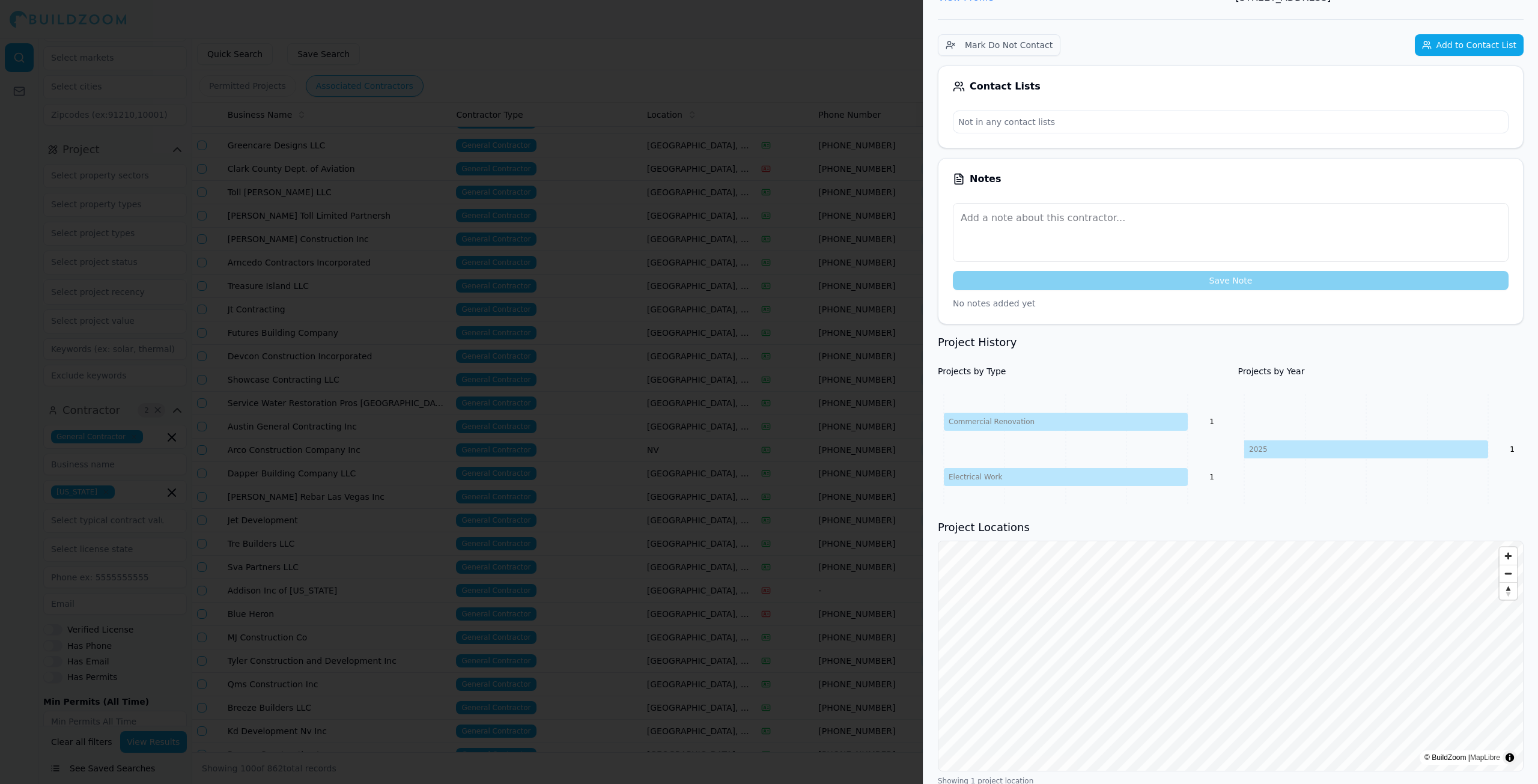
scroll to position [0, 0]
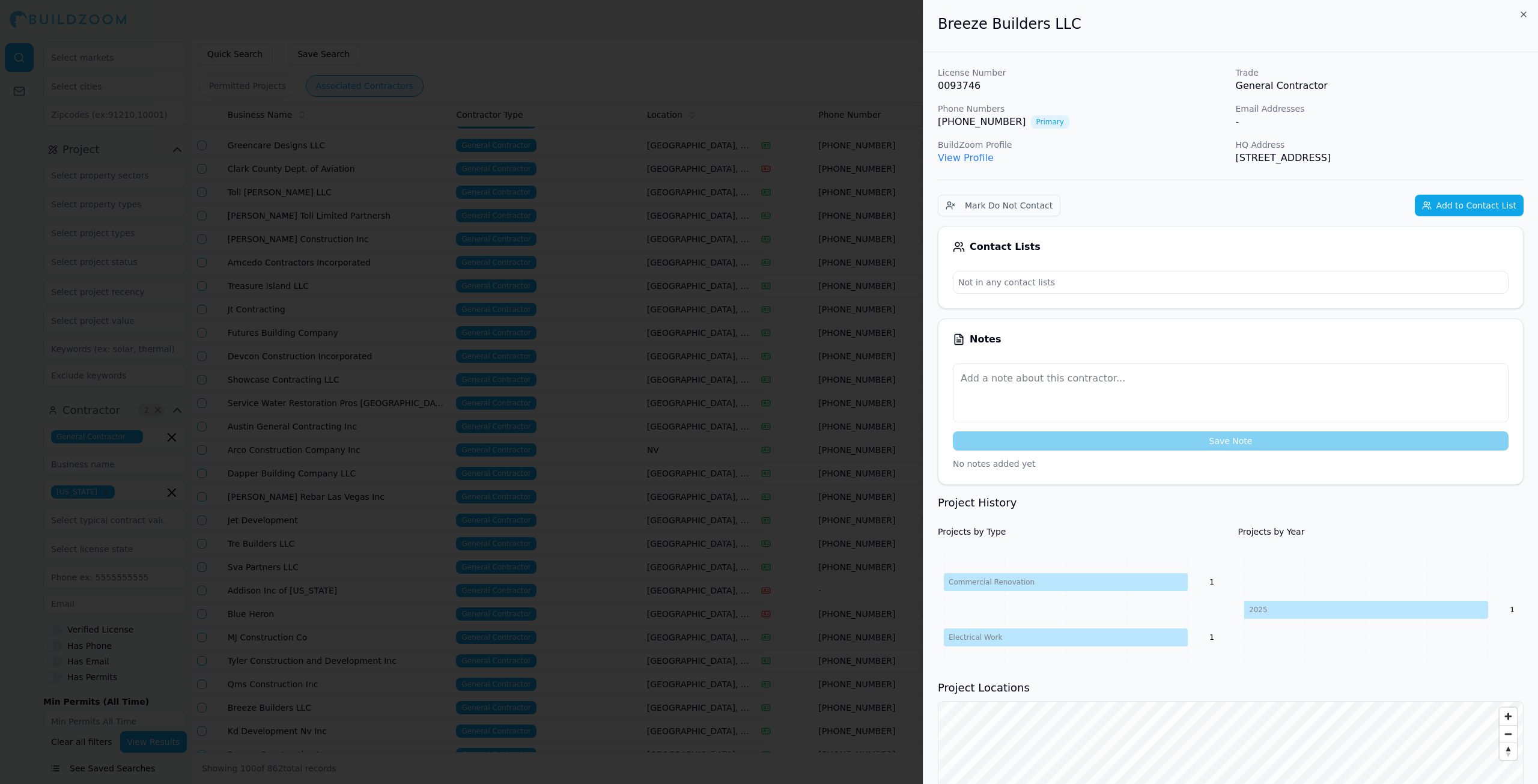
click at [1522, 19] on h2 "Breeze Builders LLC" at bounding box center [1231, 24] width 586 height 19
click at [1522, 15] on icon "button" at bounding box center [1523, 14] width 10 height 10
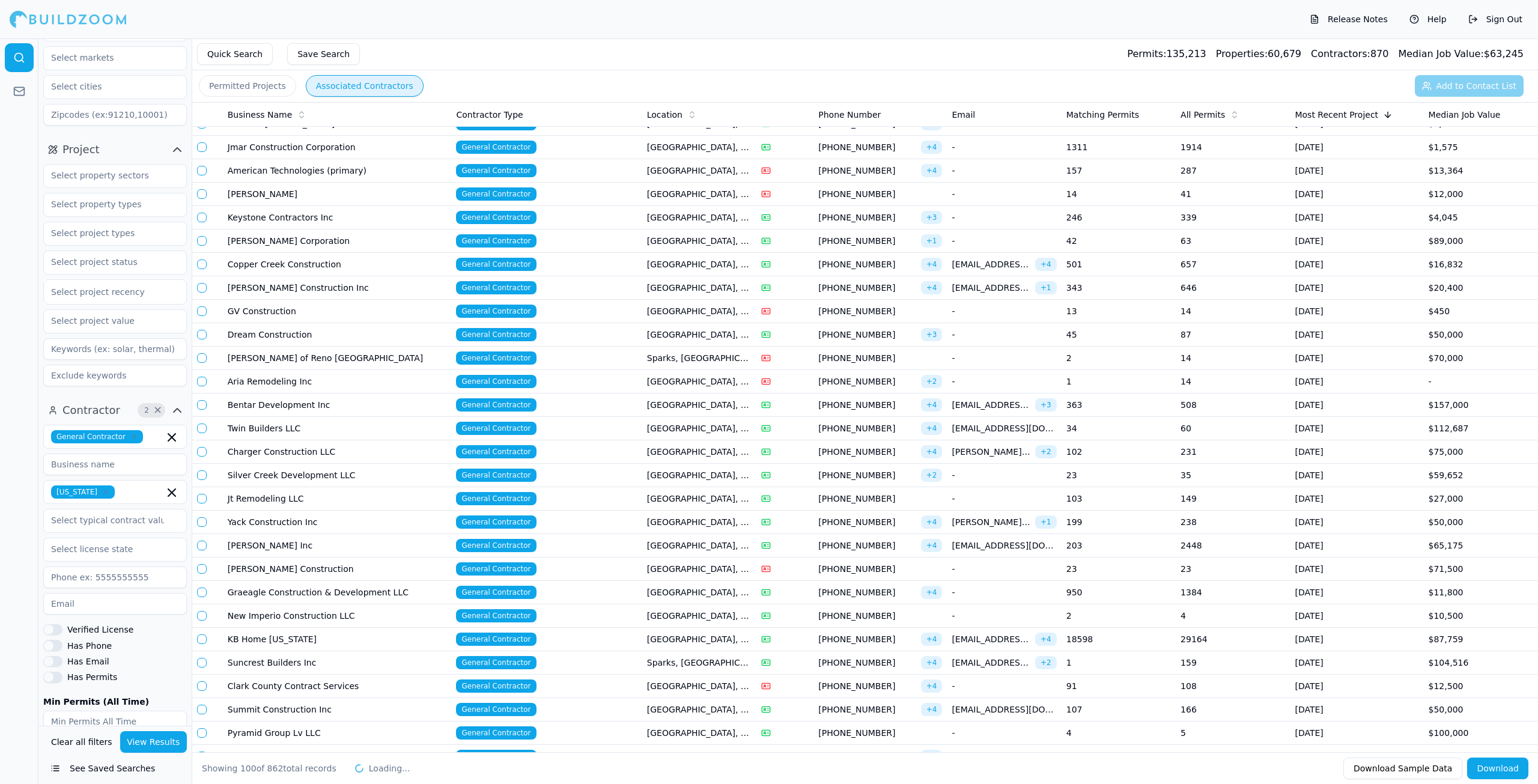
scroll to position [1442, 0]
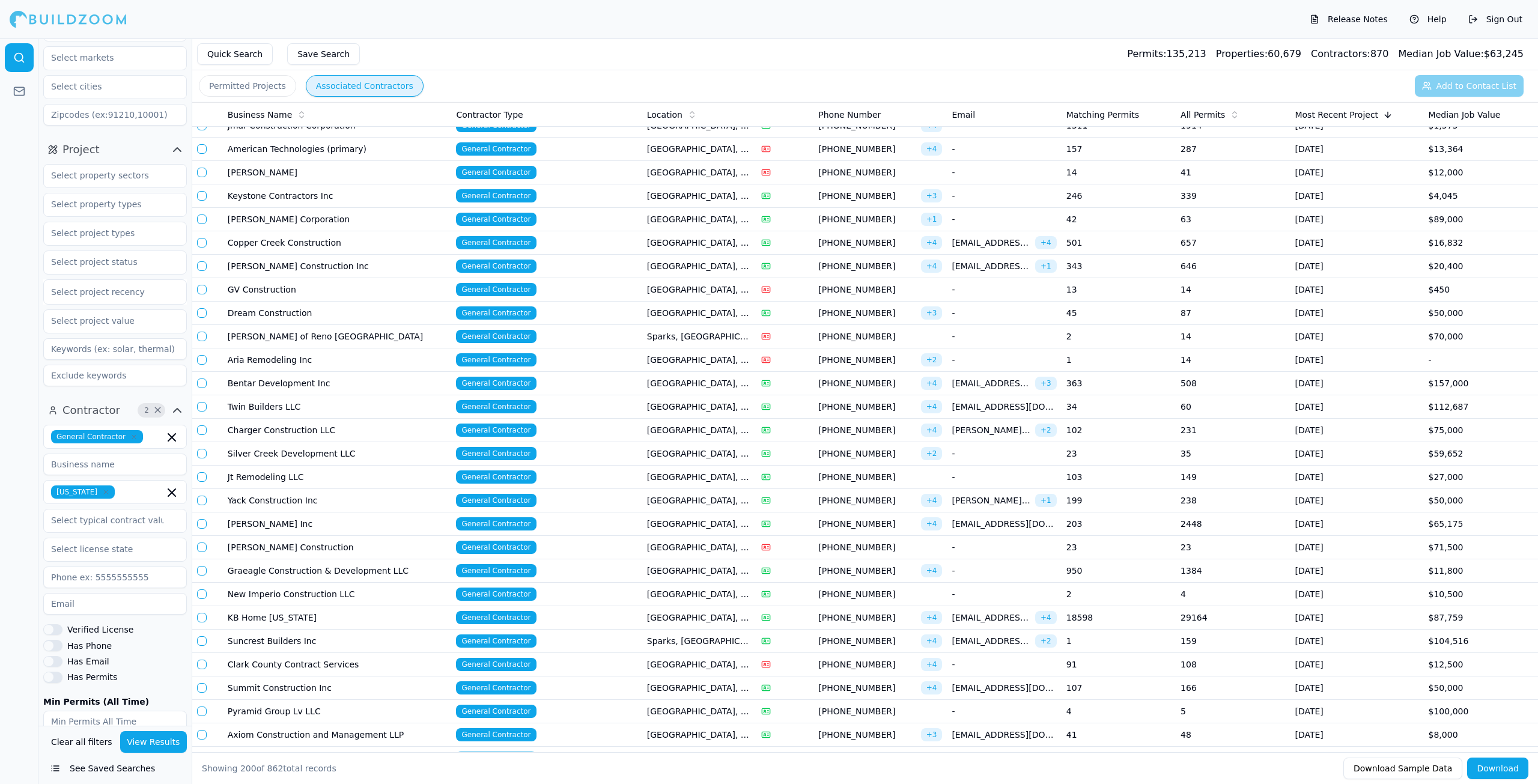
click at [1117, 623] on td "18598" at bounding box center [1118, 618] width 114 height 23
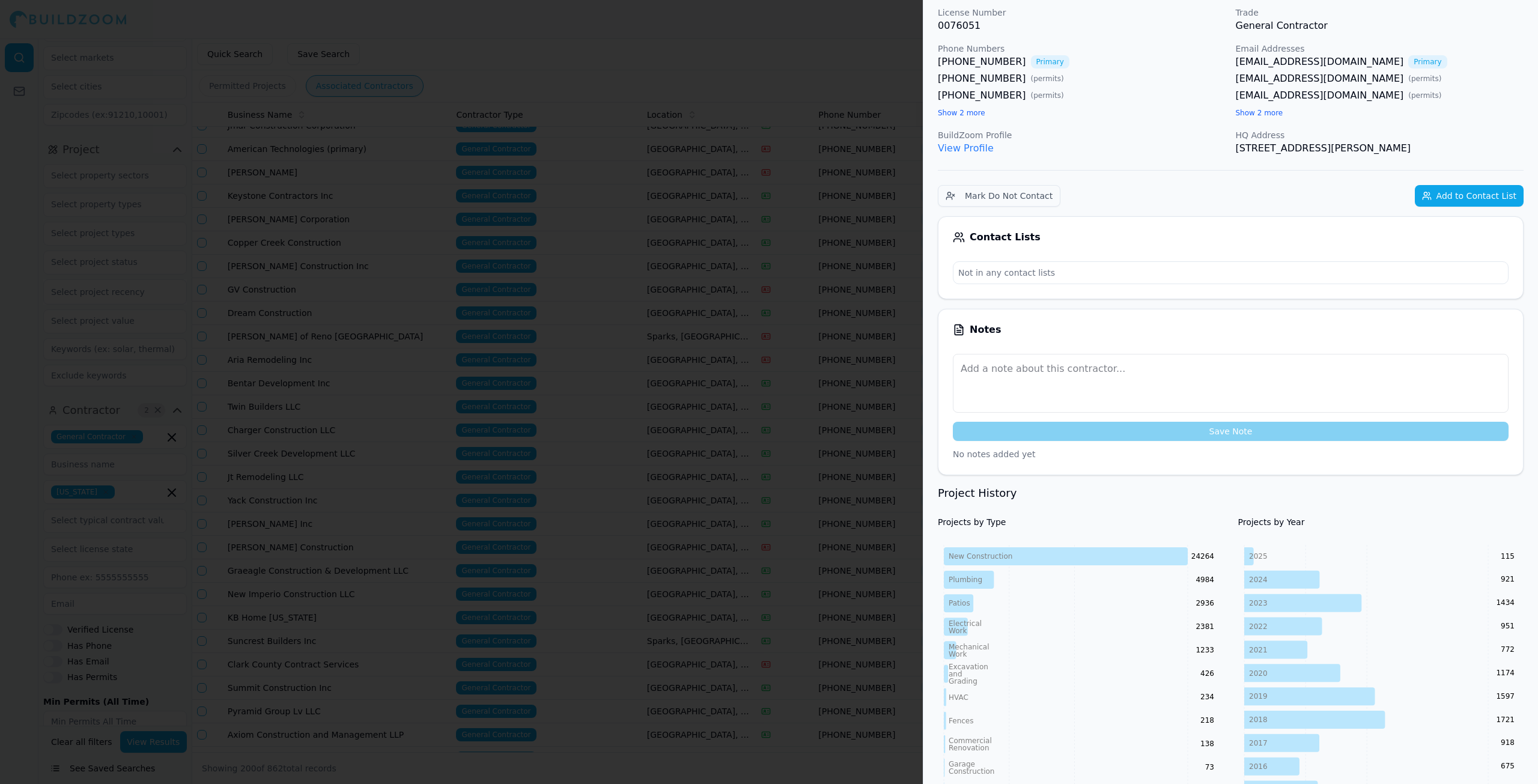
scroll to position [0, 0]
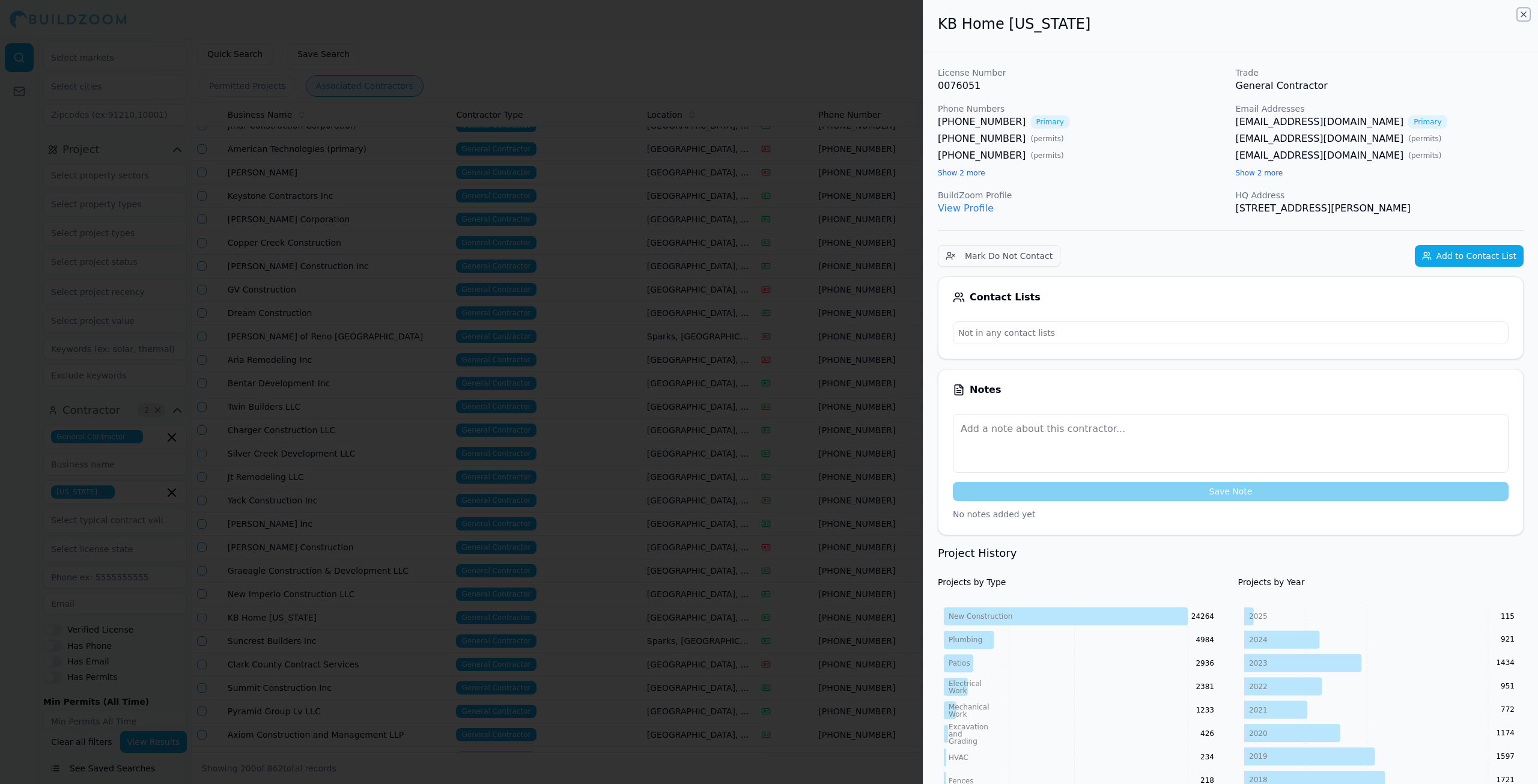
click at [1523, 15] on icon "button" at bounding box center [1523, 14] width 5 height 5
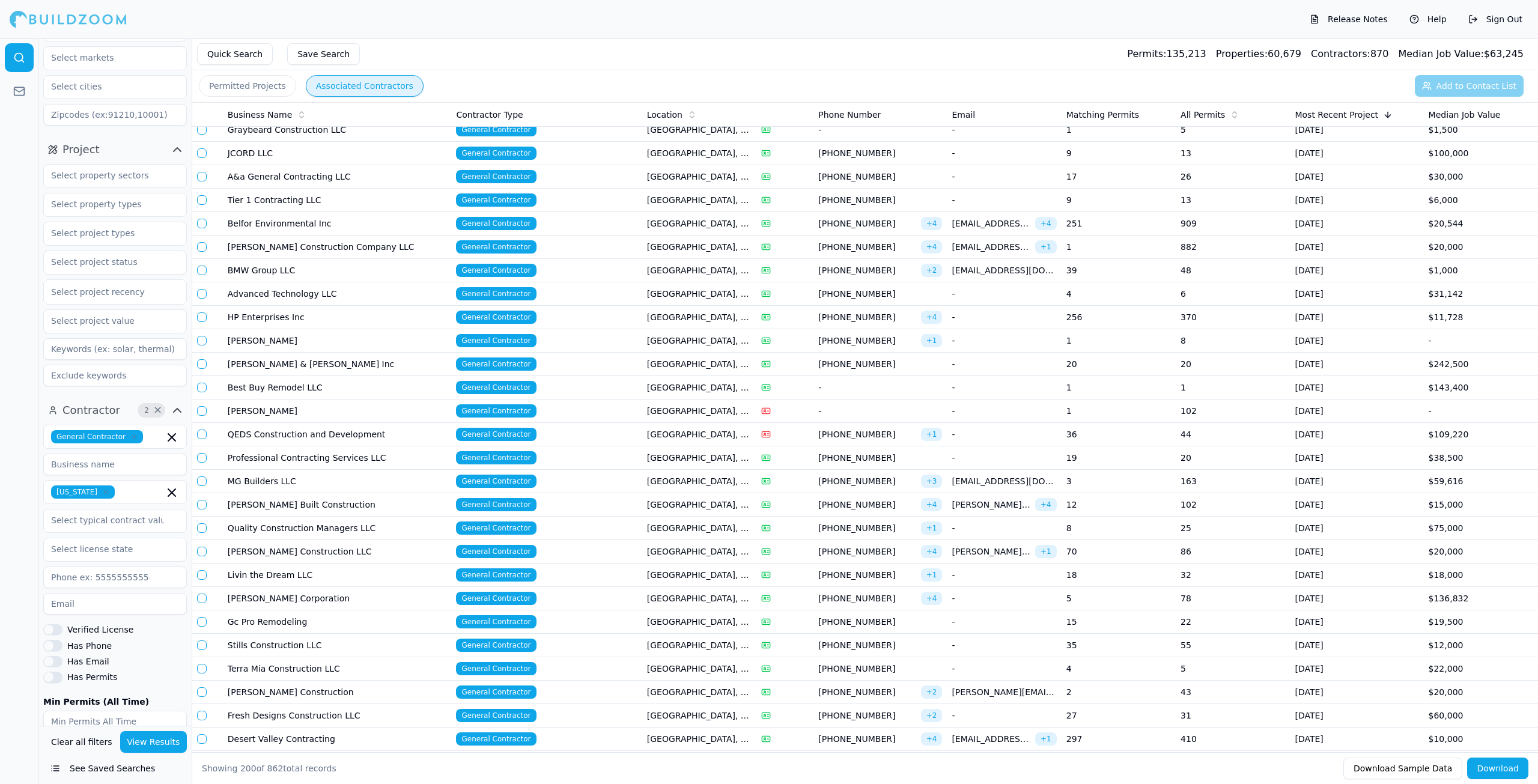
scroll to position [2523, 0]
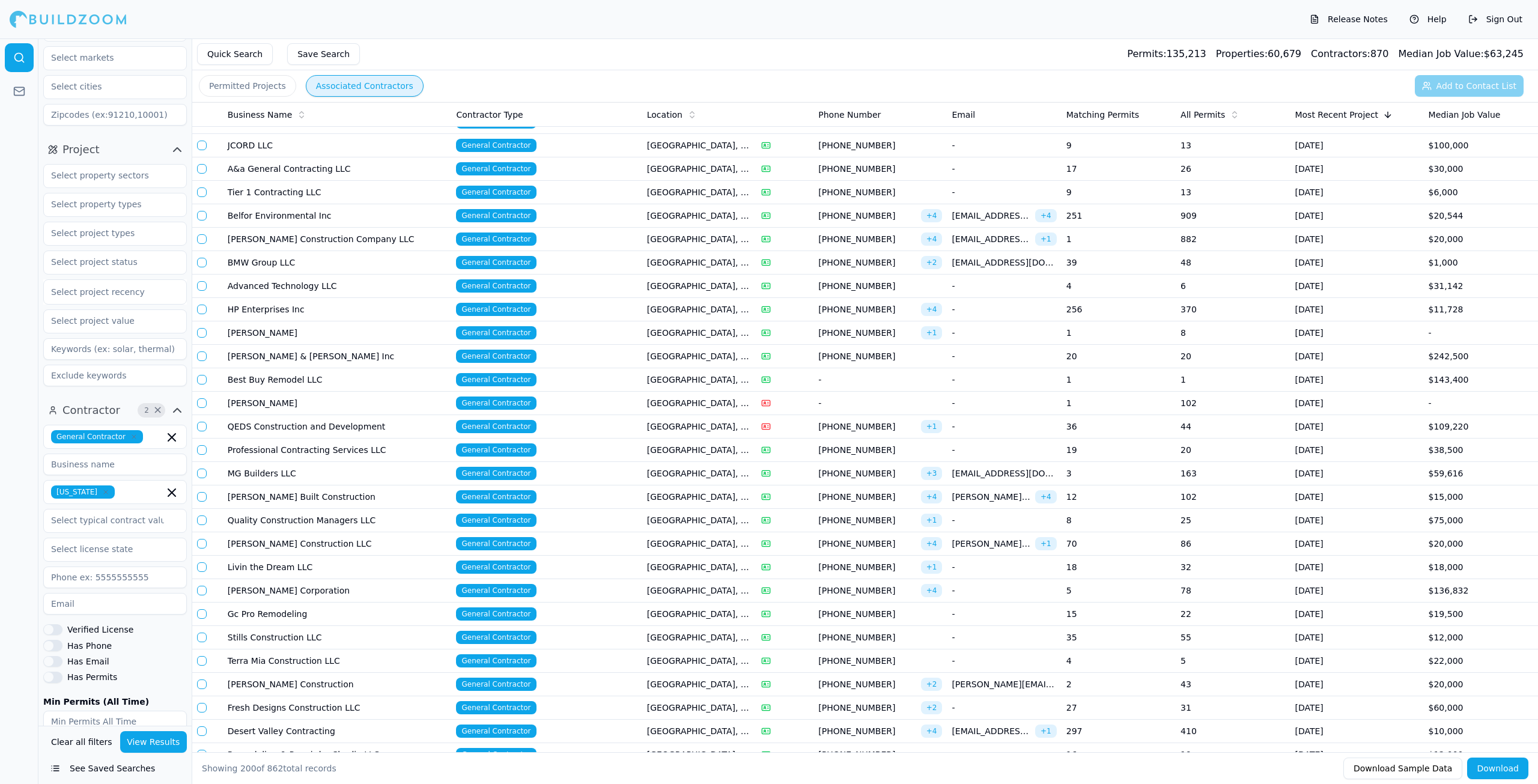
click at [138, 470] on input at bounding box center [115, 464] width 144 height 21
click at [131, 439] on icon "button" at bounding box center [134, 437] width 7 height 7
click at [128, 440] on input "text" at bounding box center [108, 436] width 128 height 21
click at [70, 536] on div "Plumber" at bounding box center [115, 541] width 138 height 19
click at [152, 739] on button "View Results" at bounding box center [154, 741] width 67 height 21
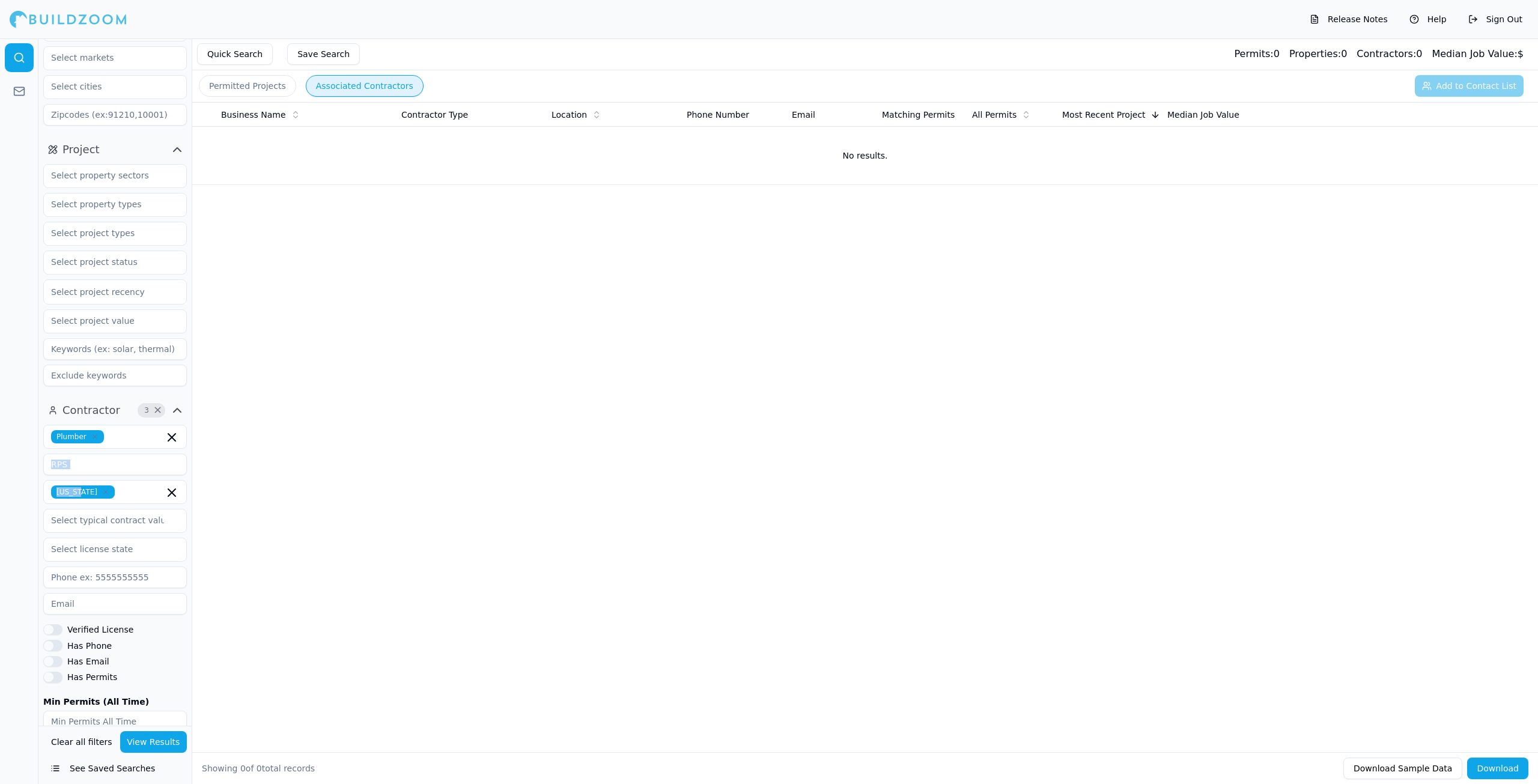
drag, startPoint x: 84, startPoint y: 487, endPoint x: 91, endPoint y: 471, distance: 17.5
click at [91, 471] on div "Plumber RPS [US_STATE] Verified License Has Phone Has Email Has Permits Min Per…" at bounding box center [115, 608] width 144 height 367
click at [92, 466] on input "RPS" at bounding box center [115, 464] width 144 height 21
type input "Rough-In Plumbing Solutions"
click at [159, 741] on button "View Results" at bounding box center [154, 741] width 67 height 21
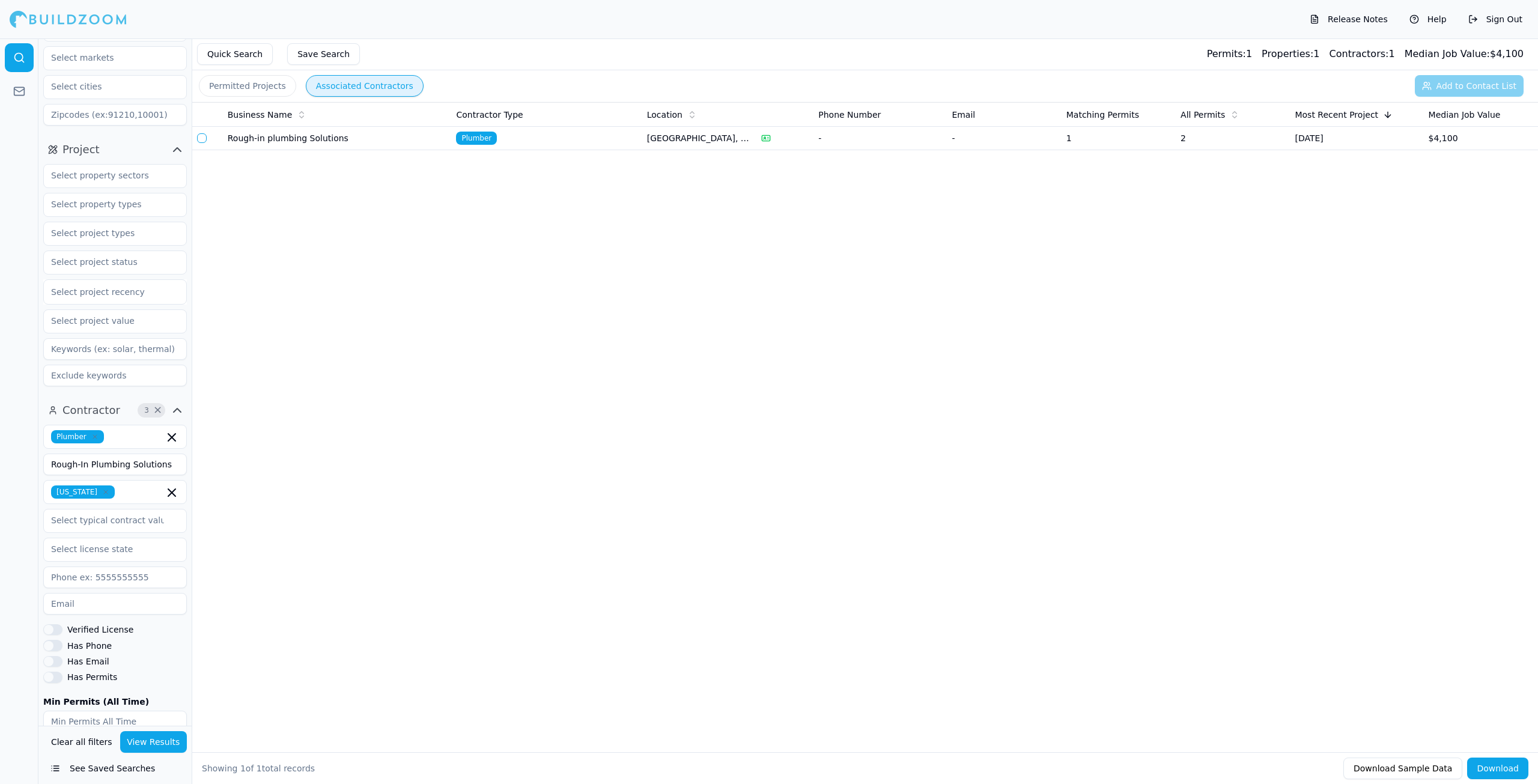
click at [493, 135] on span "Plumber" at bounding box center [477, 138] width 41 height 13
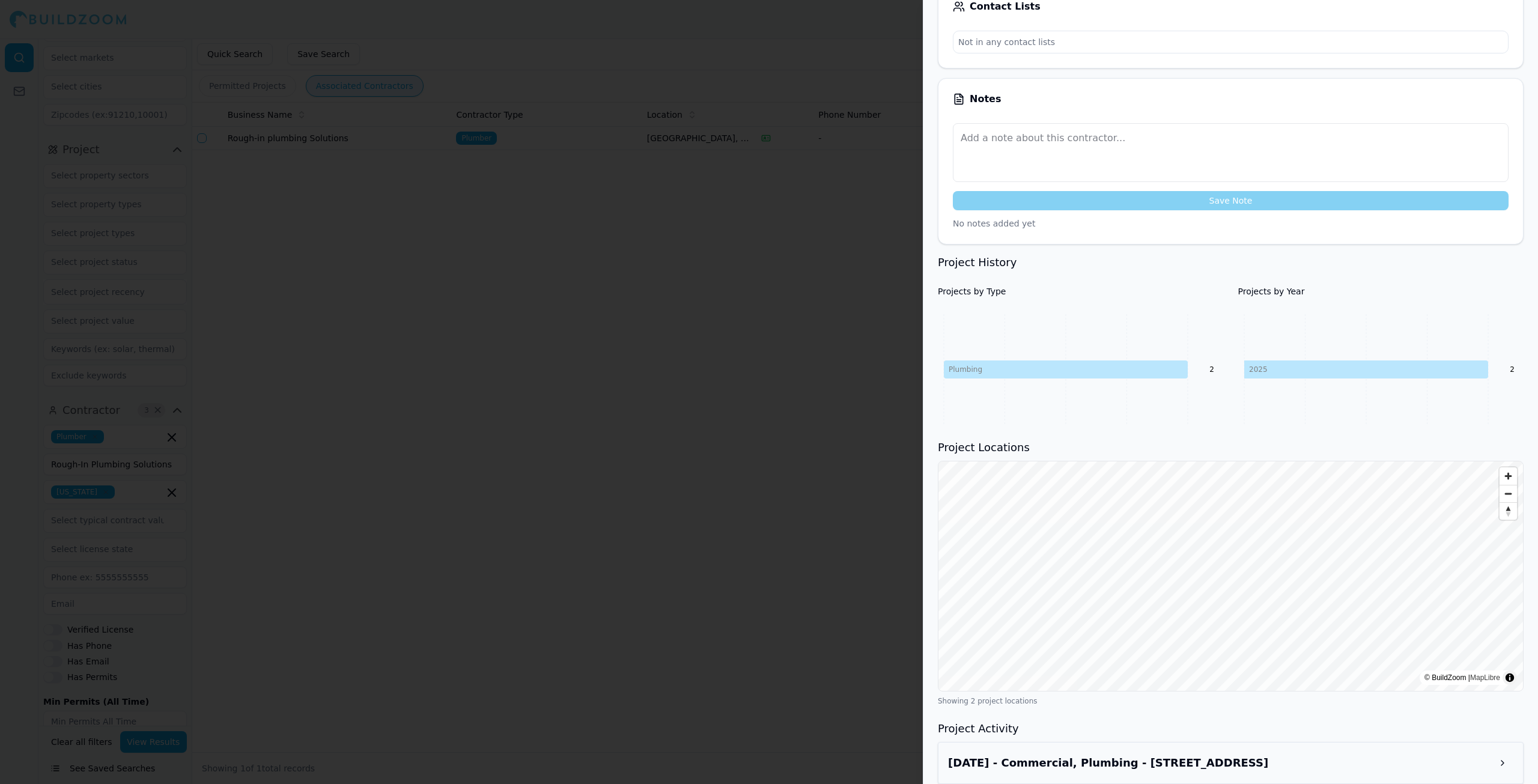
scroll to position [306, 0]
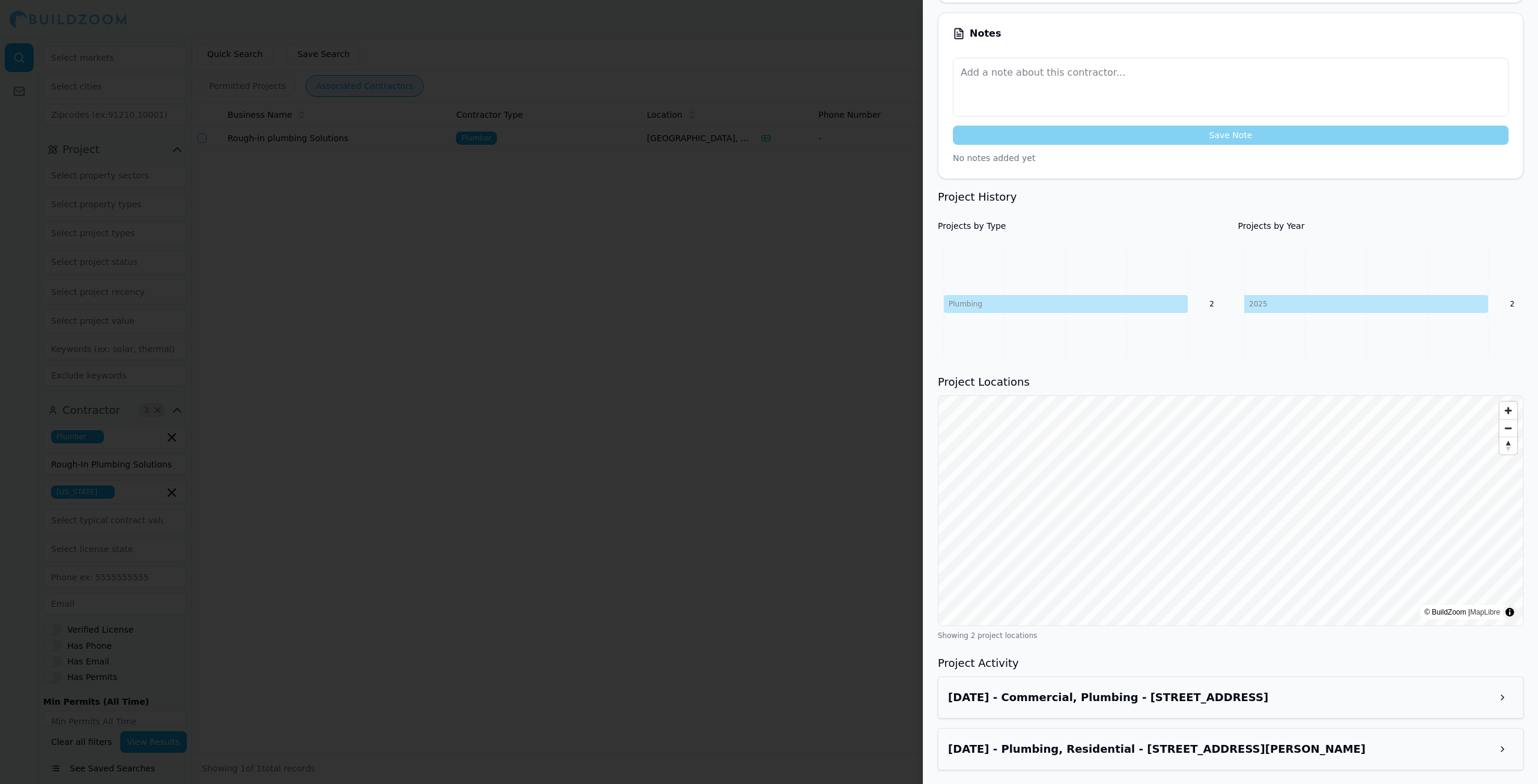
click at [1387, 213] on div "Project History Projects by Type Plumbing 2 Projects by Year [DATE] 2" at bounding box center [1231, 274] width 586 height 171
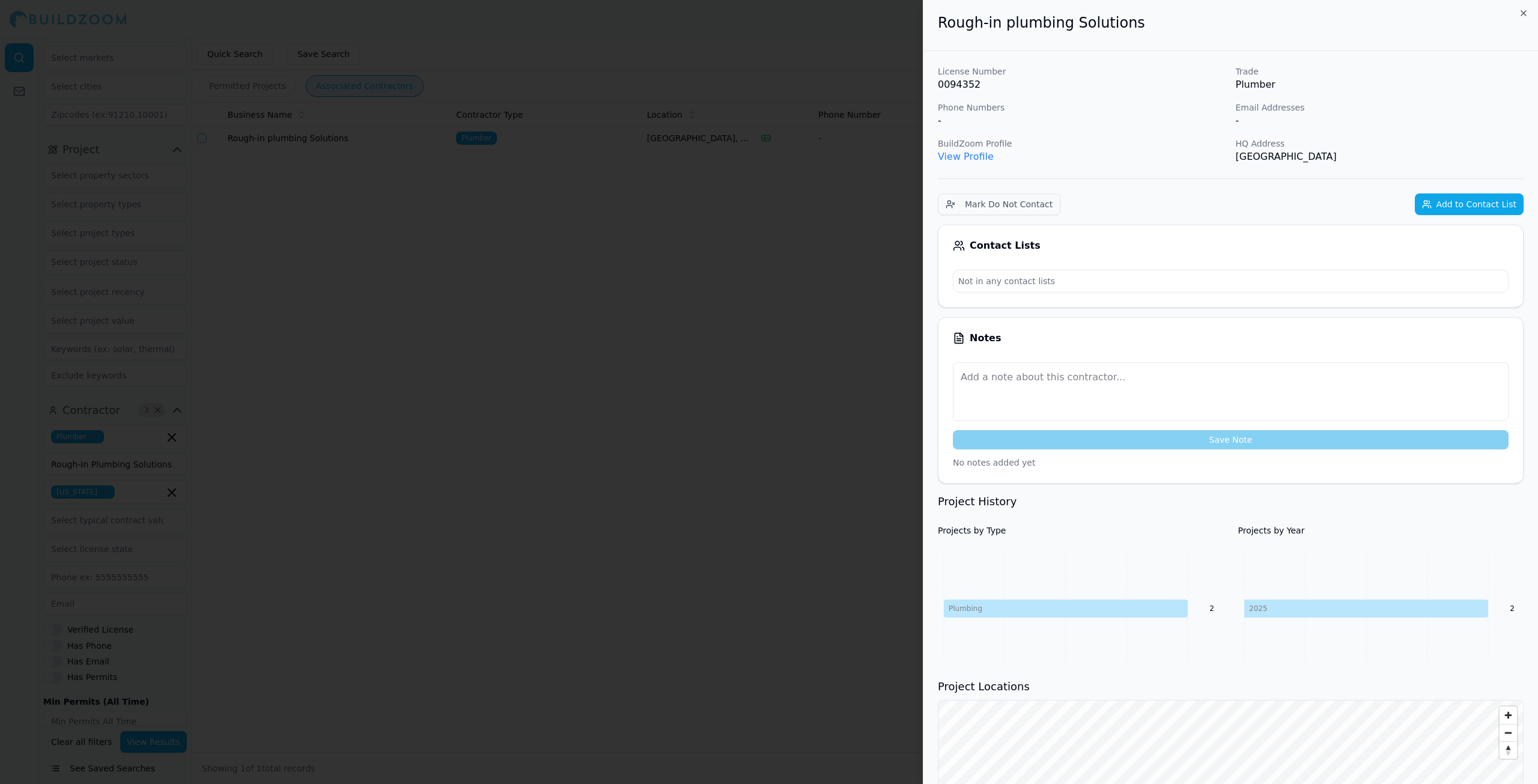
scroll to position [0, 0]
click at [1526, 15] on icon "button" at bounding box center [1523, 14] width 10 height 10
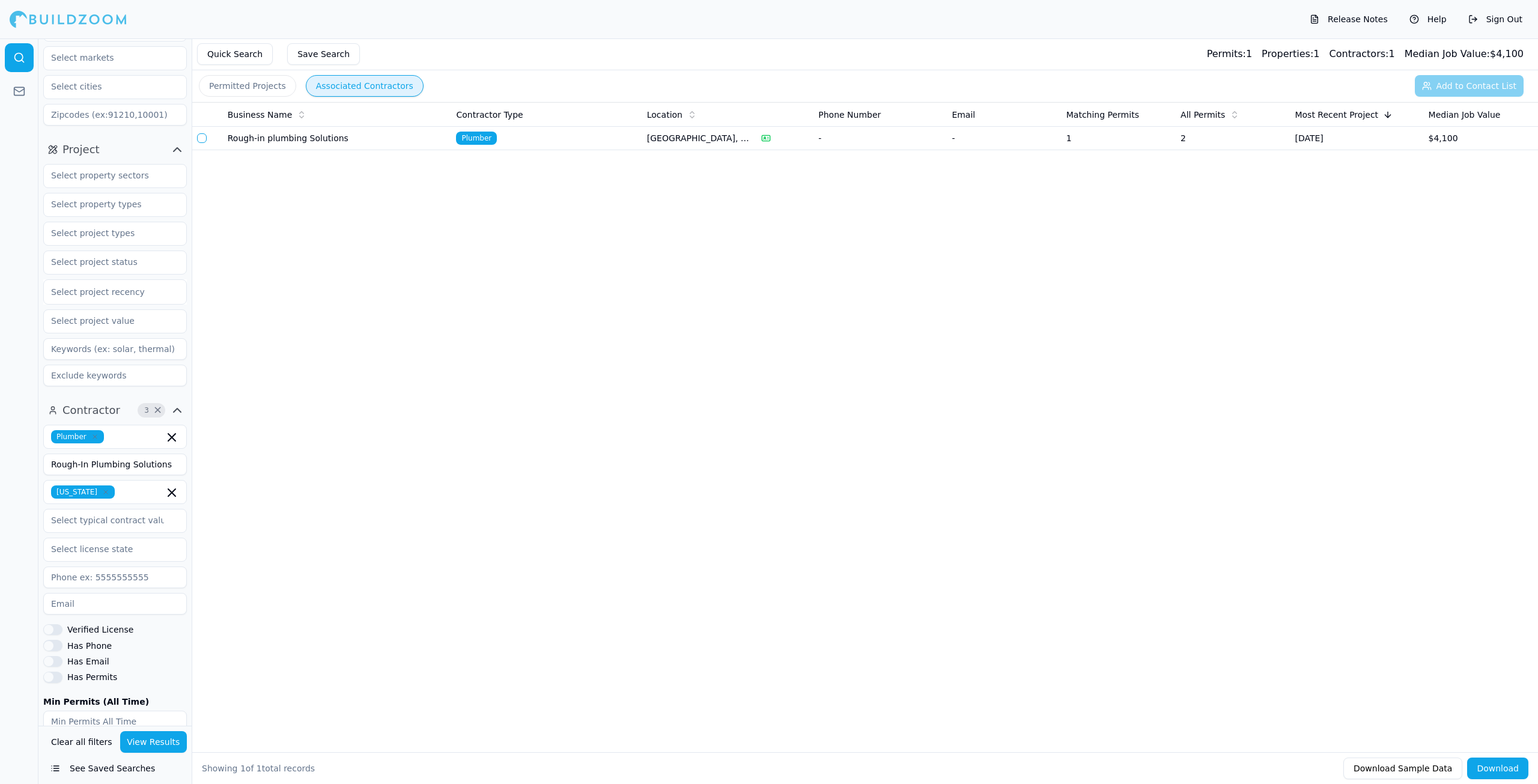
click at [160, 411] on span "×" at bounding box center [158, 410] width 9 height 6
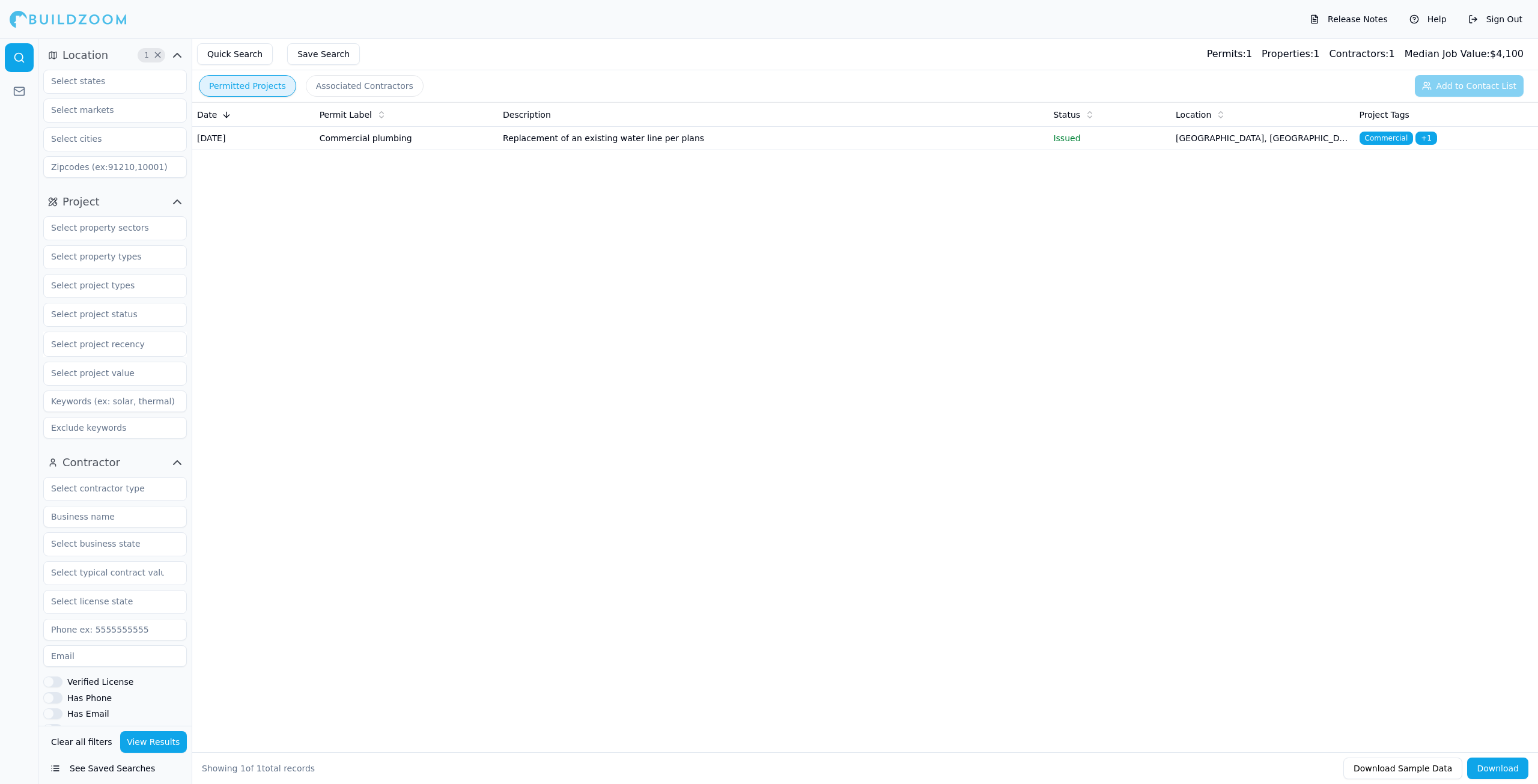
click at [242, 90] on button "Permitted Projects" at bounding box center [247, 85] width 98 height 21
click at [228, 54] on button "Quick Search" at bounding box center [235, 54] width 76 height 21
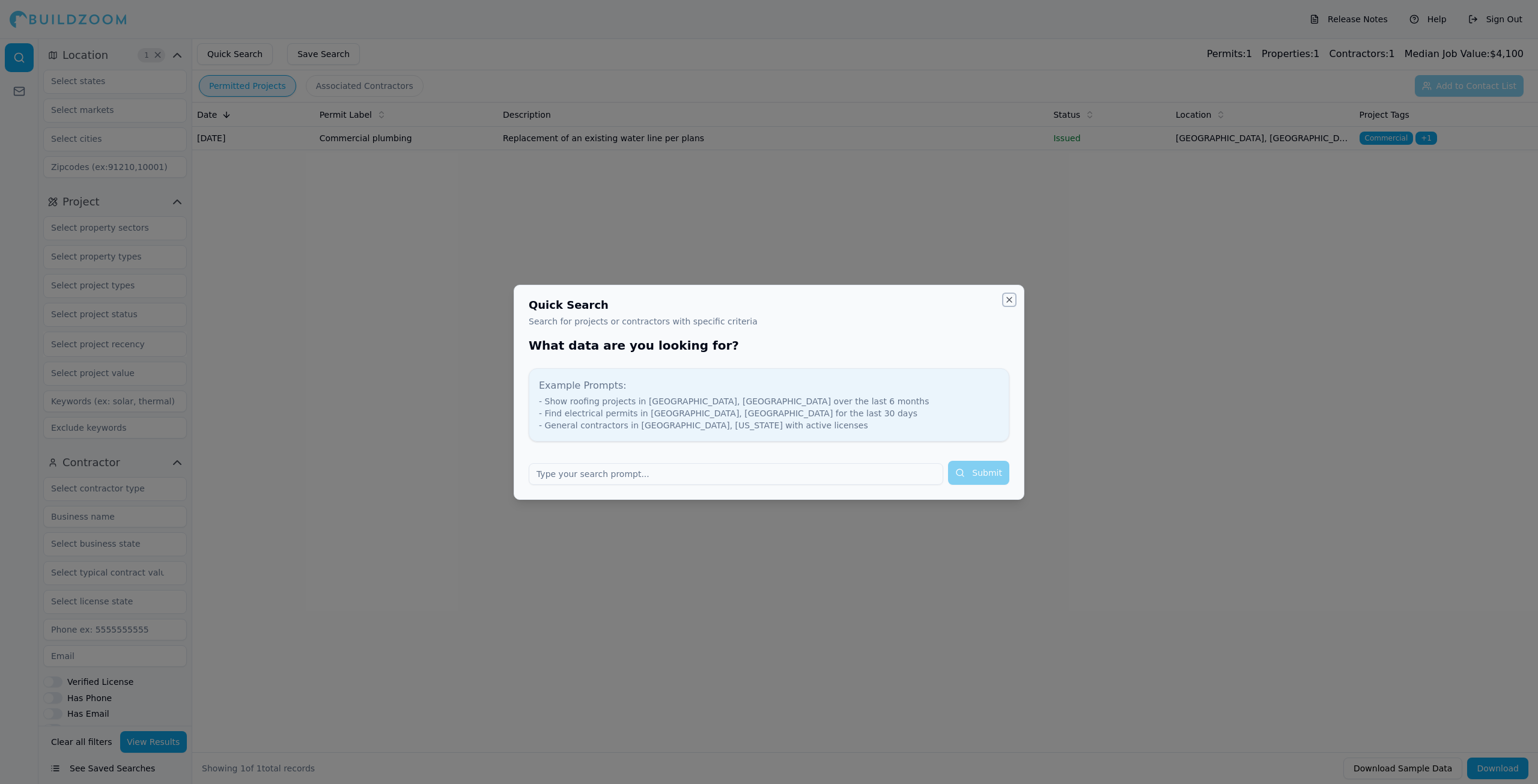
click at [1007, 301] on button "Close" at bounding box center [1008, 299] width 10 height 10
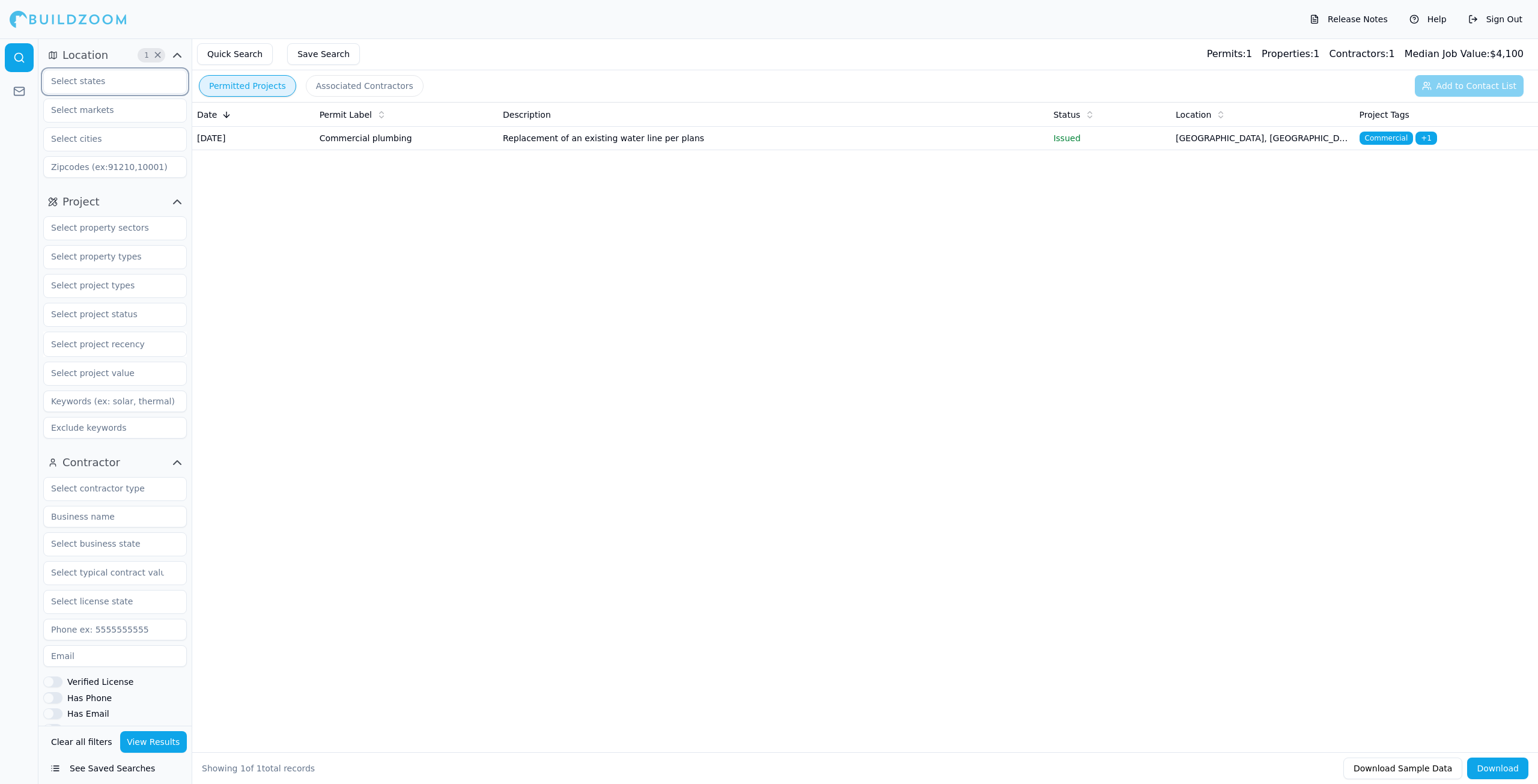
click at [76, 75] on input "text" at bounding box center [108, 81] width 128 height 21
click at [216, 287] on div "Date Permit Label Description Status Location Project Tags [DATE] Commercial pl…" at bounding box center [865, 408] width 1346 height 612
click at [25, 80] on link at bounding box center [19, 91] width 29 height 29
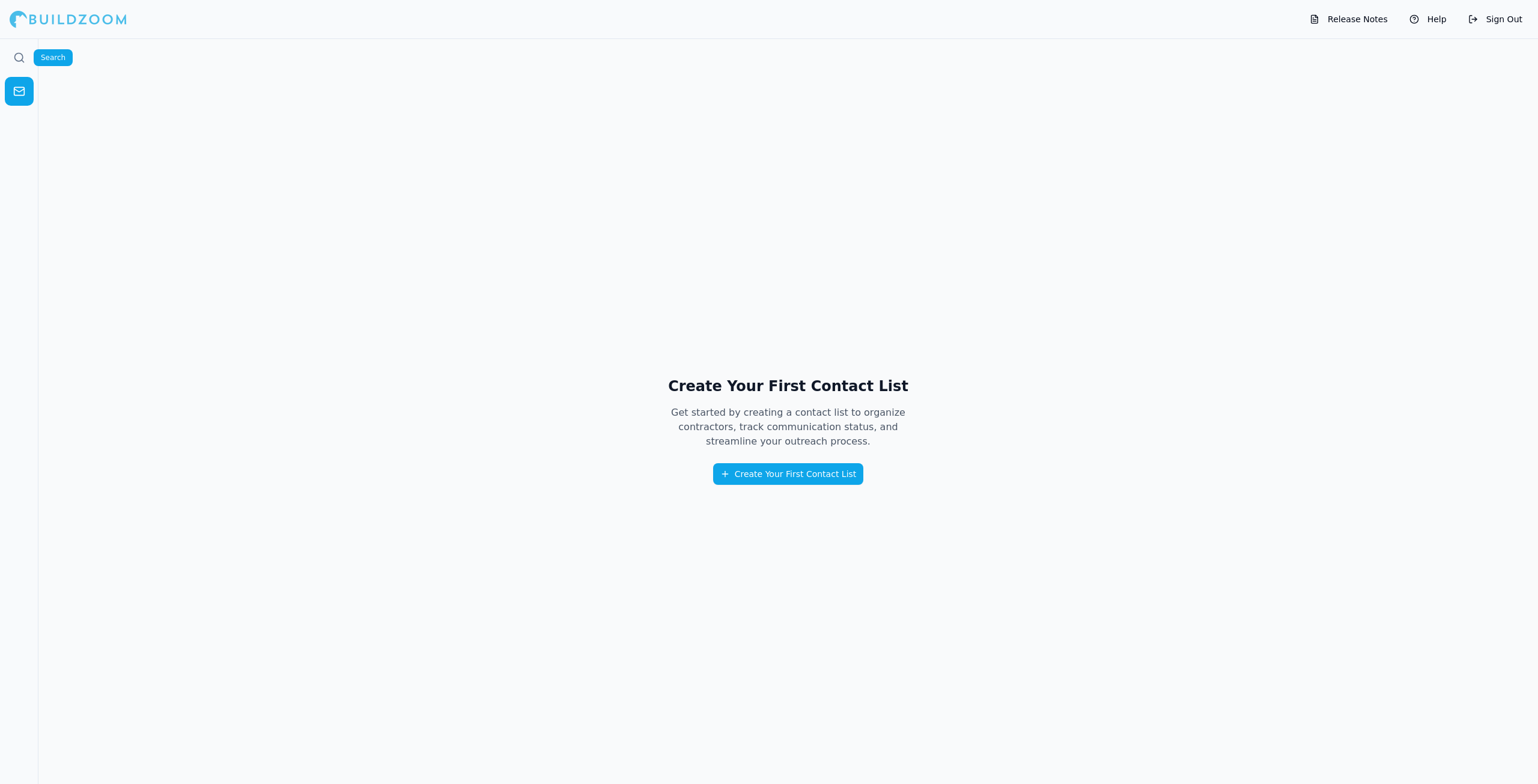
click at [15, 47] on link at bounding box center [19, 57] width 29 height 29
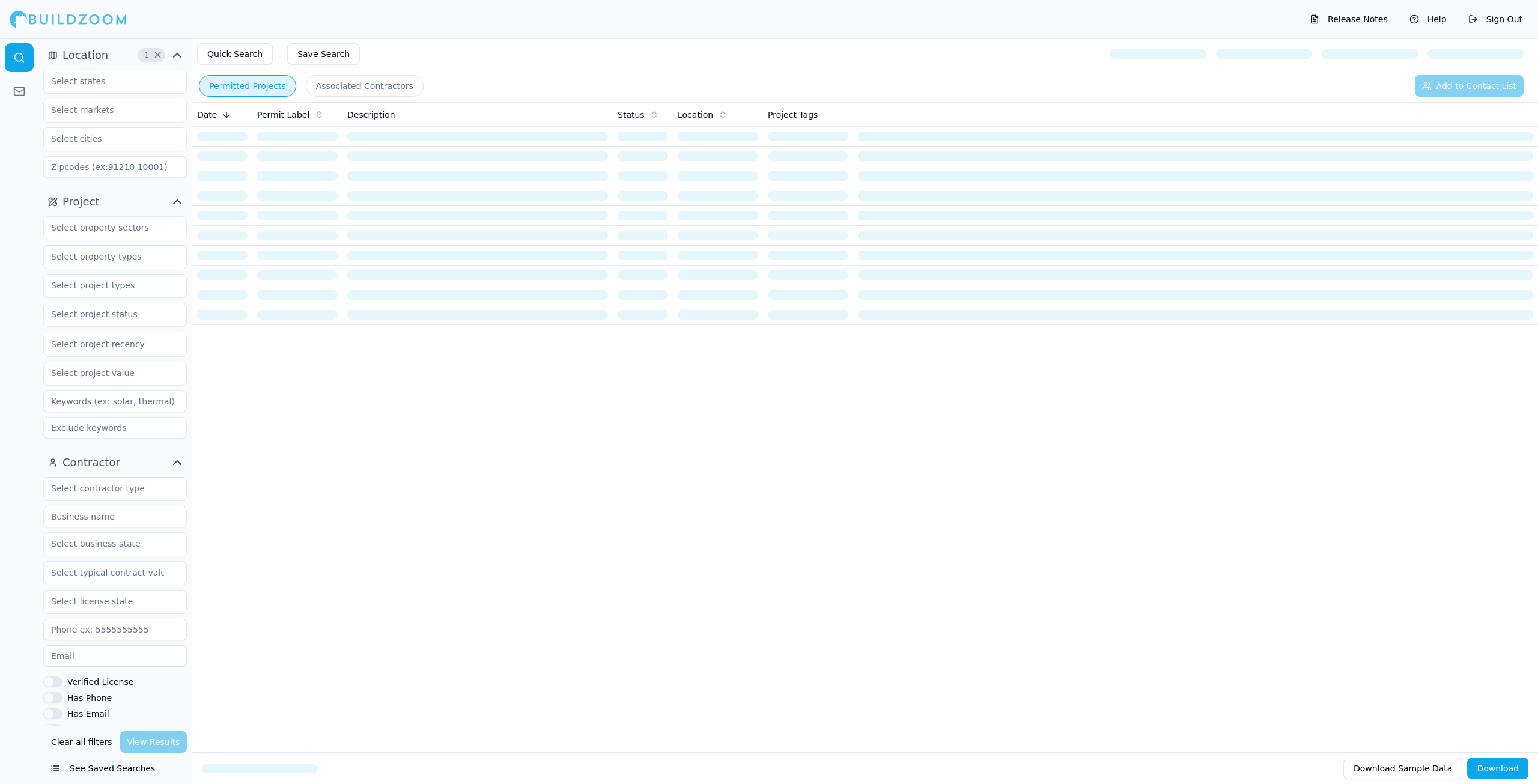
click at [172, 46] on button "Location 1 ×" at bounding box center [115, 55] width 144 height 19
click at [173, 48] on icon "button" at bounding box center [177, 56] width 15 height 15
click at [158, 52] on span "×" at bounding box center [158, 55] width 9 height 6
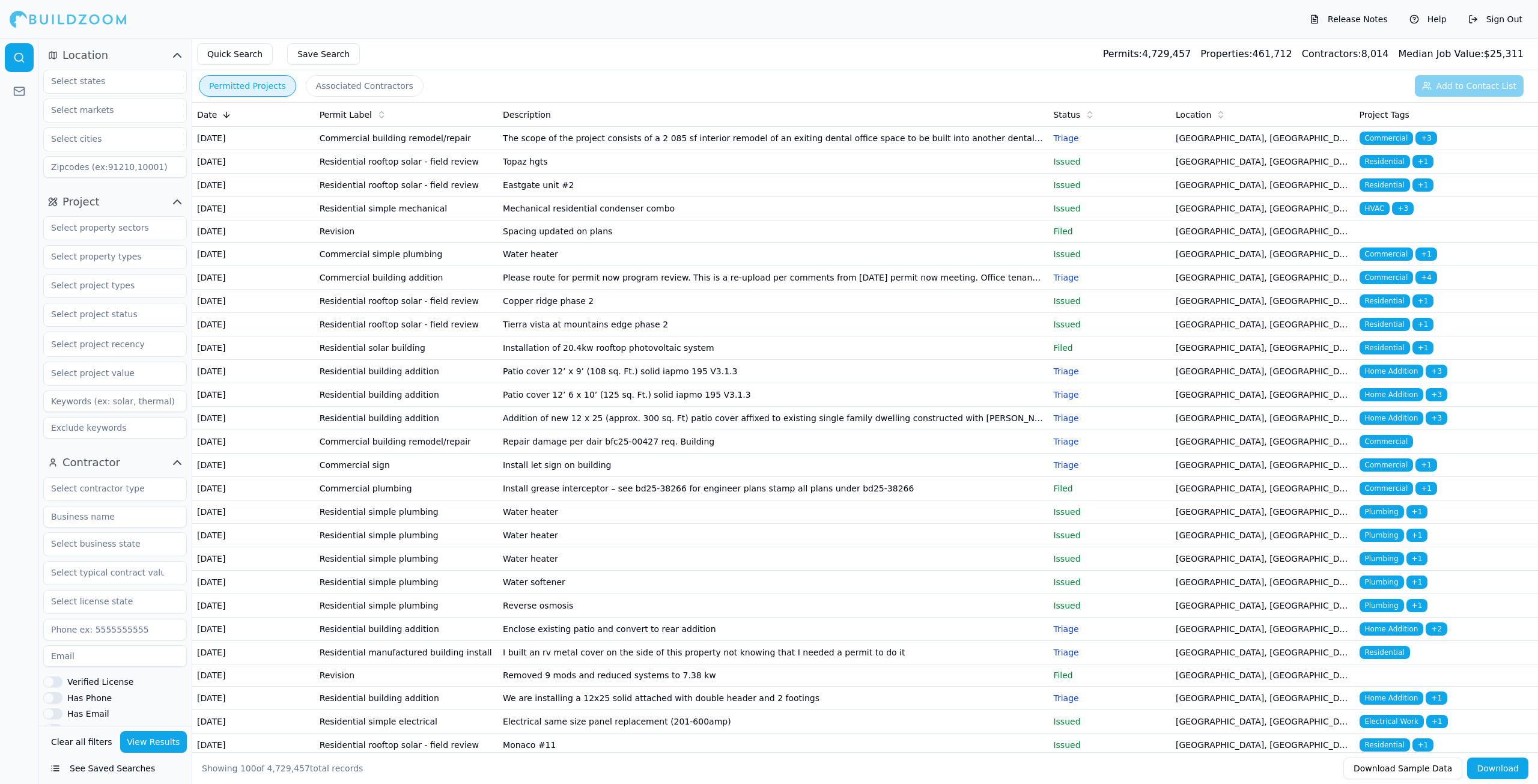
click at [122, 92] on div at bounding box center [115, 81] width 144 height 24
click at [107, 106] on div "[US_STATE]" at bounding box center [115, 109] width 138 height 19
click at [0, 144] on div at bounding box center [19, 411] width 38 height 745
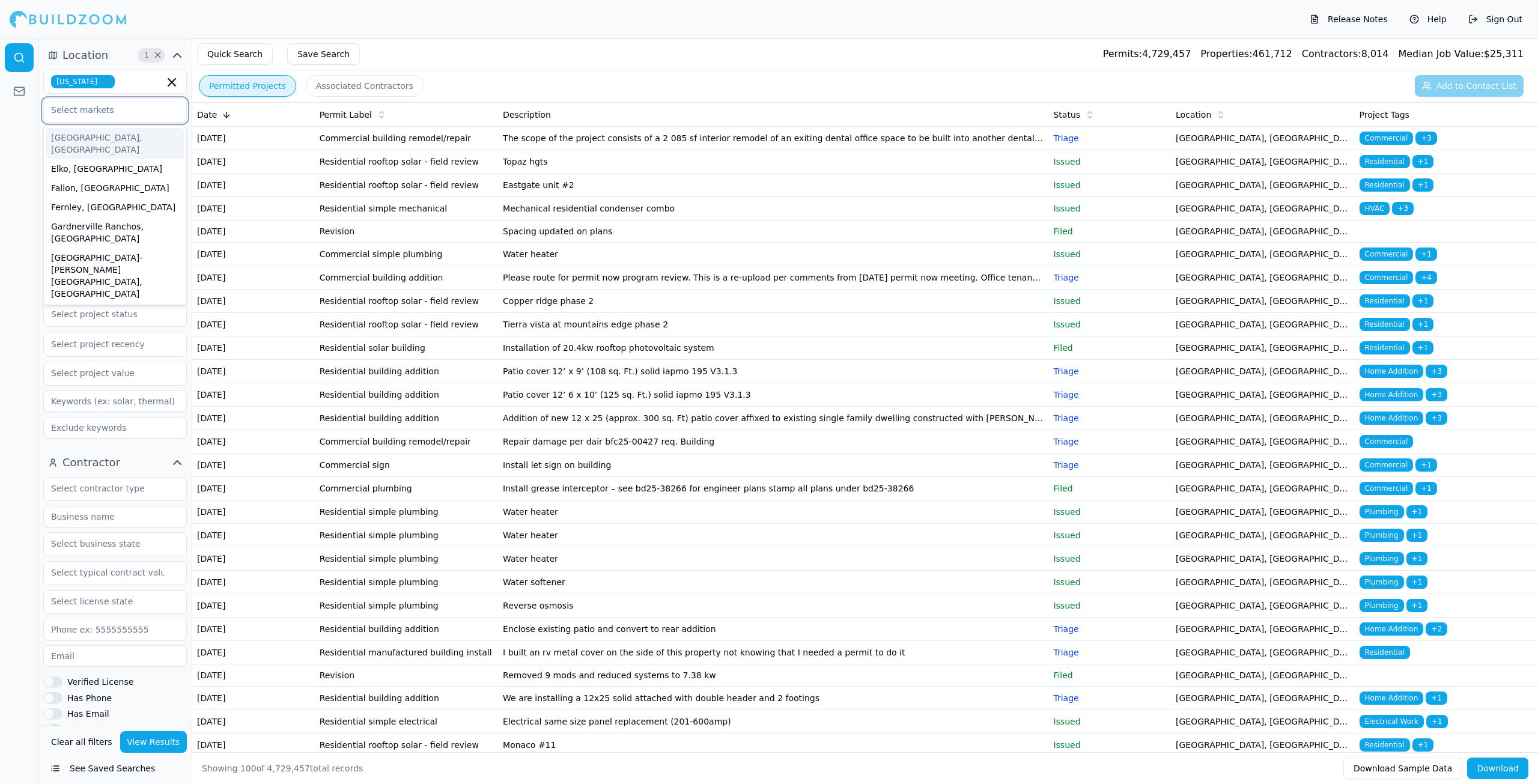
click at [76, 116] on input "text" at bounding box center [108, 109] width 128 height 21
click at [109, 248] on div "[GEOGRAPHIC_DATA]-[PERSON_NAME][GEOGRAPHIC_DATA], [GEOGRAPHIC_DATA]" at bounding box center [115, 275] width 138 height 55
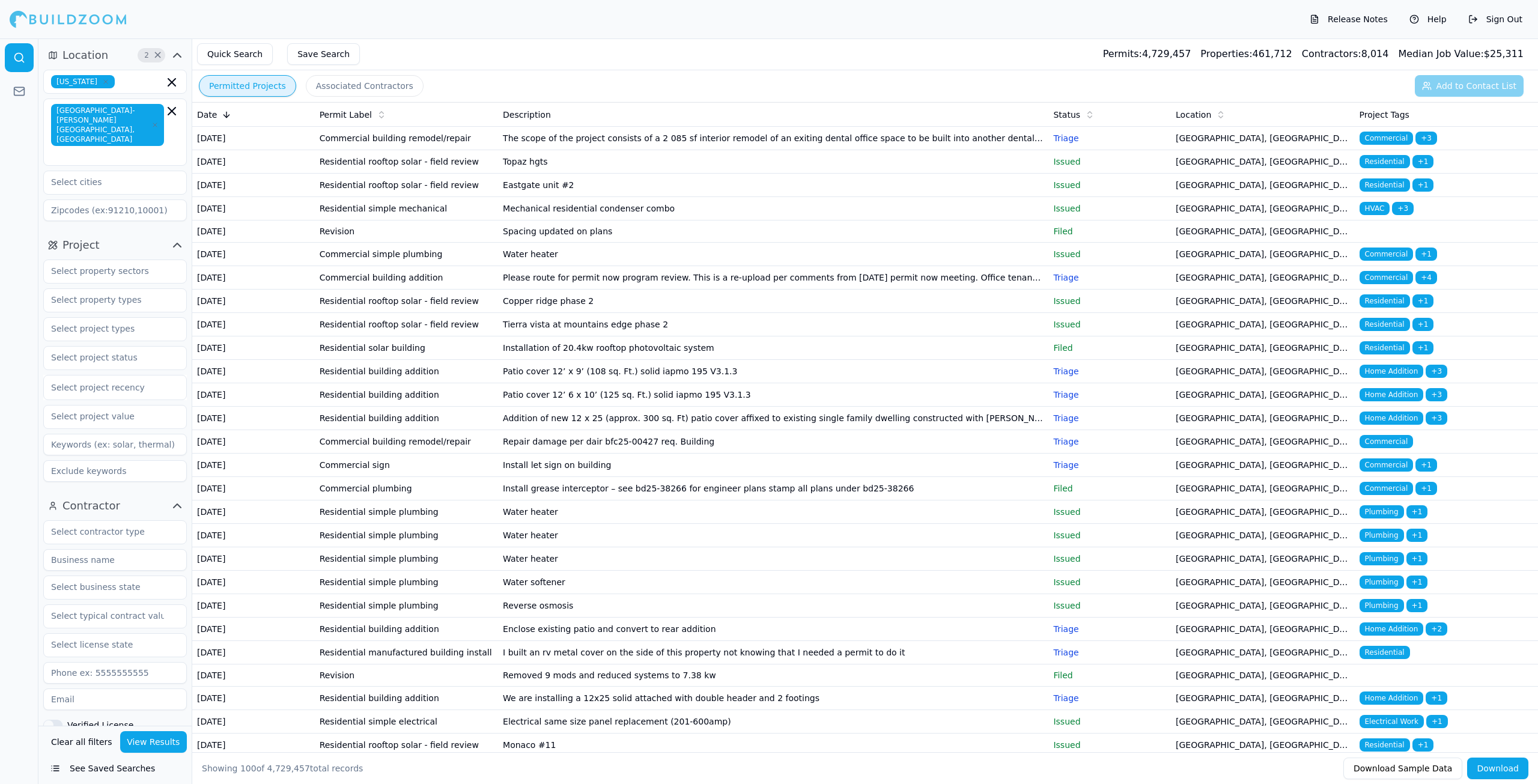
click at [18, 188] on div at bounding box center [19, 411] width 38 height 745
click at [103, 260] on input "text" at bounding box center [108, 271] width 128 height 21
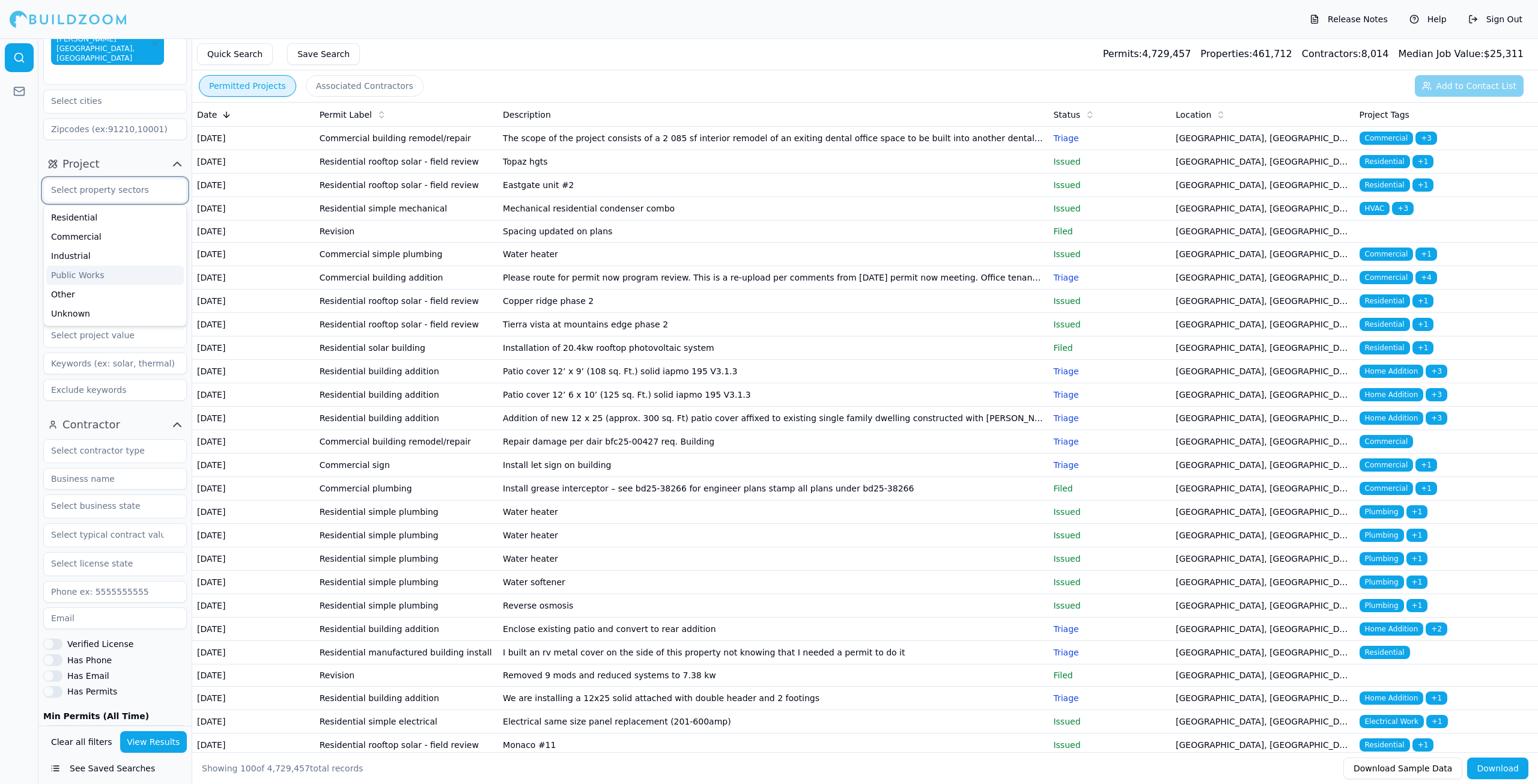
scroll to position [60, 0]
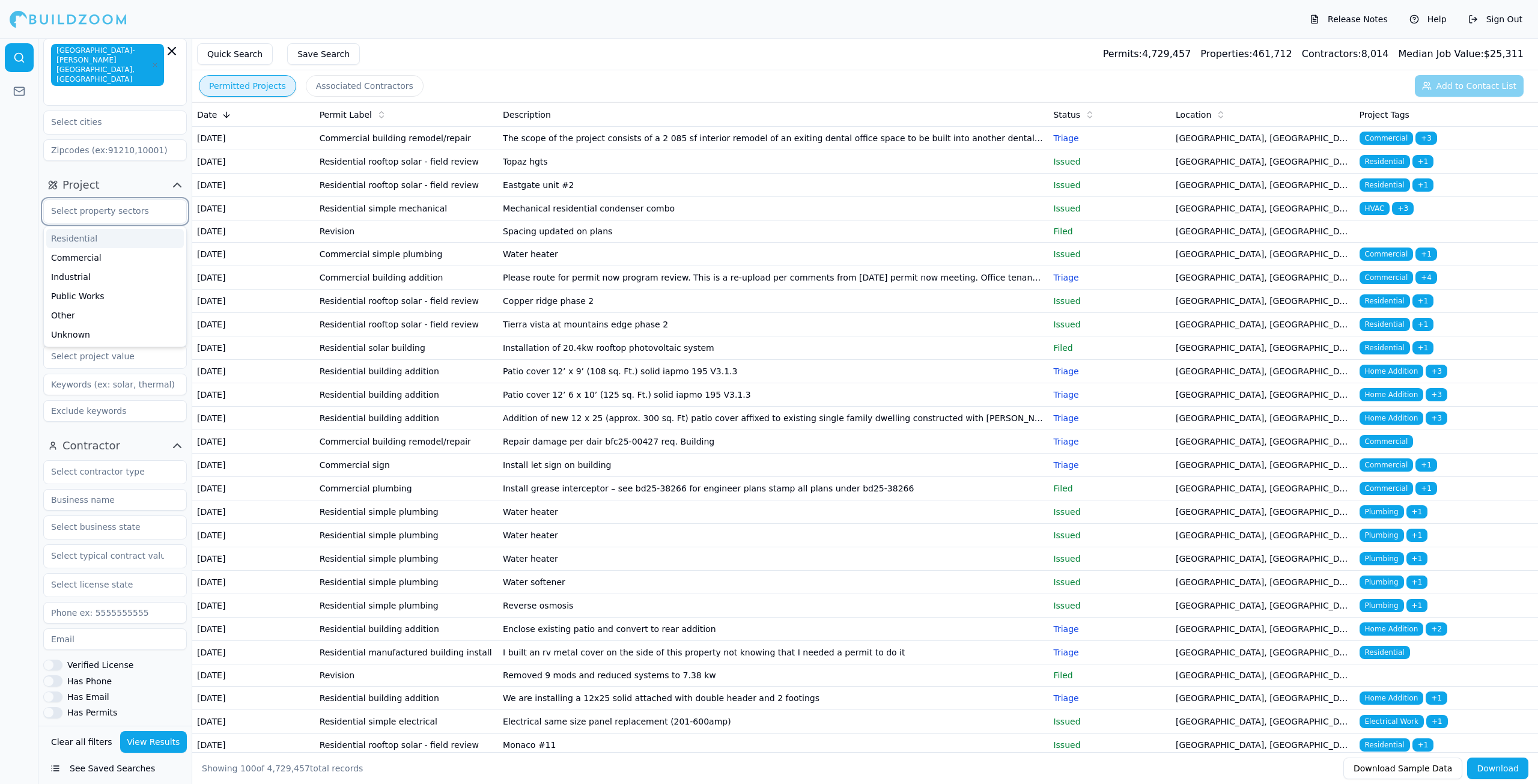
click at [92, 229] on div "Residential" at bounding box center [115, 238] width 138 height 19
click at [28, 254] on div at bounding box center [19, 411] width 38 height 745
click at [105, 229] on input "text" at bounding box center [108, 239] width 128 height 21
click at [15, 254] on div at bounding box center [19, 411] width 38 height 745
click at [147, 321] on div at bounding box center [115, 327] width 128 height 12
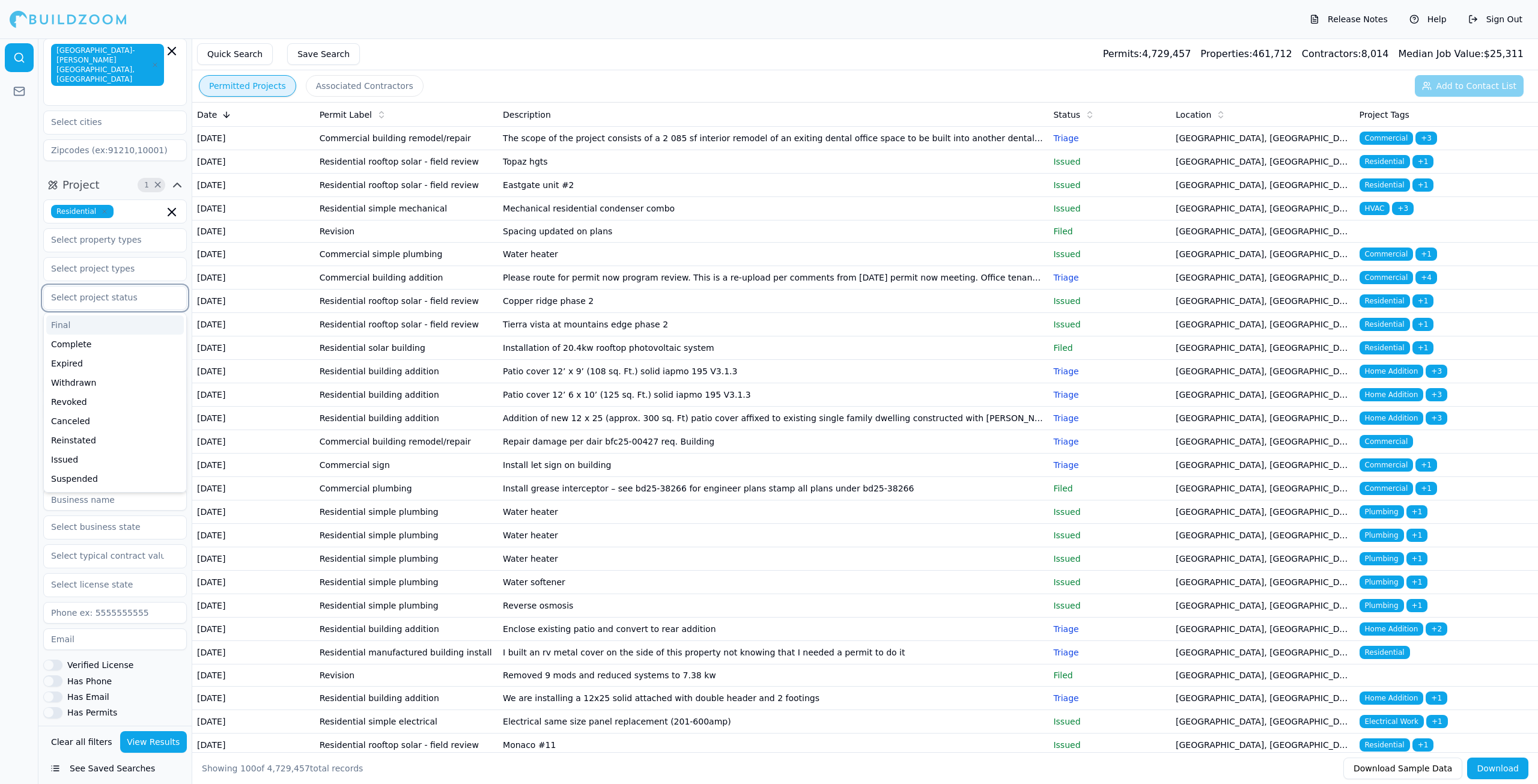
click at [146, 287] on input "text" at bounding box center [108, 297] width 128 height 21
click at [23, 327] on div at bounding box center [19, 411] width 38 height 745
drag, startPoint x: 81, startPoint y: 322, endPoint x: 86, endPoint y: 312, distance: 11.2
click at [81, 321] on div "Residential Select project recency" at bounding box center [115, 310] width 144 height 222
click at [98, 287] on input "text" at bounding box center [108, 297] width 128 height 21
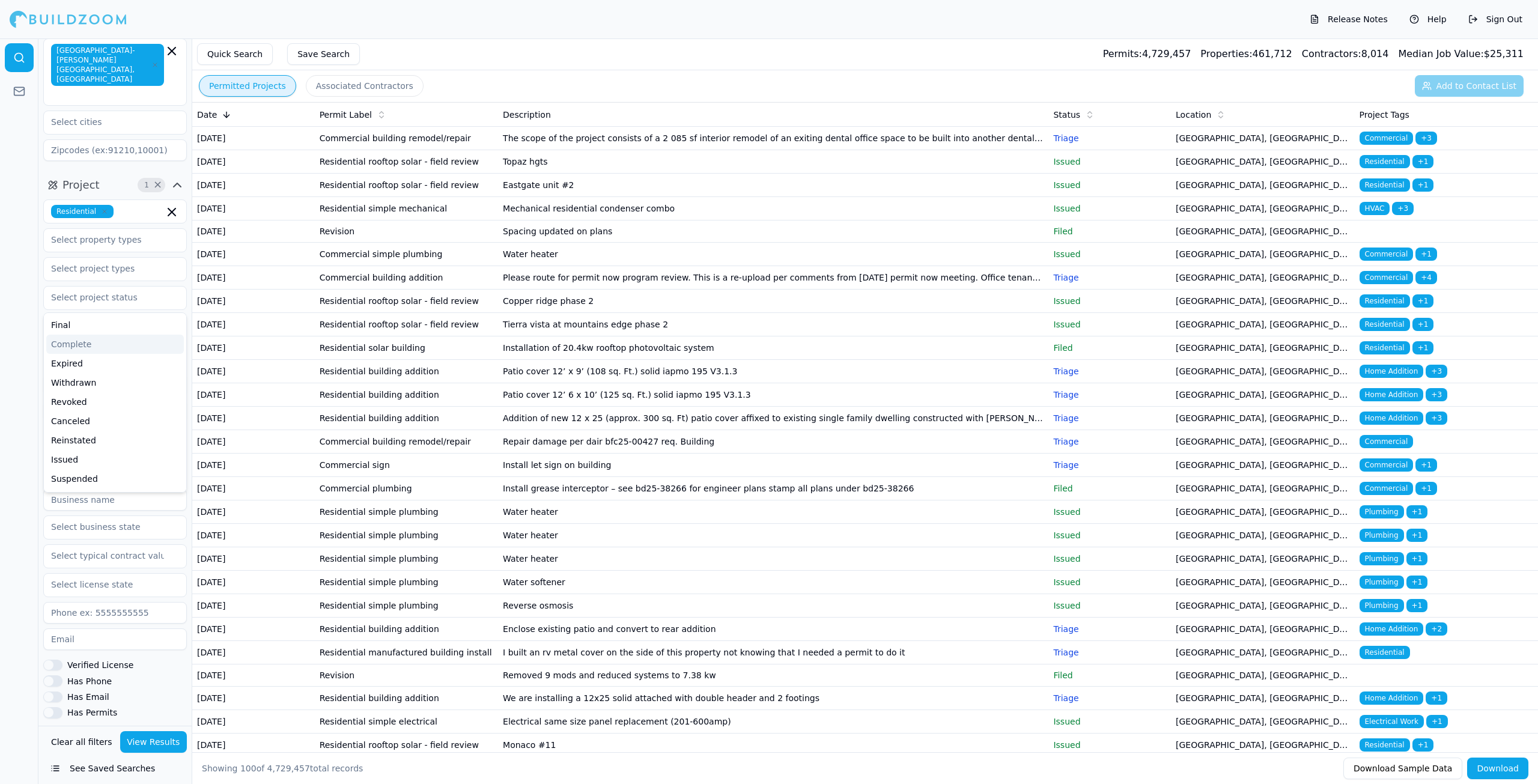
drag, startPoint x: 0, startPoint y: 290, endPoint x: 13, endPoint y: 284, distance: 14.3
click at [0, 287] on div at bounding box center [19, 411] width 38 height 745
click at [91, 321] on div at bounding box center [115, 327] width 128 height 12
click at [8, 362] on div at bounding box center [19, 411] width 38 height 745
click at [136, 345] on input "text" at bounding box center [108, 356] width 128 height 21
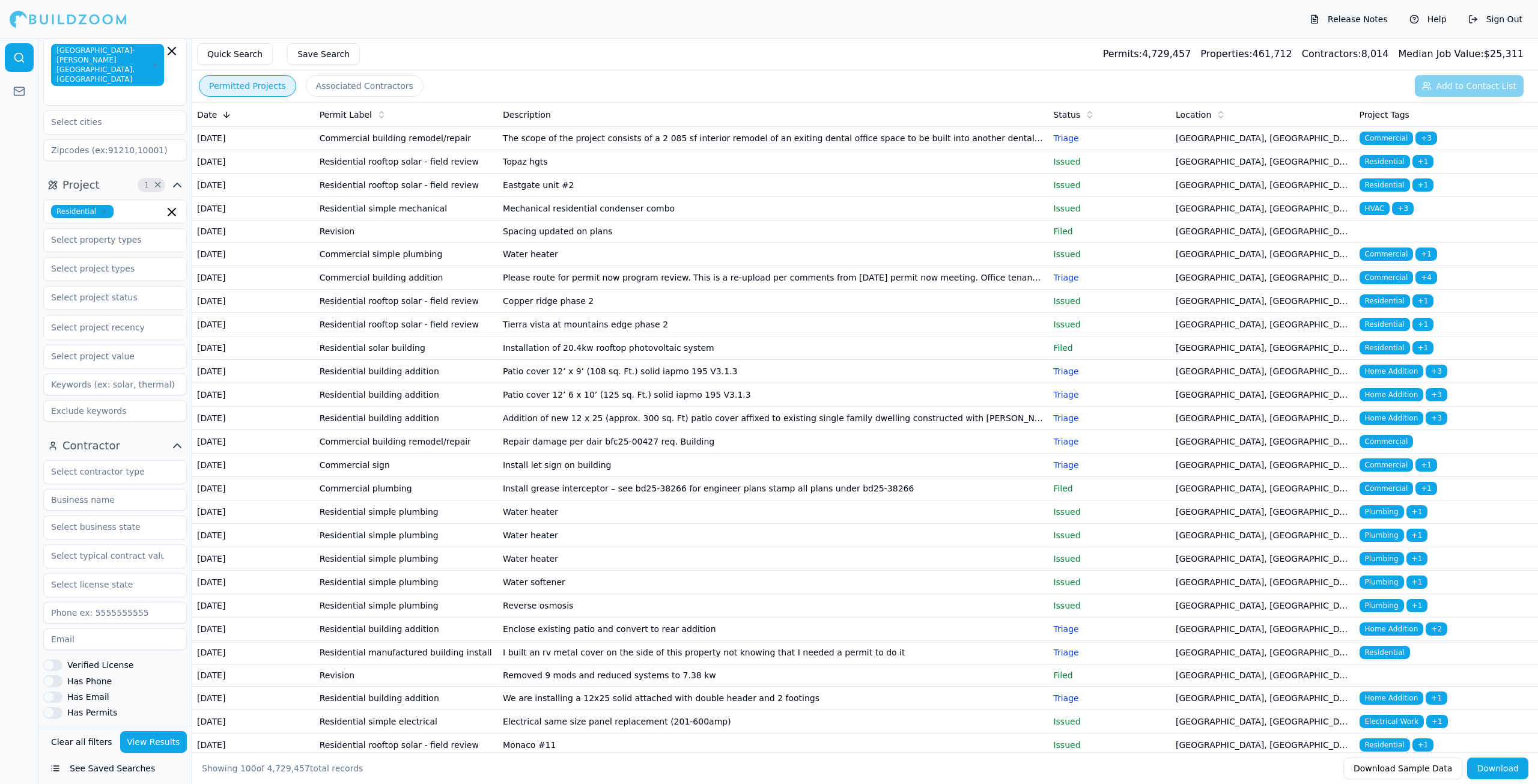
click at [1, 351] on div at bounding box center [19, 411] width 38 height 745
click at [54, 373] on input at bounding box center [115, 384] width 144 height 21
click at [1, 379] on div at bounding box center [19, 411] width 38 height 745
click at [82, 461] on input "text" at bounding box center [108, 471] width 128 height 21
click at [0, 469] on div at bounding box center [19, 411] width 38 height 745
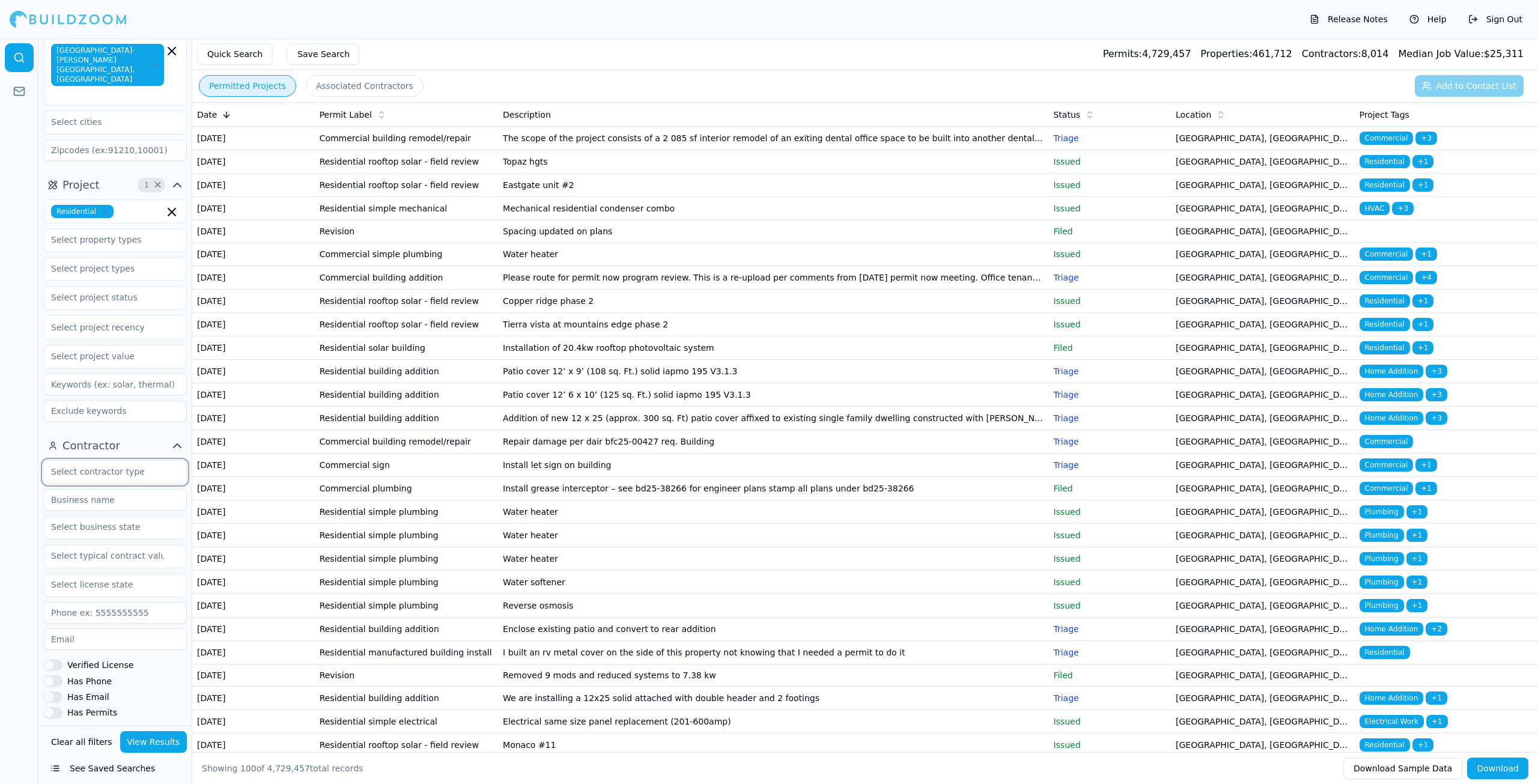
click at [75, 461] on input "text" at bounding box center [108, 471] width 128 height 21
click at [108, 490] on div "General Contractor" at bounding box center [115, 499] width 138 height 19
click at [75, 547] on div "Plumber" at bounding box center [115, 557] width 138 height 19
click at [18, 523] on div at bounding box center [19, 411] width 38 height 745
click at [65, 675] on div "Verified License" at bounding box center [115, 681] width 144 height 11
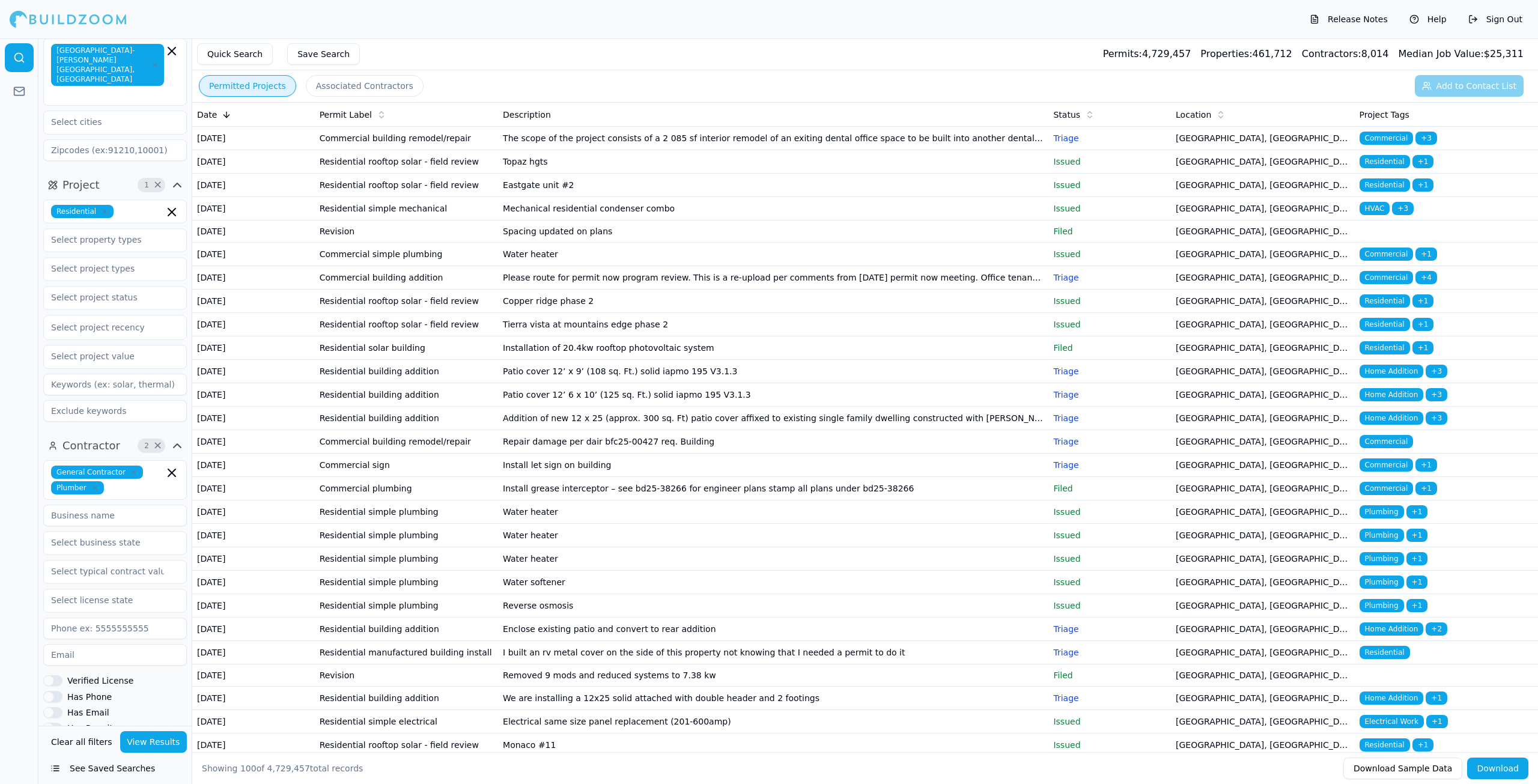
click at [54, 675] on button "Verified License" at bounding box center [53, 681] width 19 height 11
click at [56, 722] on button "Has Permits" at bounding box center [53, 728] width 19 height 11
click at [129, 735] on button "View Results" at bounding box center [154, 741] width 67 height 21
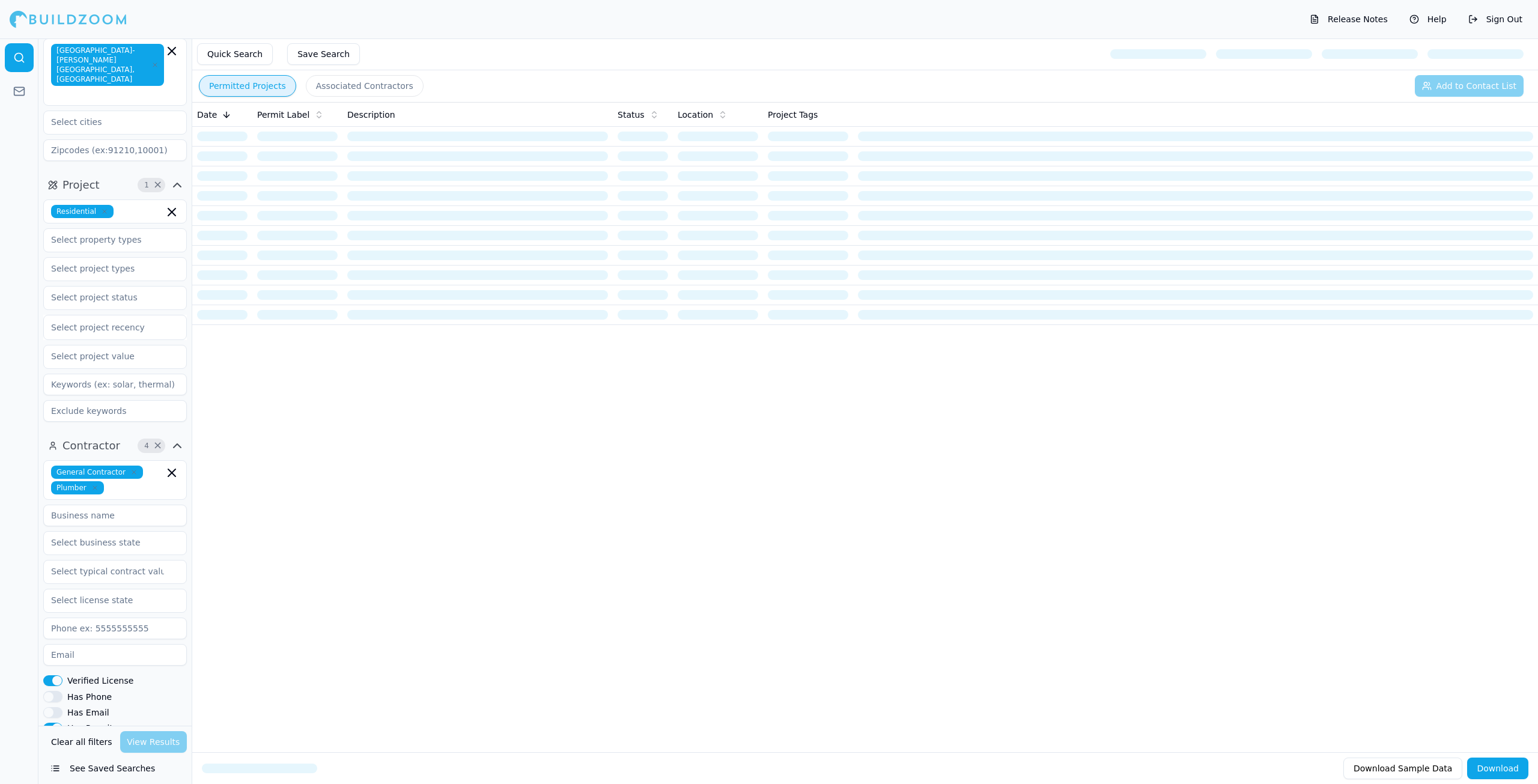
click at [177, 177] on icon "button" at bounding box center [177, 185] width 15 height 15
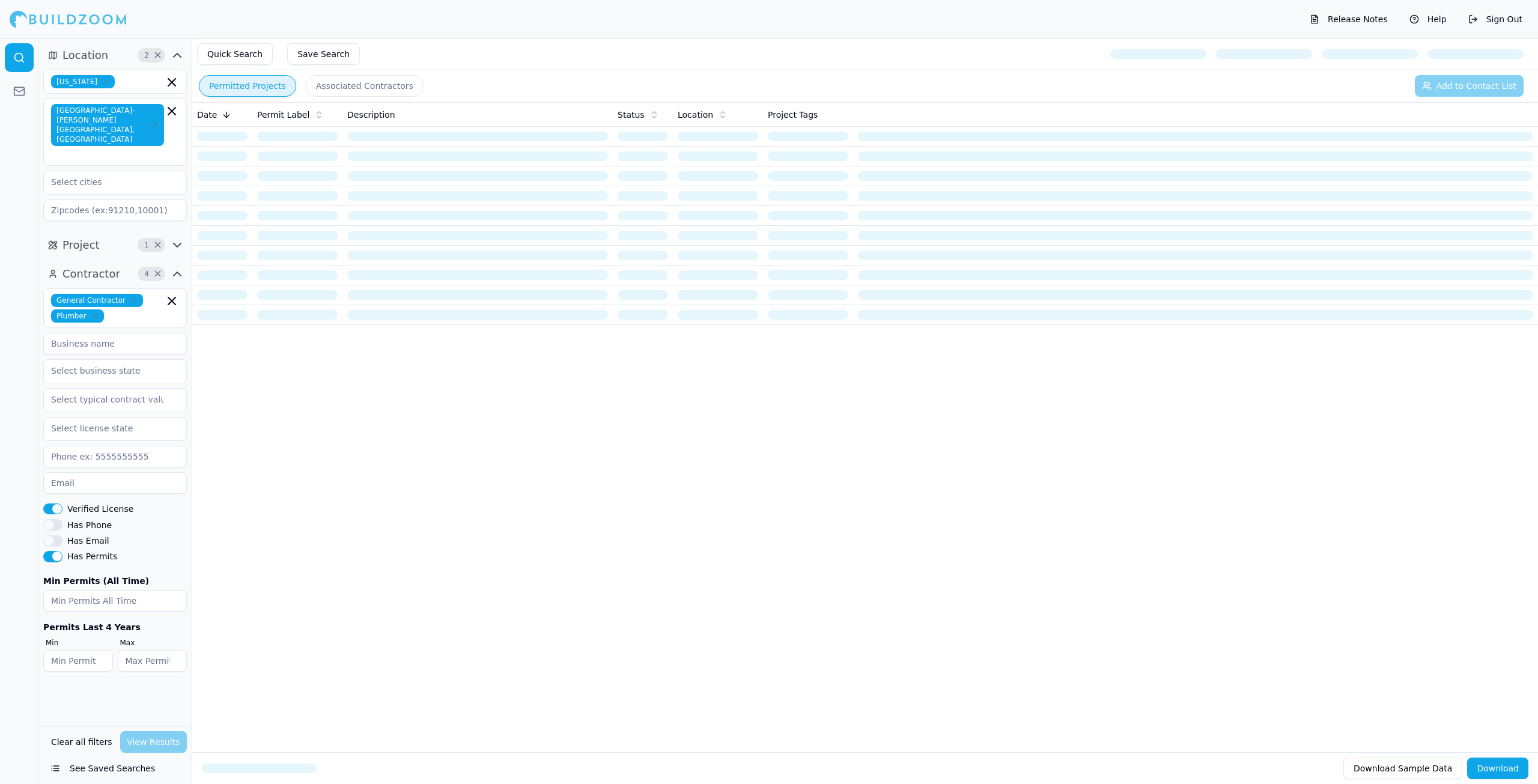
click at [173, 238] on icon "button" at bounding box center [177, 245] width 15 height 15
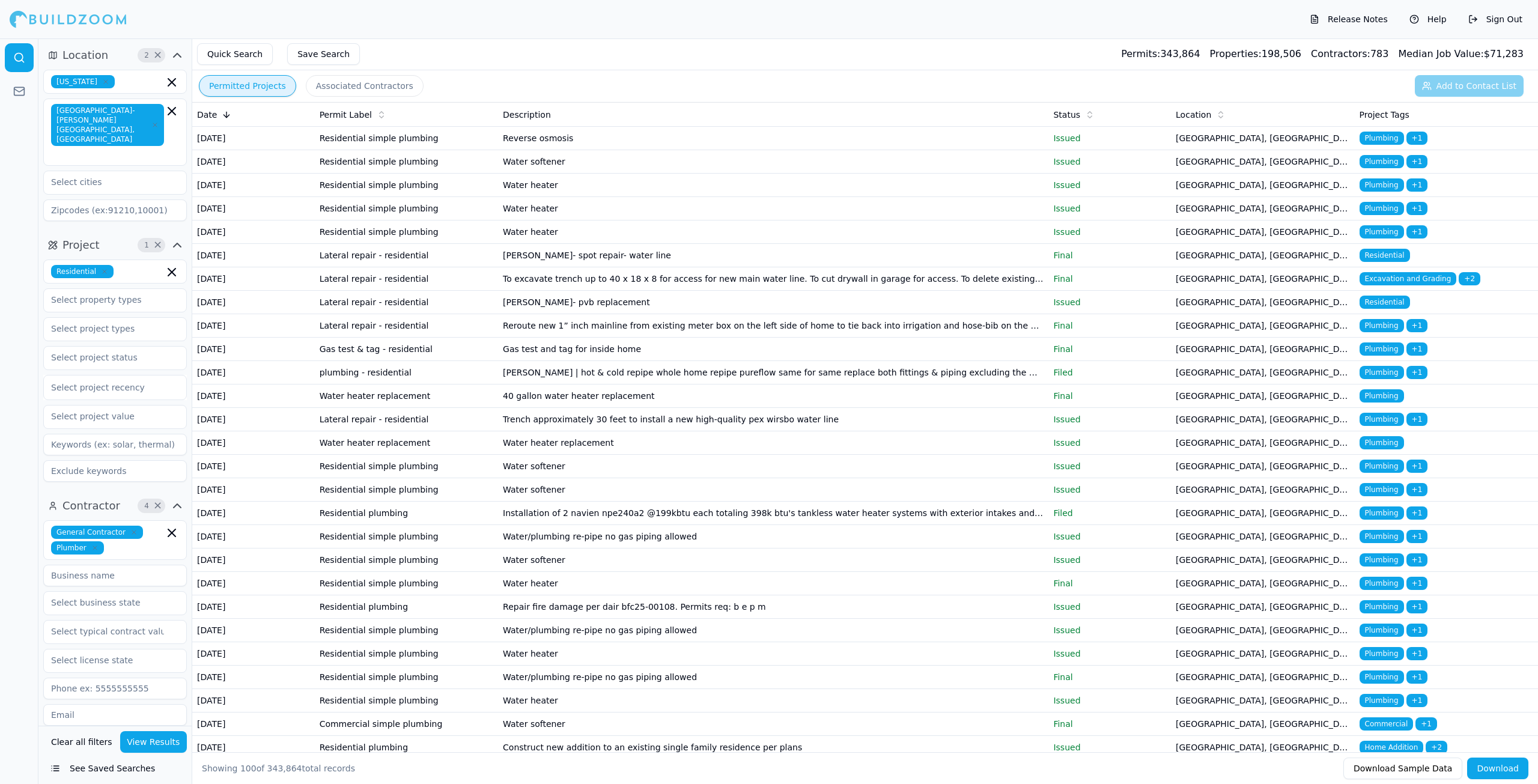
click at [745, 290] on td "To excavate trench up to 40 x 18 x 8 for access for new main water line. To cut…" at bounding box center [773, 279] width 550 height 23
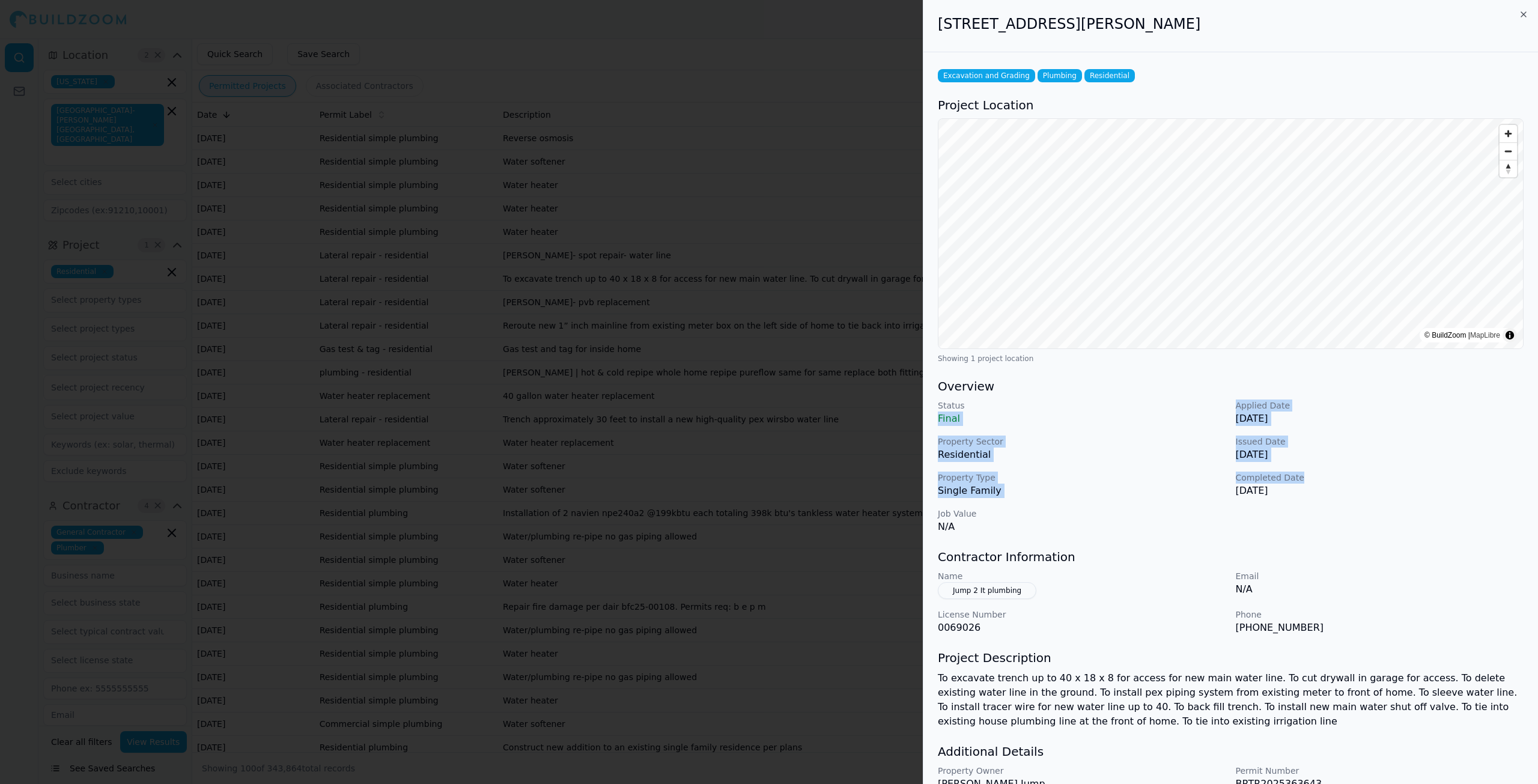
drag, startPoint x: 1310, startPoint y: 482, endPoint x: 1032, endPoint y: 398, distance: 290.4
click at [1032, 398] on div "Overview Status Final Applied Date [DATE] Property Sector Residential Issued Da…" at bounding box center [1231, 455] width 586 height 156
click at [1114, 469] on div "Status Final Applied Date [DATE] Property Sector Residential Issued Date [DATE]…" at bounding box center [1231, 466] width 586 height 134
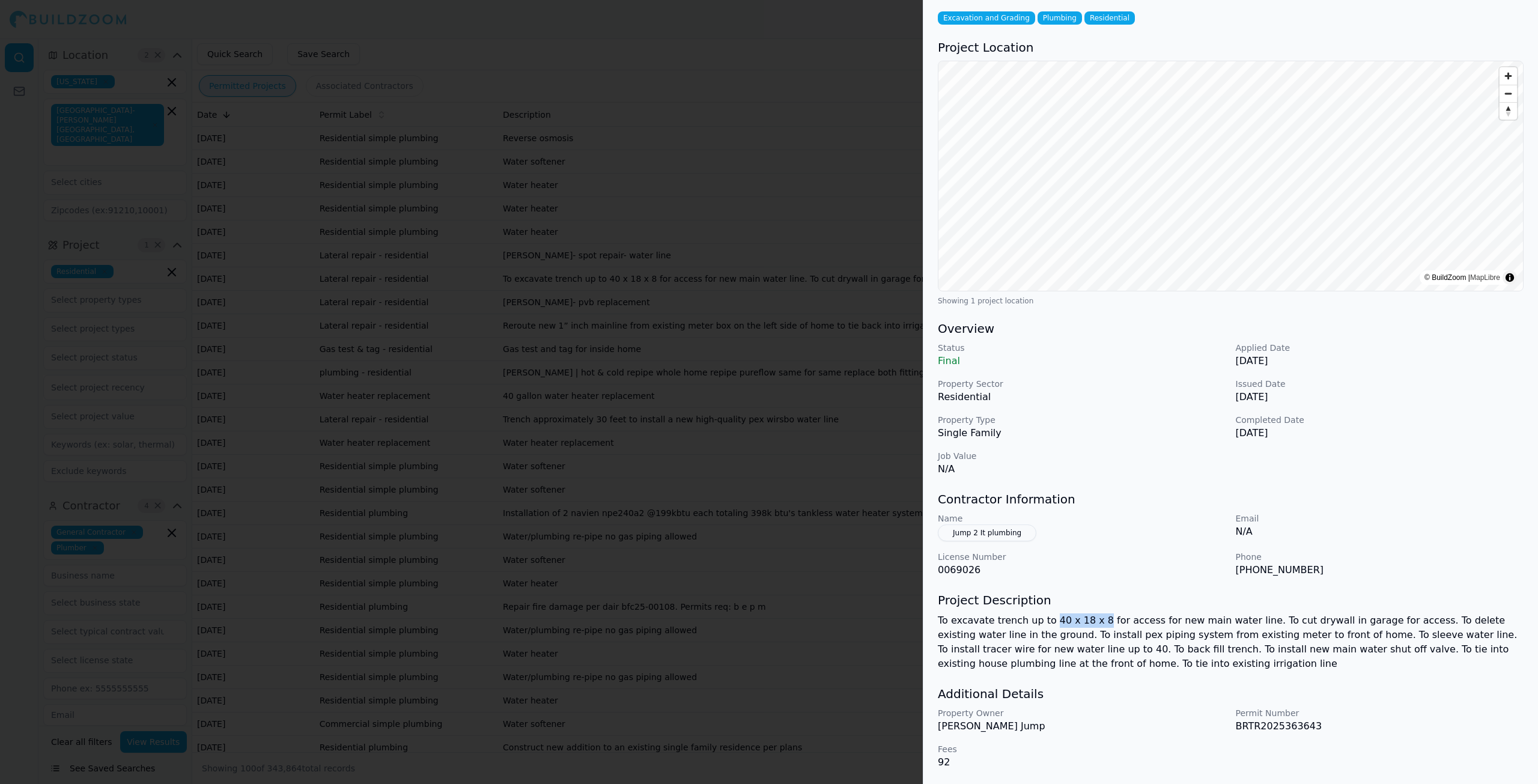
drag, startPoint x: 1044, startPoint y: 620, endPoint x: 1088, endPoint y: 615, distance: 44.3
click at [1088, 615] on p "To excavate trench up to 40 x 18 x 8 for access for new main water line. To cut…" at bounding box center [1231, 642] width 586 height 58
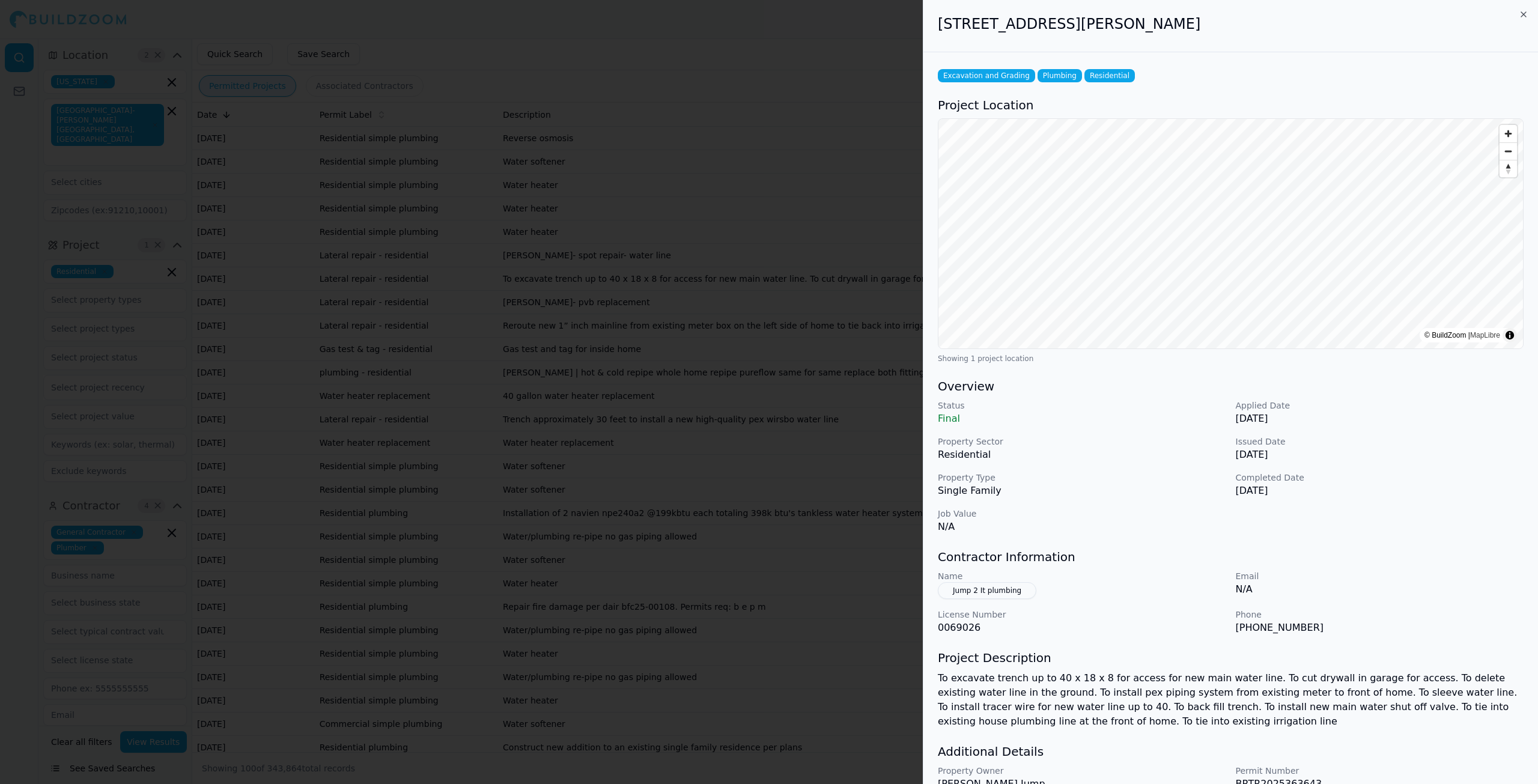
click at [1206, 501] on div "Status Final Applied Date [DATE] Property Sector Residential Issued Date [DATE]…" at bounding box center [1231, 466] width 586 height 134
click at [1522, 10] on icon "button" at bounding box center [1523, 14] width 10 height 10
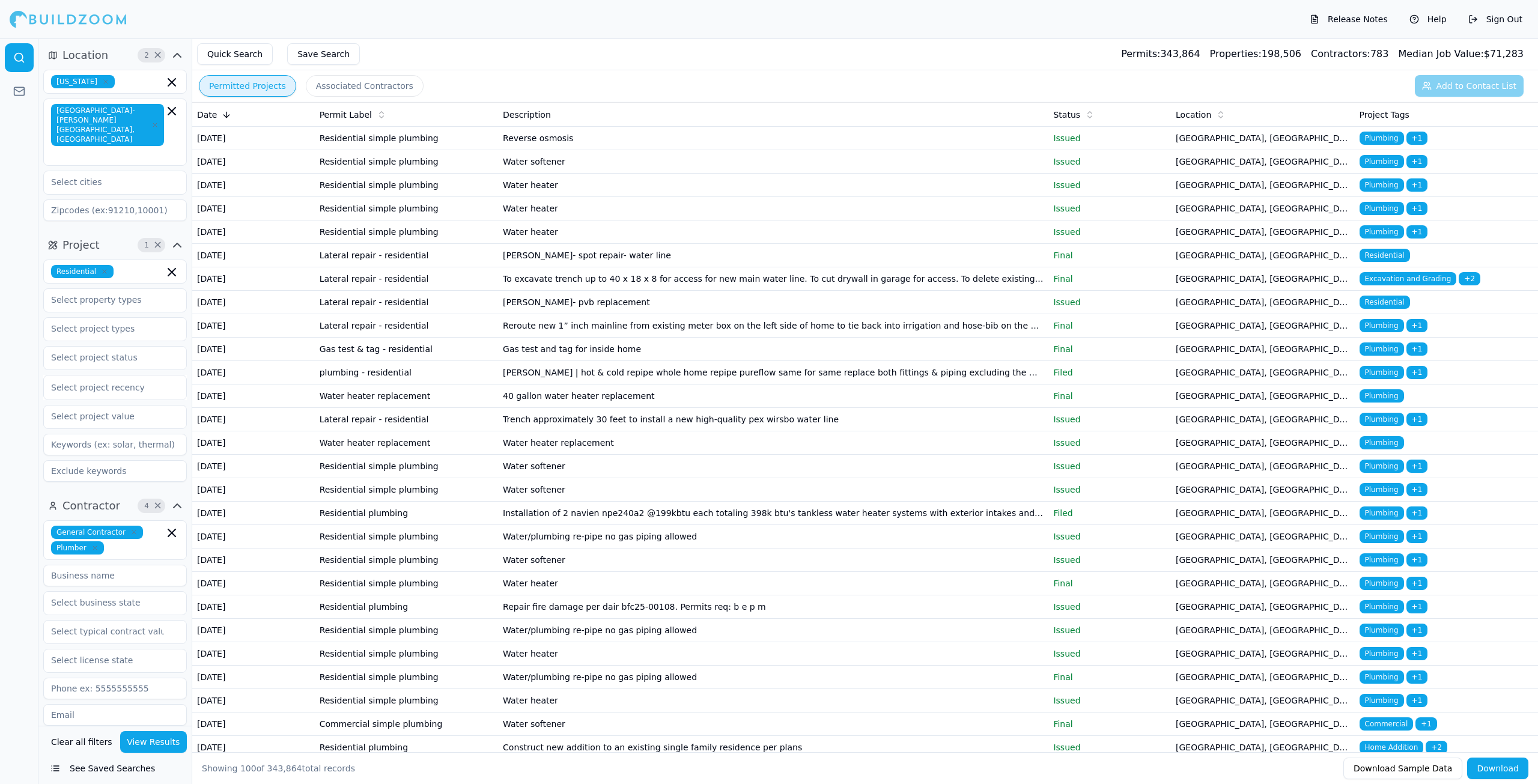
click at [93, 546] on icon "button" at bounding box center [95, 548] width 4 height 4
click at [172, 738] on button "View Results" at bounding box center [154, 741] width 67 height 21
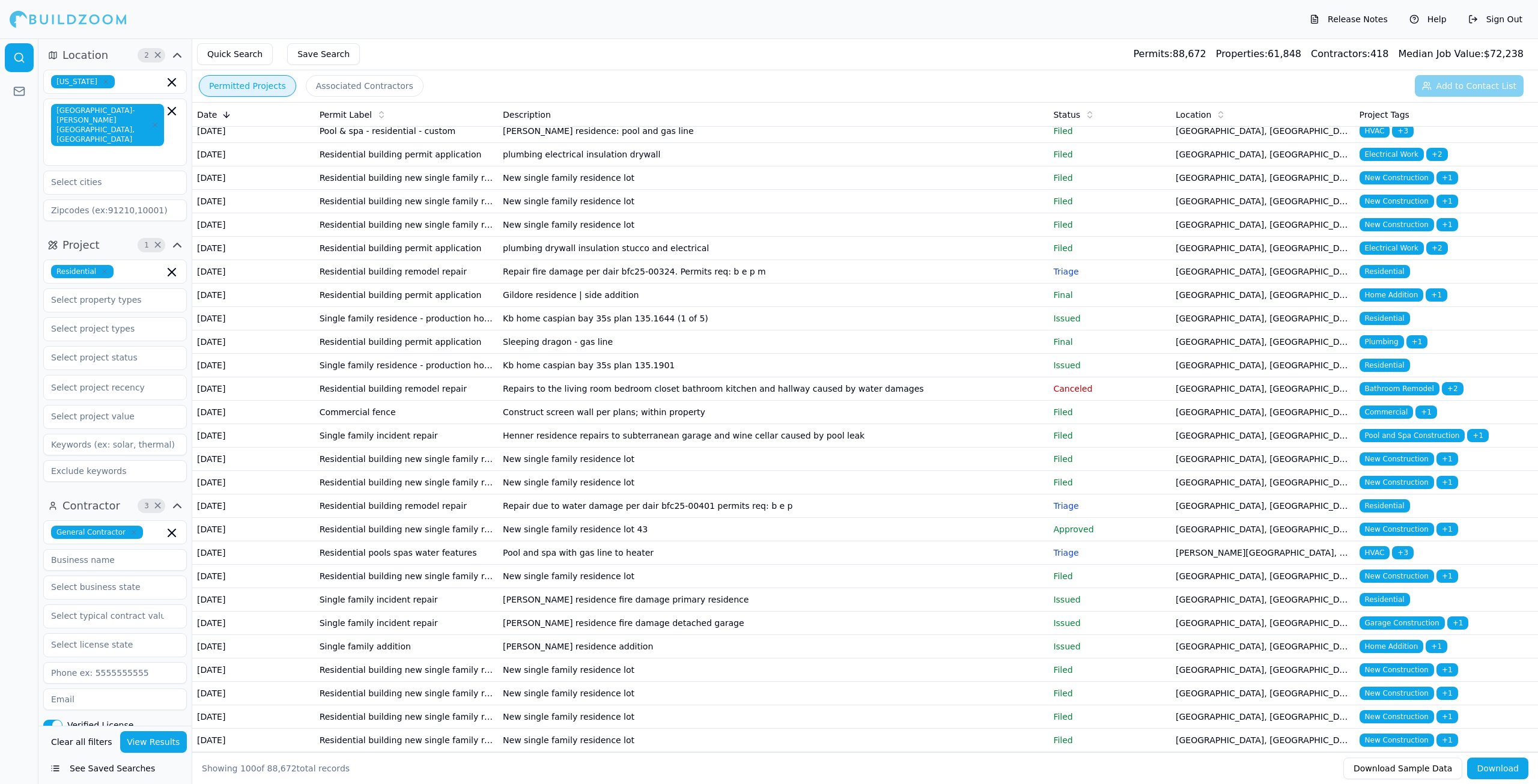
scroll to position [661, 0]
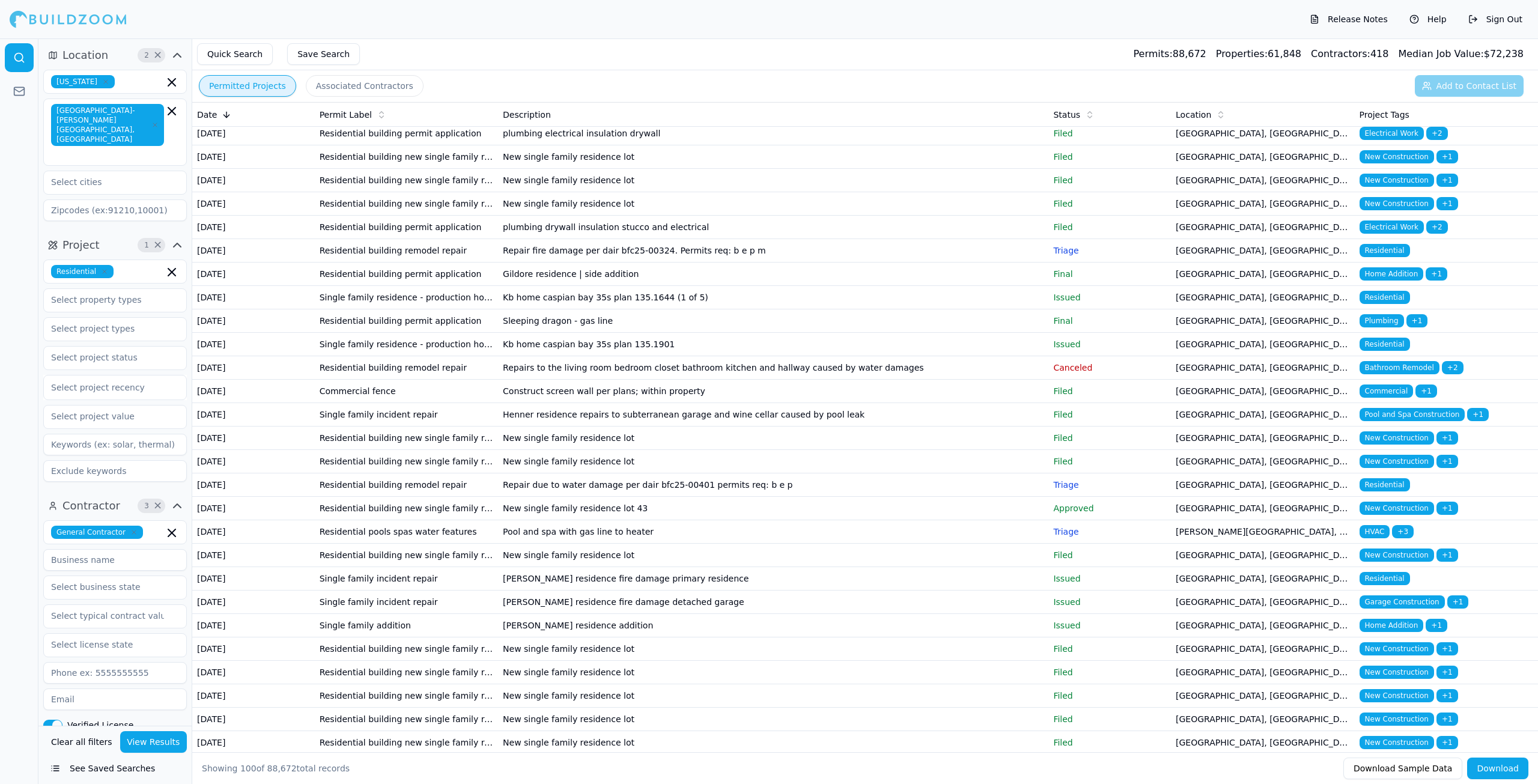
click at [629, 286] on td "Gildore residence | side addition" at bounding box center [773, 274] width 550 height 23
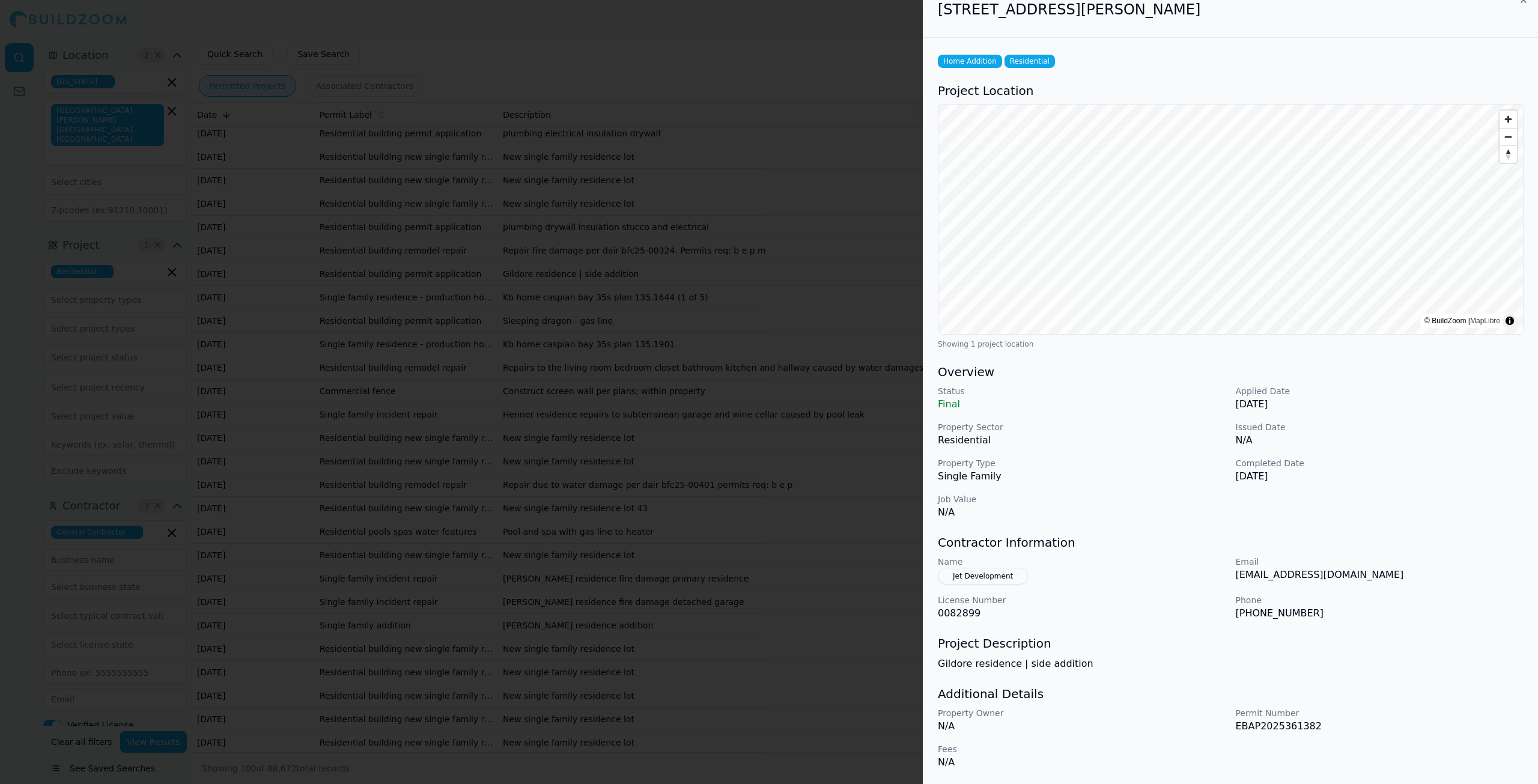
scroll to position [0, 0]
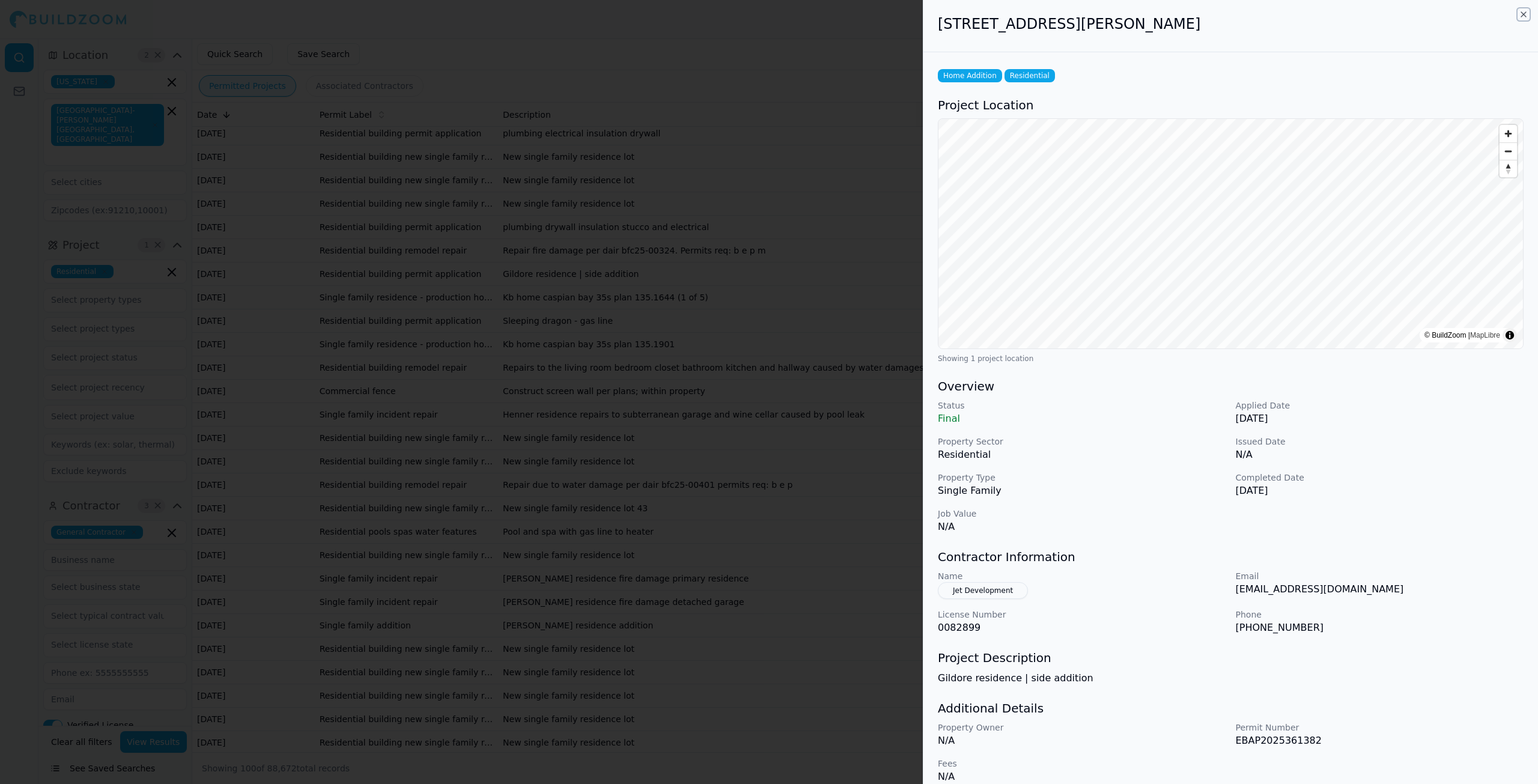
click at [1521, 12] on icon "button" at bounding box center [1523, 14] width 10 height 10
